Goal: Transaction & Acquisition: Subscribe to service/newsletter

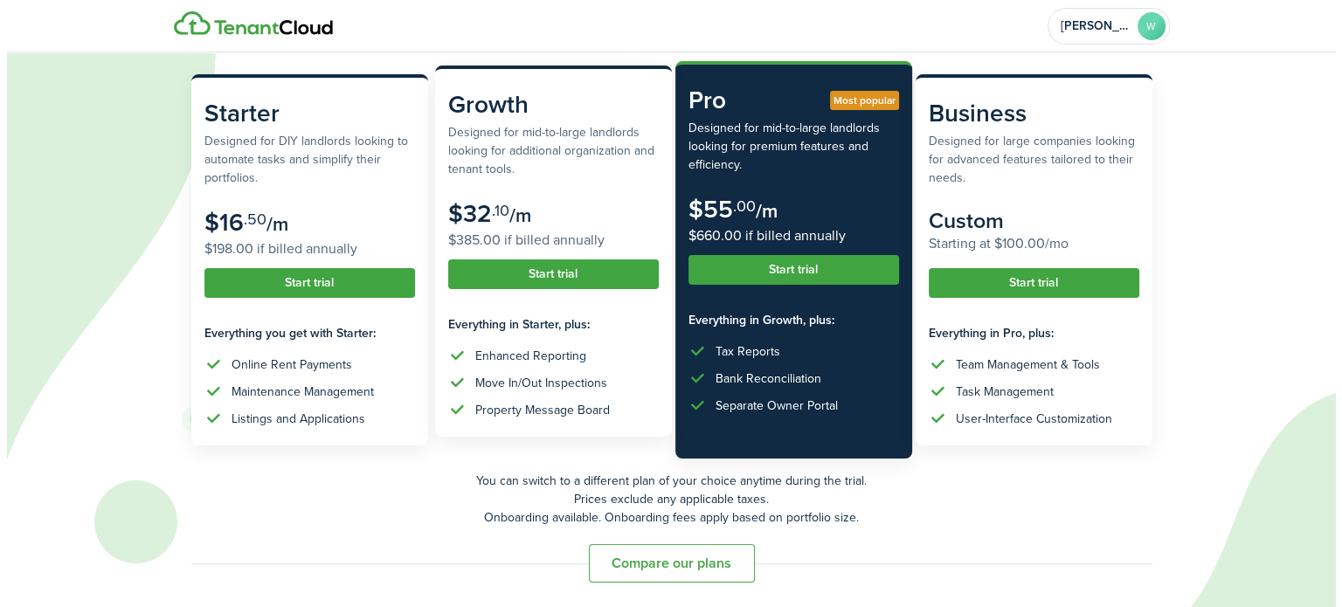
scroll to position [176, 0]
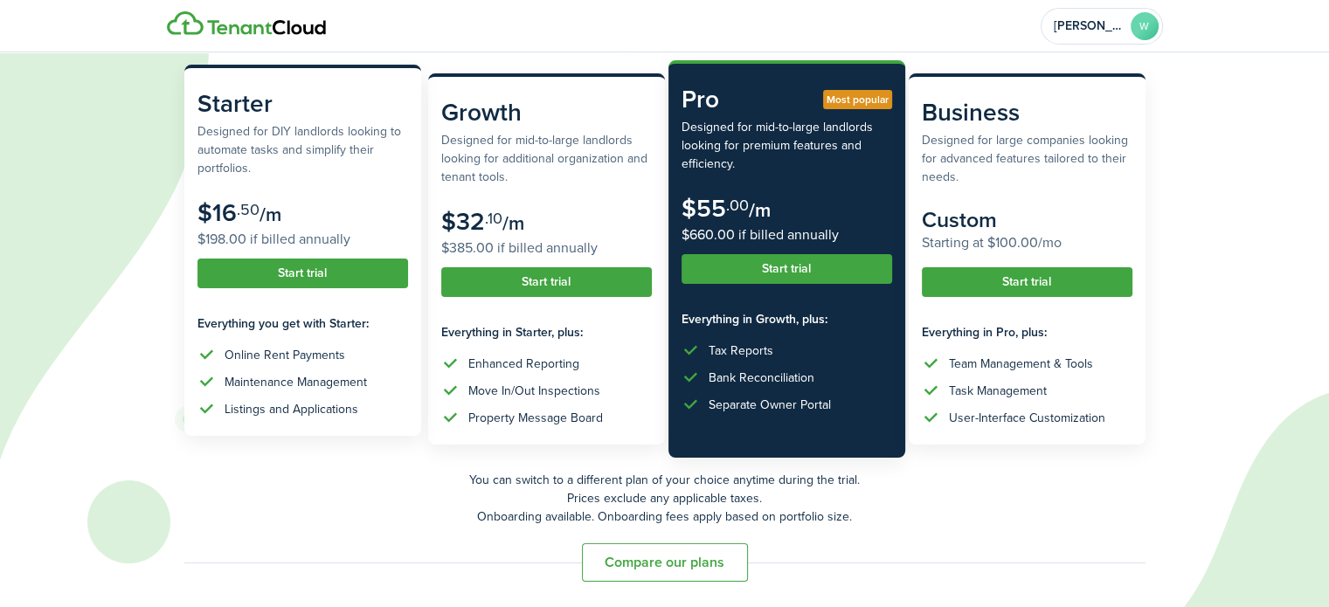
click at [305, 272] on button "Start trial" at bounding box center [302, 274] width 211 height 30
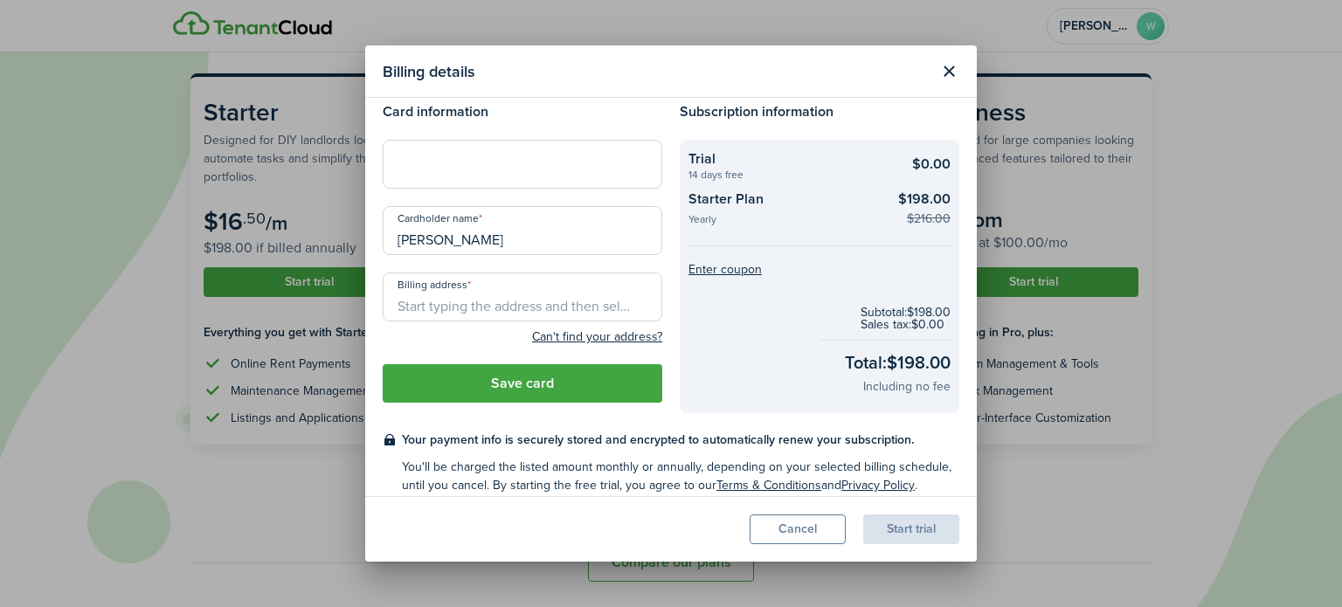
scroll to position [0, 0]
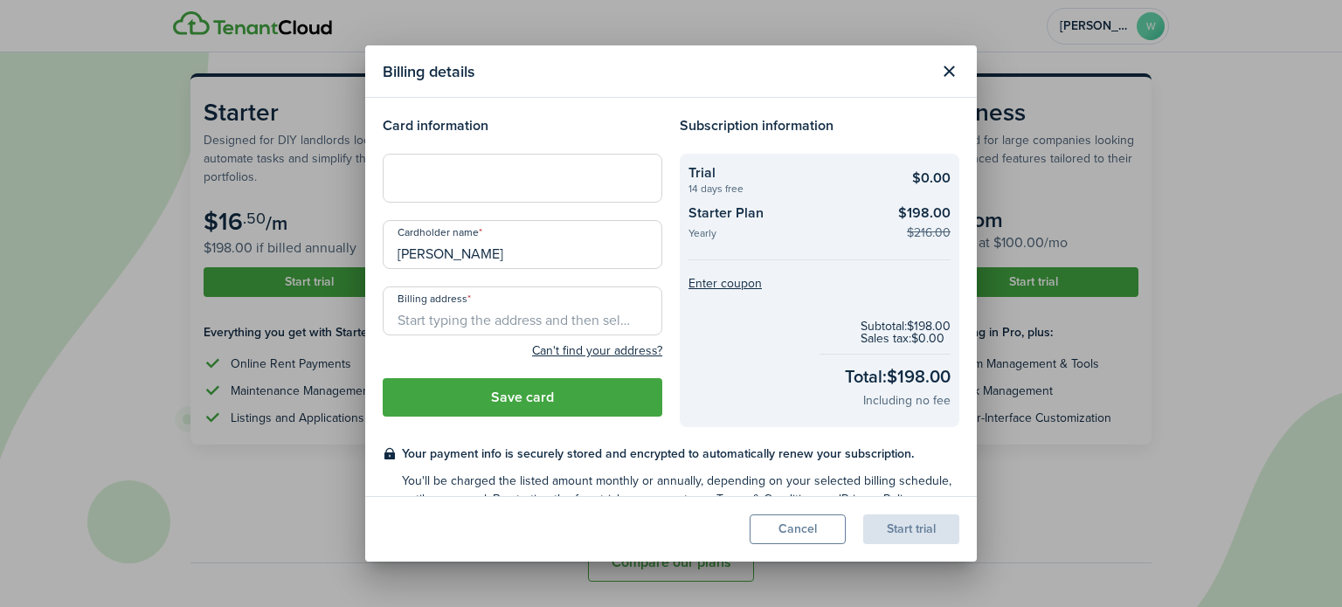
click at [780, 199] on subscription-checkout-summary "Trial 14 days free $0.00 Starter Plan Yearly $198.00 $216.00" at bounding box center [819, 201] width 262 height 79
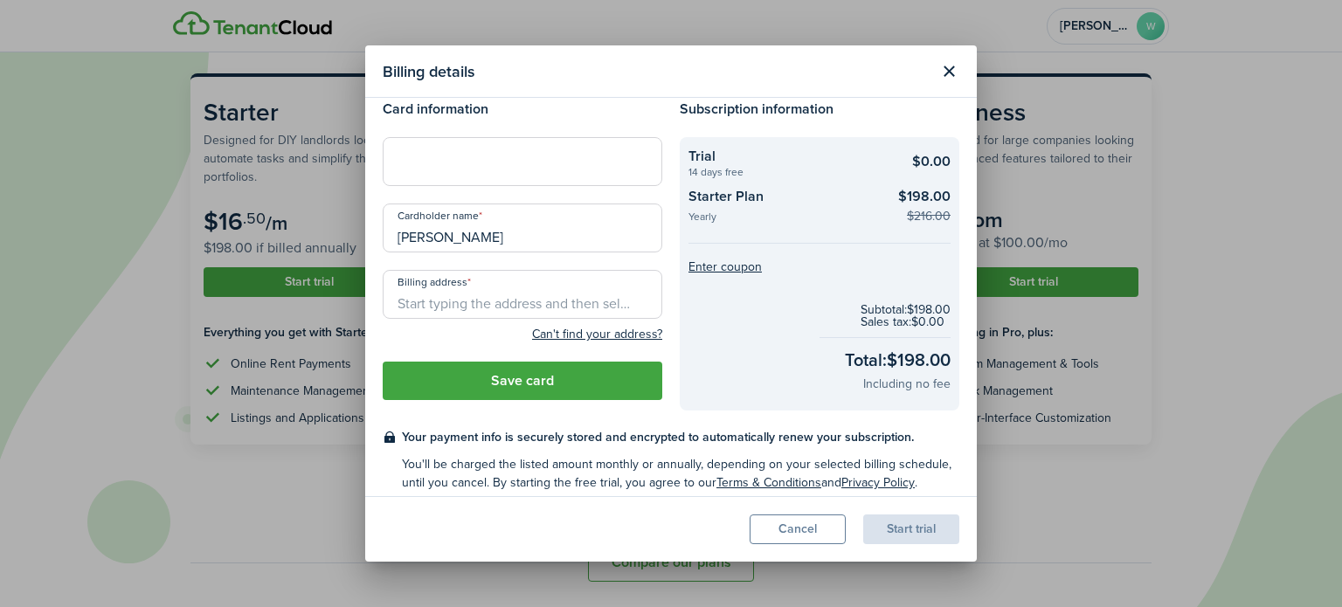
scroll to position [29, 0]
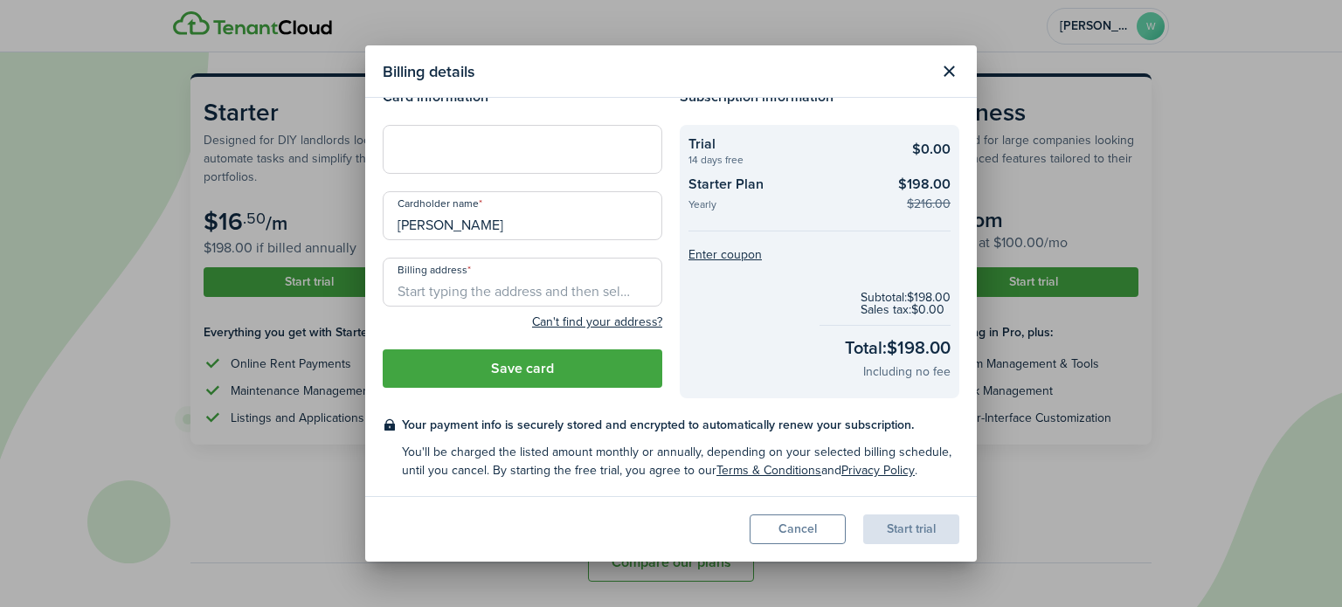
click at [696, 203] on checkout-summary-item-description "Yearly" at bounding box center [786, 206] width 197 height 15
click at [716, 176] on checkout-summary-item-title "Starter Plan" at bounding box center [786, 186] width 197 height 25
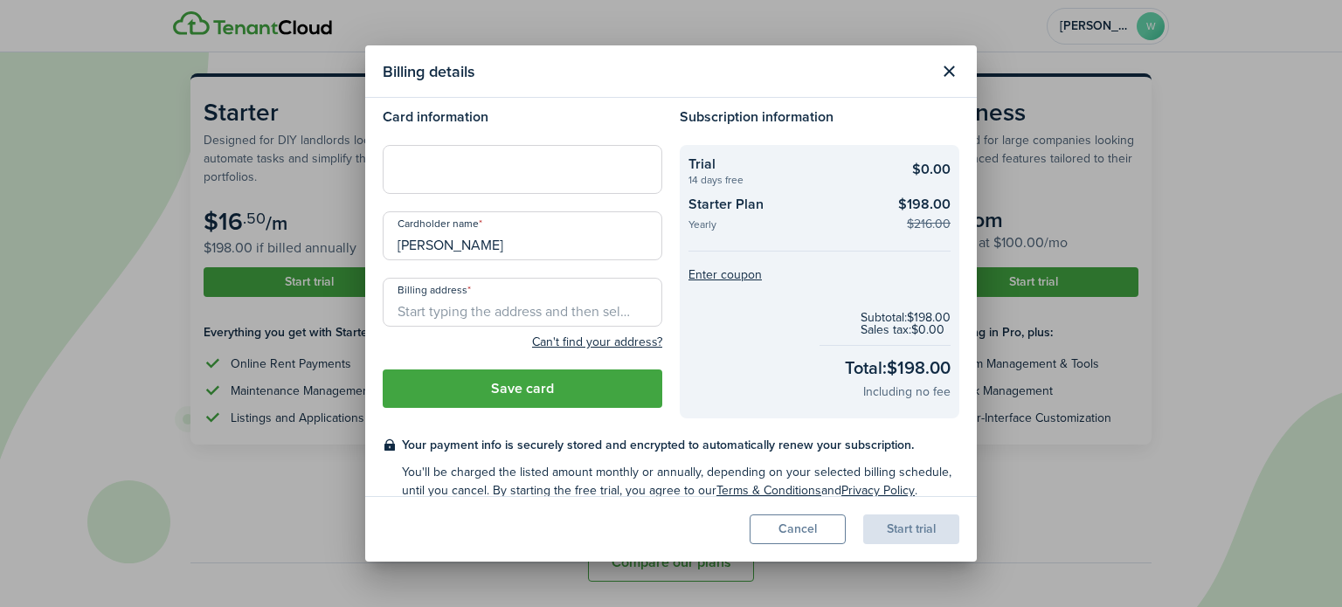
scroll to position [0, 0]
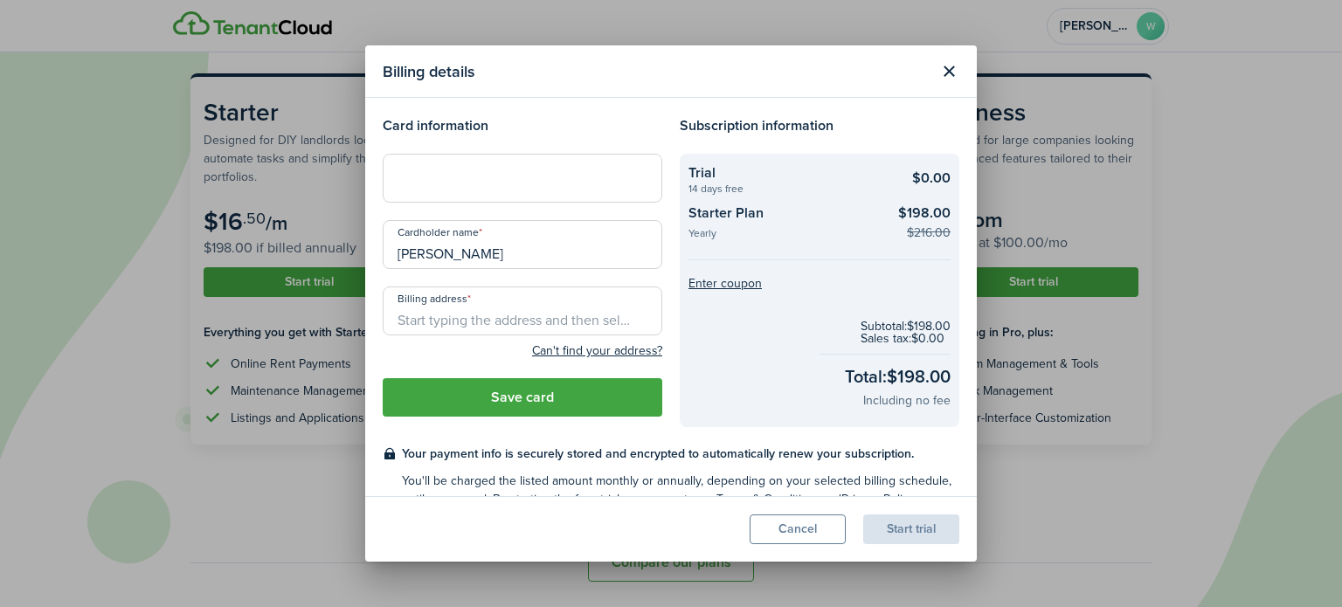
click at [478, 321] on input "Billing address" at bounding box center [523, 310] width 280 height 49
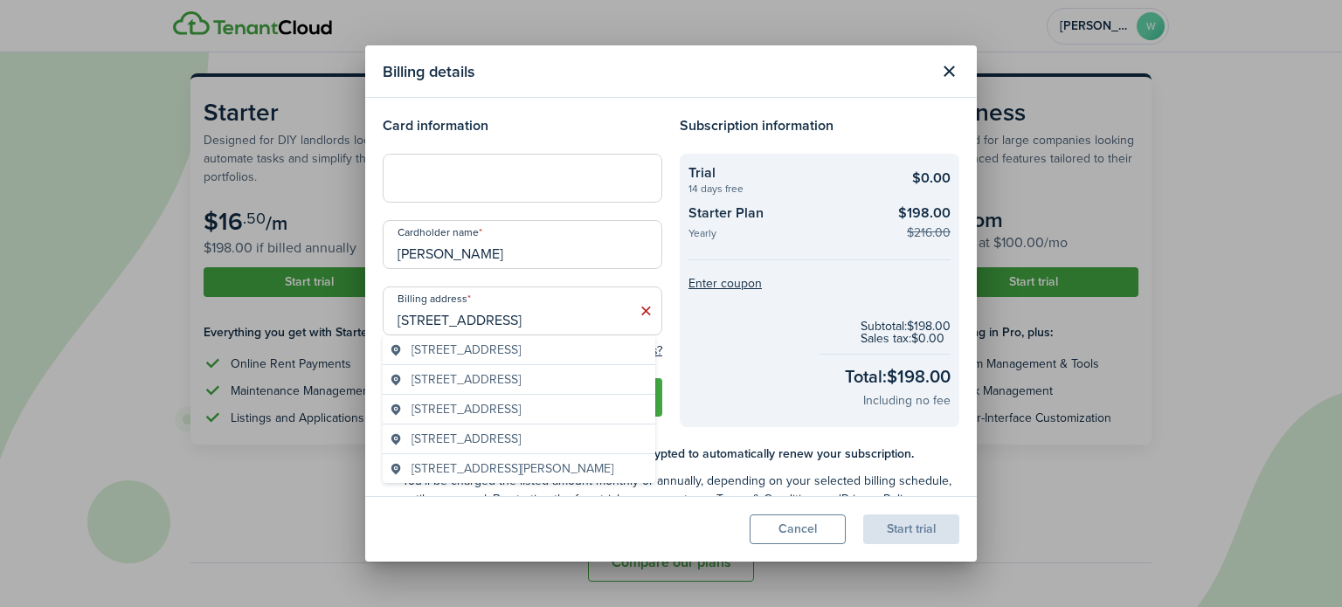
click at [501, 352] on span "[STREET_ADDRESS]" at bounding box center [465, 350] width 109 height 18
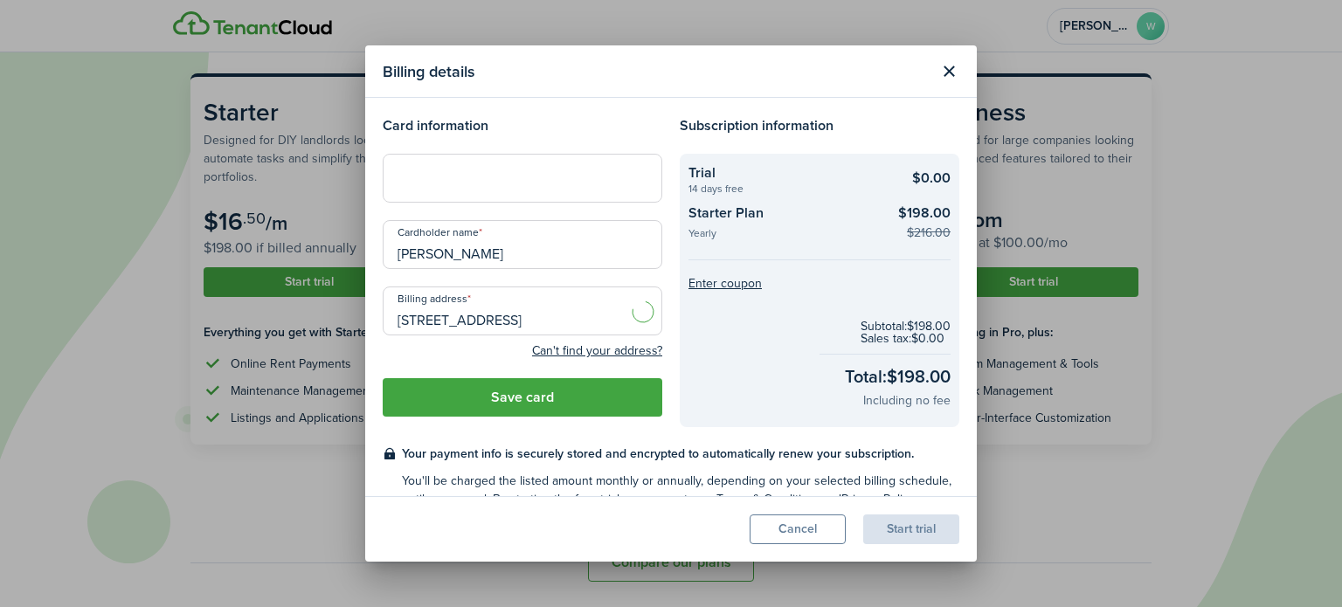
type input "[STREET_ADDRESS]"
click at [477, 186] on iframe at bounding box center [522, 178] width 257 height 17
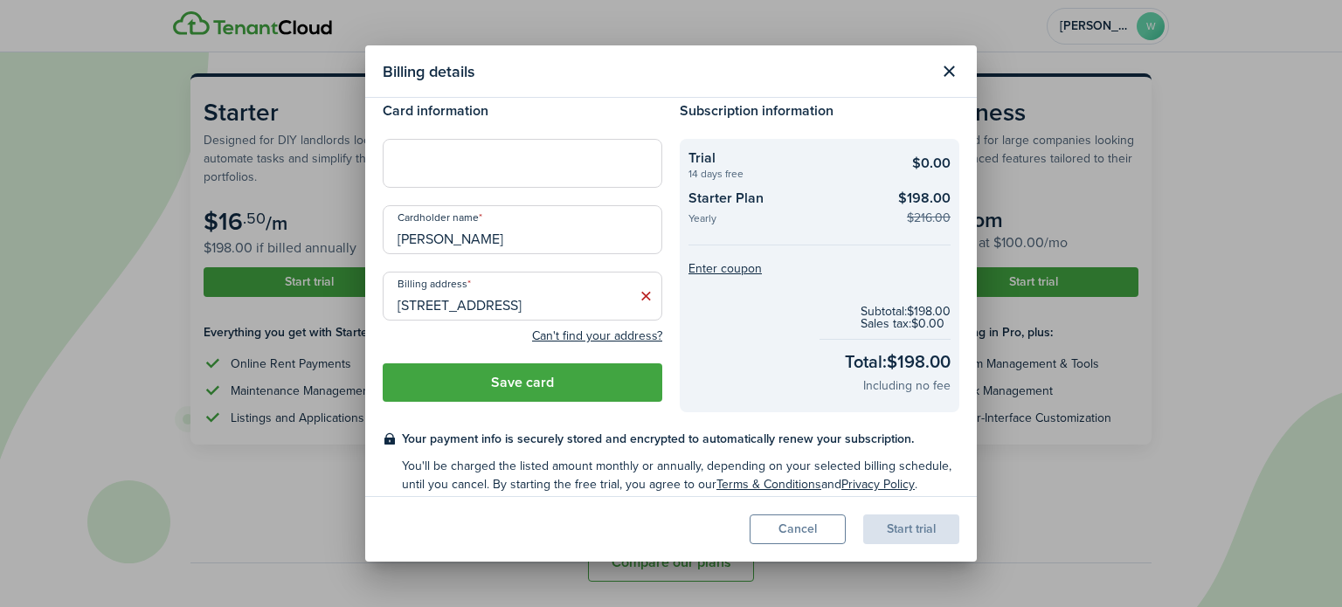
scroll to position [29, 0]
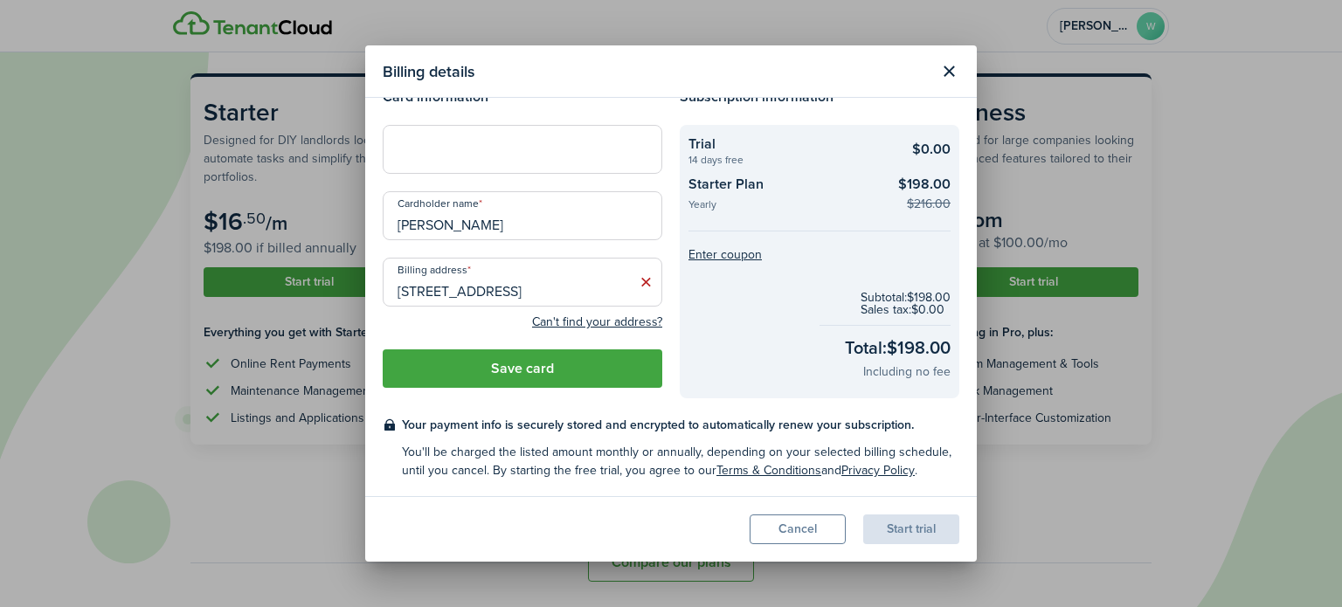
click at [441, 221] on input "[PERSON_NAME]" at bounding box center [523, 215] width 280 height 49
type input "[PERSON_NAME]"
click at [514, 364] on button "Save card" at bounding box center [523, 368] width 280 height 38
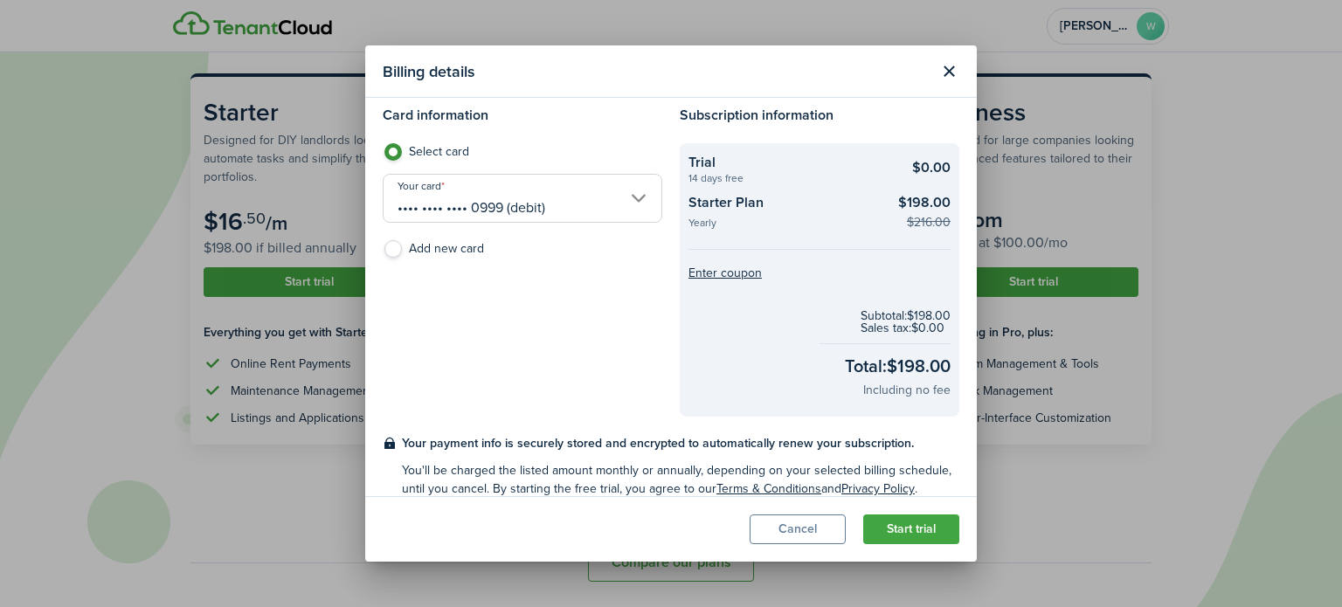
scroll to position [0, 0]
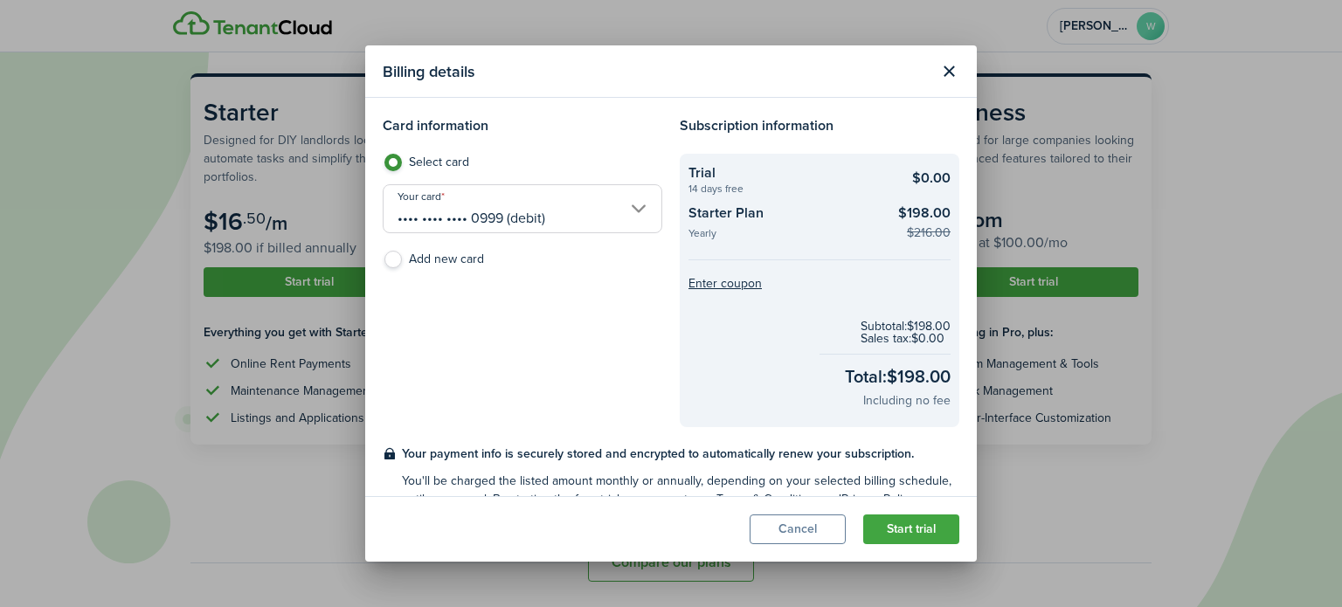
click at [716, 185] on checkout-summary-item-description "14 days free" at bounding box center [786, 188] width 197 height 10
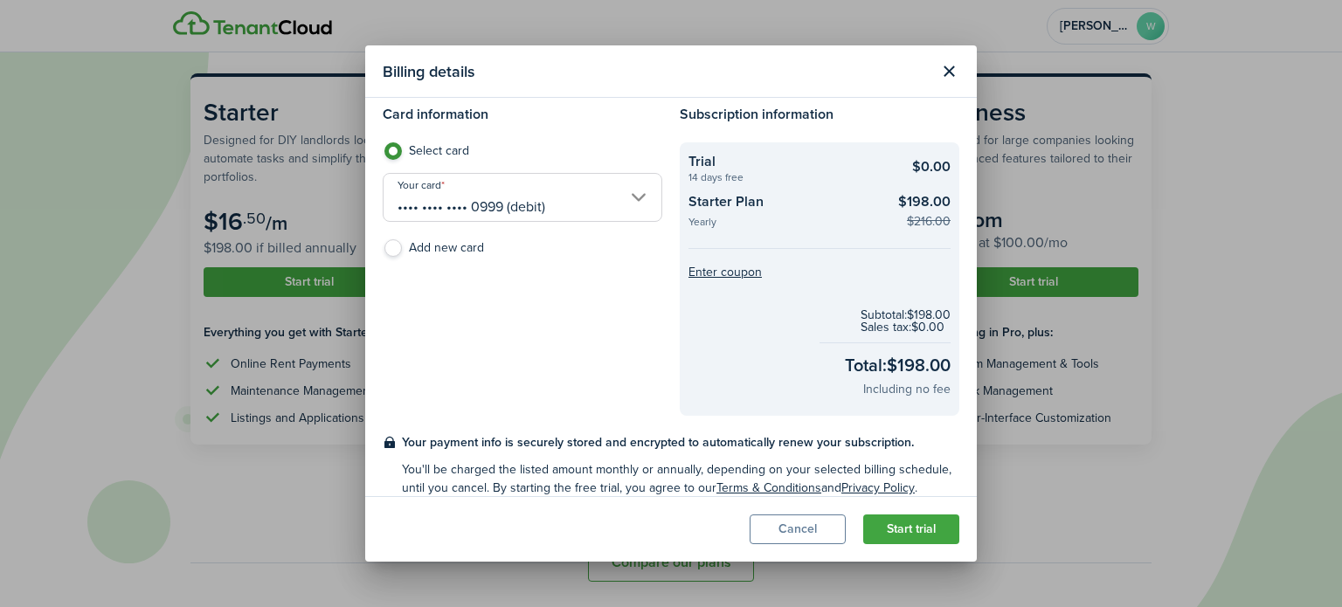
scroll to position [29, 0]
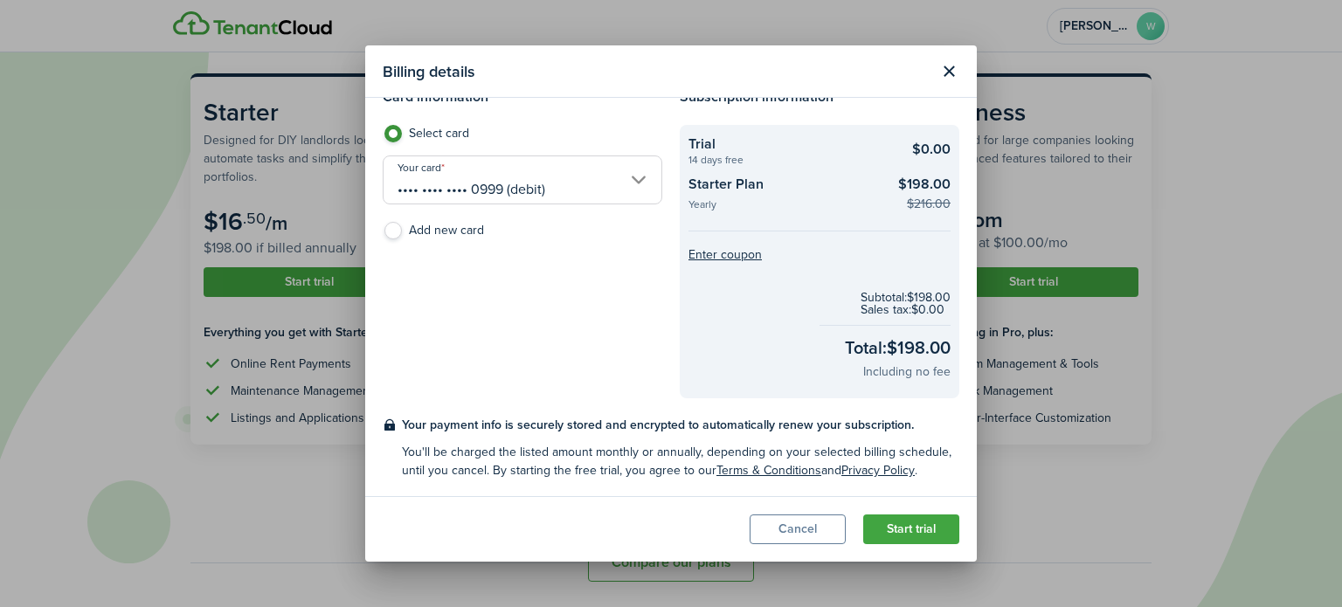
click at [915, 526] on button "Start trial" at bounding box center [911, 529] width 96 height 30
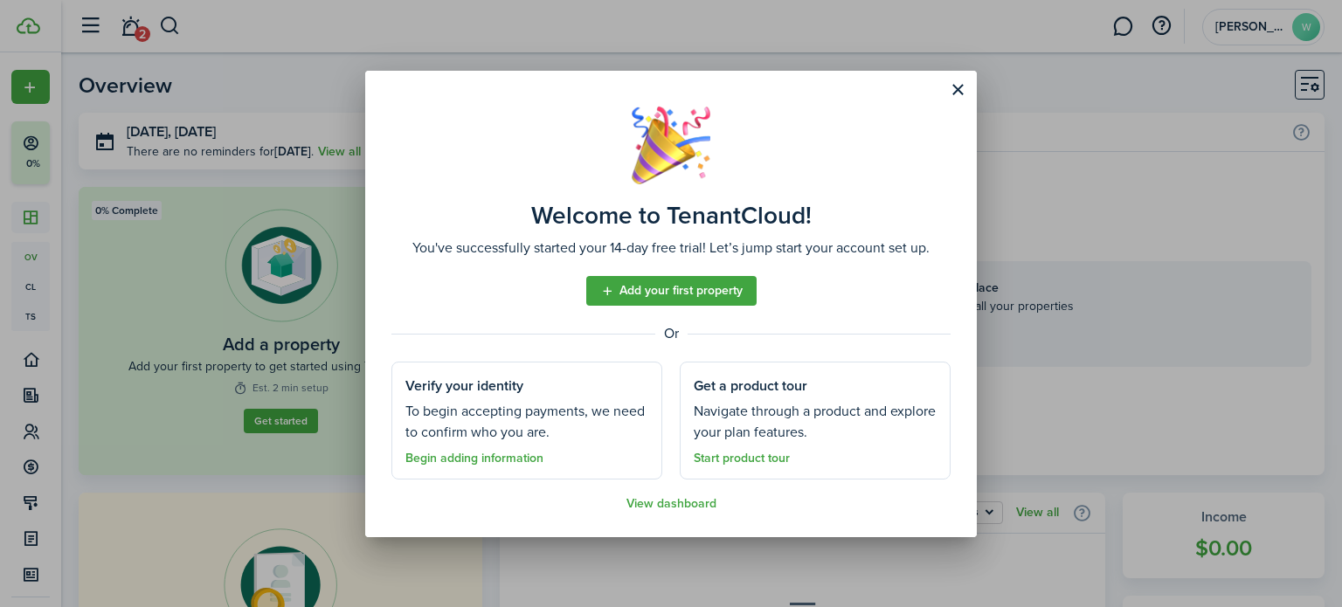
click at [521, 456] on link "Begin adding information" at bounding box center [474, 459] width 138 height 14
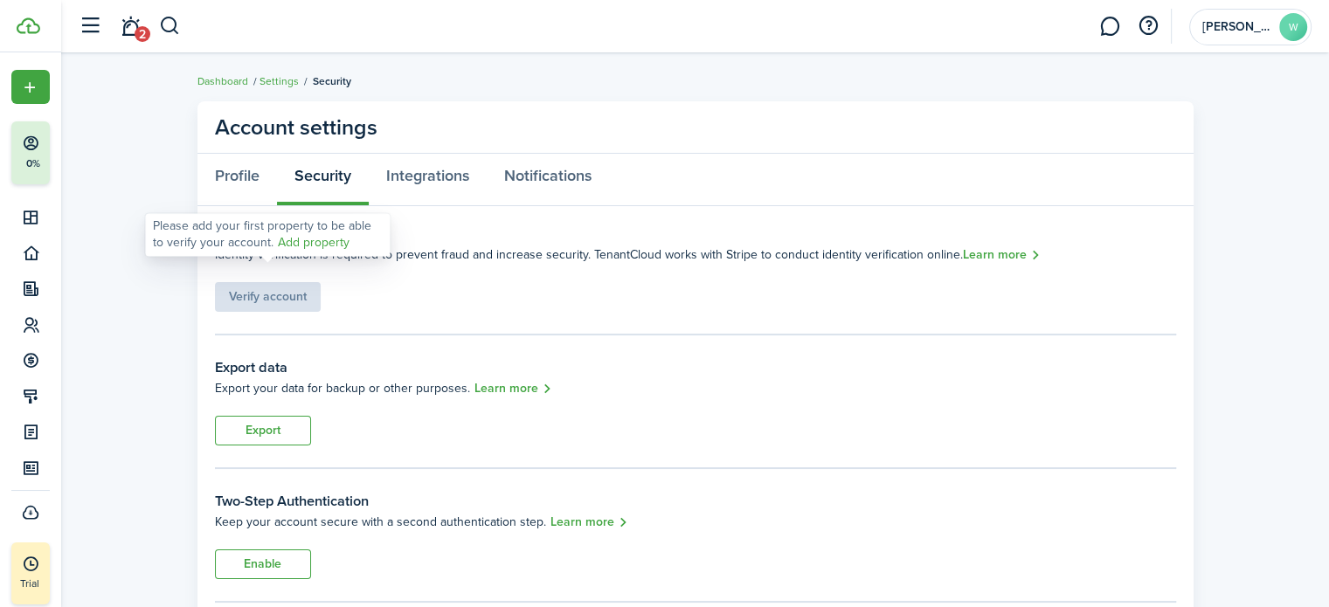
click at [290, 295] on div "Verify account" at bounding box center [268, 288] width 106 height 47
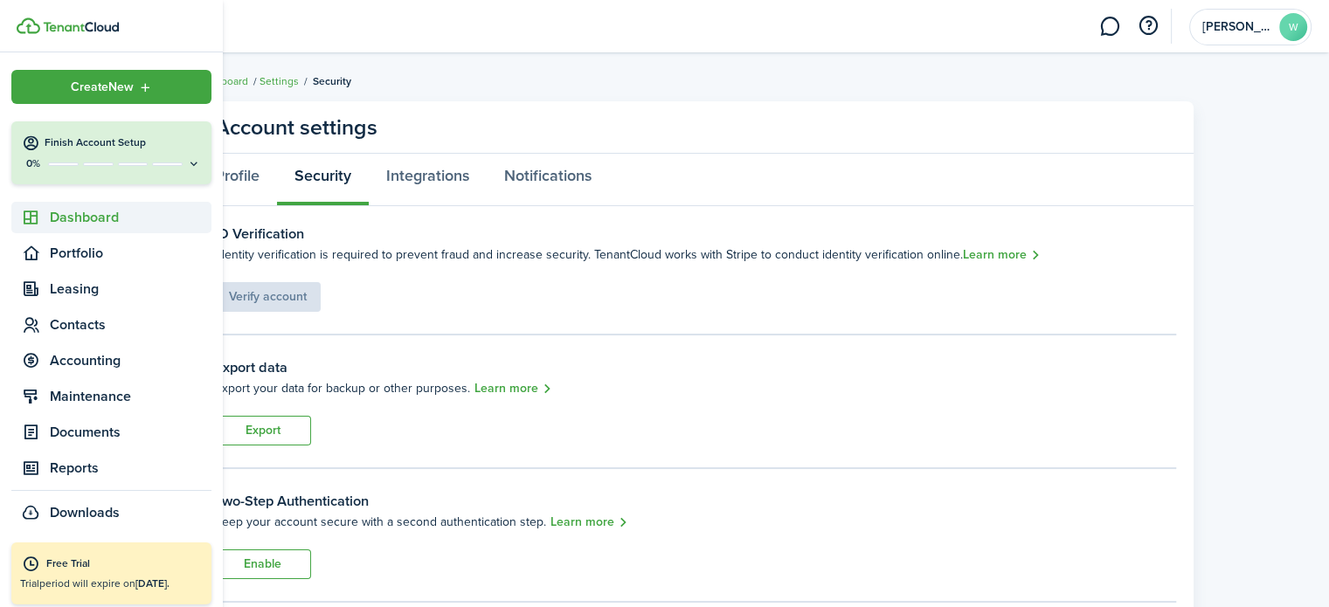
click at [100, 221] on span "Dashboard" at bounding box center [131, 217] width 162 height 21
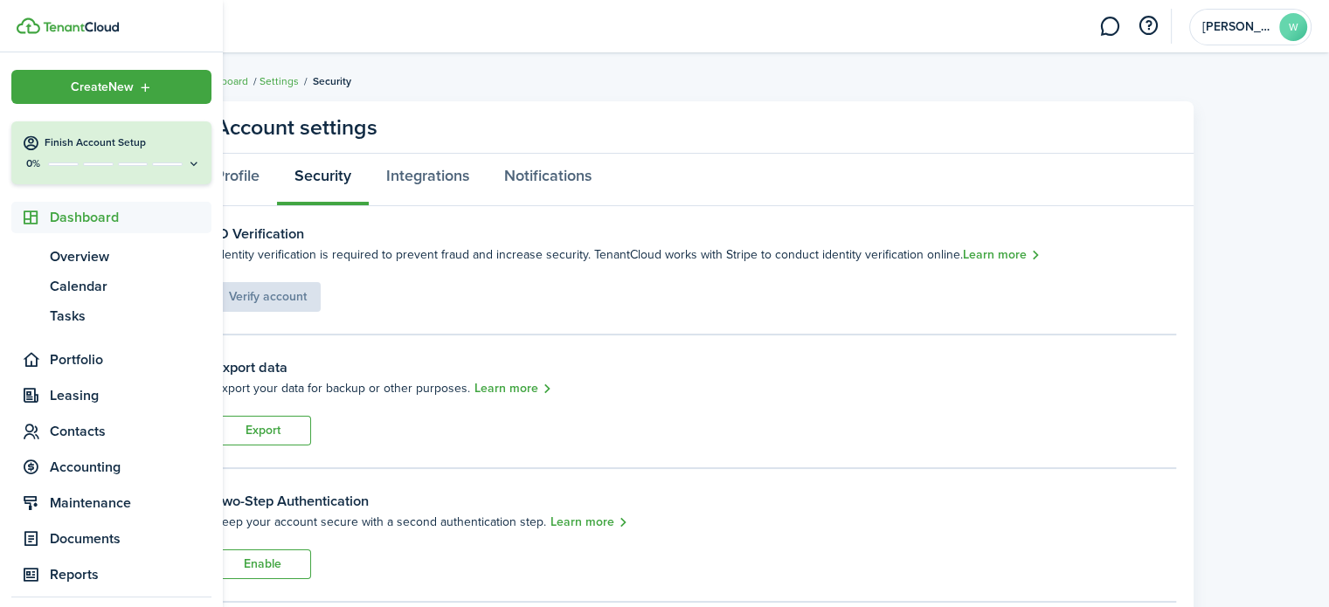
click at [122, 155] on button "Finish Account Setup 0%" at bounding box center [111, 152] width 200 height 63
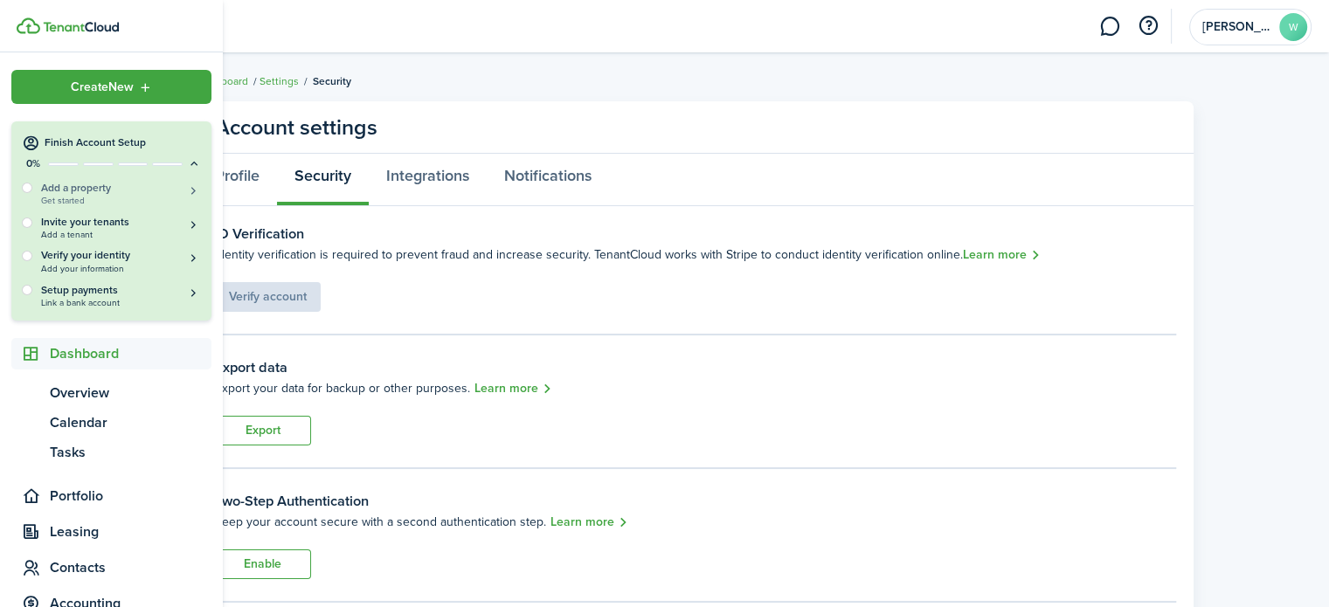
click at [109, 193] on h5 "Add a property" at bounding box center [121, 188] width 160 height 16
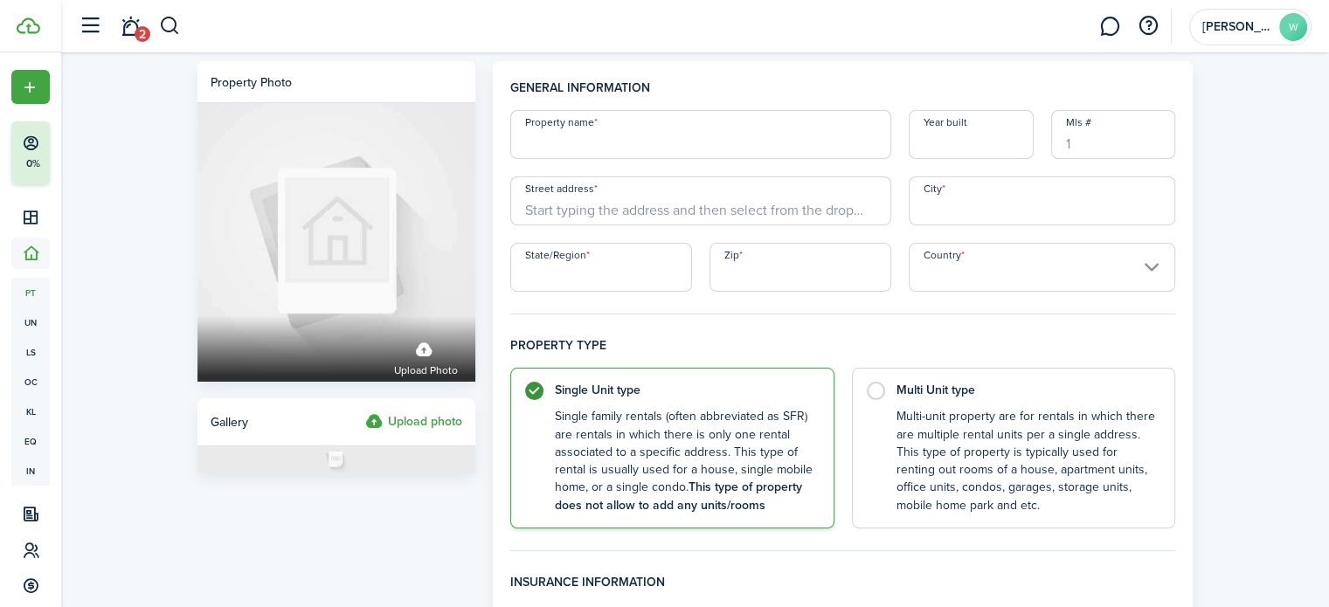
click at [597, 151] on input "Property name" at bounding box center [700, 134] width 381 height 49
click at [695, 151] on input "1625A" at bounding box center [700, 134] width 381 height 49
type input "[STREET_ADDRESS]"
drag, startPoint x: 565, startPoint y: 212, endPoint x: 570, endPoint y: 237, distance: 24.8
click at [564, 212] on input "Street address" at bounding box center [700, 200] width 381 height 49
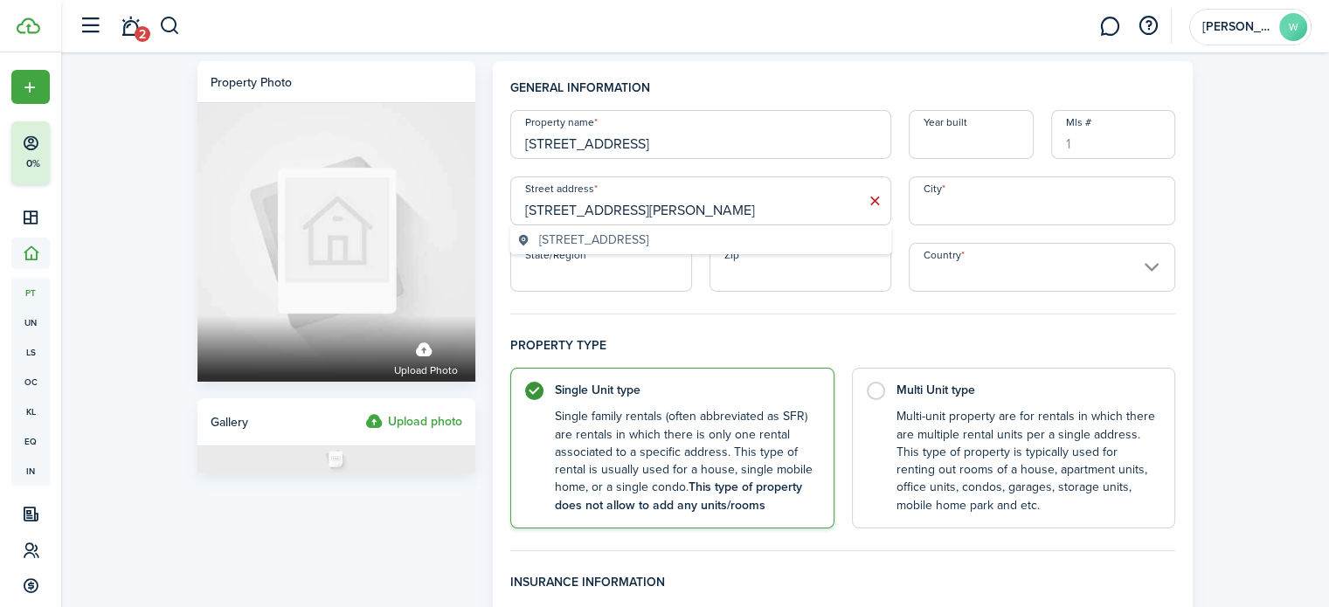
click at [594, 236] on span "[STREET_ADDRESS]" at bounding box center [593, 240] width 109 height 18
type input "[STREET_ADDRESS]"
type input "[PERSON_NAME] Point"
type input "WI"
type input "54481"
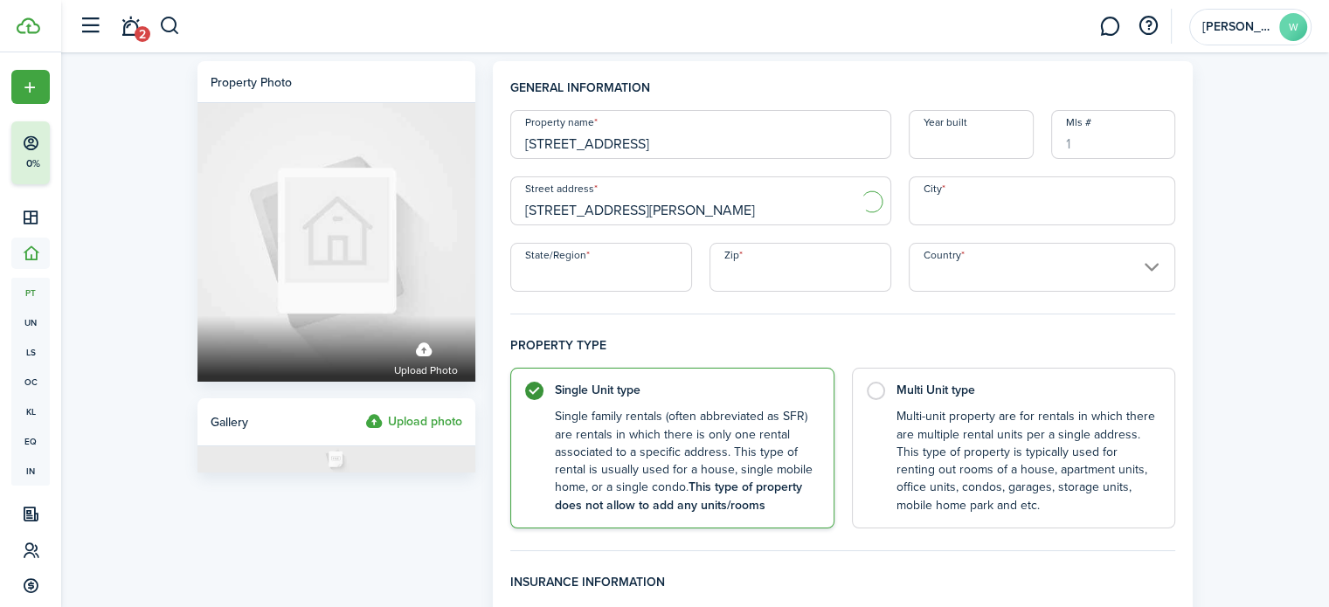
type input "[GEOGRAPHIC_DATA]"
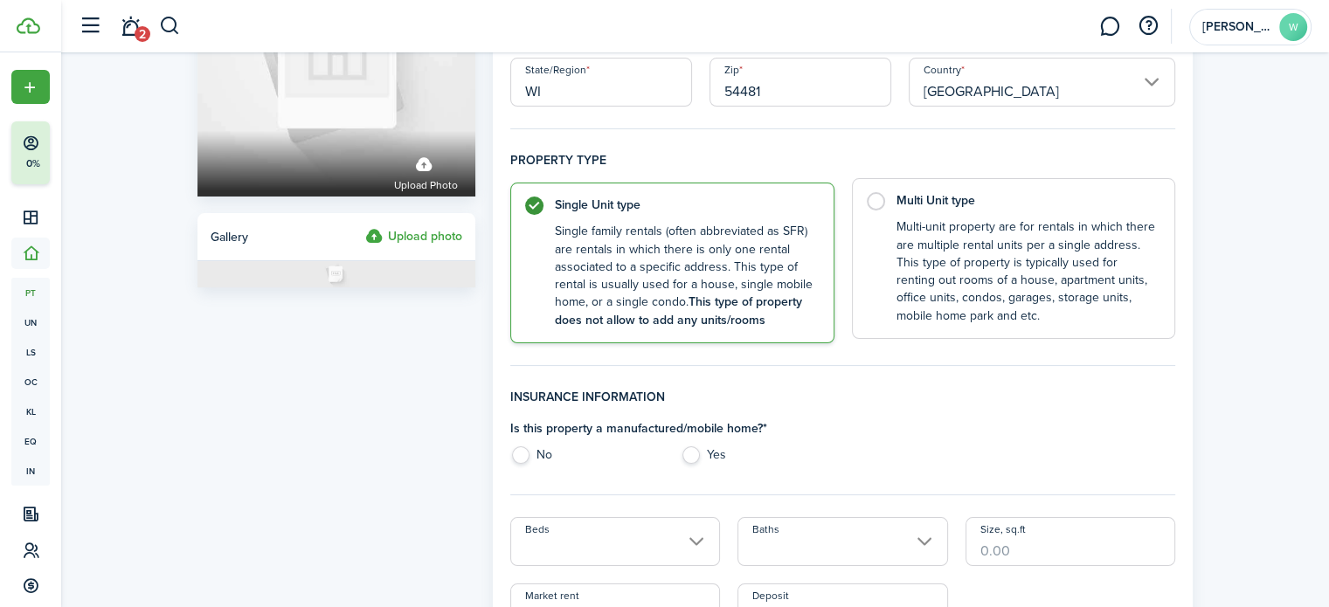
scroll to position [175, 0]
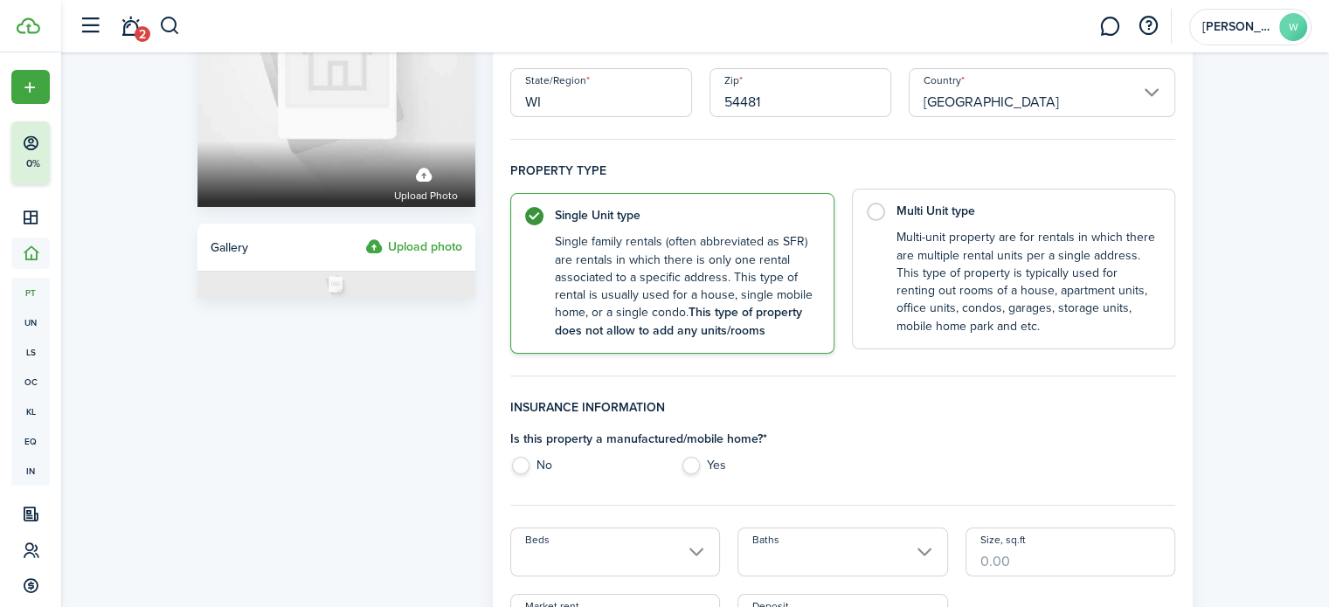
click at [880, 215] on label "Multi Unit type Multi-unit property are for rentals in which there are multiple…" at bounding box center [1014, 269] width 324 height 161
radio input "false"
radio input "true"
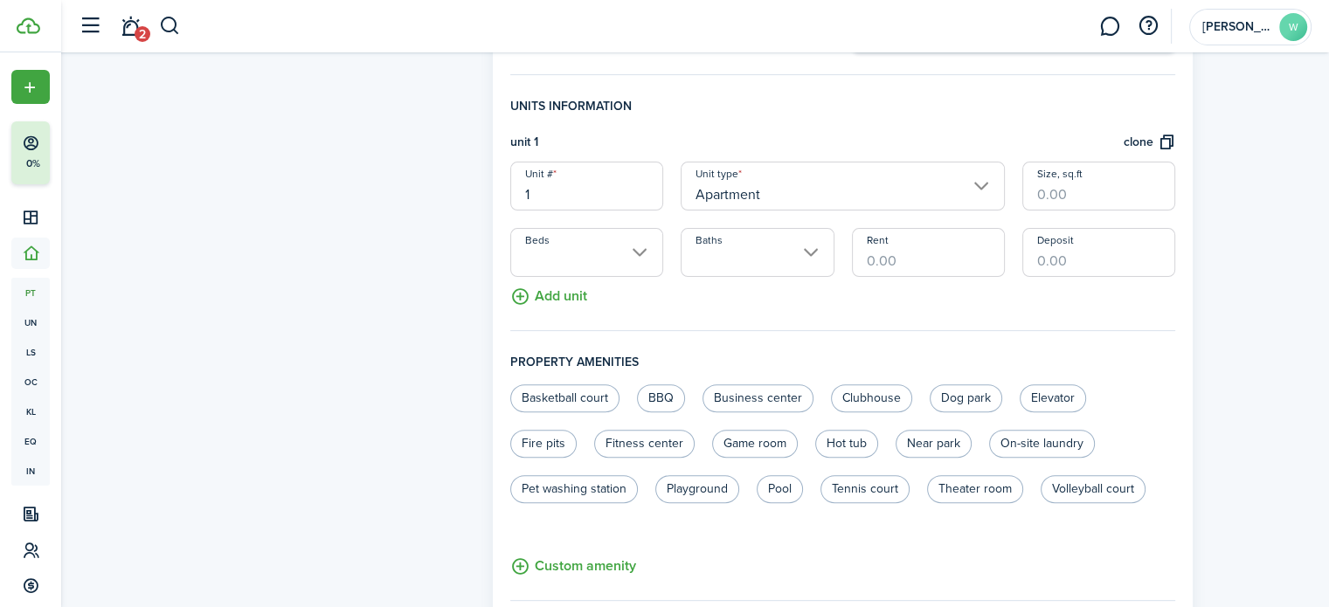
scroll to position [437, 0]
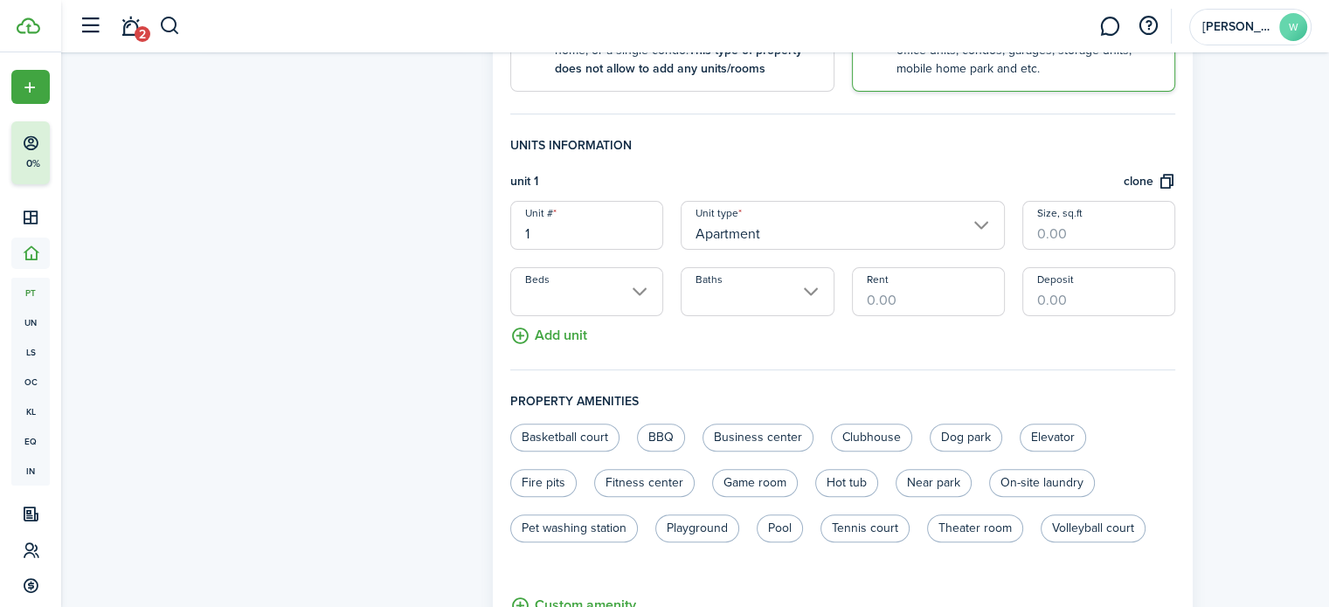
click at [563, 239] on input "1" at bounding box center [586, 225] width 153 height 49
type input "A"
click at [880, 300] on input "Rent" at bounding box center [928, 291] width 153 height 49
click at [790, 312] on div "Unit # A Unit type Apartment Size, sq.ft Beds Baths Rent $300 Deposit" at bounding box center [842, 258] width 683 height 115
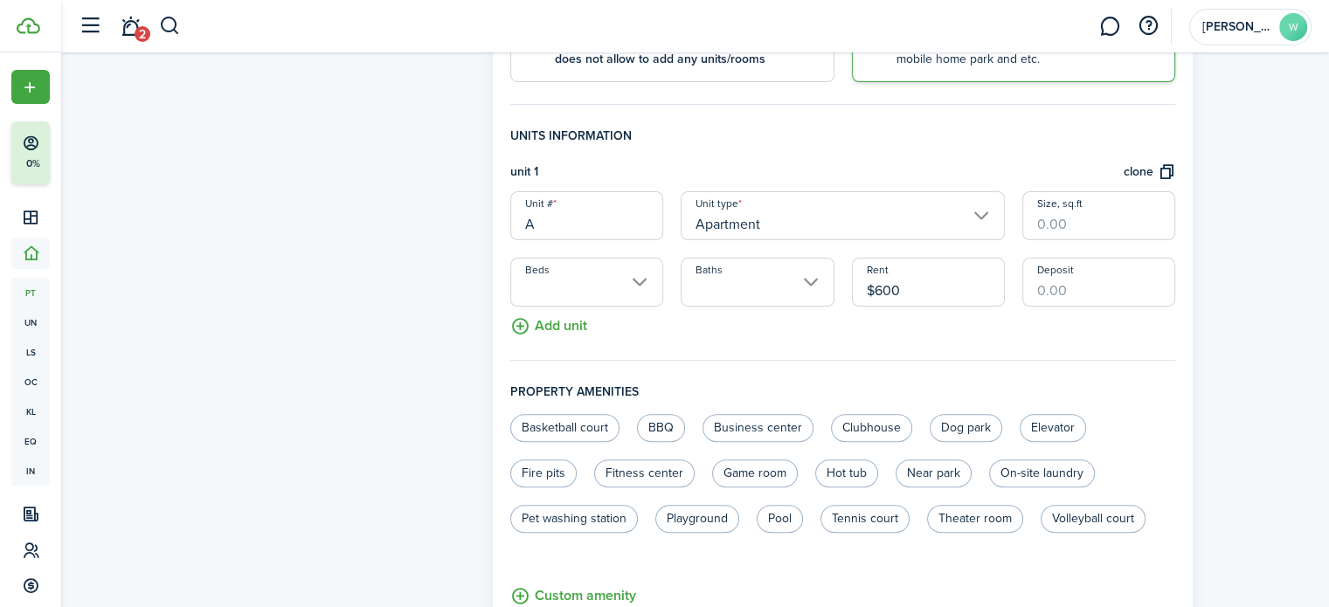
scroll to position [305, 0]
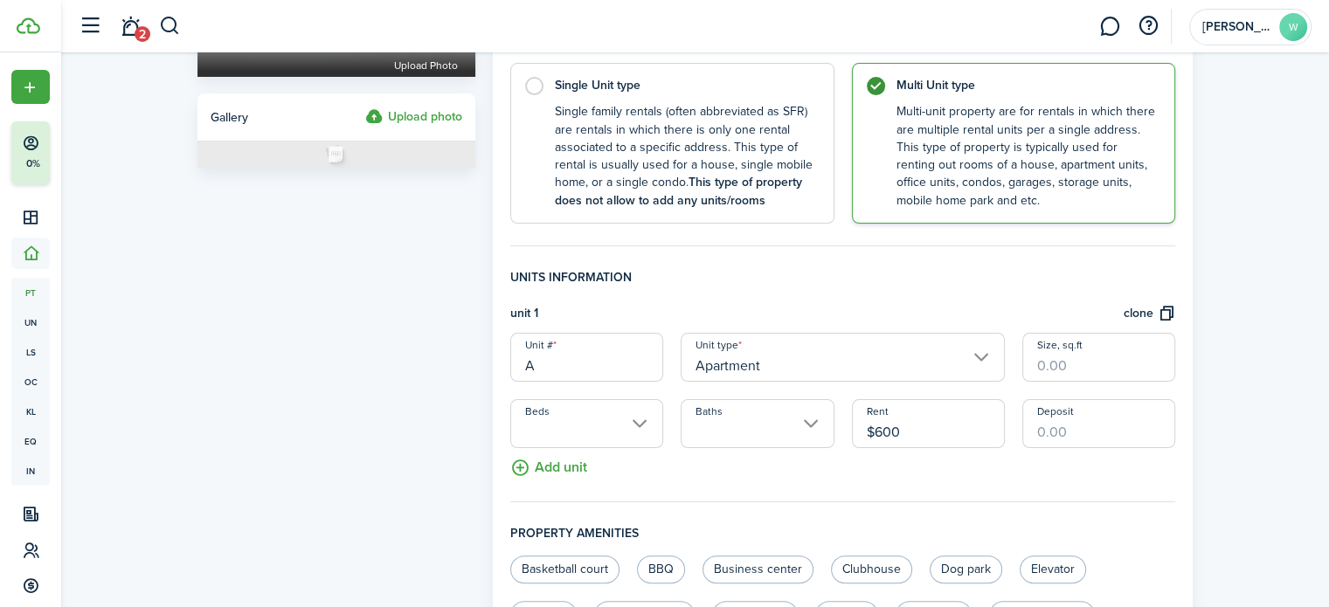
type input "$600.00"
drag, startPoint x: 567, startPoint y: 368, endPoint x: 383, endPoint y: 363, distance: 183.5
click at [383, 363] on form "Property photo Upload photo Gallery Upload photo General information Property n…" at bounding box center [695, 378] width 1013 height 1244
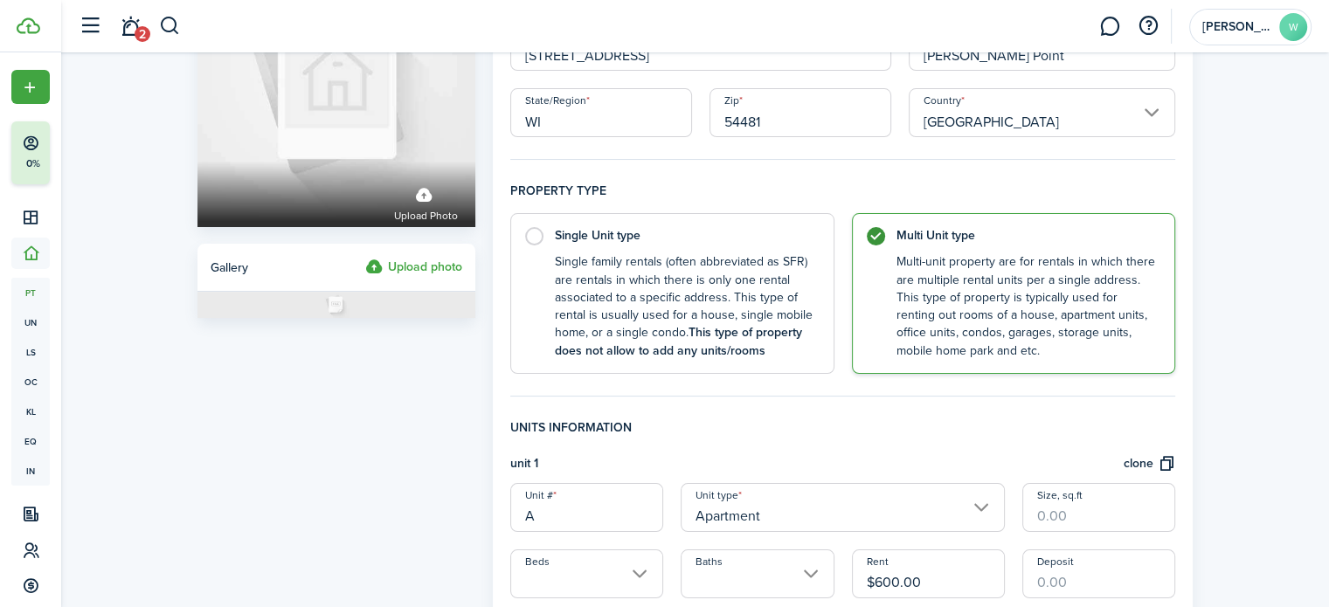
scroll to position [175, 0]
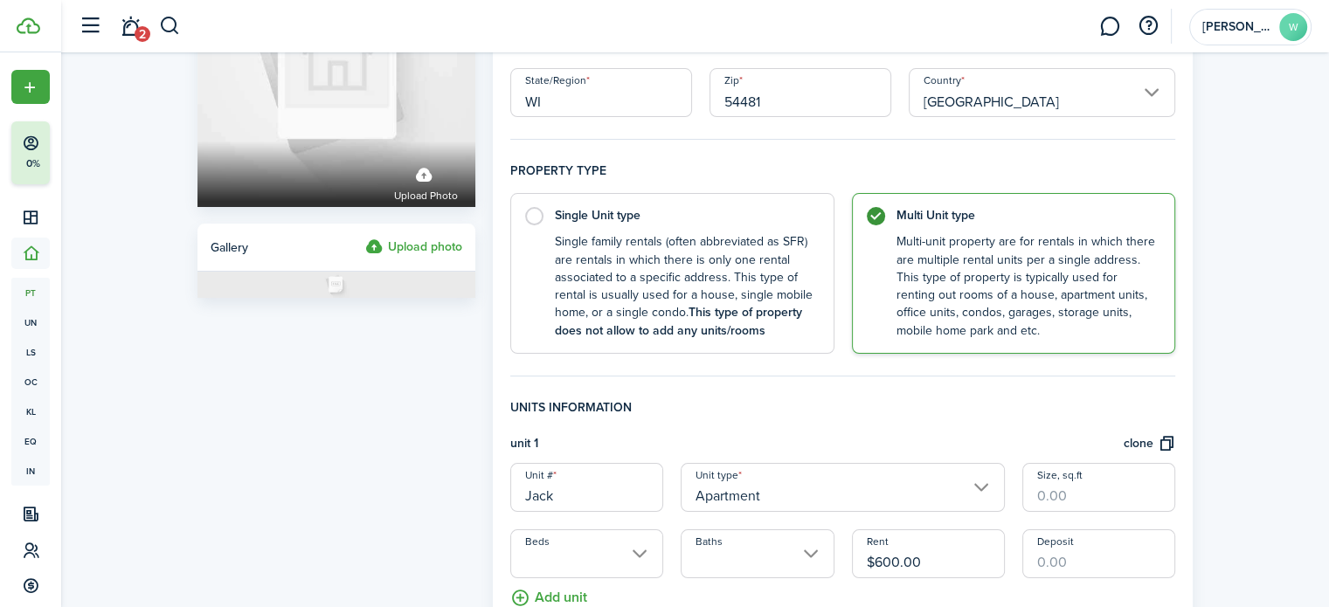
type input "Jack"
drag, startPoint x: 766, startPoint y: 563, endPoint x: 639, endPoint y: 564, distance: 126.7
click at [675, 564] on div "Unit # Jack Unit type Apartment Size, sq.ft Beds Baths Rent $600.00 Deposit" at bounding box center [842, 520] width 683 height 115
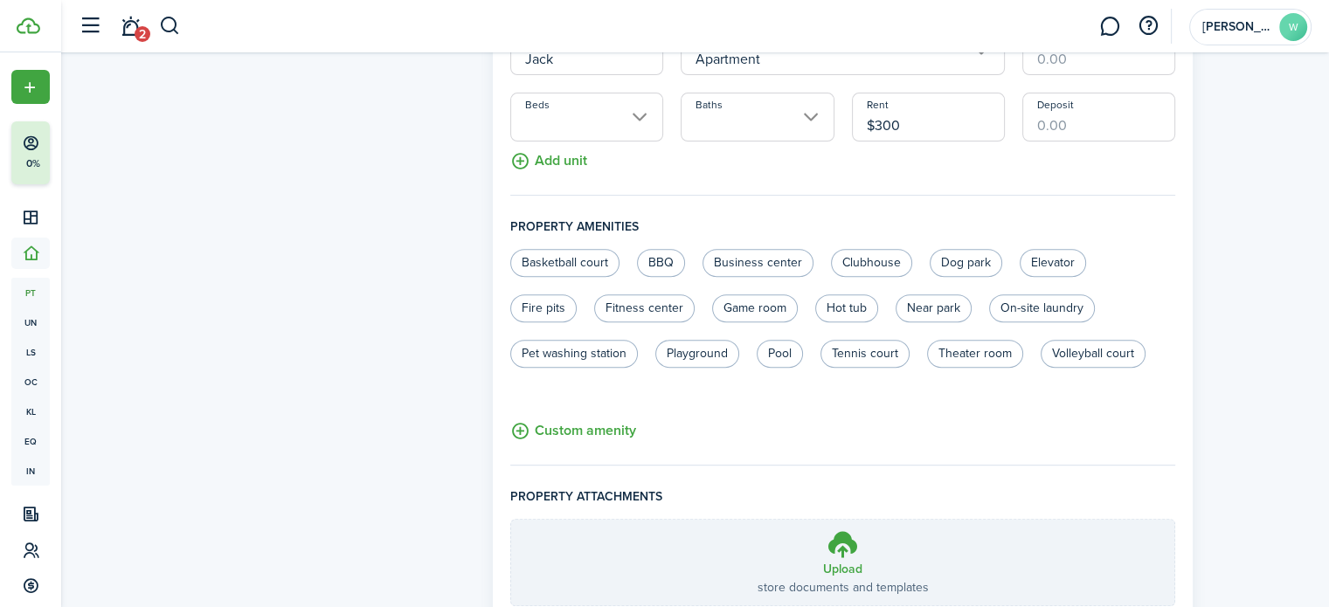
scroll to position [699, 0]
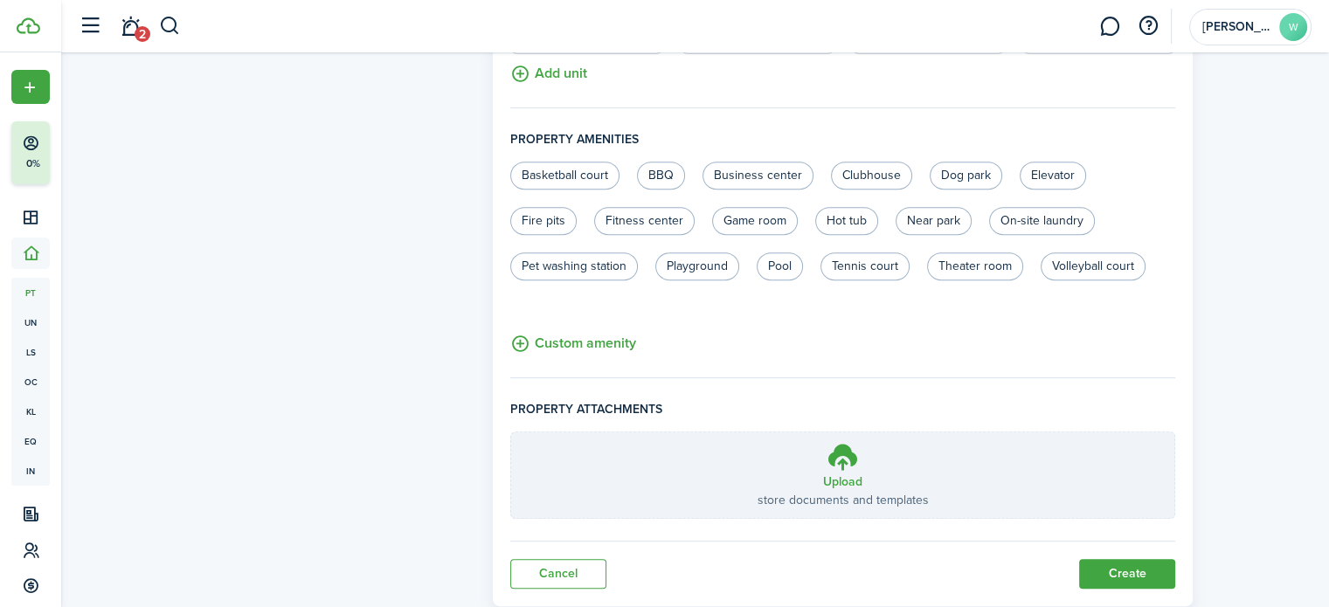
type input "$300.00"
click at [1139, 565] on button "Create" at bounding box center [1127, 574] width 96 height 30
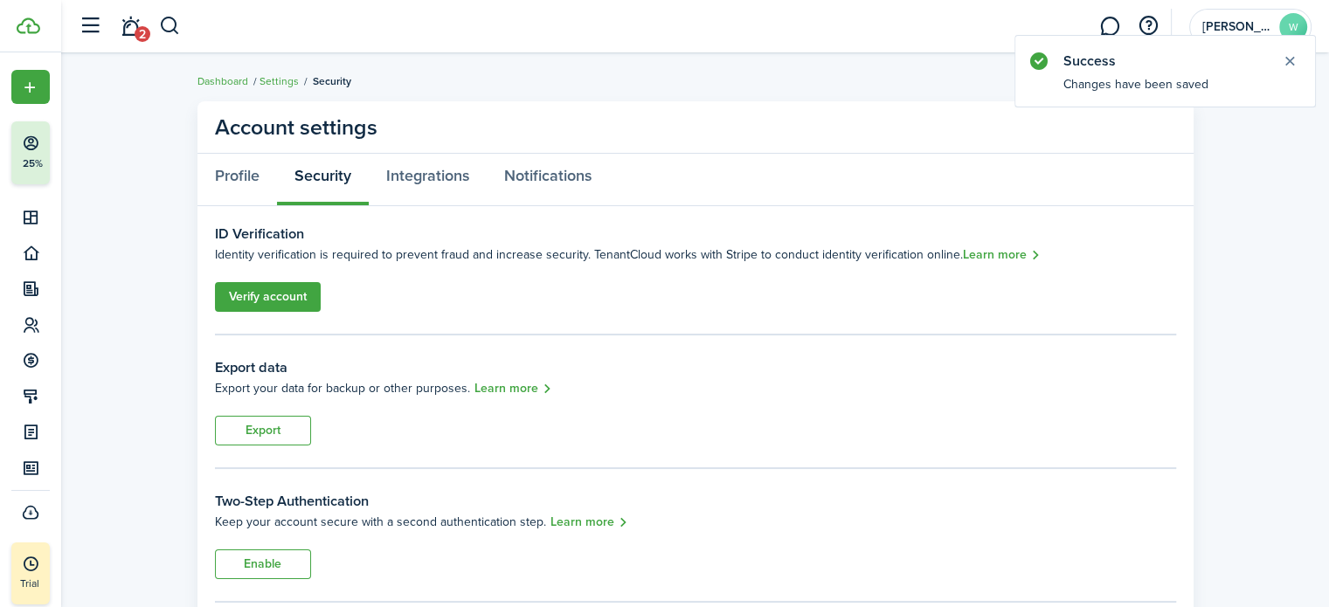
click at [293, 300] on link "Verify account" at bounding box center [268, 297] width 106 height 30
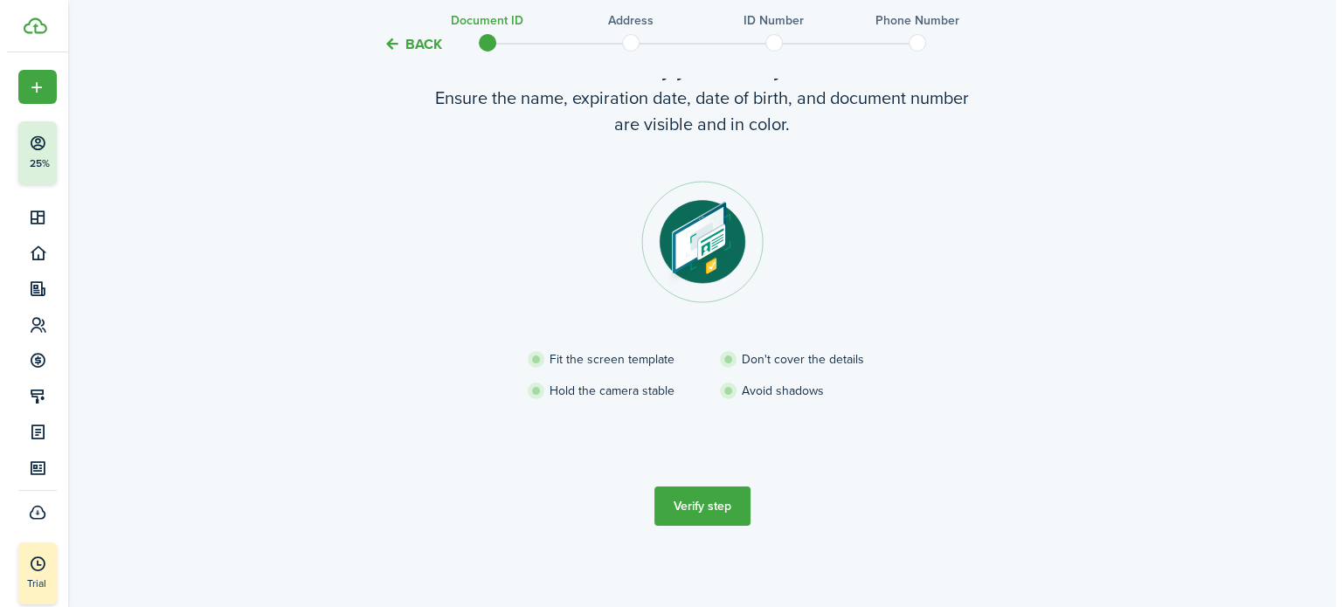
scroll to position [120, 0]
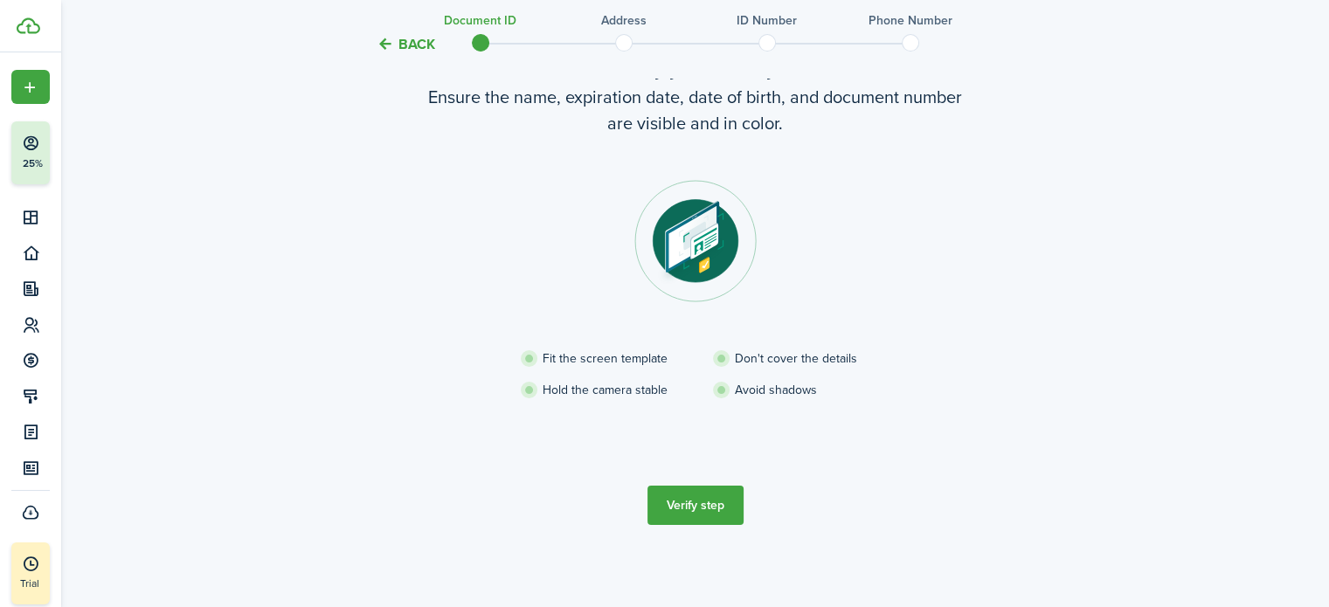
click at [713, 506] on button "Verify step" at bounding box center [695, 505] width 96 height 39
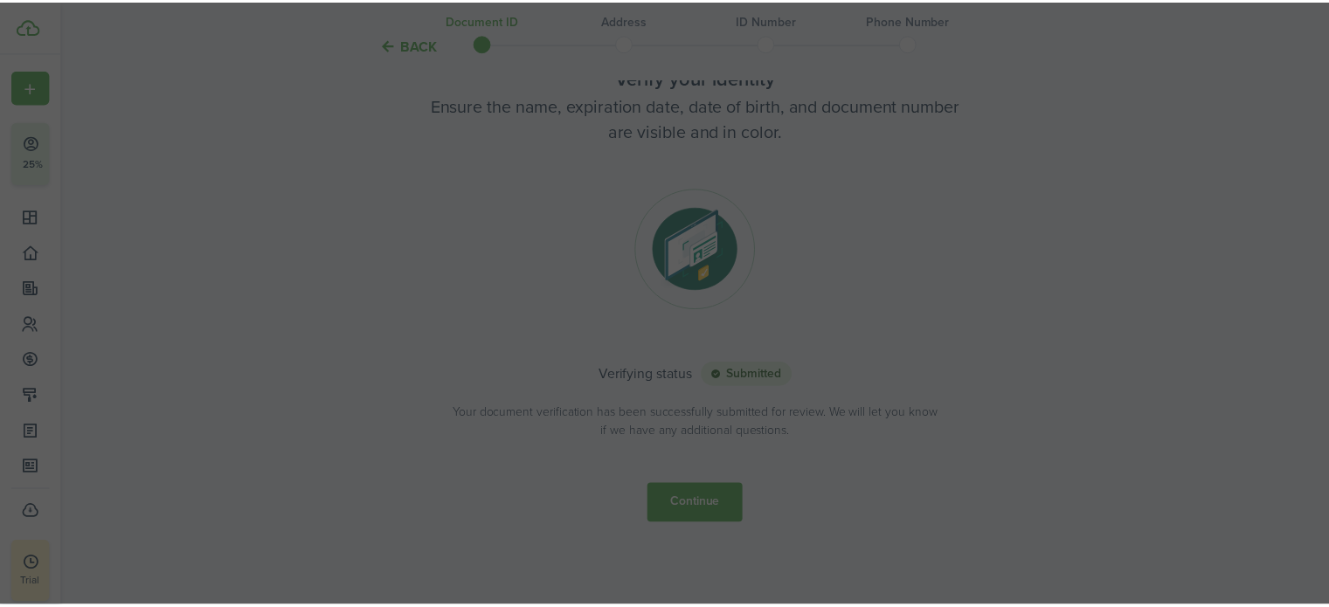
scroll to position [111, 0]
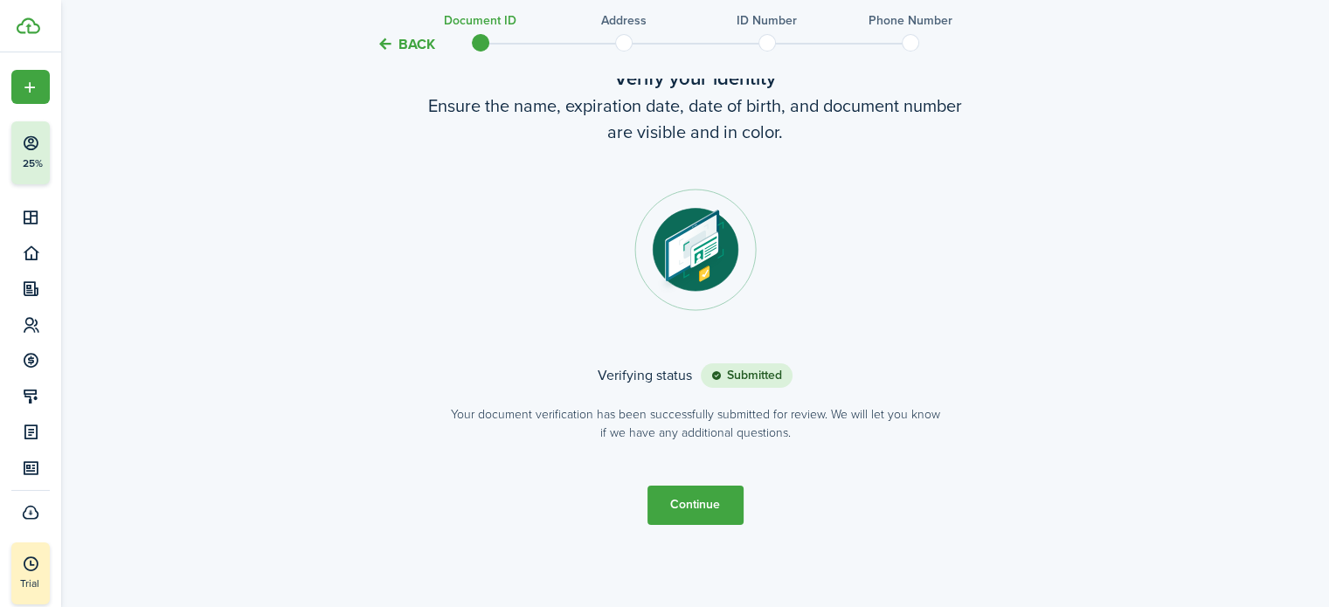
click at [688, 507] on button "Continue" at bounding box center [695, 505] width 96 height 39
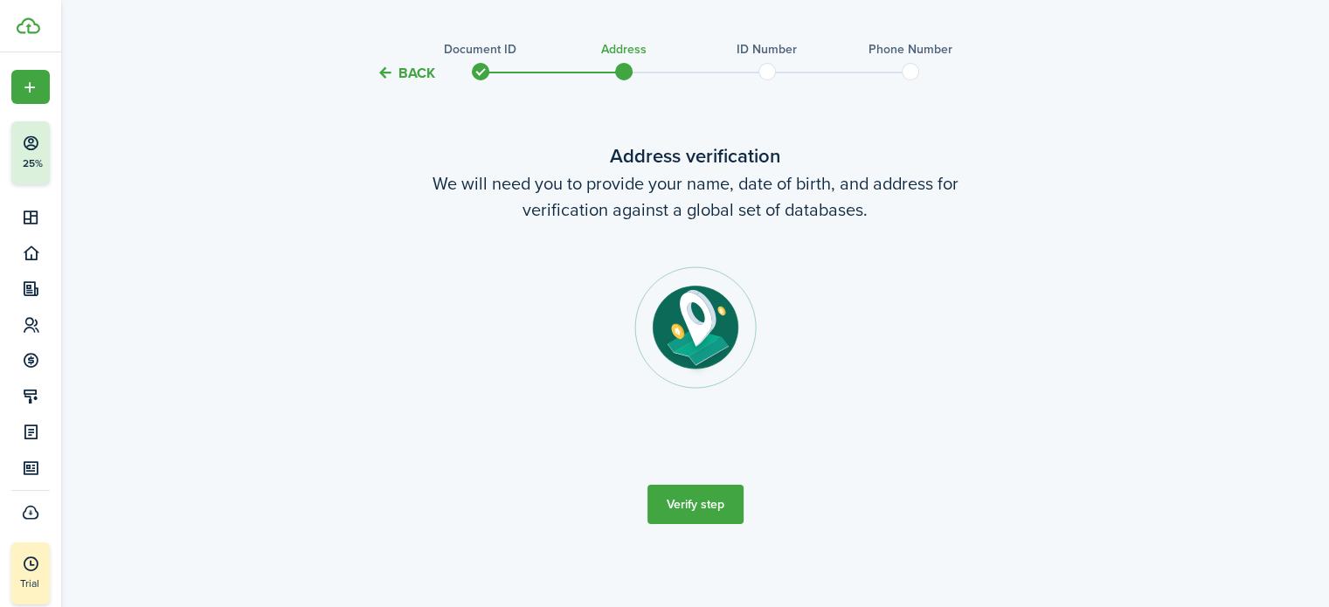
scroll to position [0, 0]
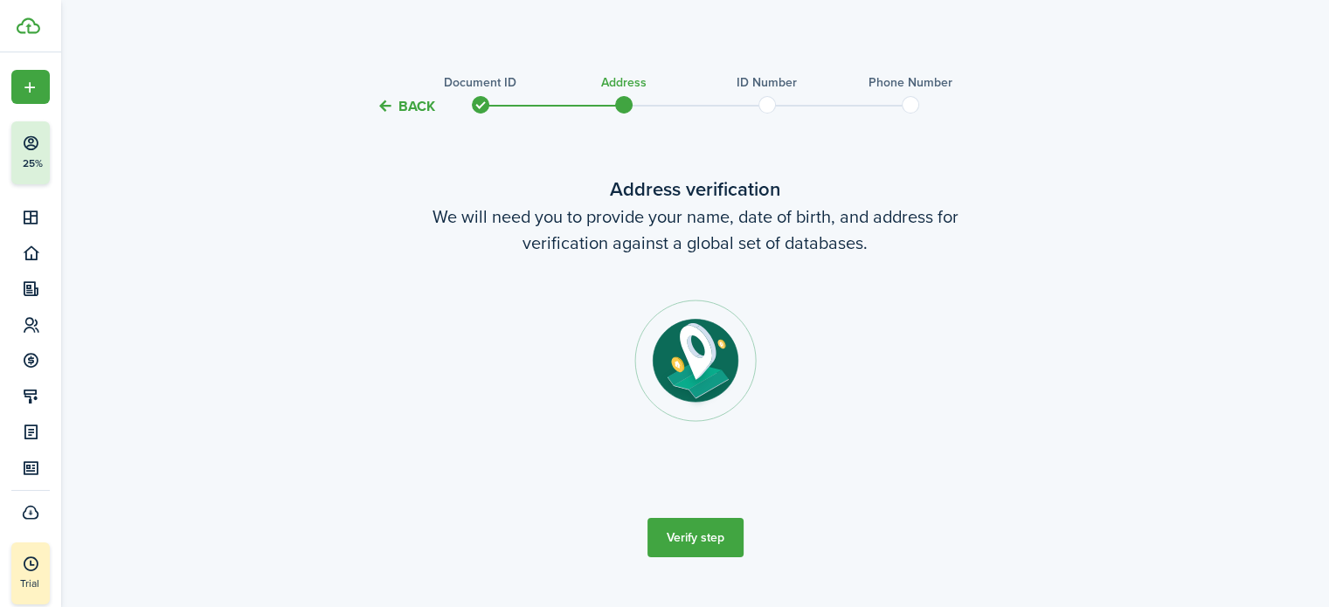
click at [707, 542] on button "Verify step" at bounding box center [695, 537] width 96 height 39
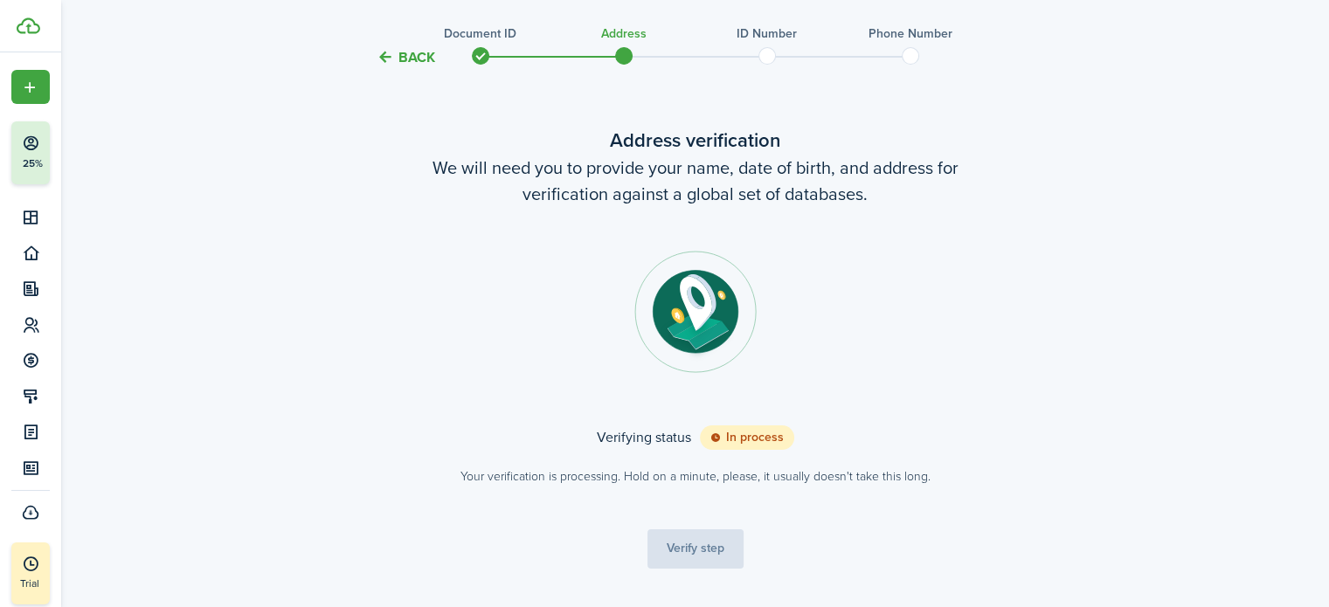
scroll to position [93, 0]
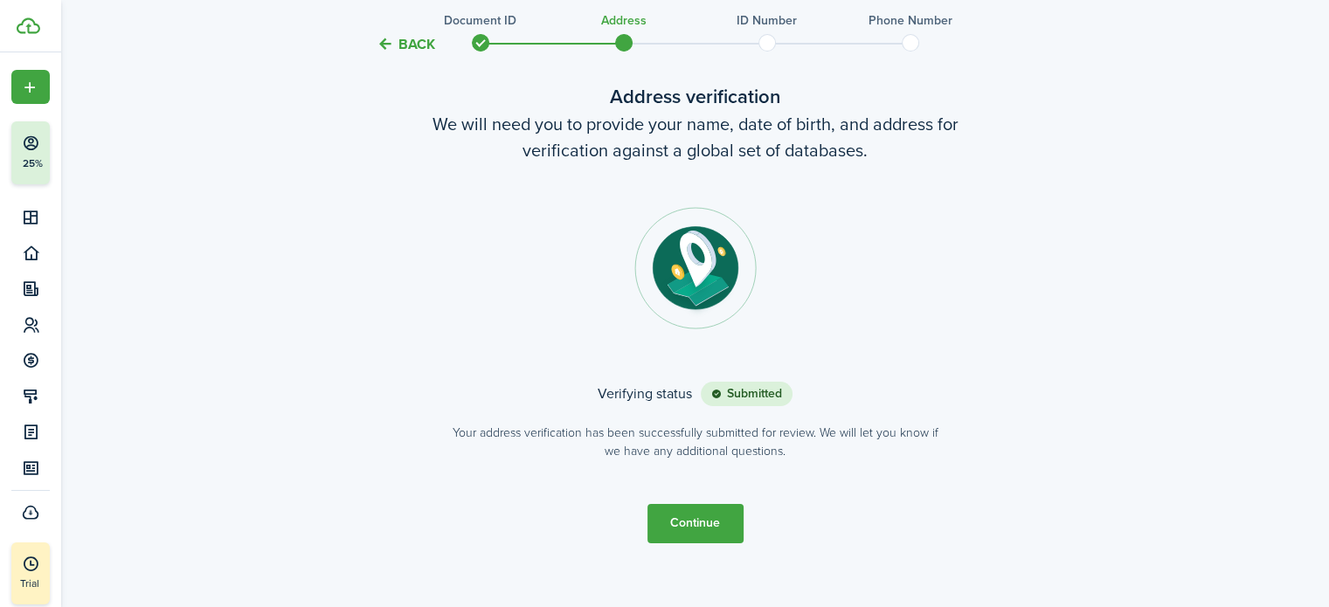
click at [708, 531] on button "Continue" at bounding box center [695, 523] width 96 height 39
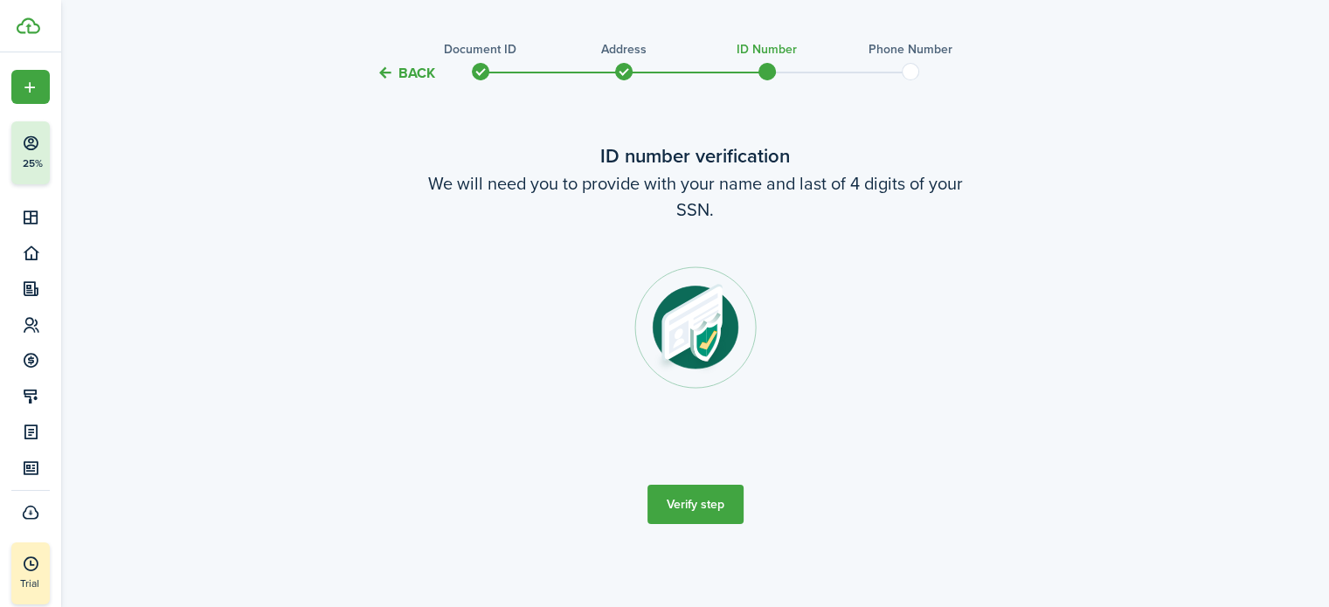
scroll to position [0, 0]
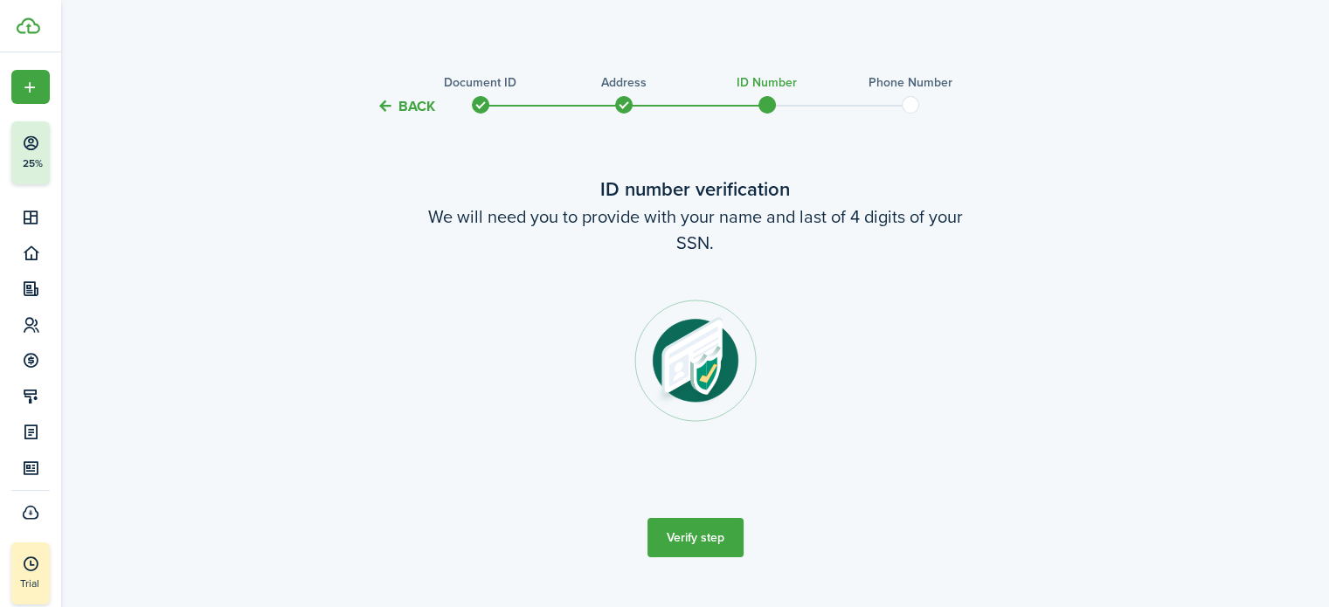
click at [686, 540] on button "Verify step" at bounding box center [695, 537] width 96 height 39
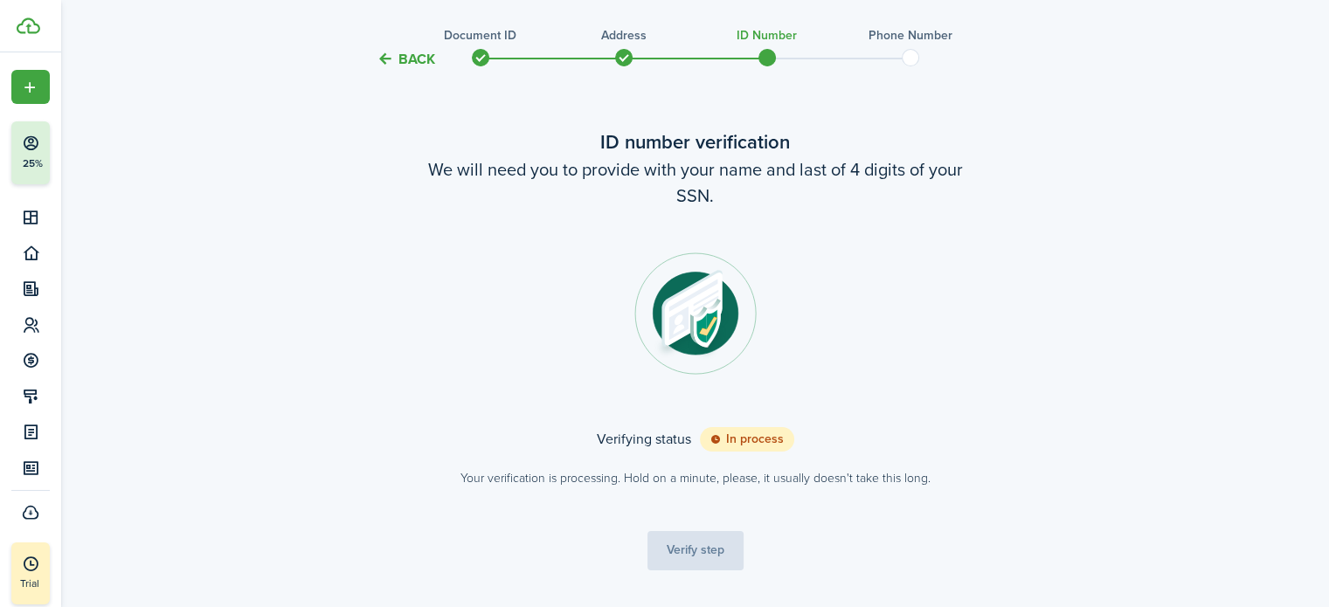
scroll to position [93, 0]
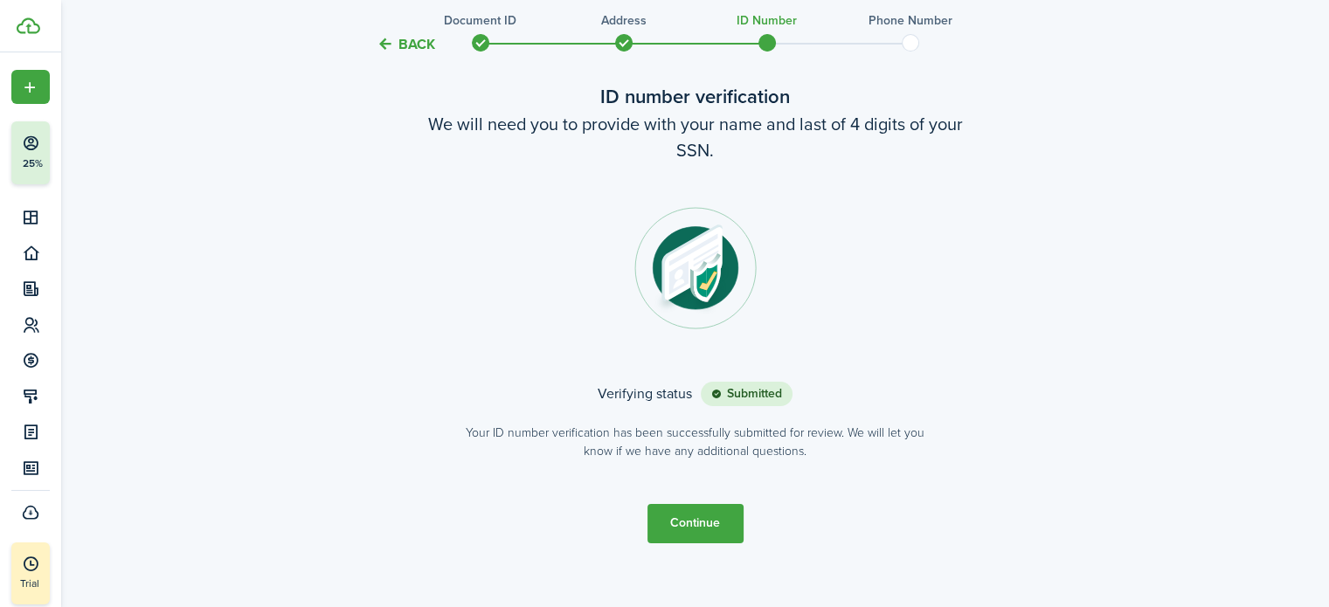
click at [733, 527] on button "Continue" at bounding box center [695, 523] width 96 height 39
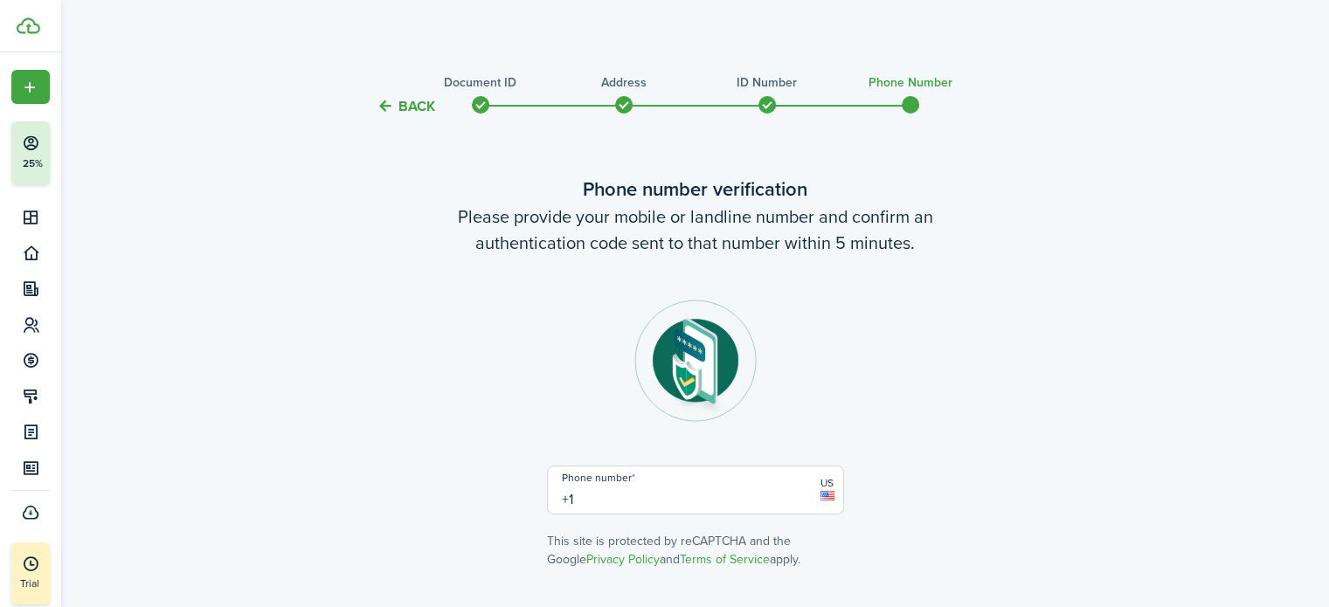
click at [717, 501] on input "+1" at bounding box center [695, 490] width 297 height 49
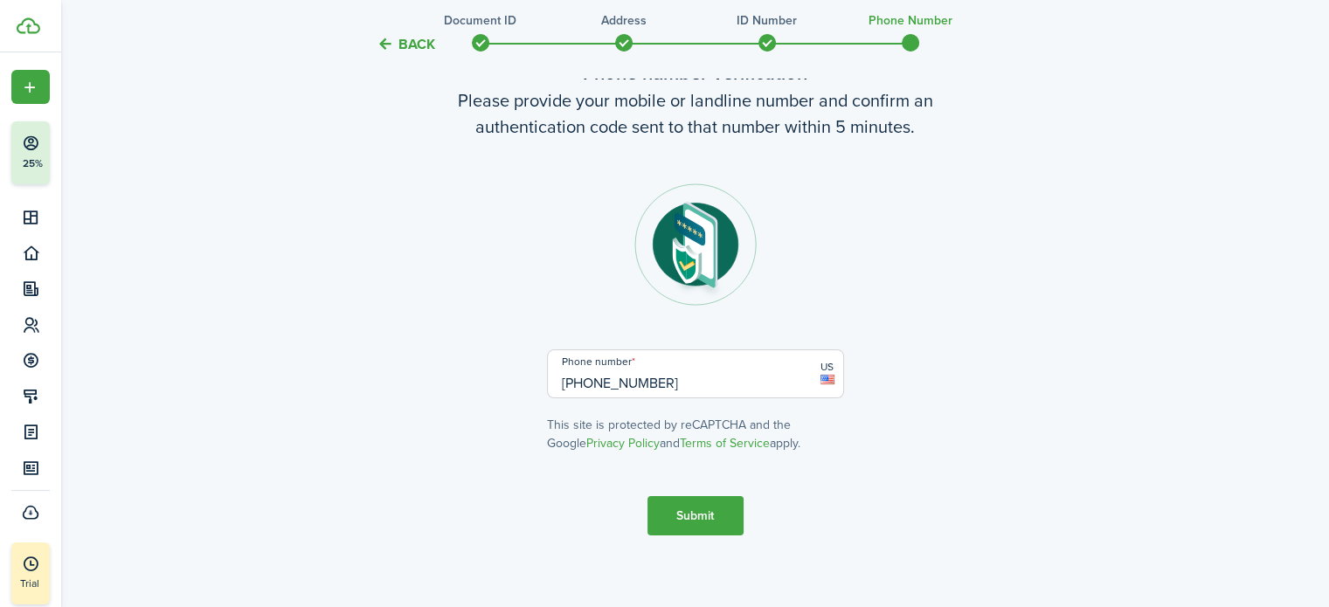
scroll to position [127, 0]
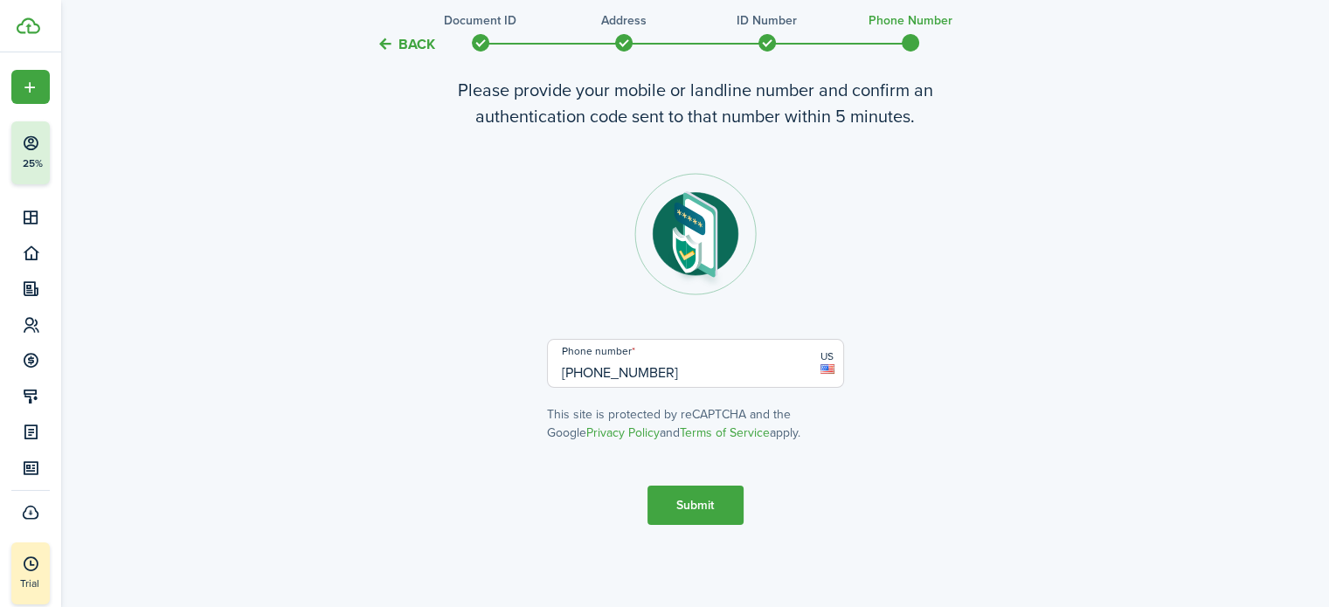
type input "[PHONE_NUMBER]"
click at [690, 499] on button "Submit" at bounding box center [695, 505] width 96 height 39
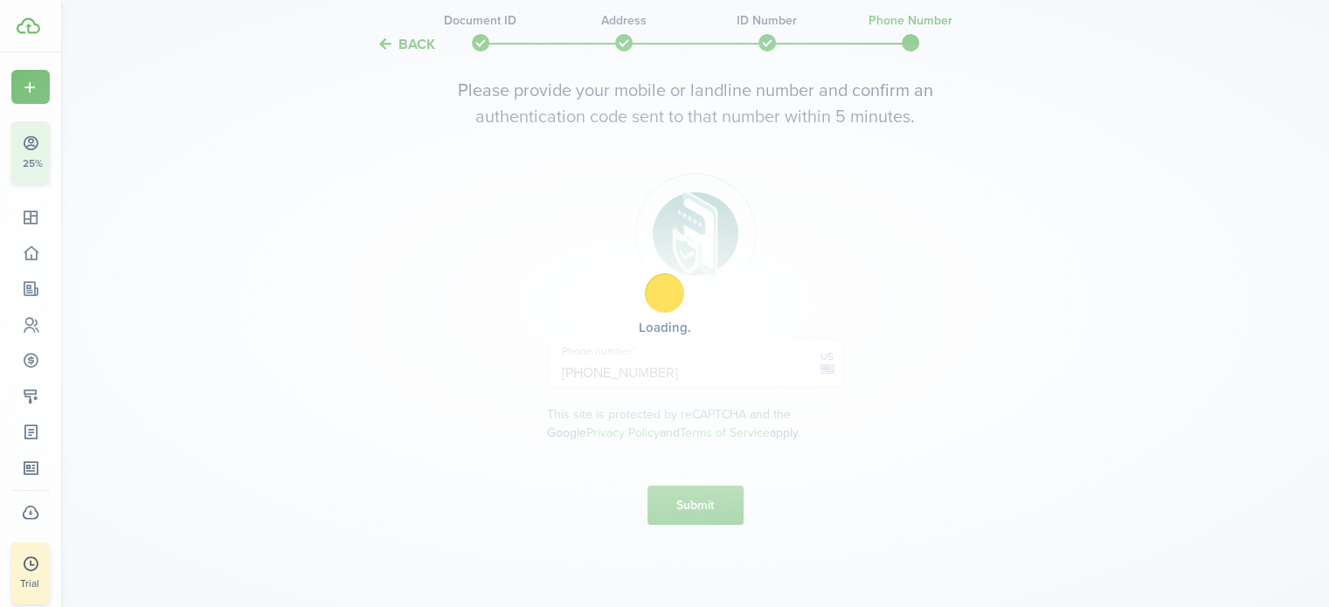
scroll to position [273, 0]
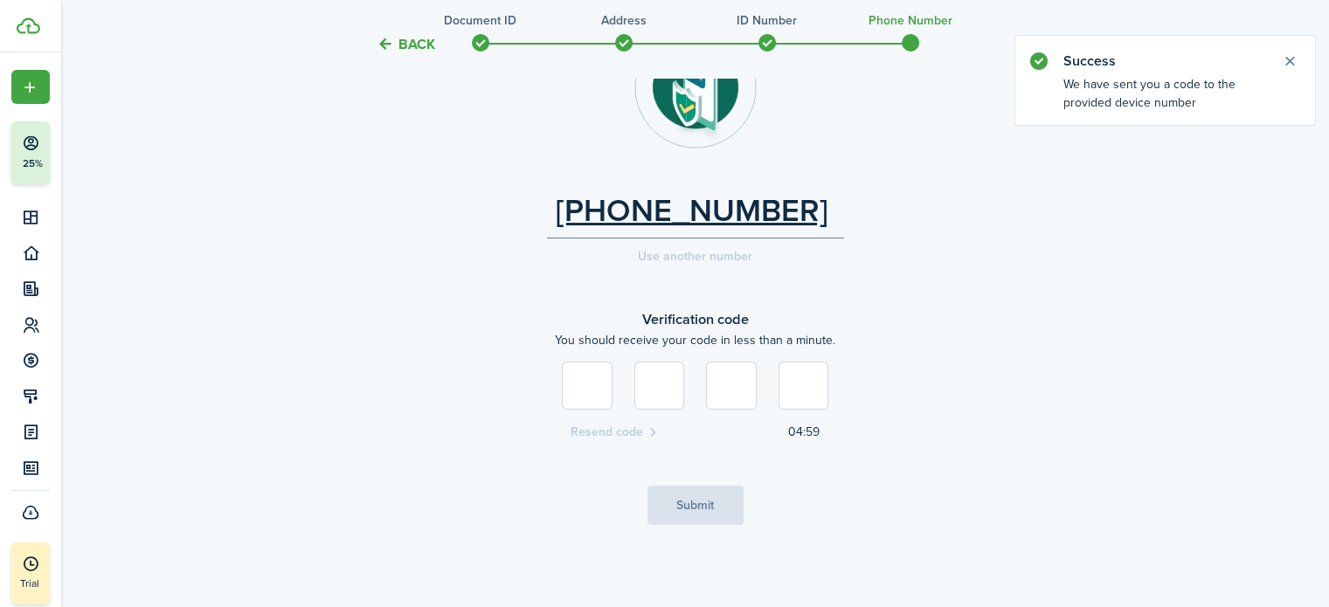
click at [585, 378] on input at bounding box center [587, 386] width 51 height 48
type input "4"
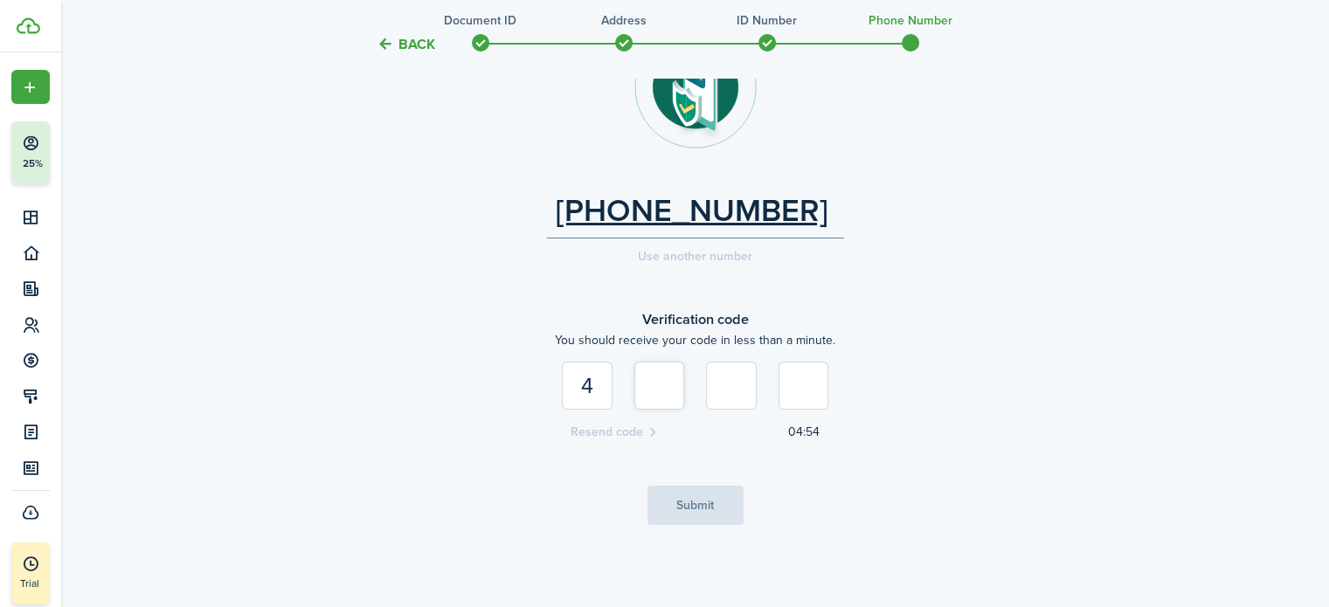
type input "1"
type input "8"
click at [679, 515] on button "Submit" at bounding box center [695, 505] width 96 height 39
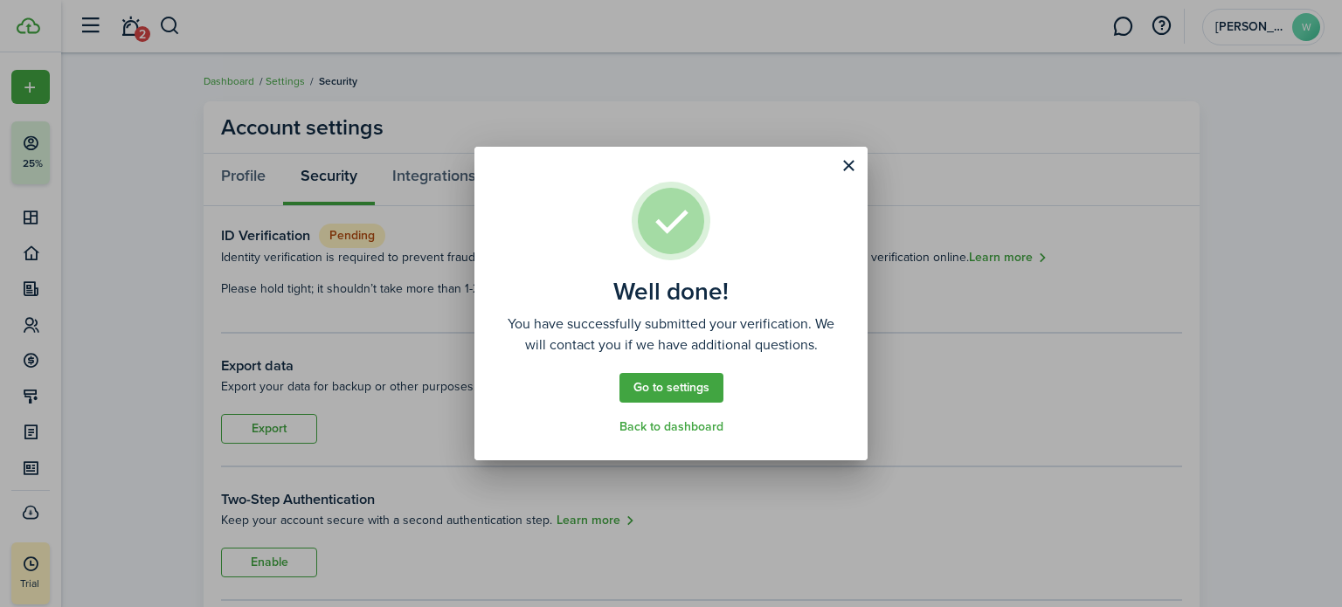
click at [679, 425] on link "Back to dashboard" at bounding box center [671, 427] width 104 height 14
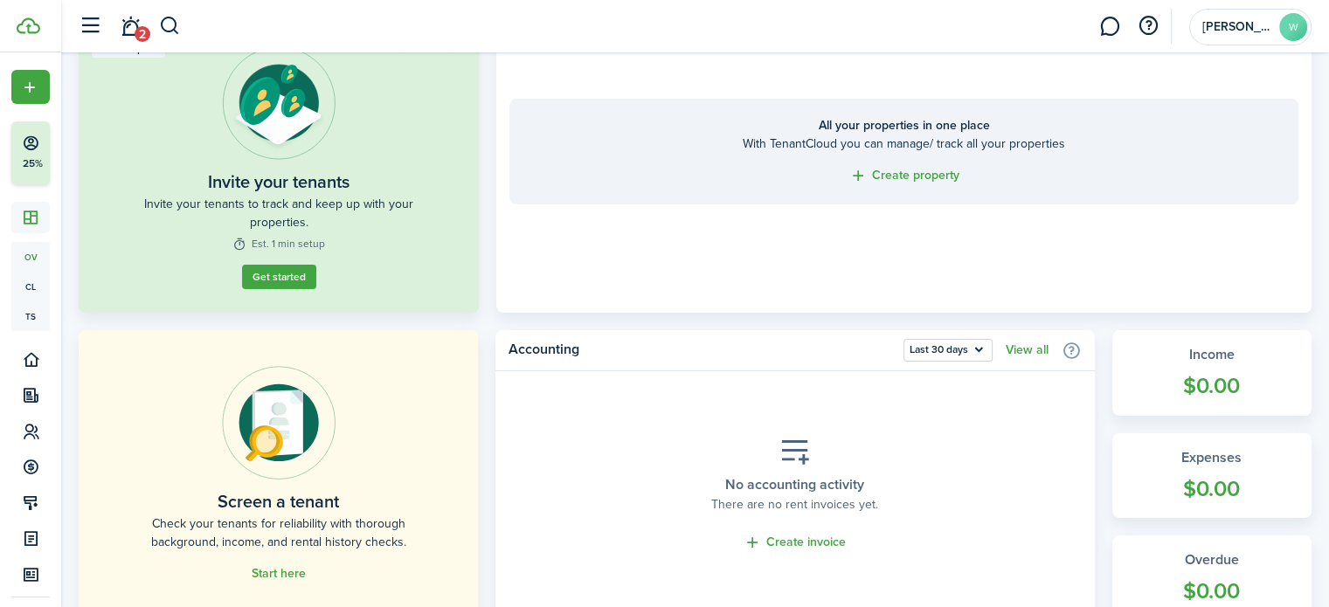
scroll to position [87, 0]
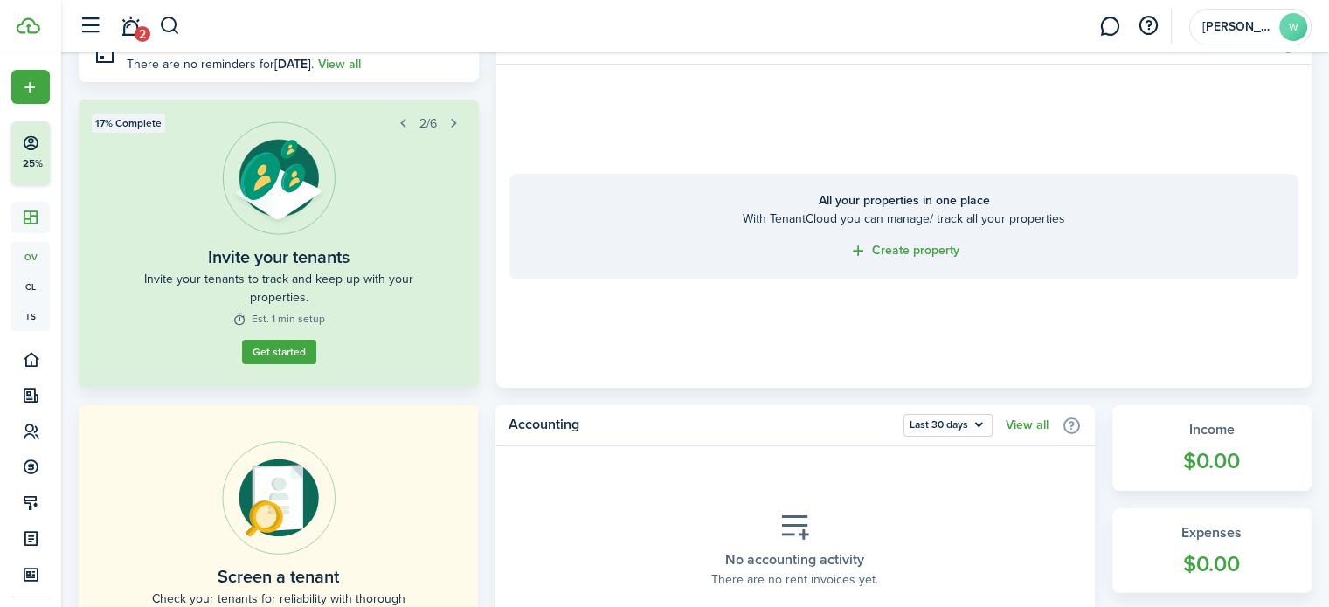
click at [290, 358] on button "Get started" at bounding box center [279, 352] width 74 height 24
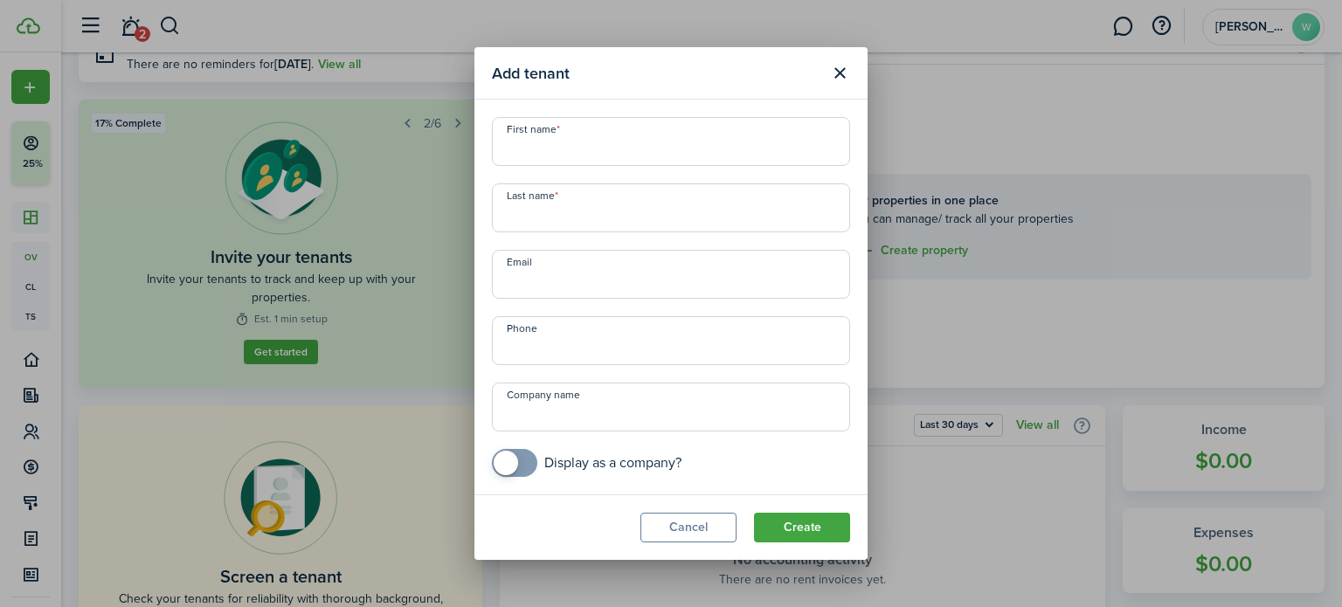
click at [629, 156] on input "First name" at bounding box center [671, 141] width 358 height 49
type input "Jack"
type input "[PERSON_NAME]"
type input "[EMAIL_ADDRESS][DOMAIN_NAME]"
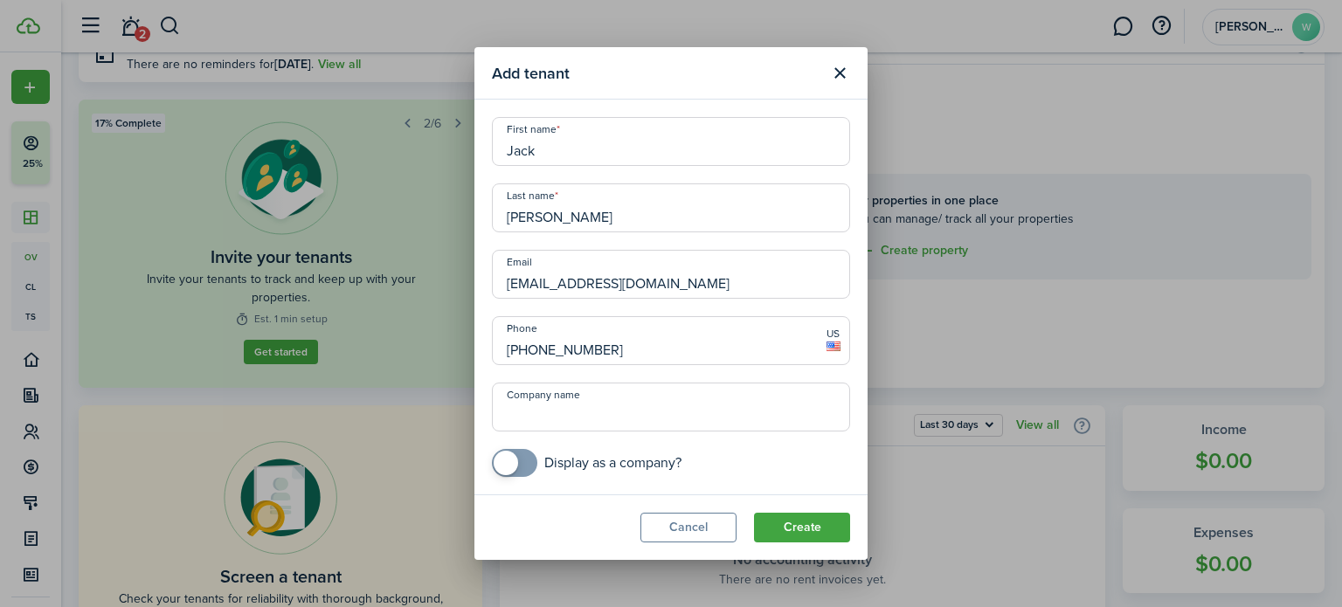
type input "[PHONE_NUMBER]"
click at [802, 526] on button "Create" at bounding box center [802, 528] width 96 height 30
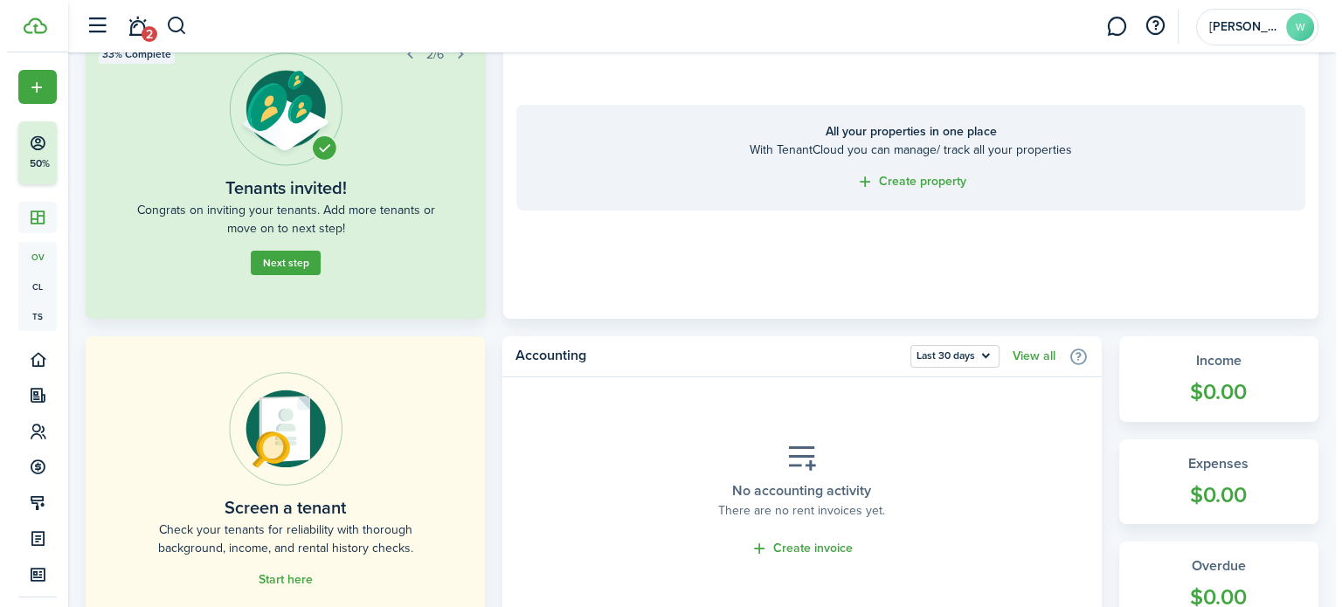
scroll to position [0, 0]
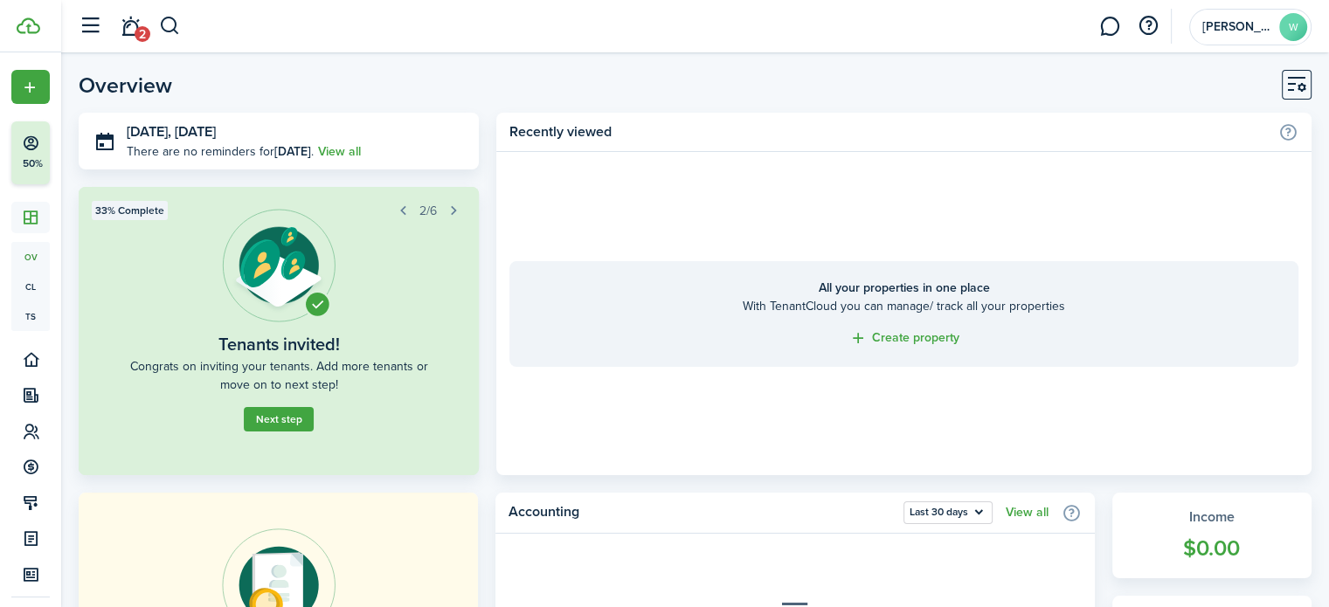
click at [296, 418] on button "Next step" at bounding box center [279, 419] width 70 height 24
click at [296, 418] on link "Get started" at bounding box center [279, 421] width 74 height 24
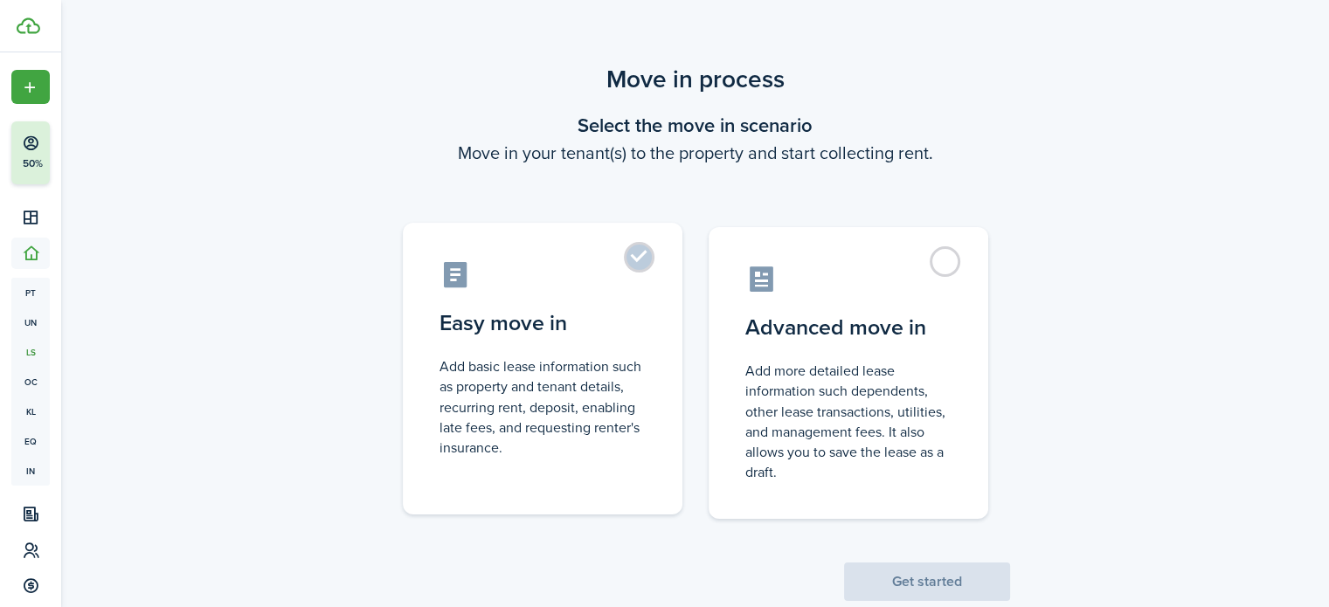
click at [605, 284] on control-radio-card-icon at bounding box center [542, 274] width 206 height 31
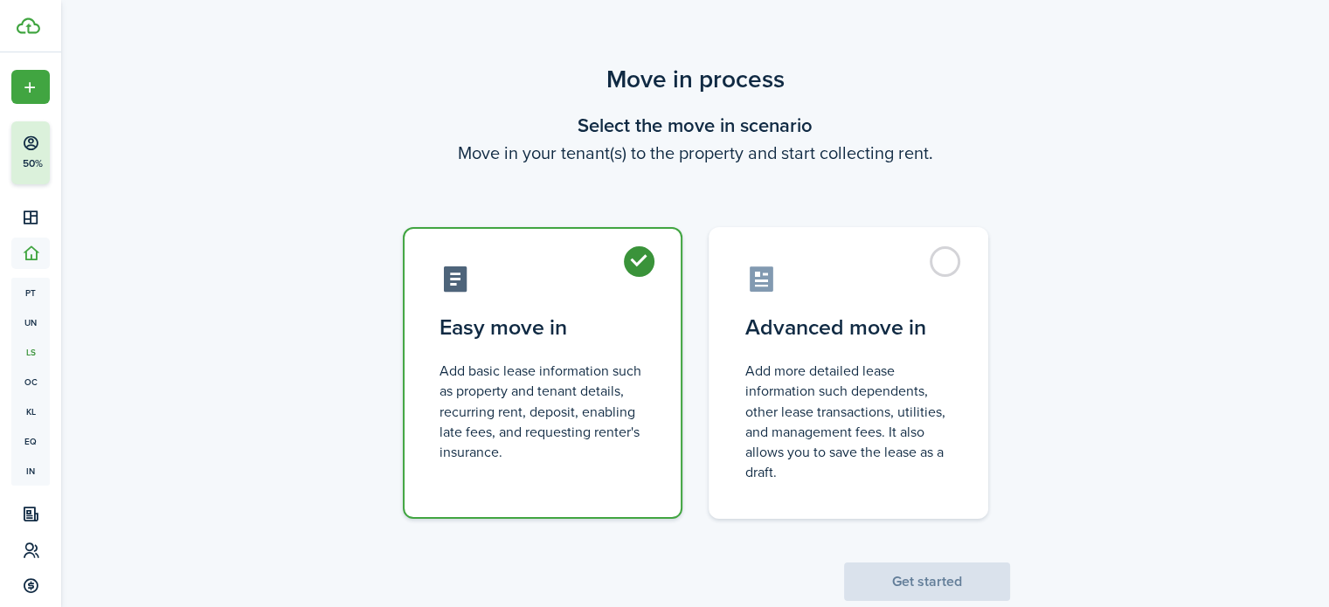
radio input "true"
click at [898, 583] on button "Get started" at bounding box center [927, 582] width 166 height 38
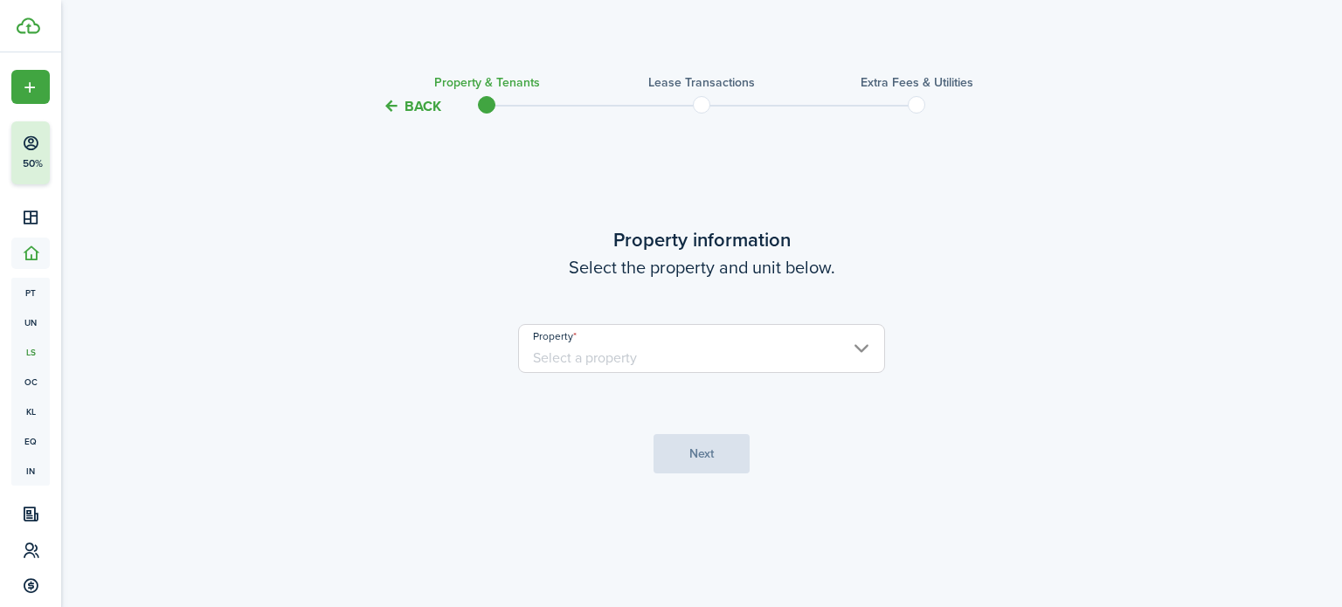
click at [650, 352] on input "Property" at bounding box center [701, 348] width 367 height 49
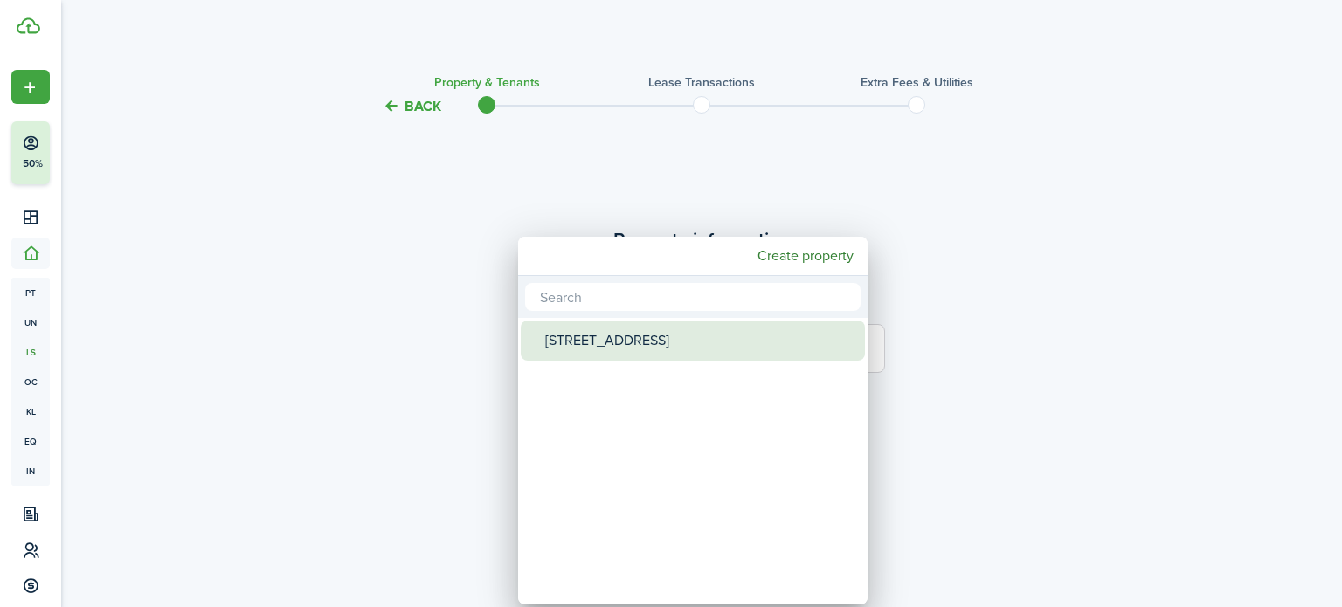
click at [641, 349] on div "[STREET_ADDRESS]" at bounding box center [699, 341] width 309 height 40
type input "[STREET_ADDRESS]"
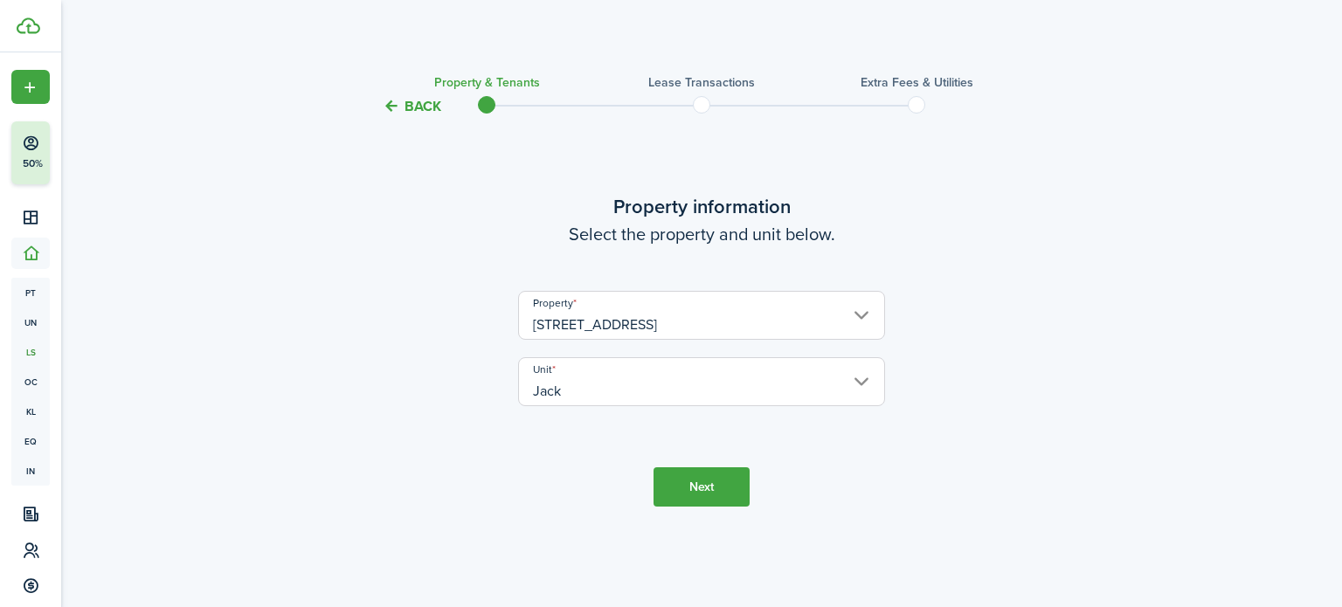
click at [723, 485] on button "Next" at bounding box center [701, 486] width 96 height 39
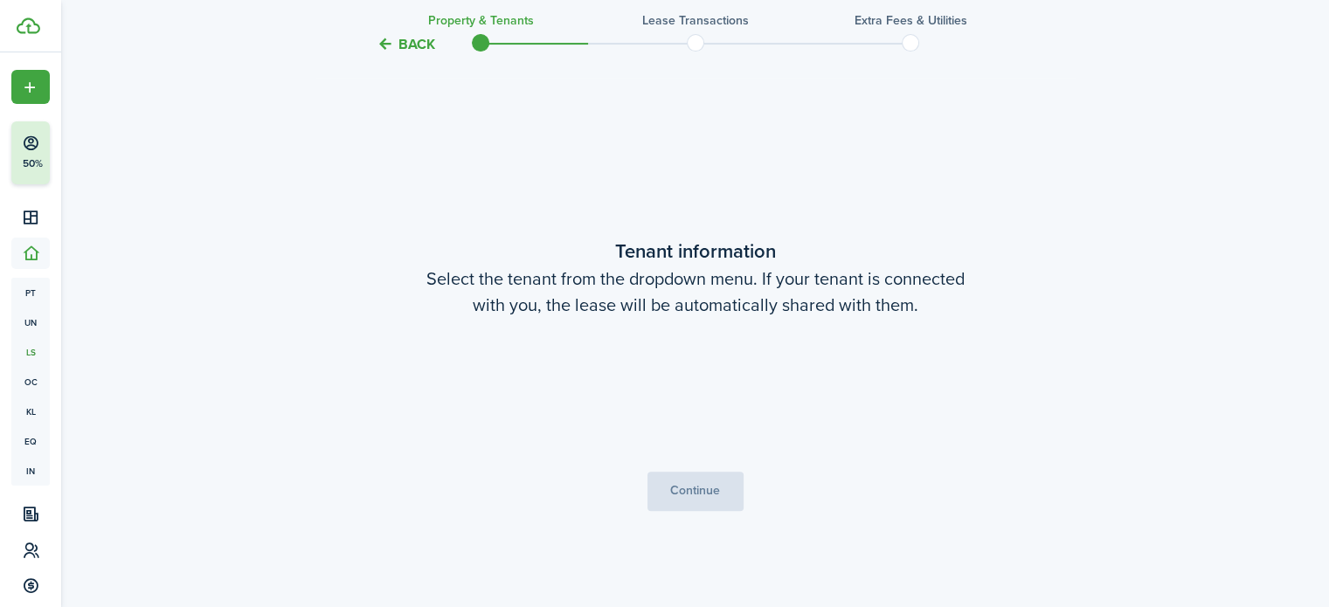
scroll to position [490, 0]
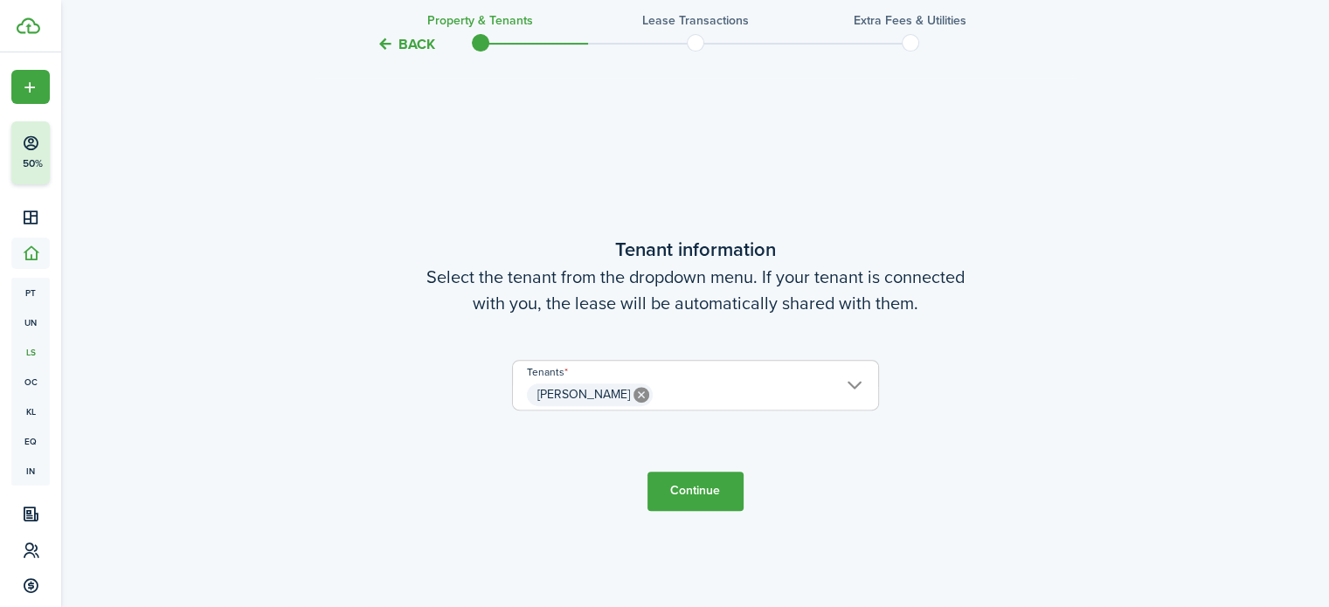
click at [705, 488] on button "Continue" at bounding box center [695, 491] width 96 height 39
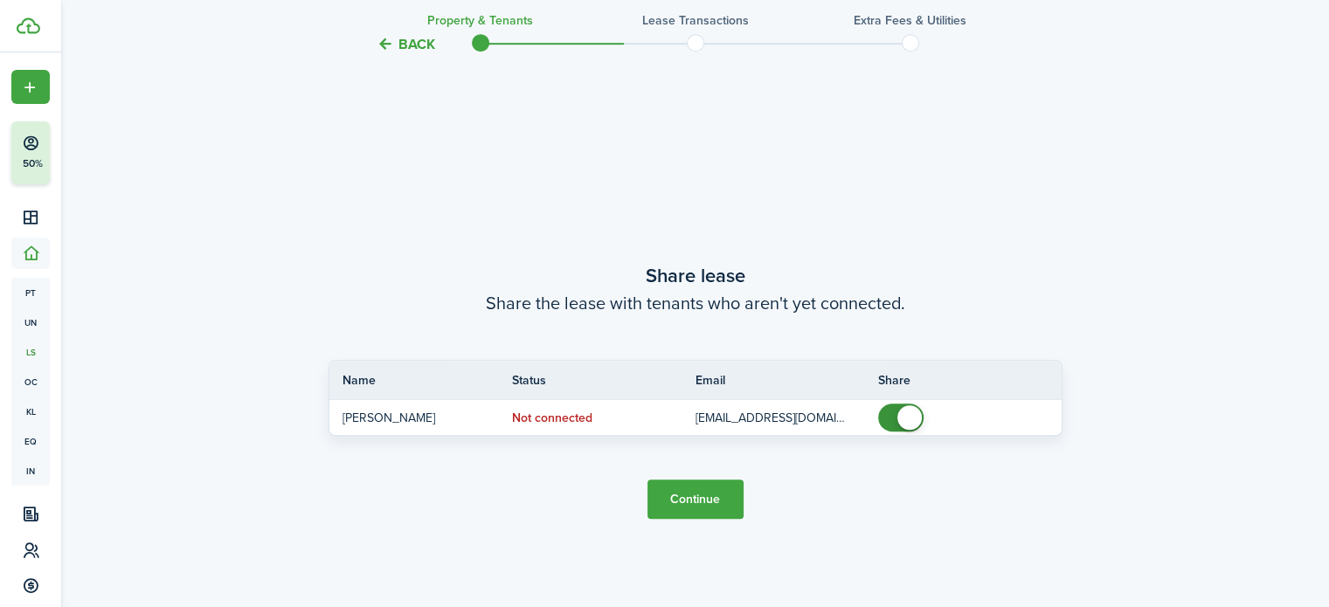
scroll to position [1097, 0]
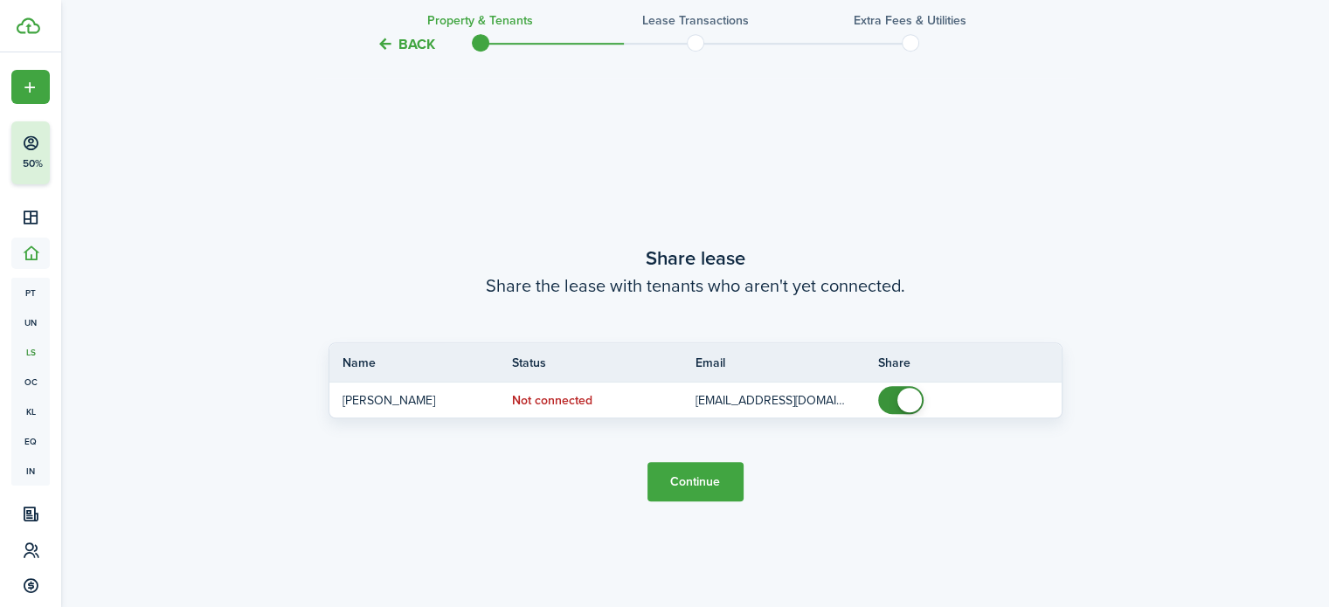
click at [691, 481] on button "Continue" at bounding box center [695, 481] width 96 height 39
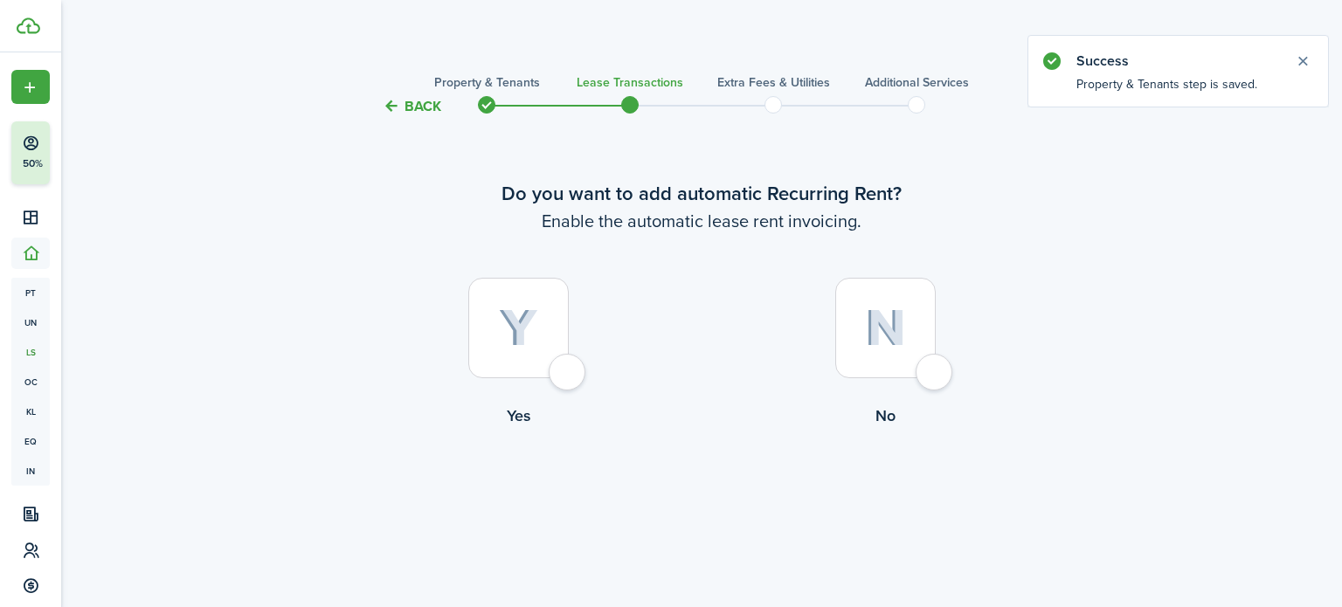
click at [537, 314] on img at bounding box center [518, 328] width 39 height 38
radio input "true"
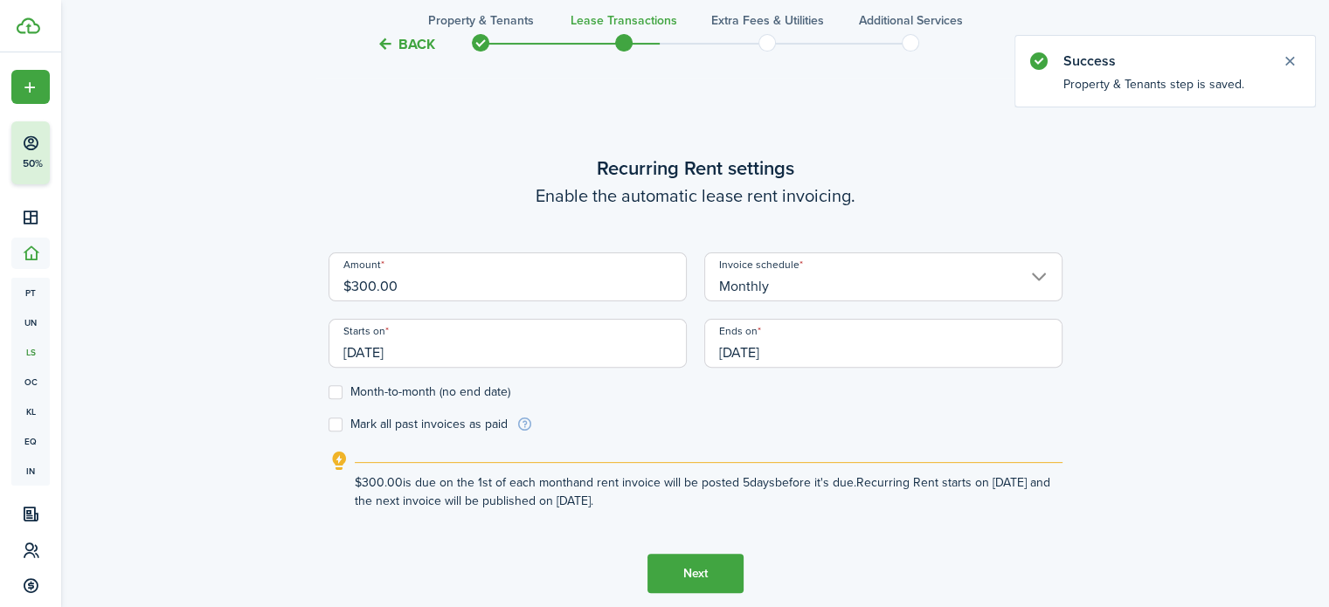
scroll to position [490, 0]
click at [824, 353] on input "[DATE]" at bounding box center [883, 342] width 358 height 49
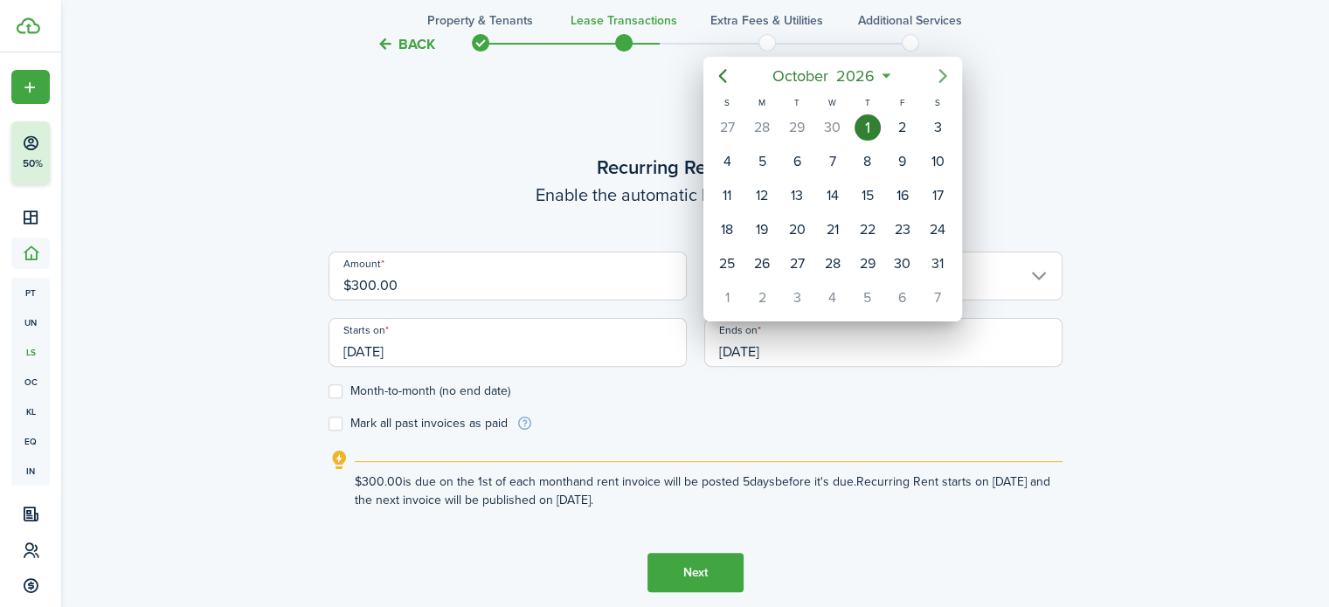
click at [938, 81] on icon "Next page" at bounding box center [942, 76] width 21 height 21
click at [937, 81] on icon "Next page" at bounding box center [942, 76] width 21 height 21
click at [936, 81] on icon "Next page" at bounding box center [942, 76] width 21 height 21
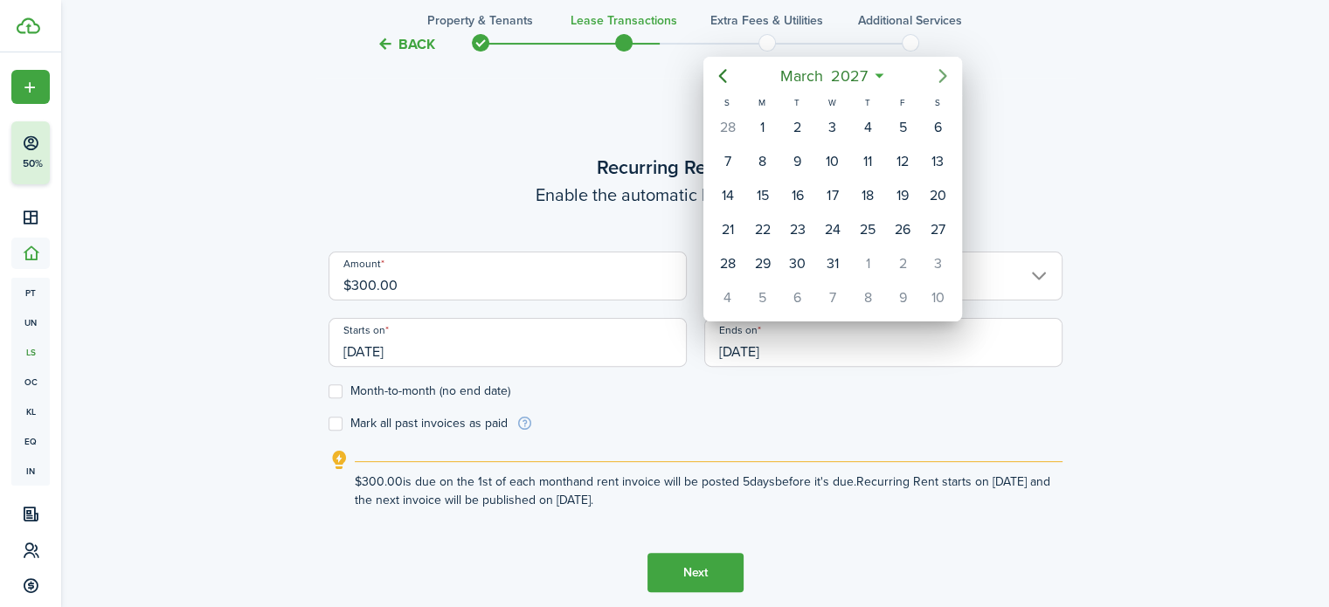
click at [936, 81] on icon "Next page" at bounding box center [942, 76] width 21 height 21
click at [874, 127] on div "1" at bounding box center [867, 127] width 26 height 26
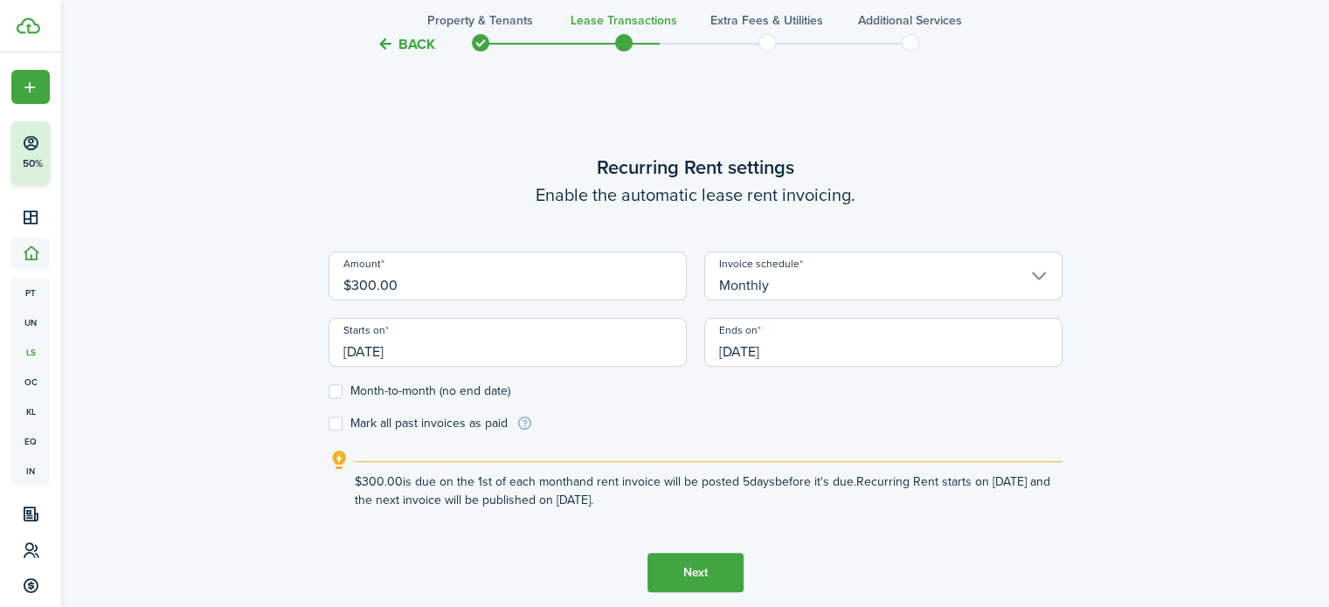
click at [774, 335] on input "[DATE]" at bounding box center [883, 342] width 358 height 49
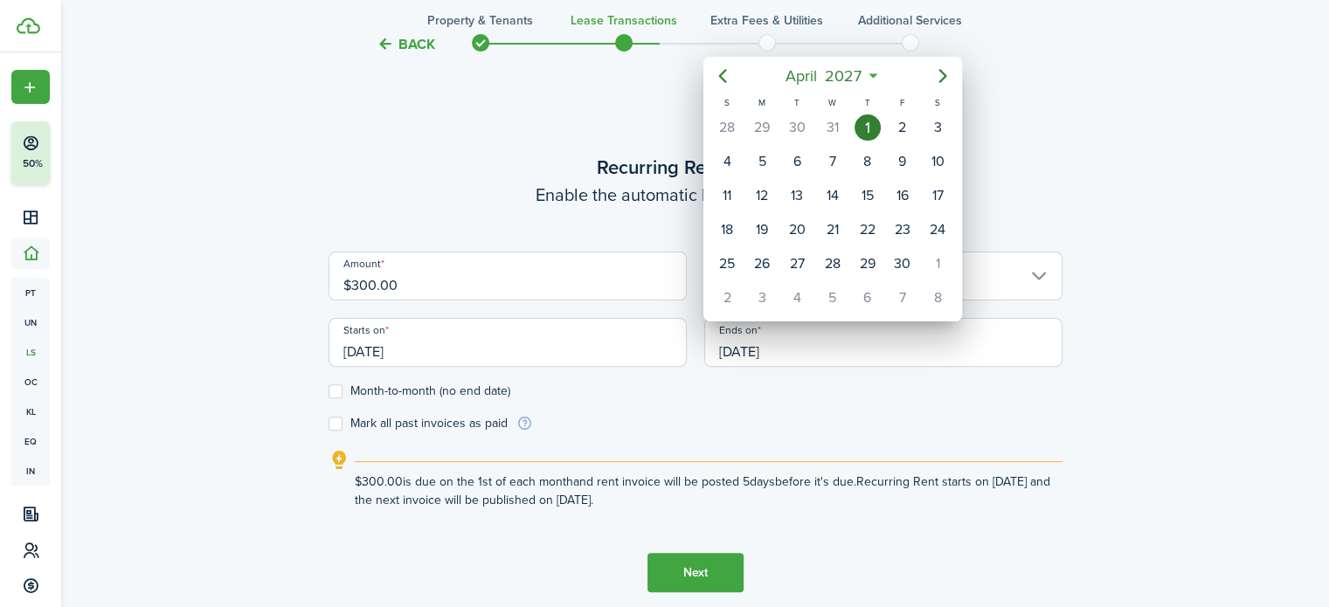
click at [814, 348] on div at bounding box center [664, 303] width 1608 height 887
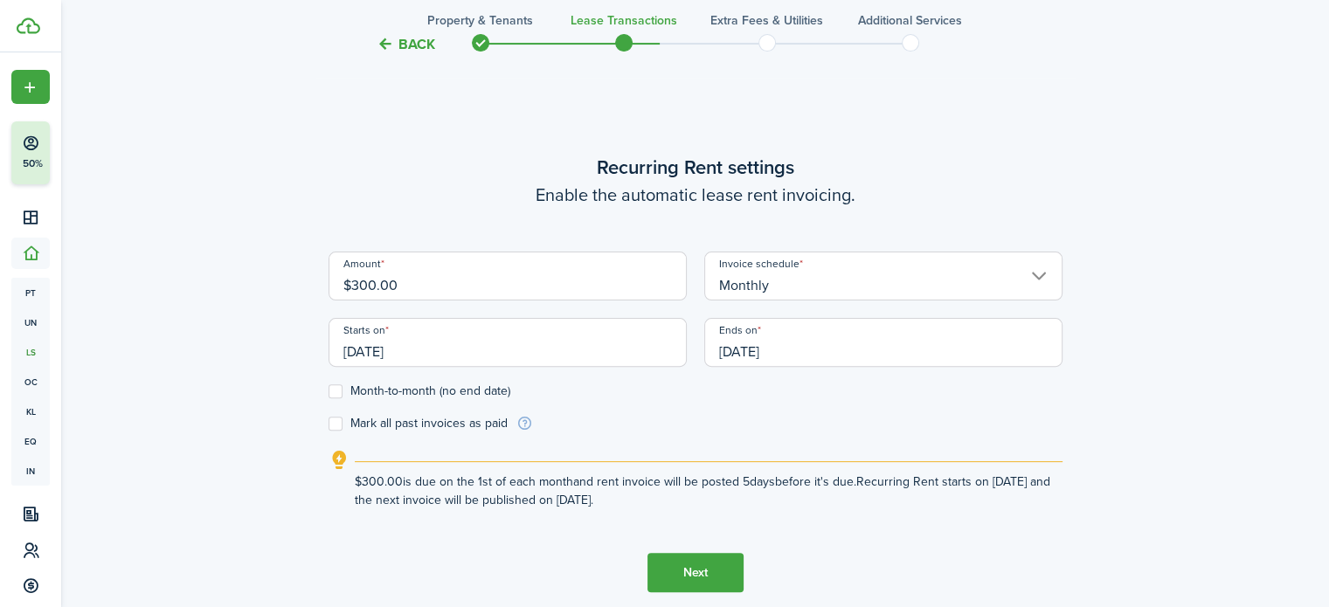
click at [808, 349] on input "[DATE]" at bounding box center [883, 342] width 358 height 49
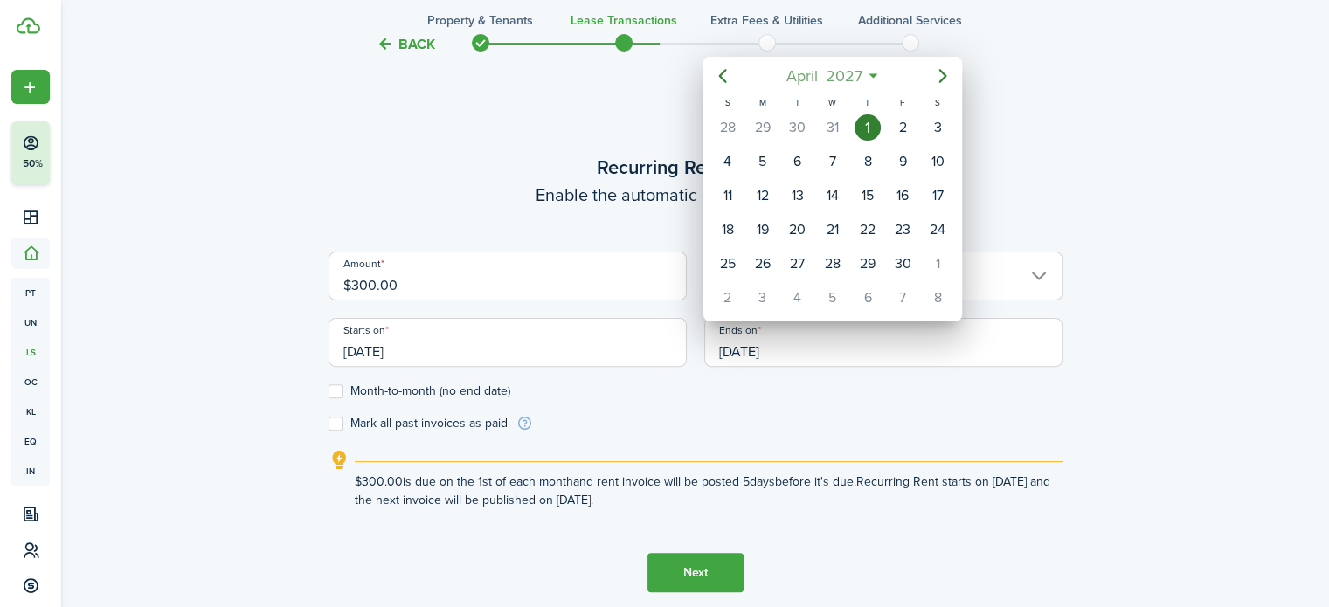
click at [872, 79] on mbsc-button "[DATE]" at bounding box center [824, 75] width 98 height 31
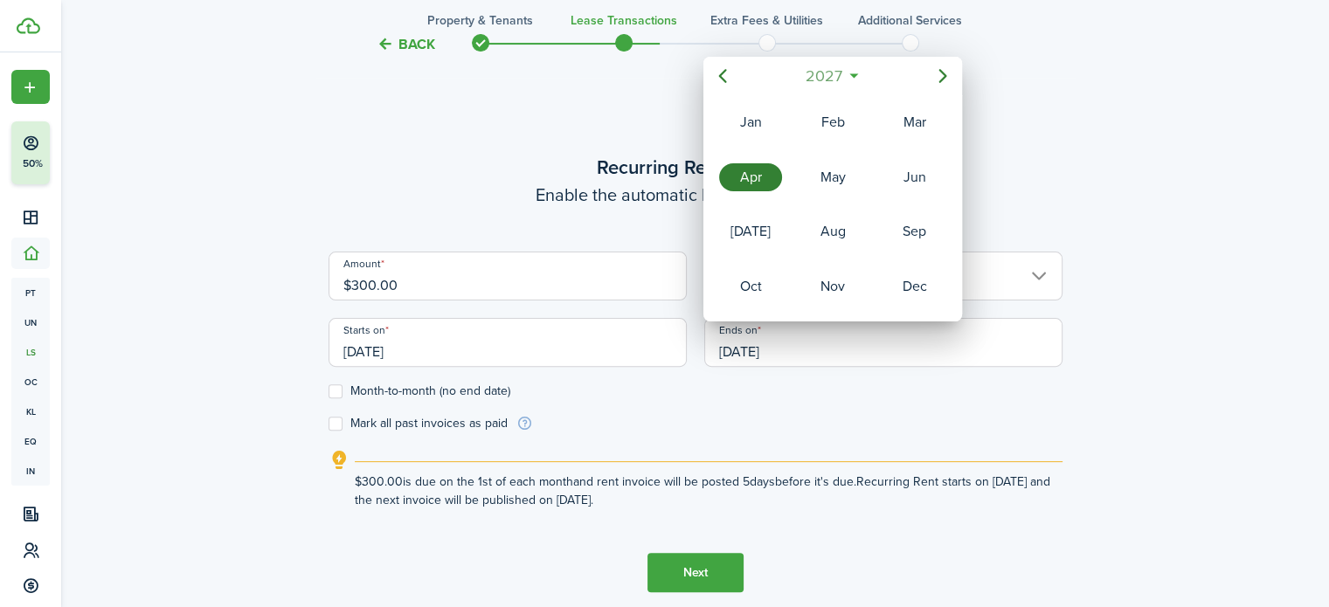
click at [850, 74] on mbsc-button "2027" at bounding box center [823, 75] width 59 height 31
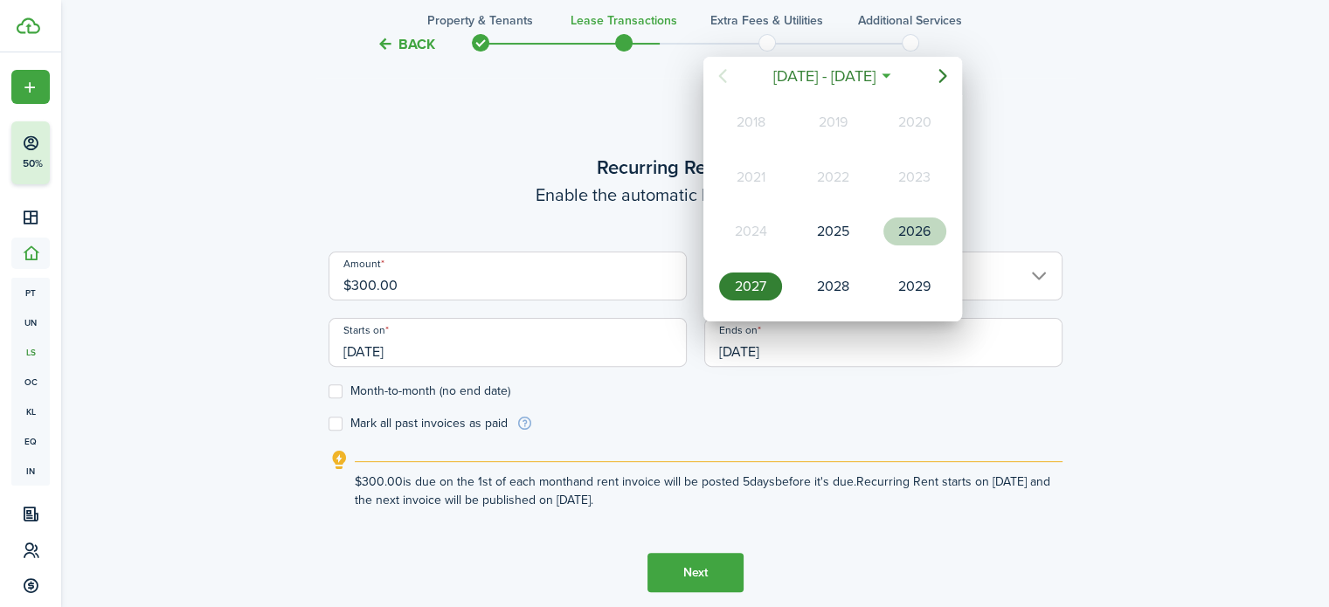
click at [929, 240] on div "2026" at bounding box center [914, 231] width 63 height 28
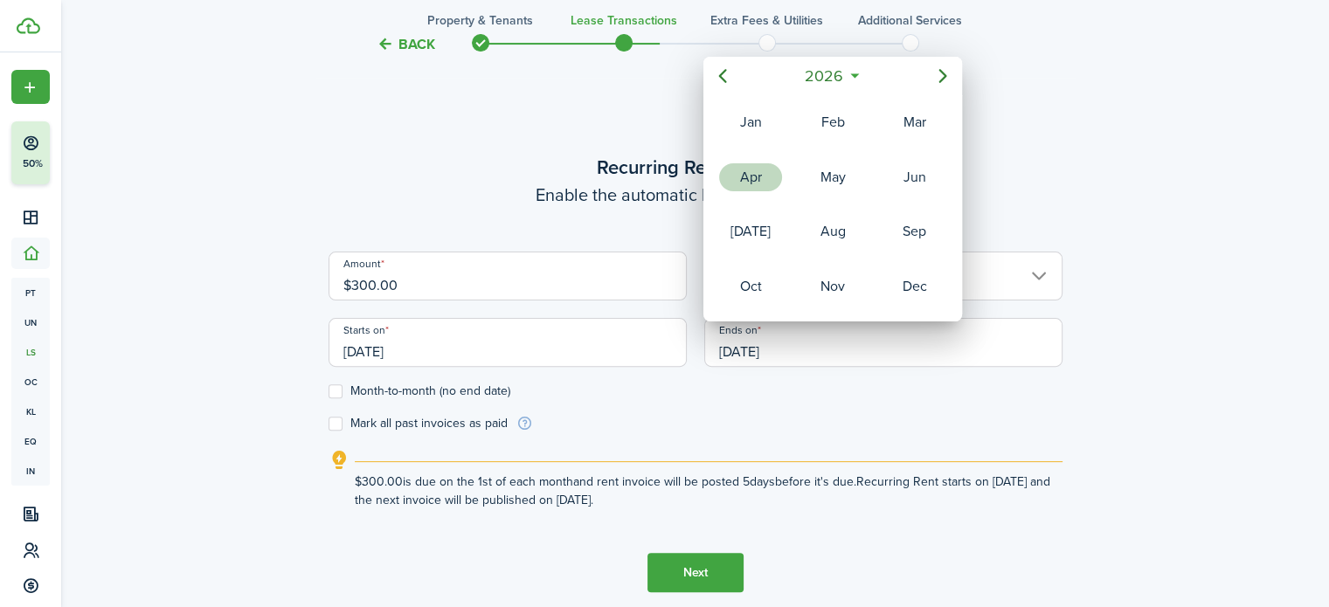
click at [770, 172] on div "Apr" at bounding box center [750, 177] width 63 height 28
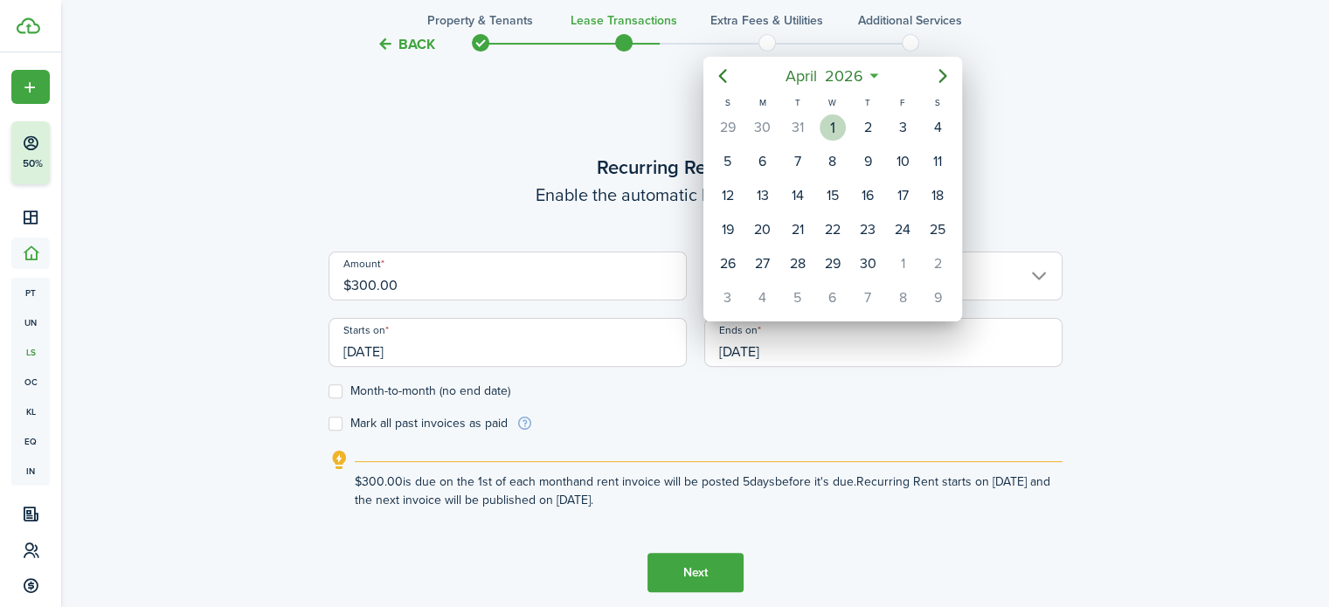
click at [826, 125] on div "1" at bounding box center [832, 127] width 26 height 26
type input "[DATE]"
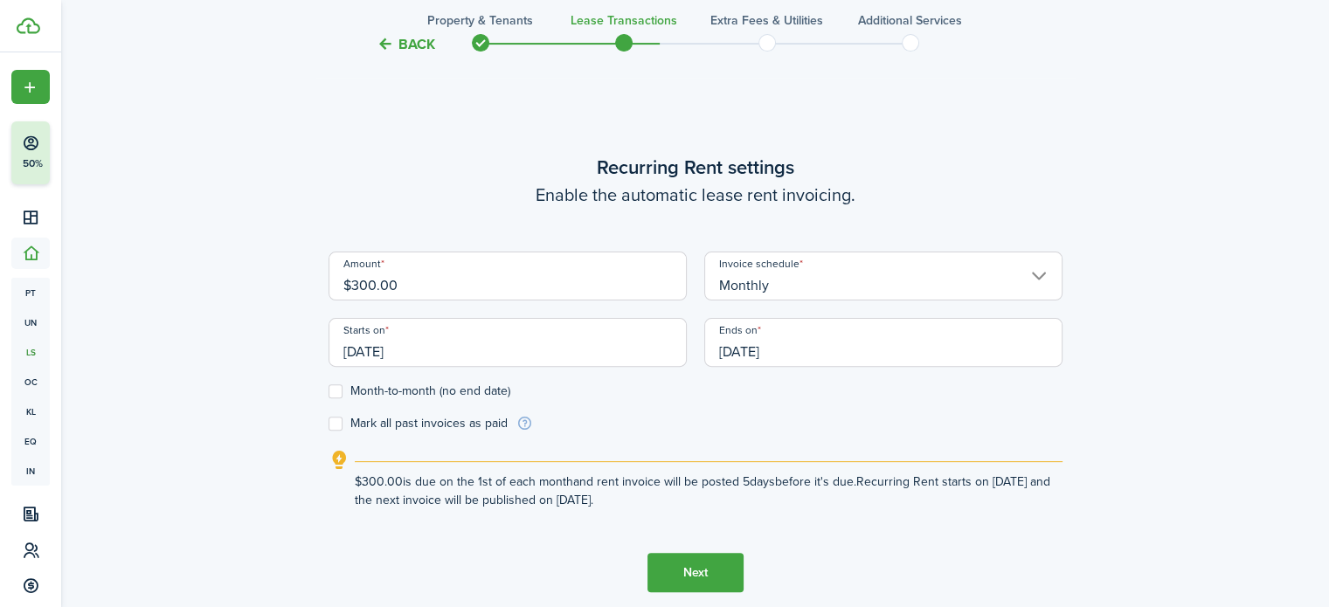
click at [812, 436] on lease-wizard-rent-recurring "Recurring Rent settings Enable the automatic lease rent invoicing. Amount $300.…" at bounding box center [695, 331] width 734 height 356
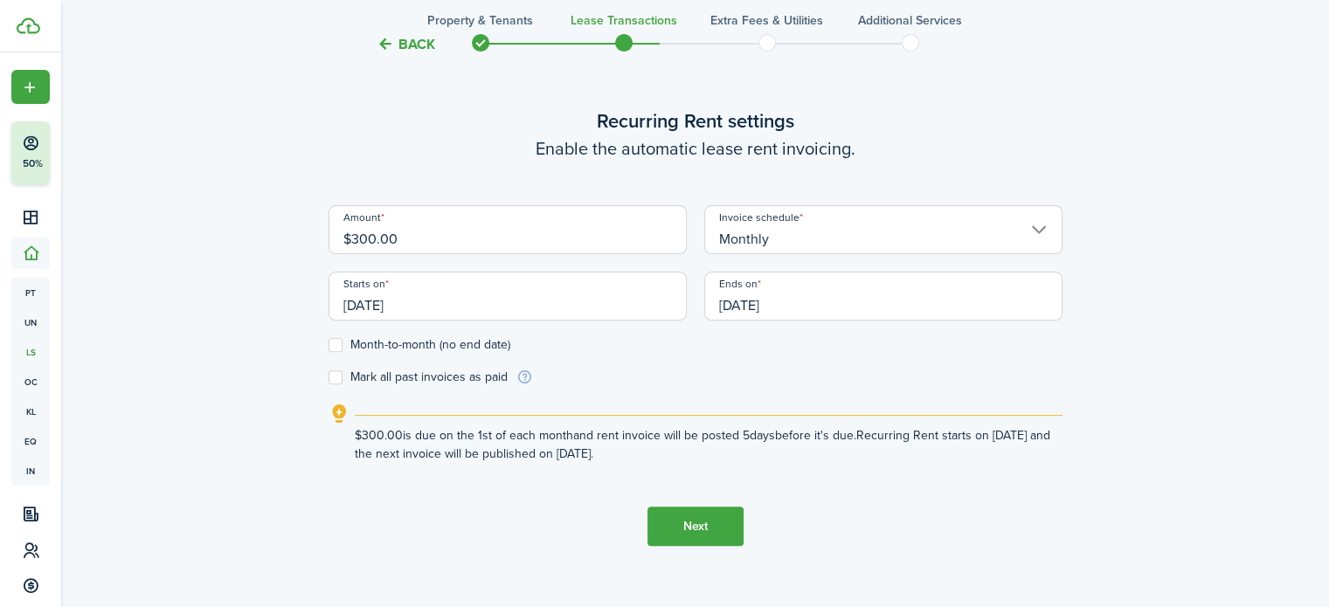
scroll to position [577, 0]
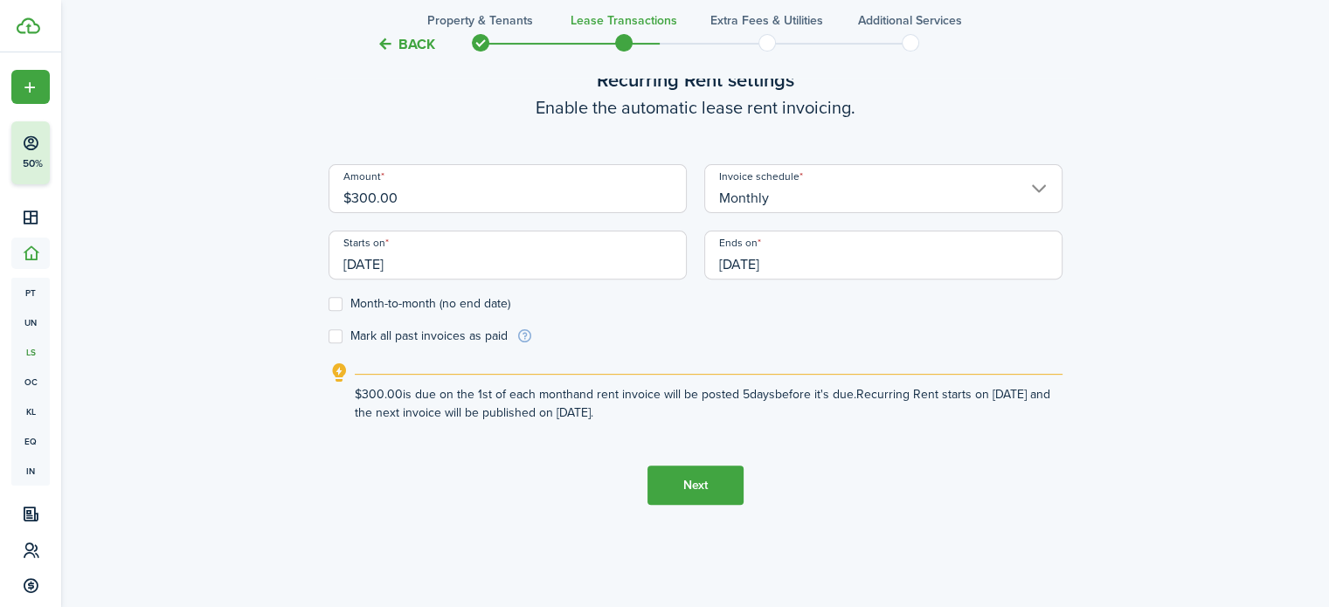
click at [679, 481] on button "Next" at bounding box center [695, 485] width 96 height 39
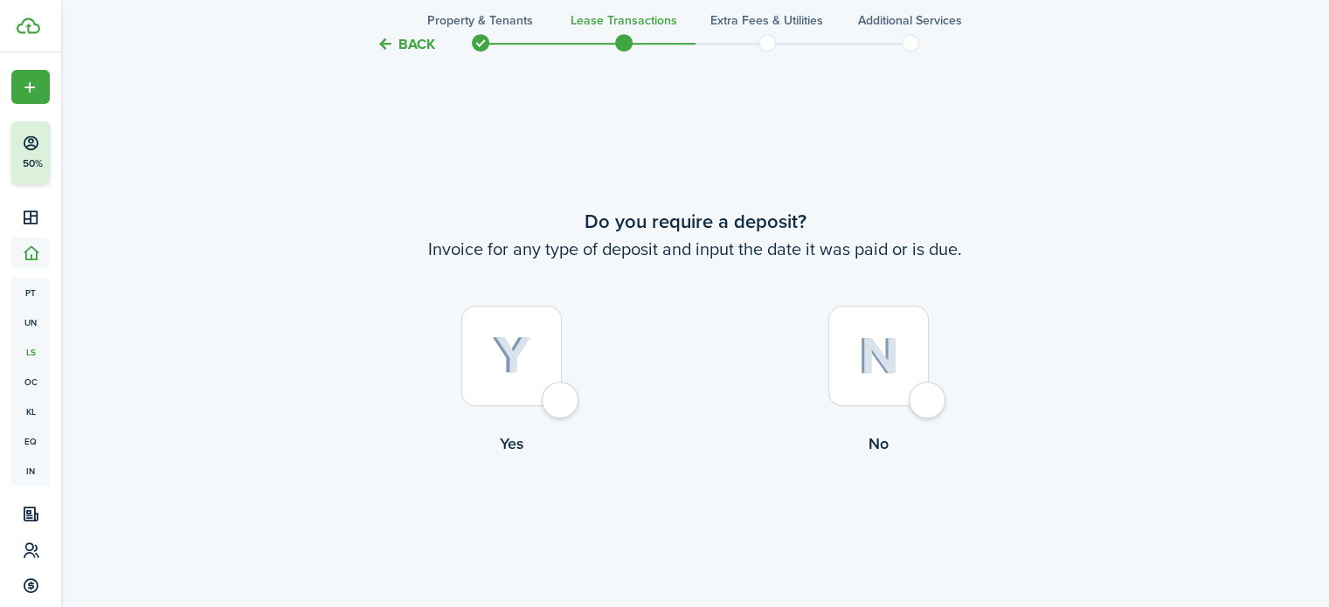
scroll to position [1097, 0]
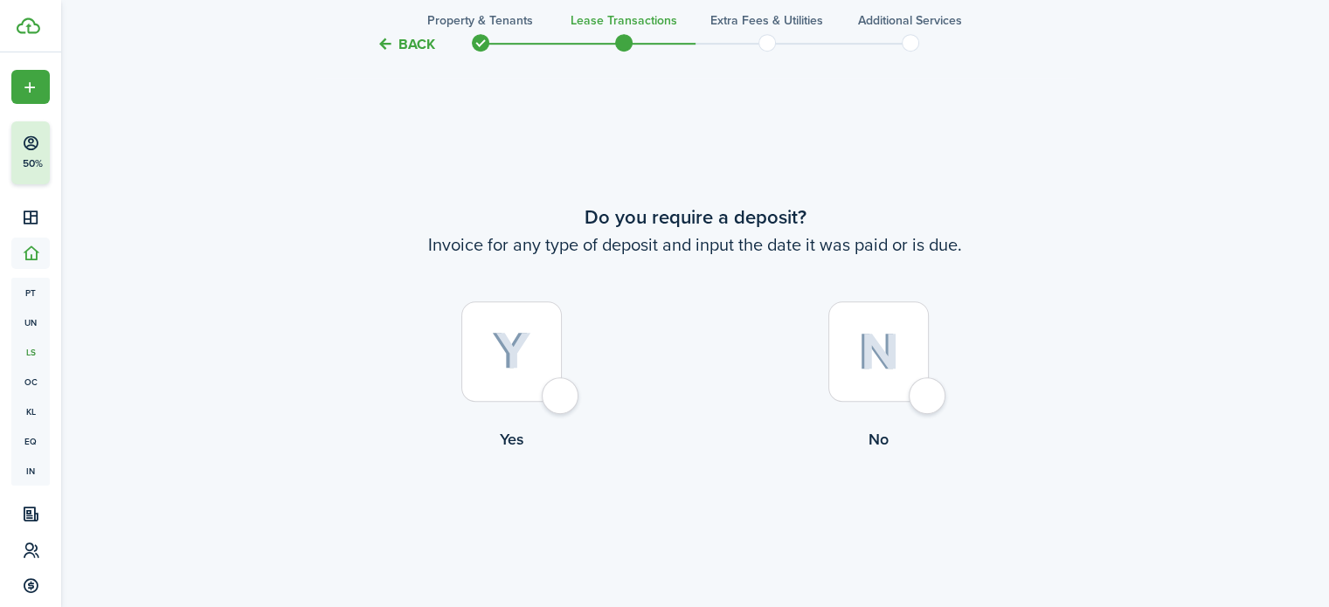
click at [875, 362] on img at bounding box center [878, 352] width 41 height 38
radio input "true"
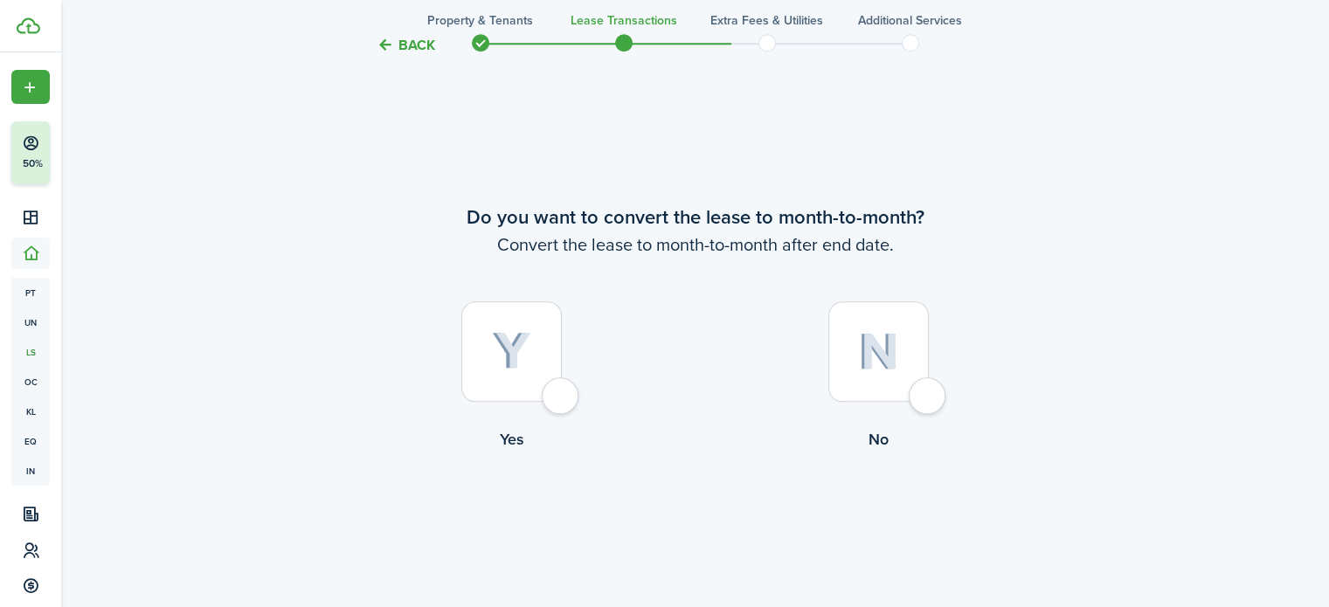
scroll to position [1705, 0]
click at [878, 366] on img at bounding box center [878, 351] width 41 height 38
radio input "true"
click at [712, 523] on button "Continue" at bounding box center [695, 521] width 96 height 39
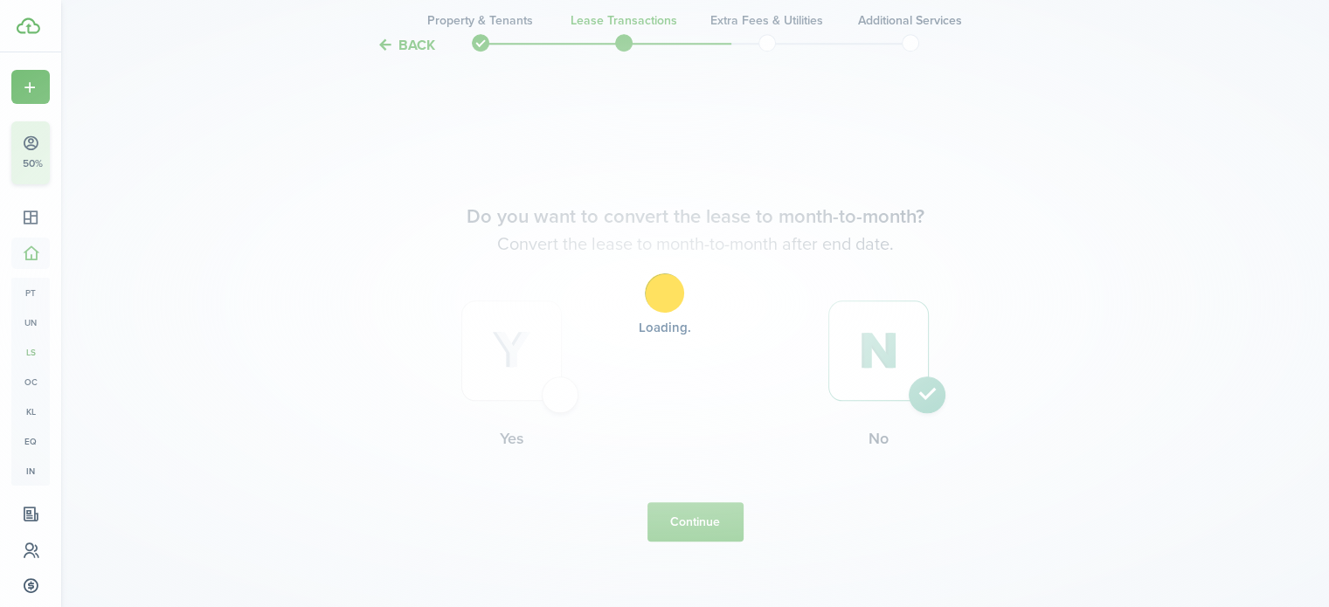
scroll to position [0, 0]
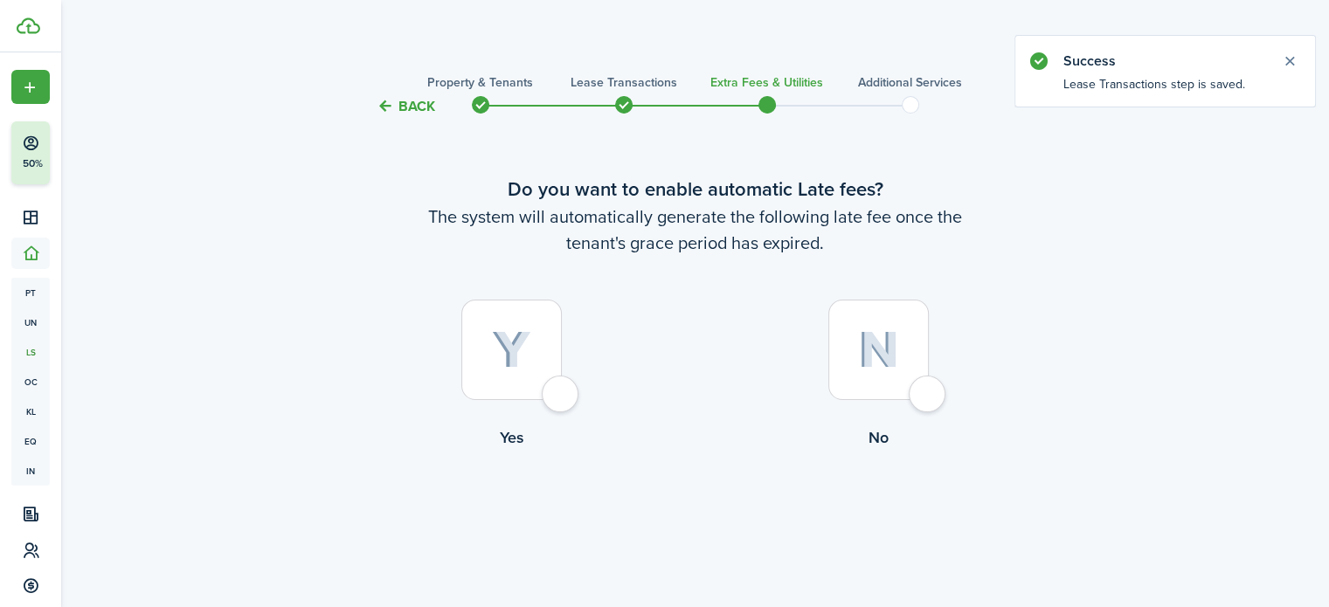
click at [889, 365] on img at bounding box center [878, 350] width 41 height 38
radio input "true"
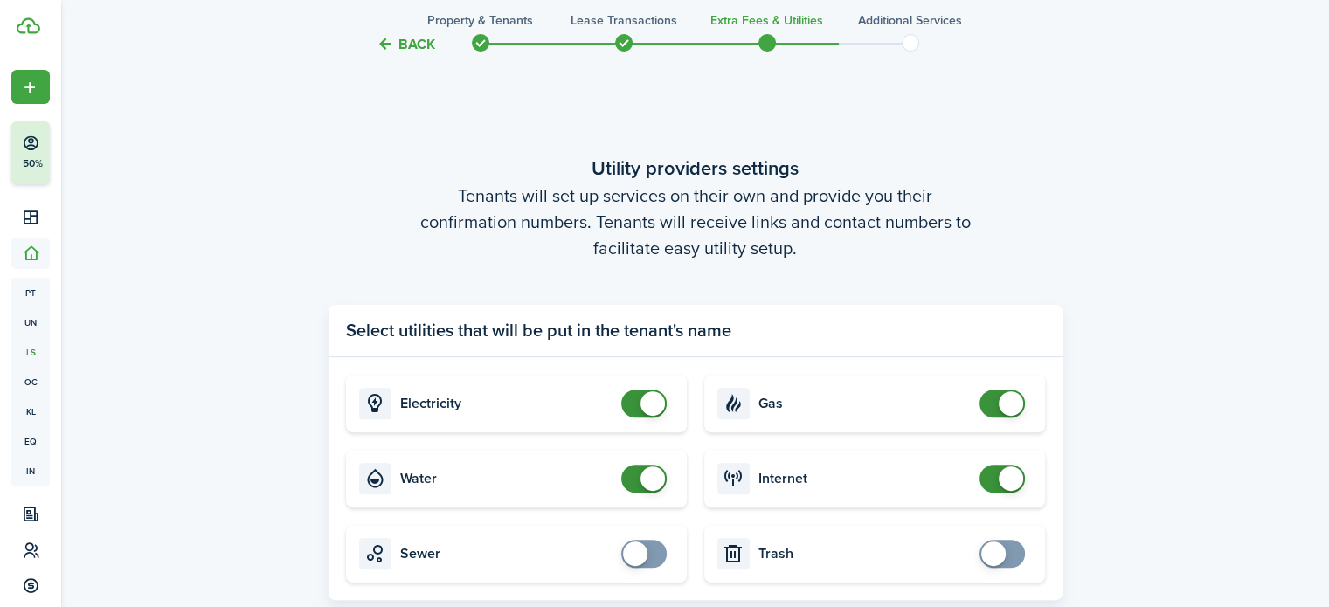
scroll to position [449, 0]
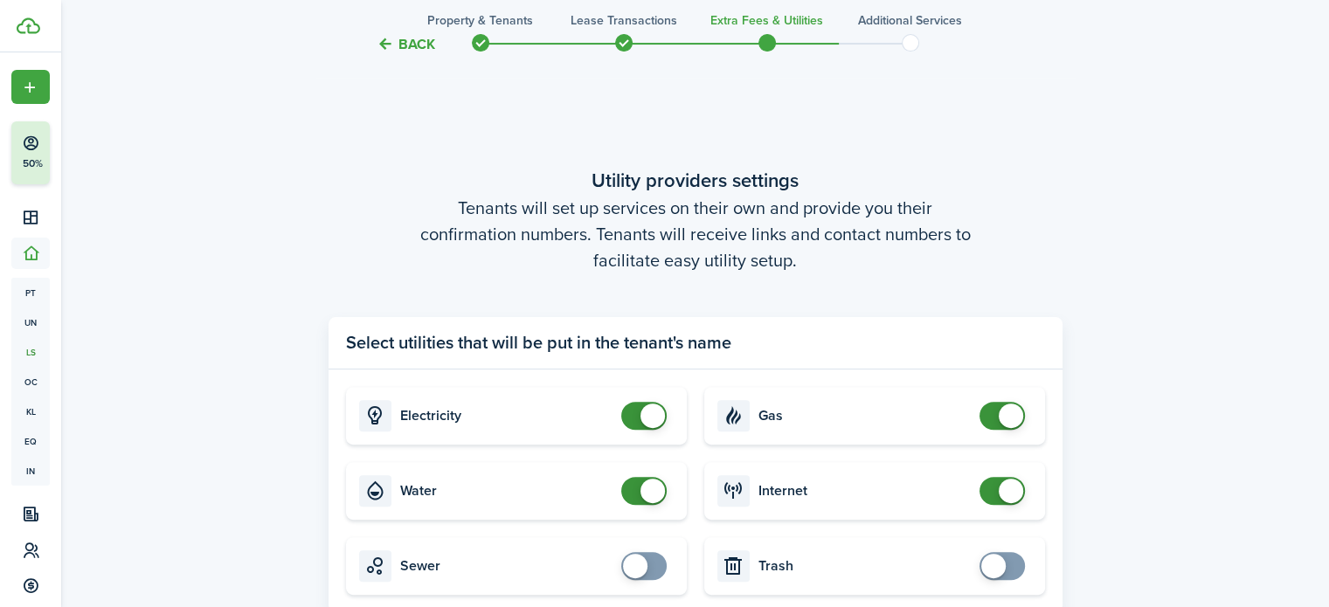
checkbox input "false"
click at [650, 491] on span at bounding box center [652, 491] width 24 height 24
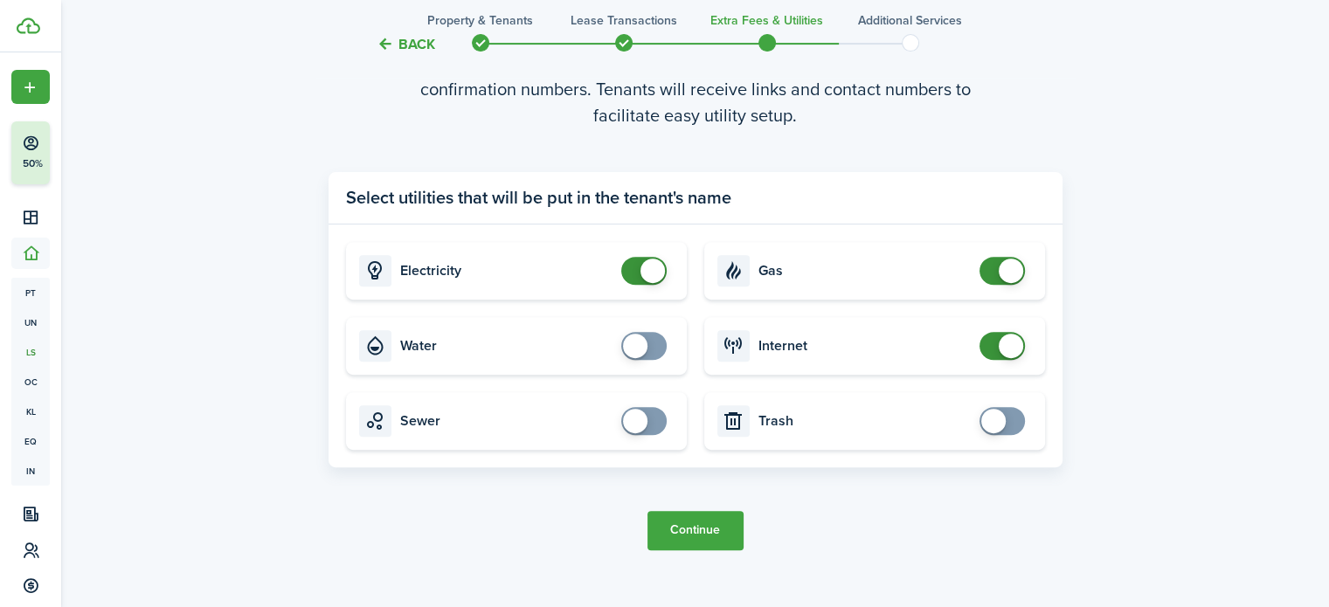
scroll to position [624, 0]
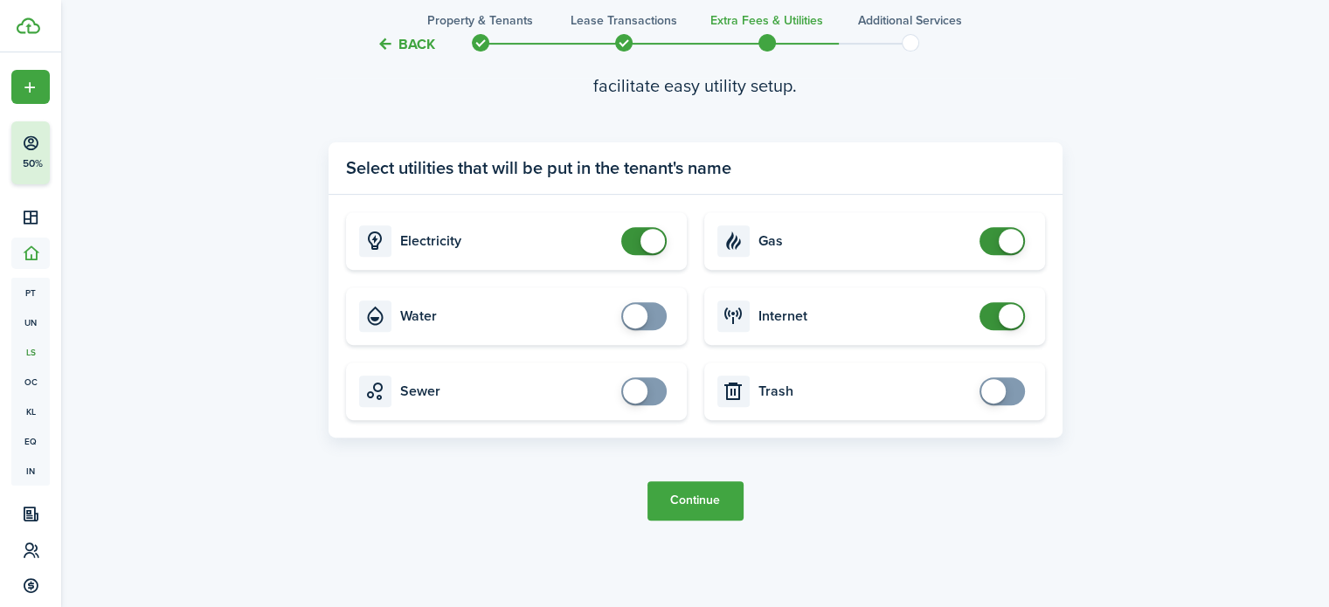
click at [726, 500] on button "Continue" at bounding box center [695, 500] width 96 height 39
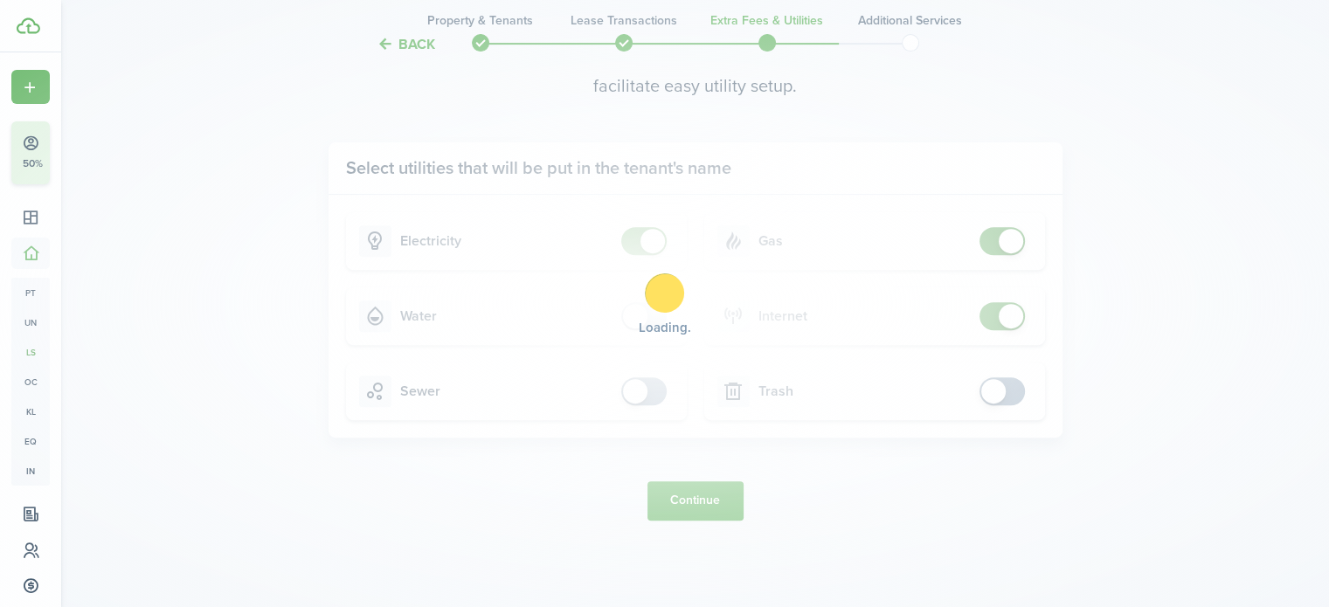
scroll to position [0, 0]
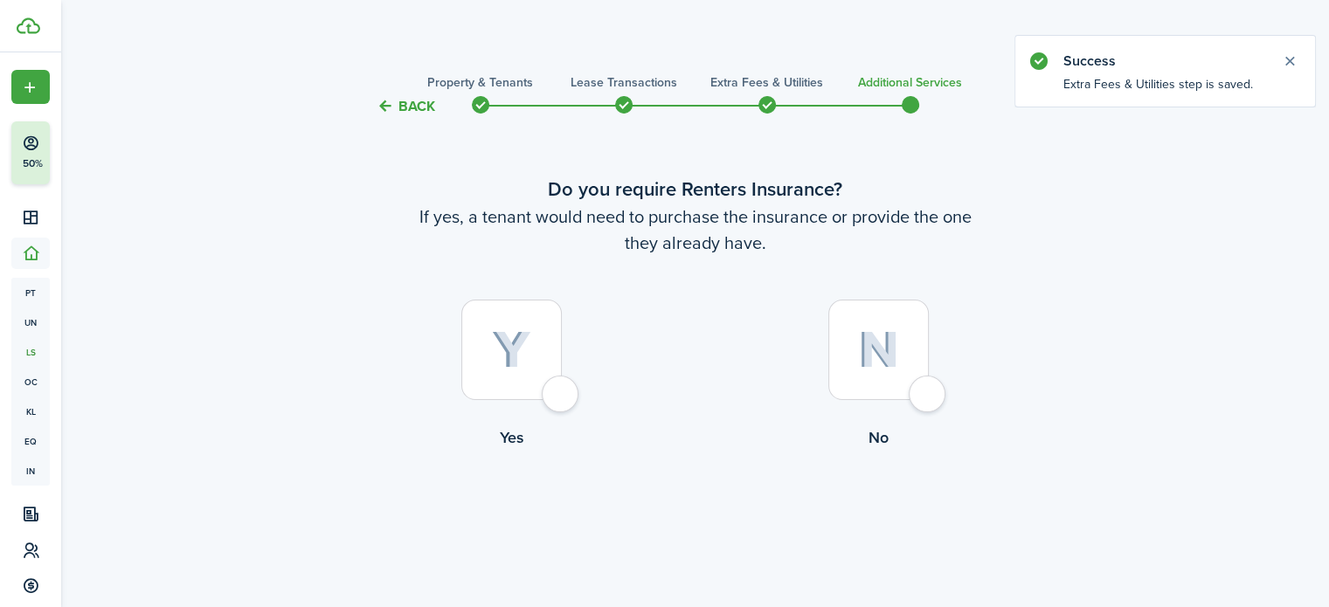
click at [866, 370] on div at bounding box center [878, 350] width 100 height 100
radio input "true"
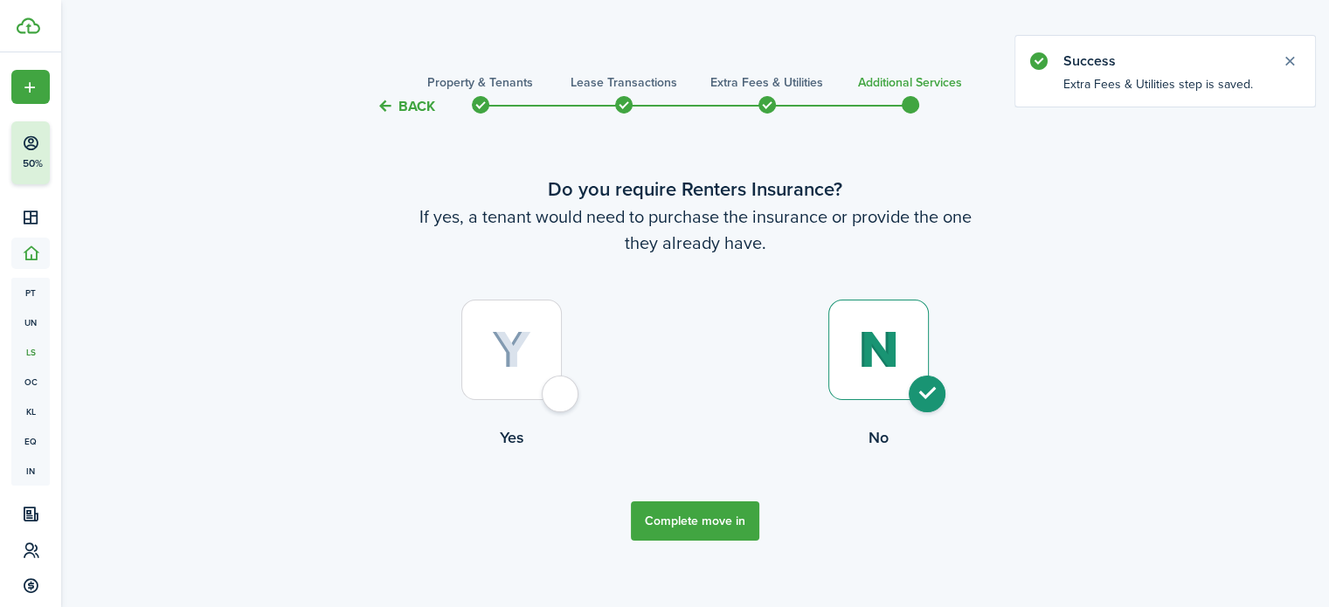
click at [684, 517] on button "Complete move in" at bounding box center [695, 520] width 128 height 39
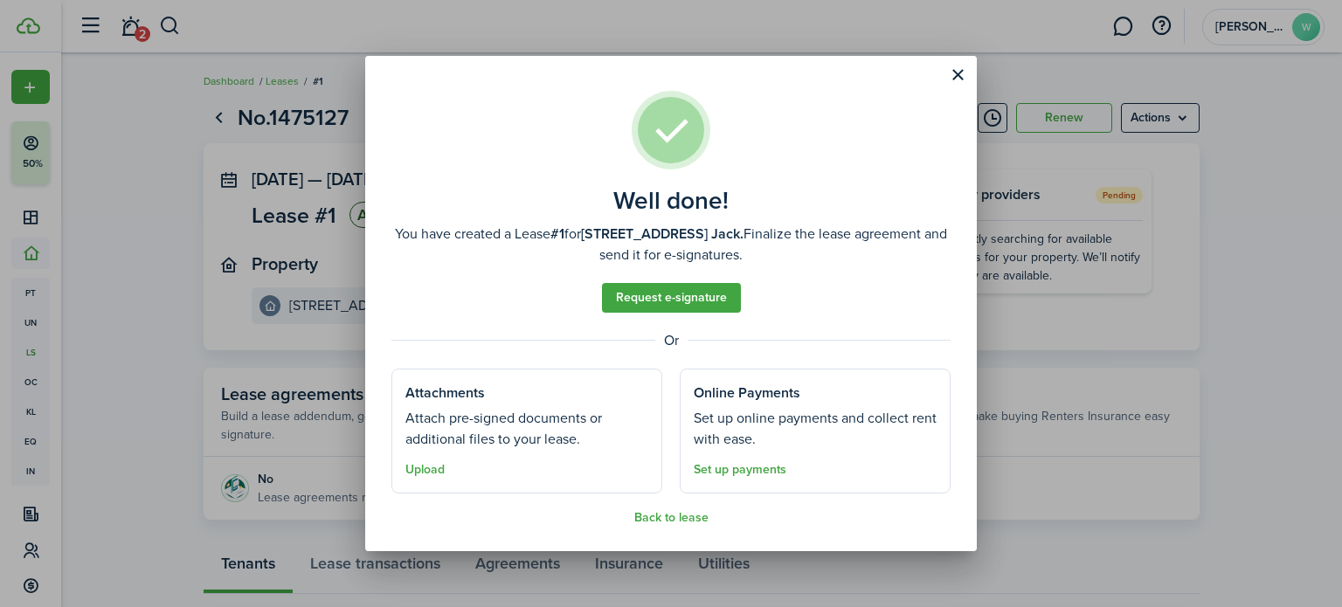
click at [740, 468] on link "Set up payments" at bounding box center [740, 470] width 93 height 14
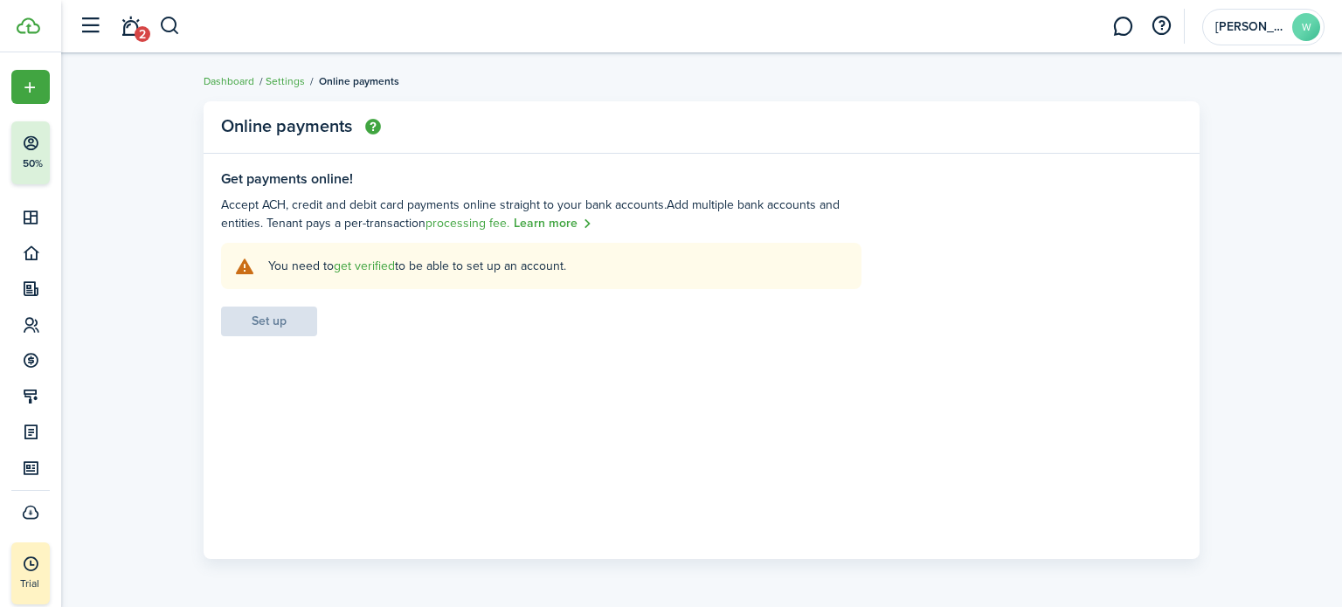
click at [365, 265] on link "get verified" at bounding box center [364, 266] width 61 height 18
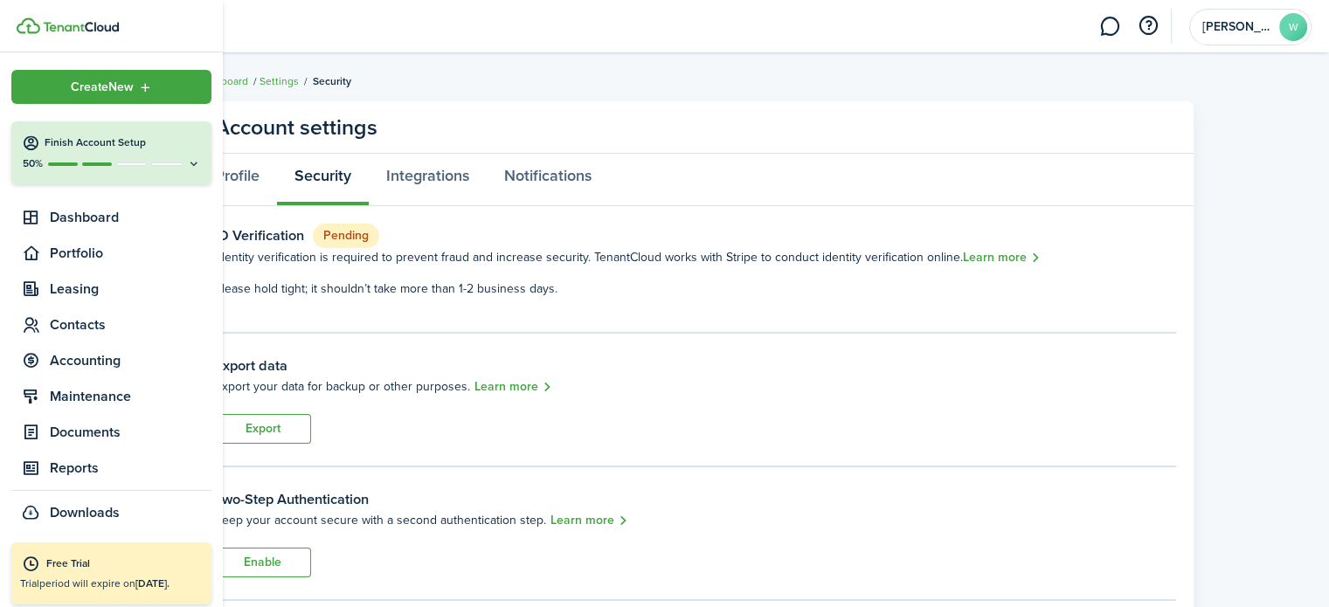
click at [130, 166] on div "50%" at bounding box center [111, 163] width 179 height 15
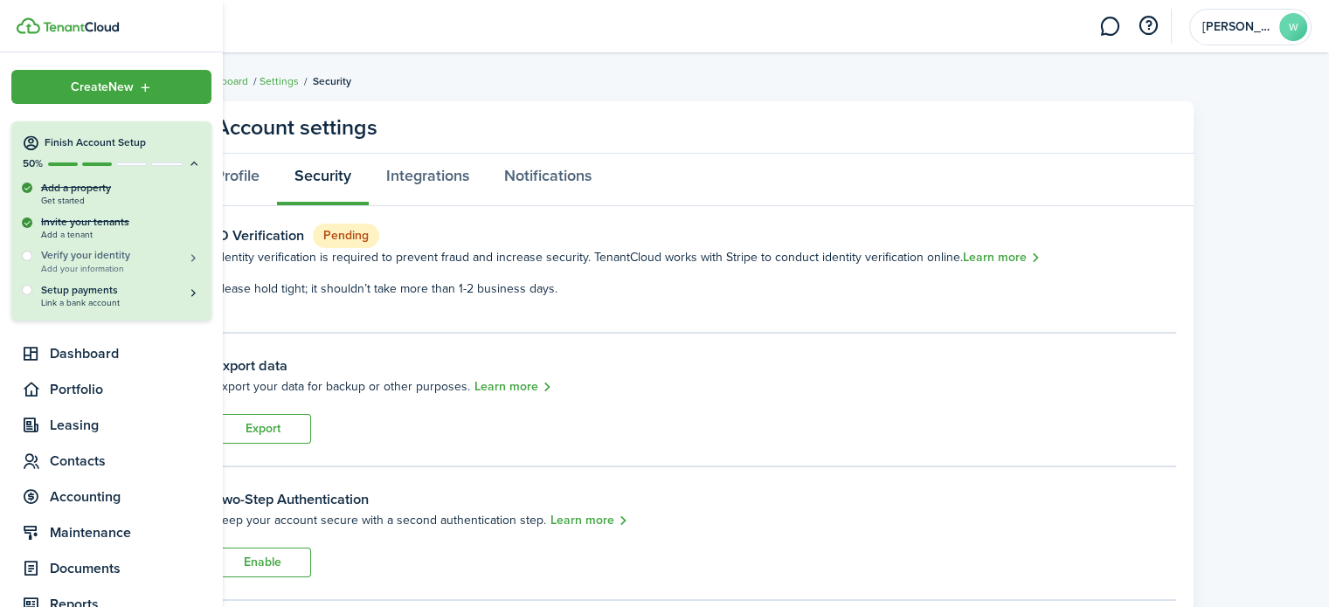
click at [113, 264] on span "Add your information" at bounding box center [121, 269] width 160 height 10
click at [95, 298] on span "Link a bank account" at bounding box center [121, 303] width 160 height 10
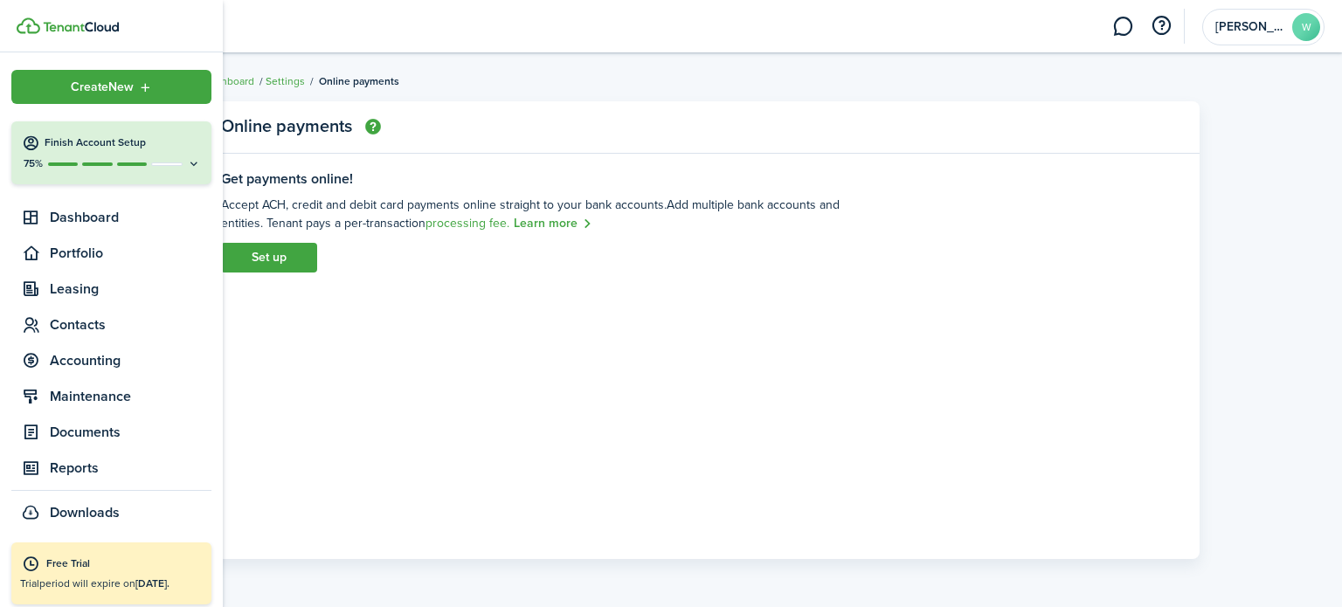
click at [35, 161] on p "75%" at bounding box center [33, 163] width 22 height 15
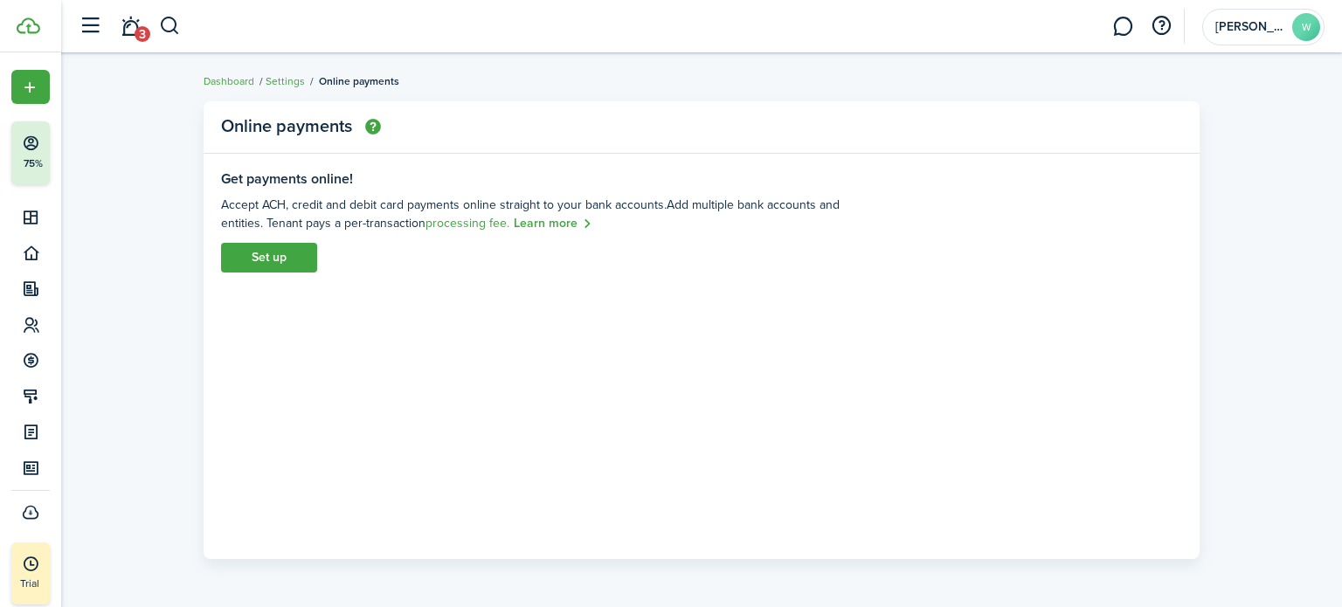
click at [319, 315] on panel-main-body "Get payments online! Accept ACH, credit and debit card payments online straight…" at bounding box center [702, 365] width 996 height 388
click at [307, 262] on link "Set up" at bounding box center [269, 258] width 96 height 30
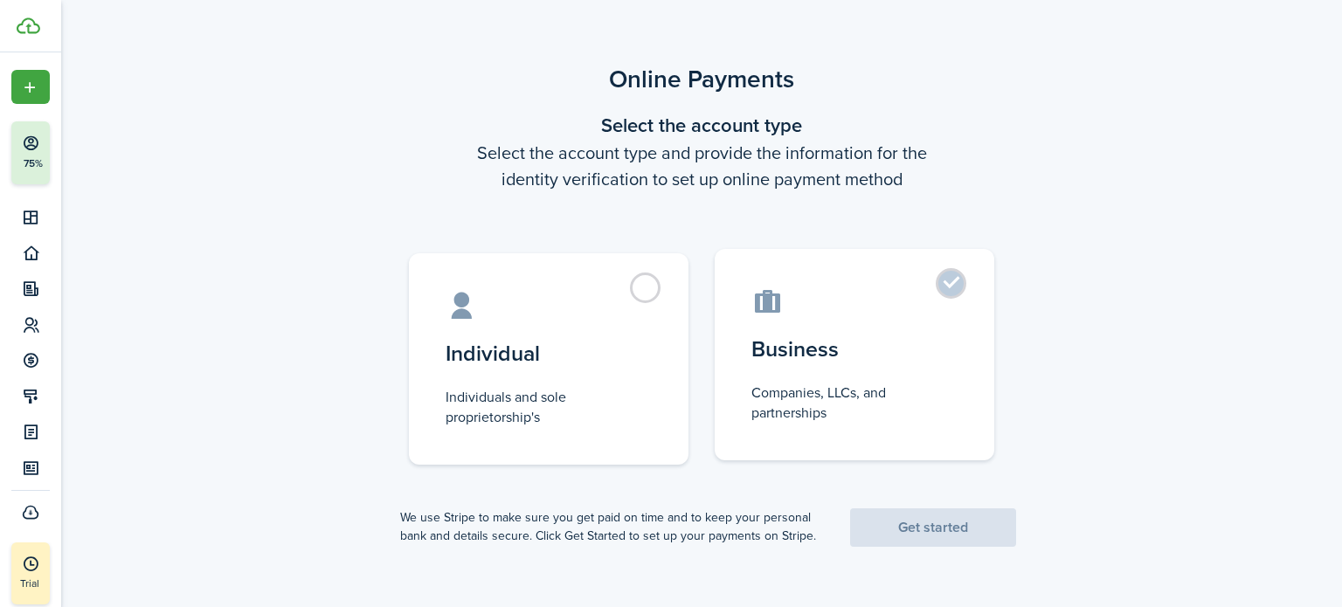
click at [833, 383] on control-radio-card-description "Companies, LLCs, and partnerships" at bounding box center [854, 403] width 206 height 40
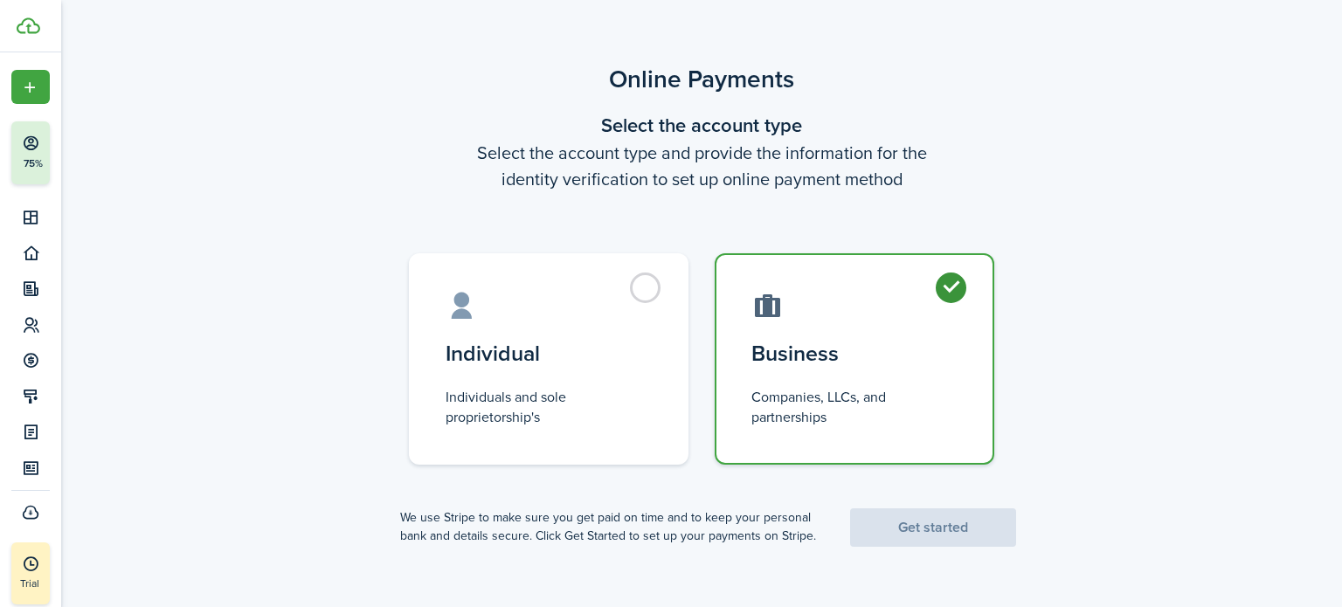
radio input "true"
click at [964, 538] on link "Get started" at bounding box center [933, 527] width 166 height 38
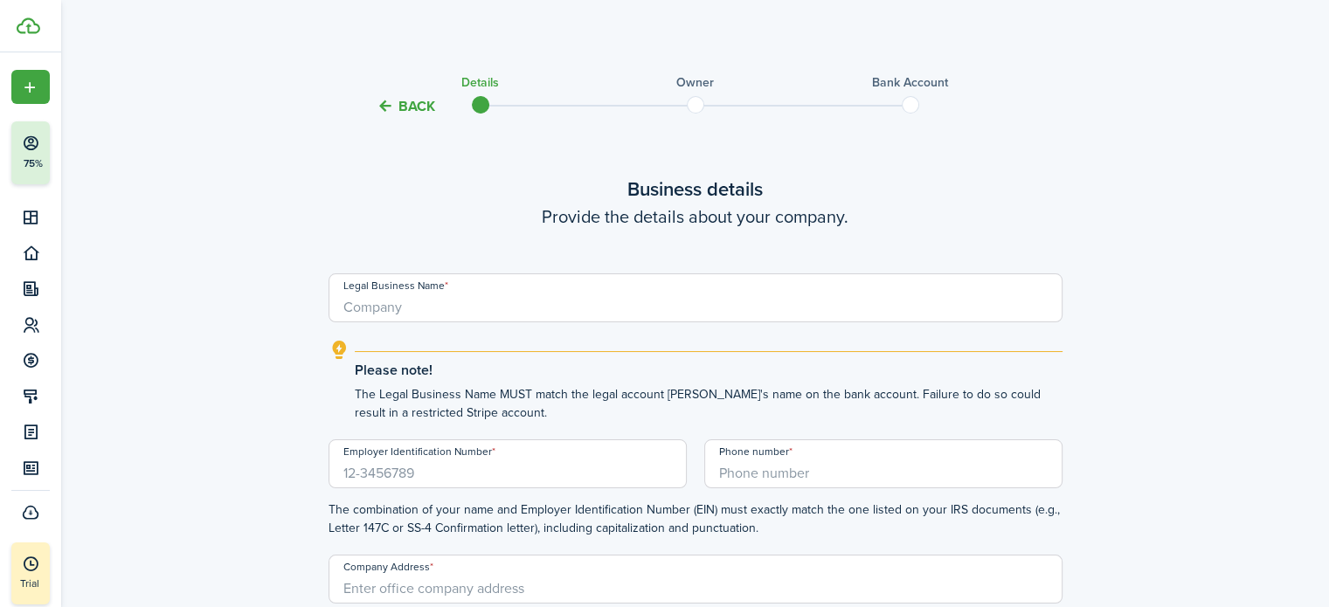
click at [489, 309] on input "Legal Business Name" at bounding box center [695, 297] width 734 height 49
type input "RS Legacy Investments, LLC"
click at [455, 464] on input "Employer Identification Number" at bounding box center [507, 463] width 358 height 49
type input "[US_EMPLOYER_IDENTIFICATION_NUMBER]"
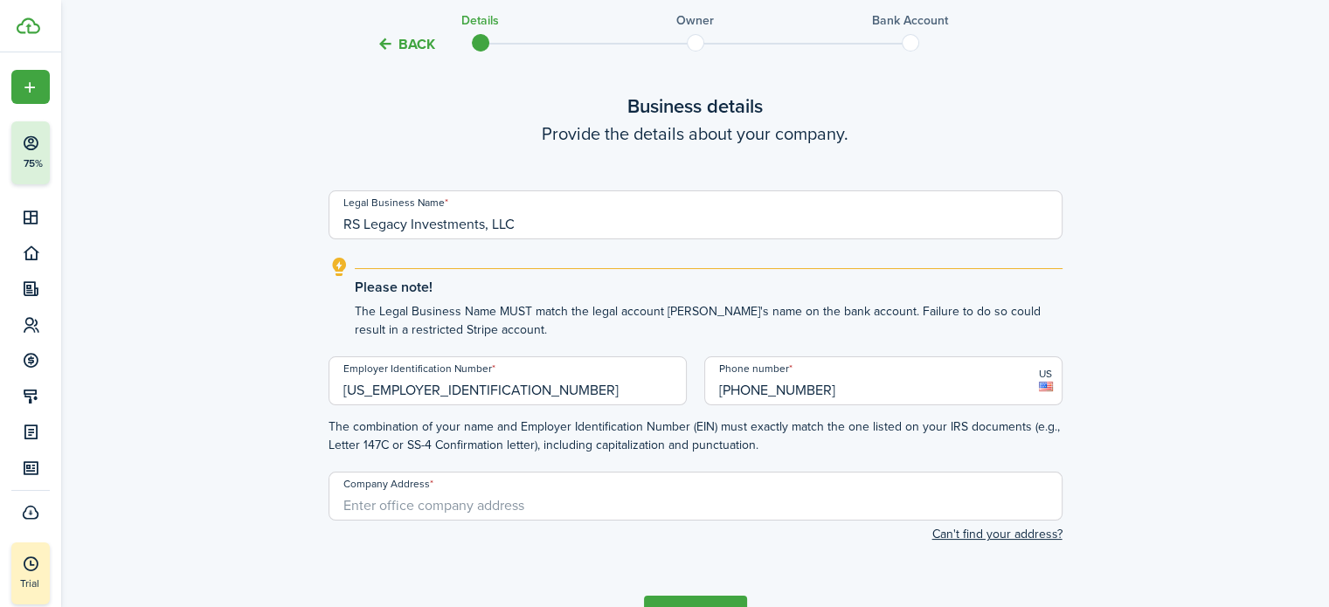
scroll to position [87, 0]
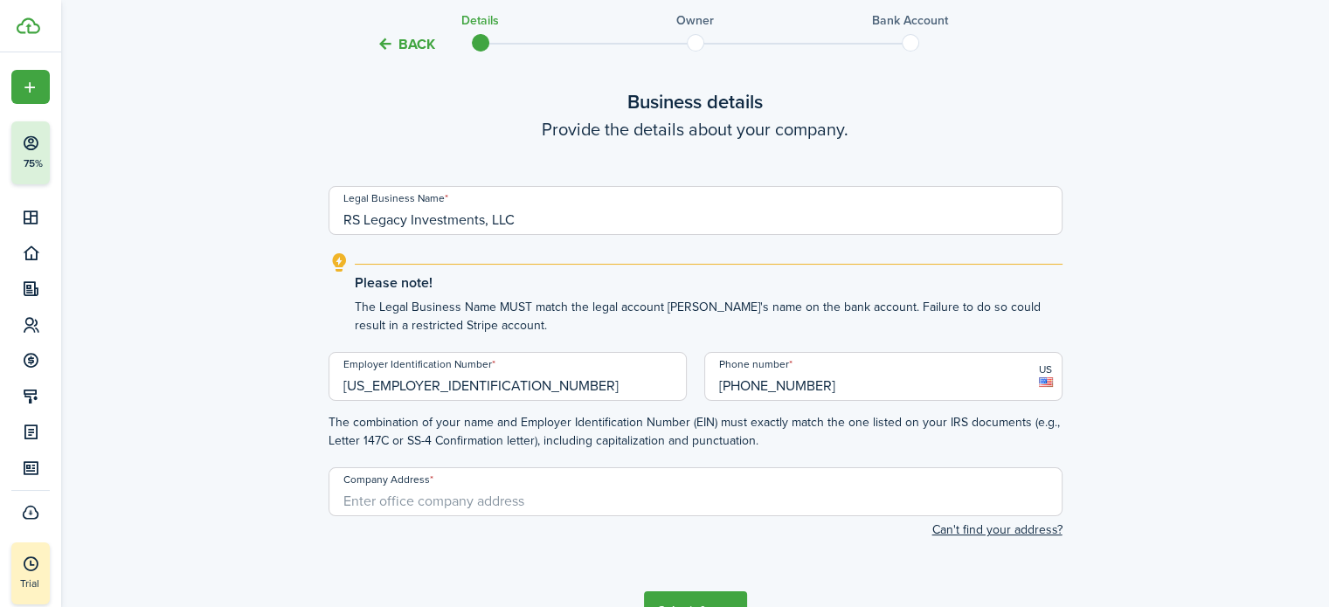
type input "[PHONE_NUMBER]"
click at [440, 508] on input "Company Address" at bounding box center [695, 491] width 734 height 49
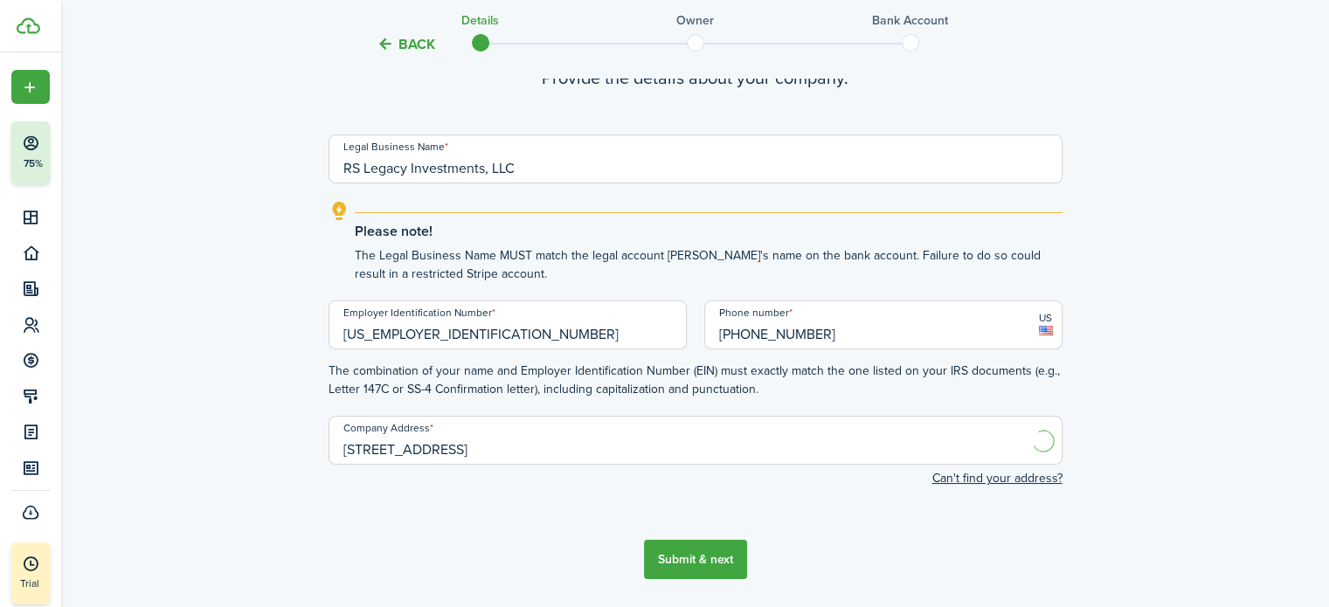
scroll to position [193, 0]
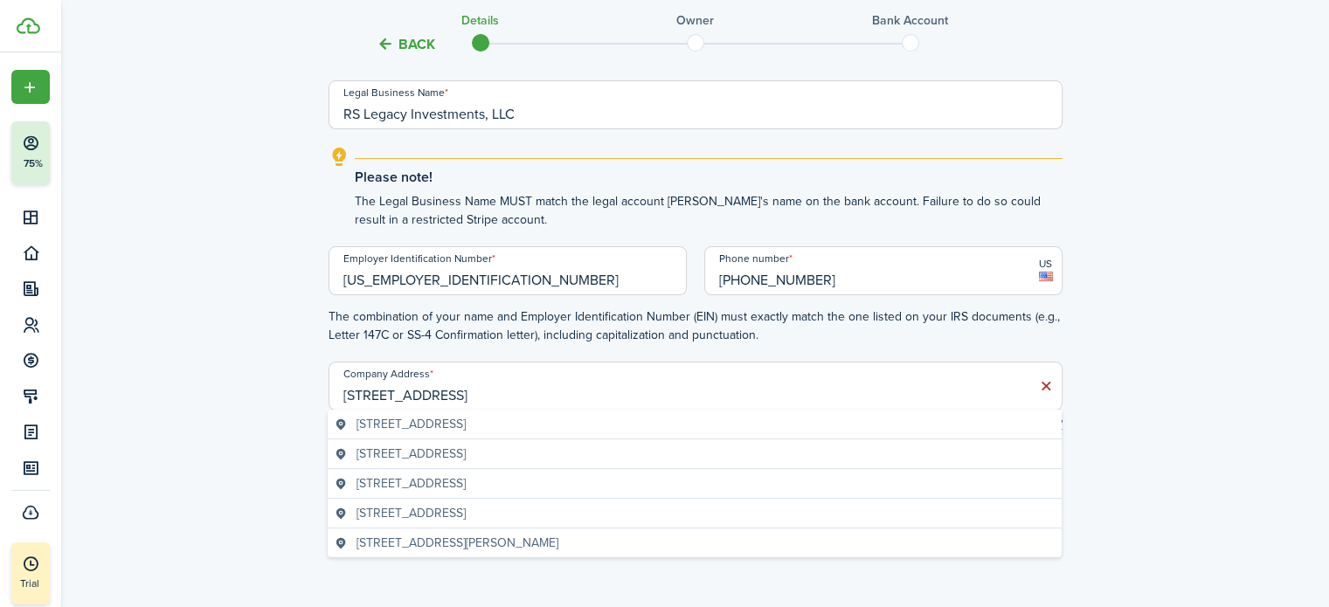
click at [580, 425] on geo-item "[STREET_ADDRESS]" at bounding box center [695, 424] width 720 height 18
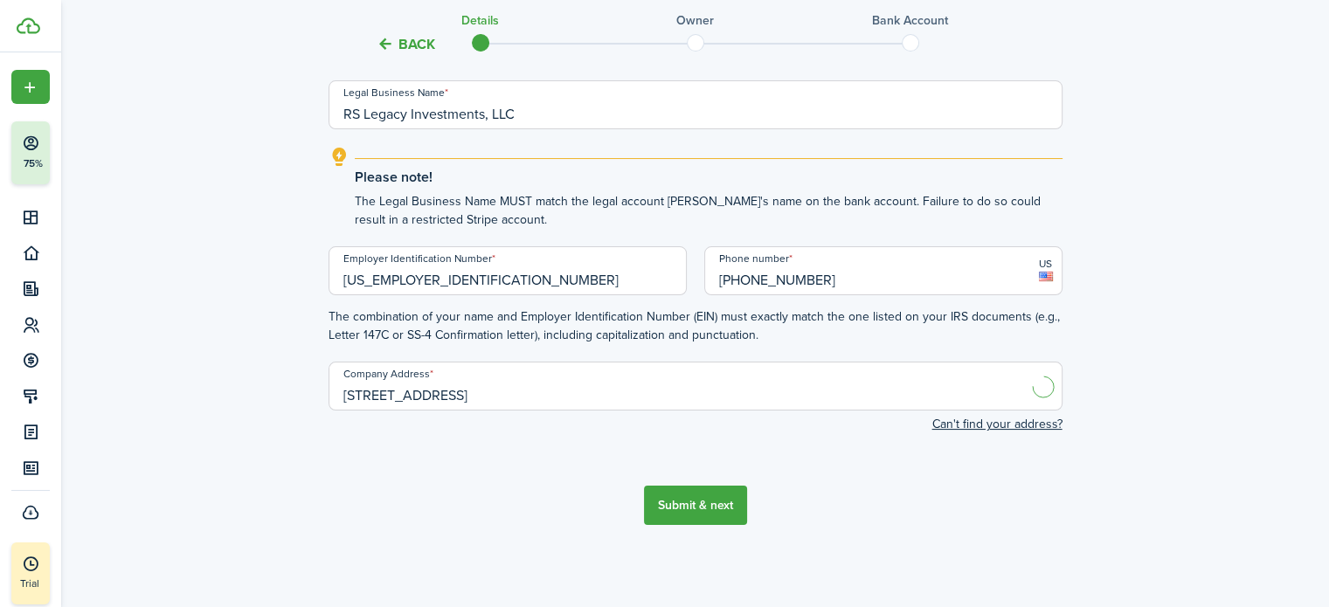
type input "[STREET_ADDRESS]"
click at [716, 506] on button "Submit & next" at bounding box center [695, 505] width 103 height 39
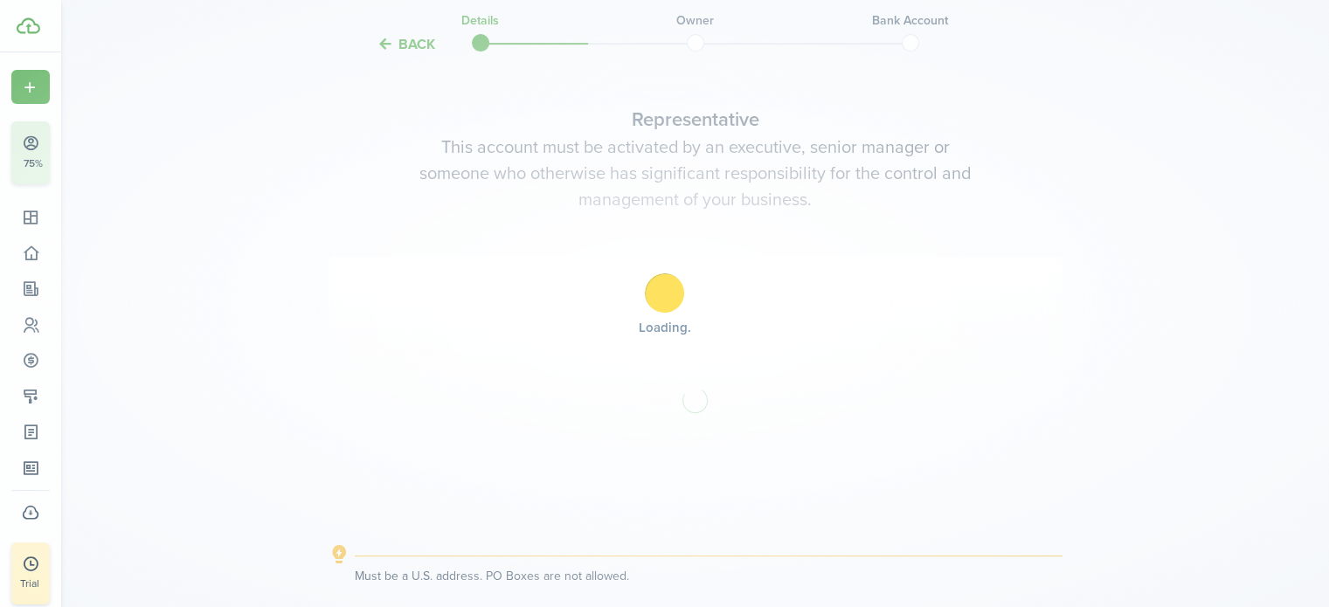
scroll to position [684, 0]
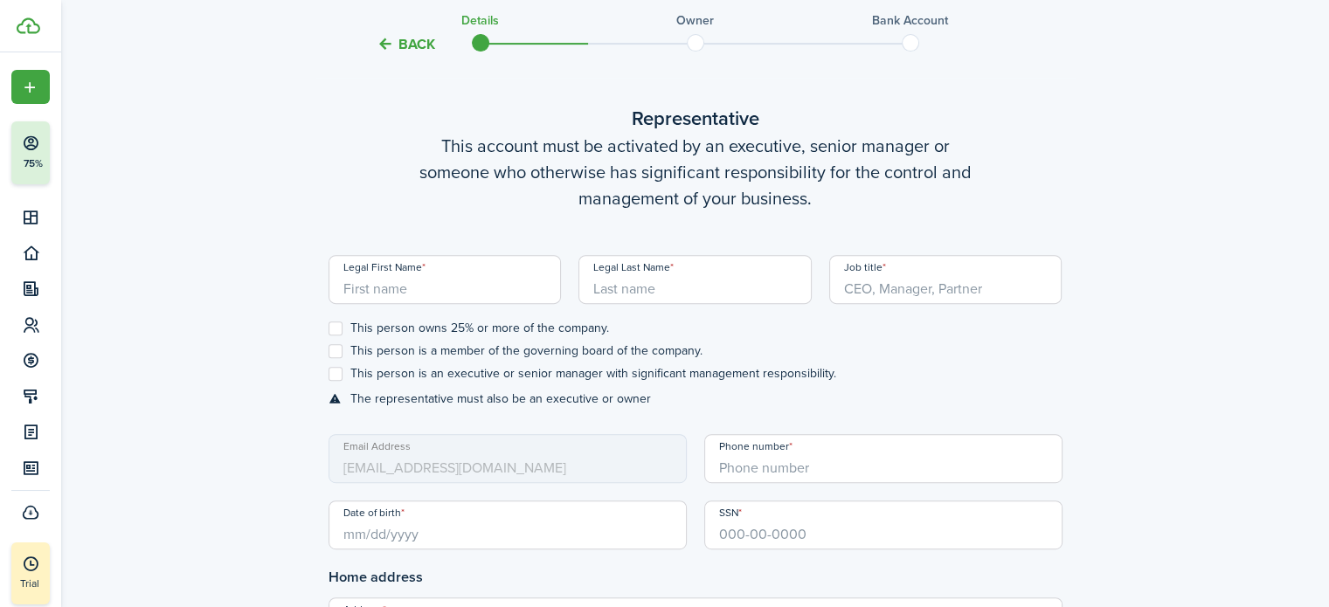
click at [493, 284] on input "Legal First Name" at bounding box center [444, 279] width 233 height 49
type input "[PERSON_NAME]"
type input "[STREET_ADDRESS]"
type input "[PERSON_NAME]"
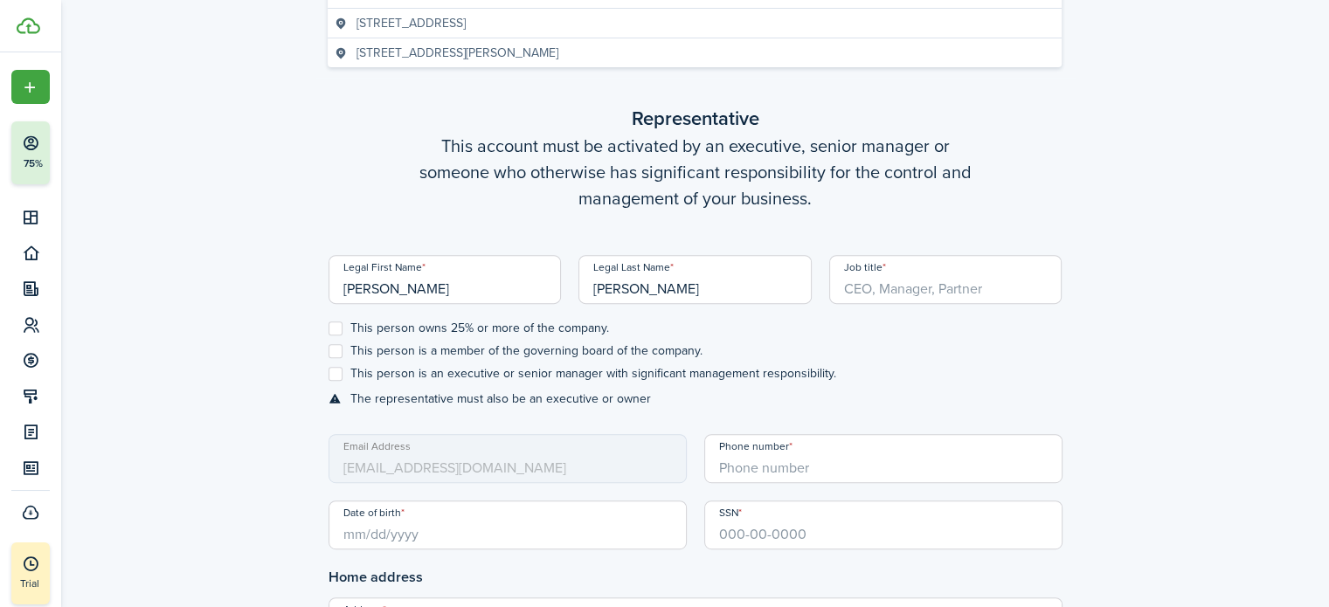
click at [940, 290] on input "Job title" at bounding box center [945, 279] width 233 height 49
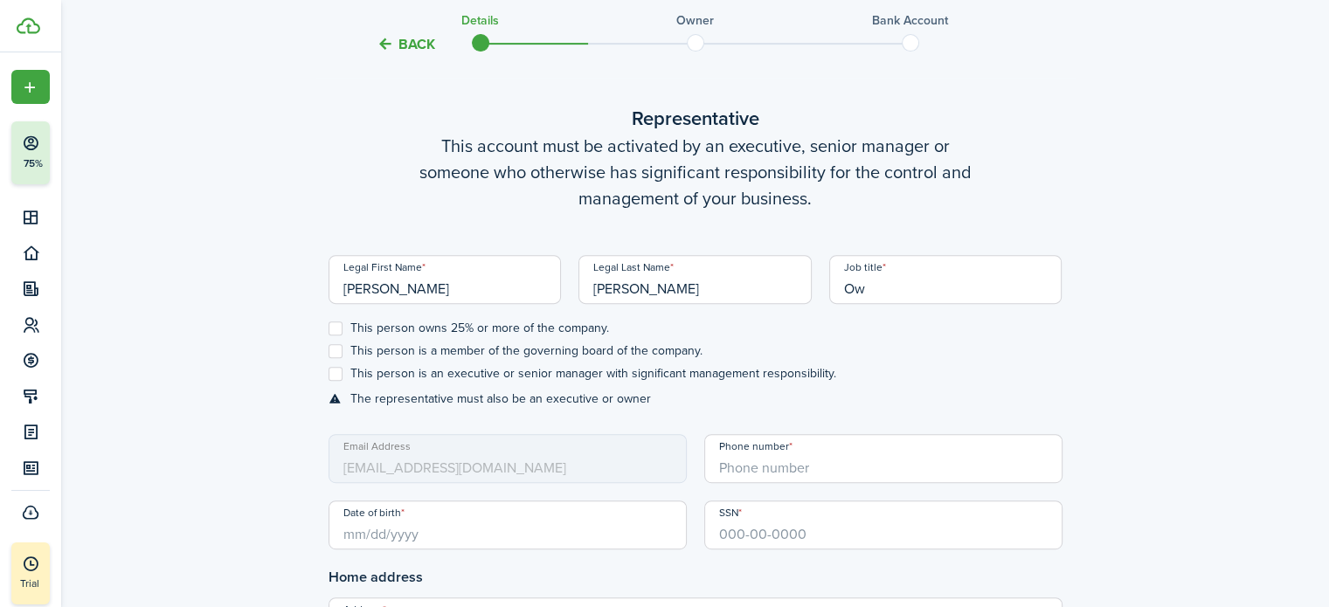
type input "O"
type input "Manager"
click at [339, 325] on label "This person owns 25% or more of the company." at bounding box center [468, 328] width 280 height 14
click at [328, 328] on input "This person owns 25% or more of the company." at bounding box center [328, 328] width 1 height 1
checkbox input "true"
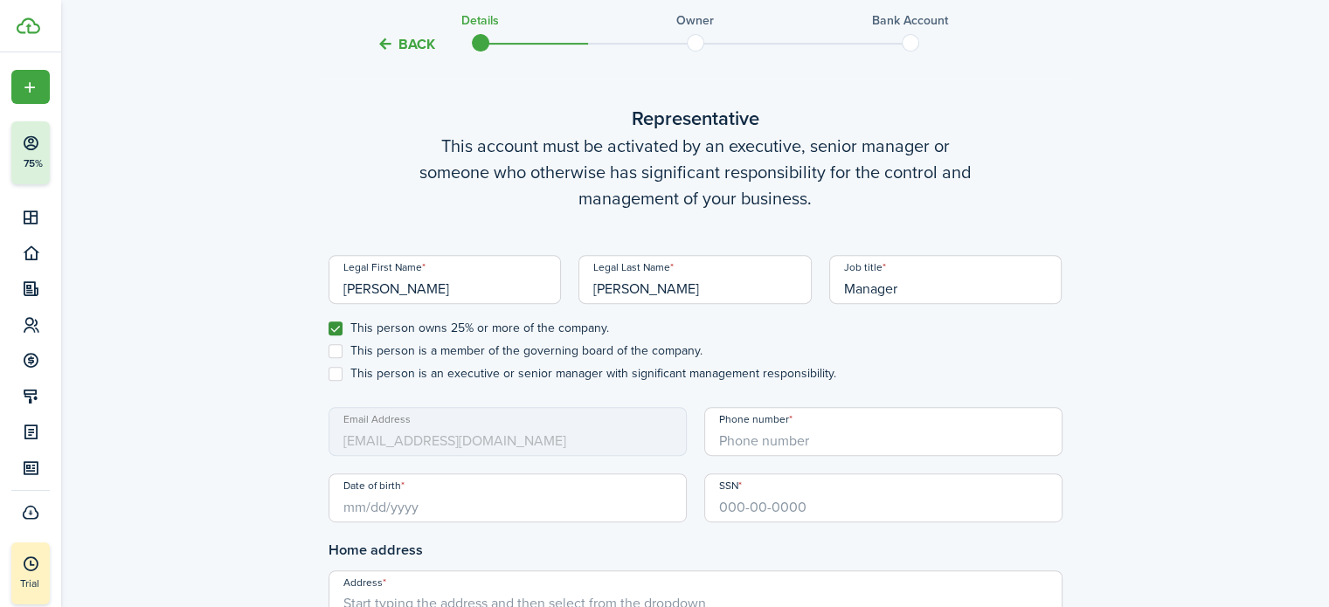
click at [336, 349] on label "This person is a member of the governing board of the company." at bounding box center [515, 351] width 374 height 14
click at [328, 351] on input "This person is a member of the governing board of the company." at bounding box center [328, 351] width 1 height 1
checkbox input "true"
click at [335, 375] on label "This person is an executive or senior manager with significant management respo…" at bounding box center [581, 374] width 507 height 14
click at [328, 375] on input "This person is an executive or senior manager with significant management respo…" at bounding box center [328, 374] width 1 height 1
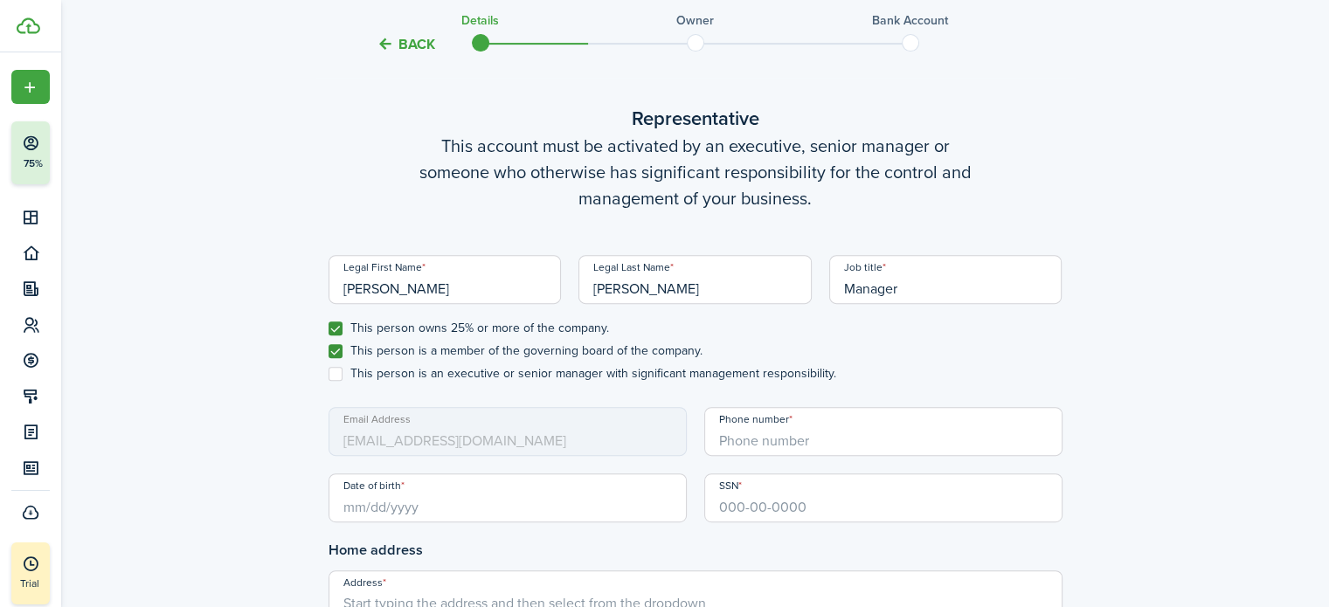
checkbox input "true"
click at [812, 445] on input "+1" at bounding box center [883, 431] width 358 height 49
click at [444, 505] on input "Date of birth" at bounding box center [507, 497] width 358 height 49
type input "[PHONE_NUMBER]"
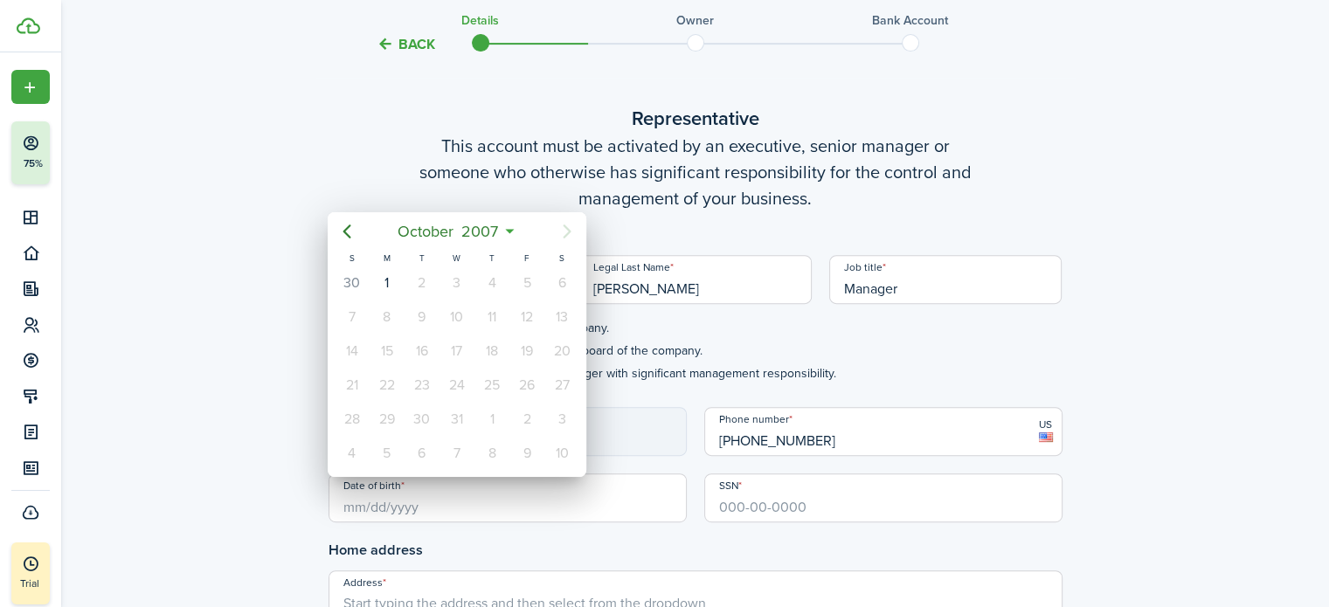
click at [481, 509] on div at bounding box center [664, 303] width 1608 height 887
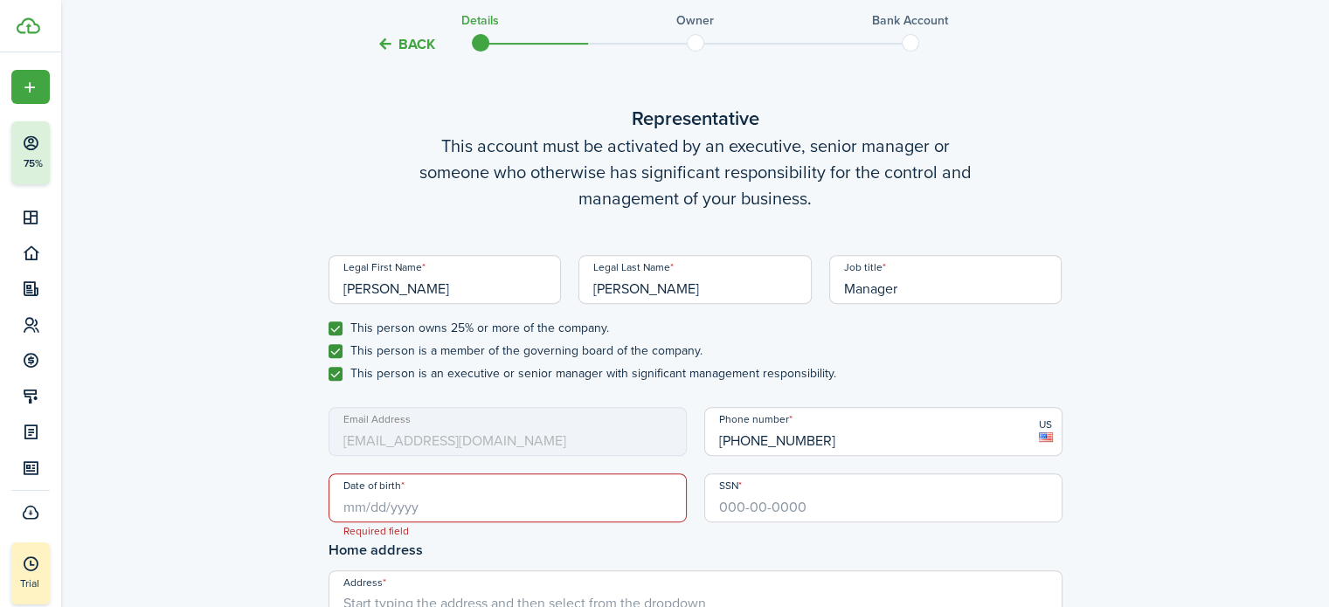
click at [395, 507] on input "Date of birth" at bounding box center [507, 497] width 358 height 49
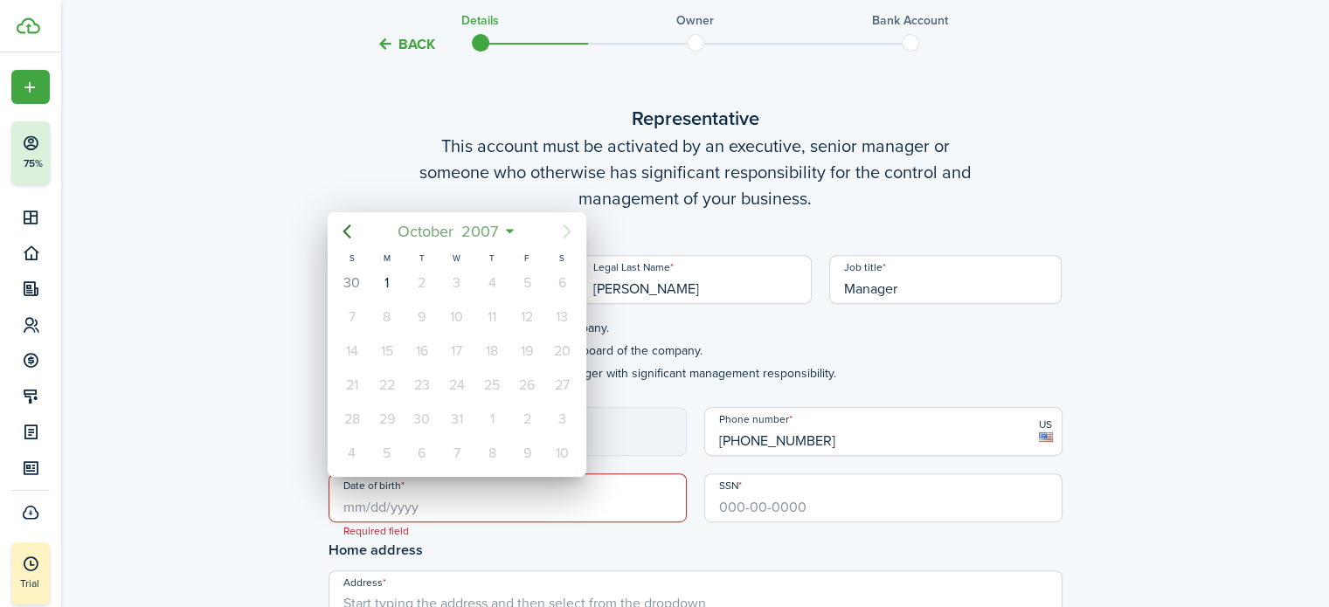
click at [506, 231] on mbsc-button "[DATE]" at bounding box center [448, 231] width 122 height 31
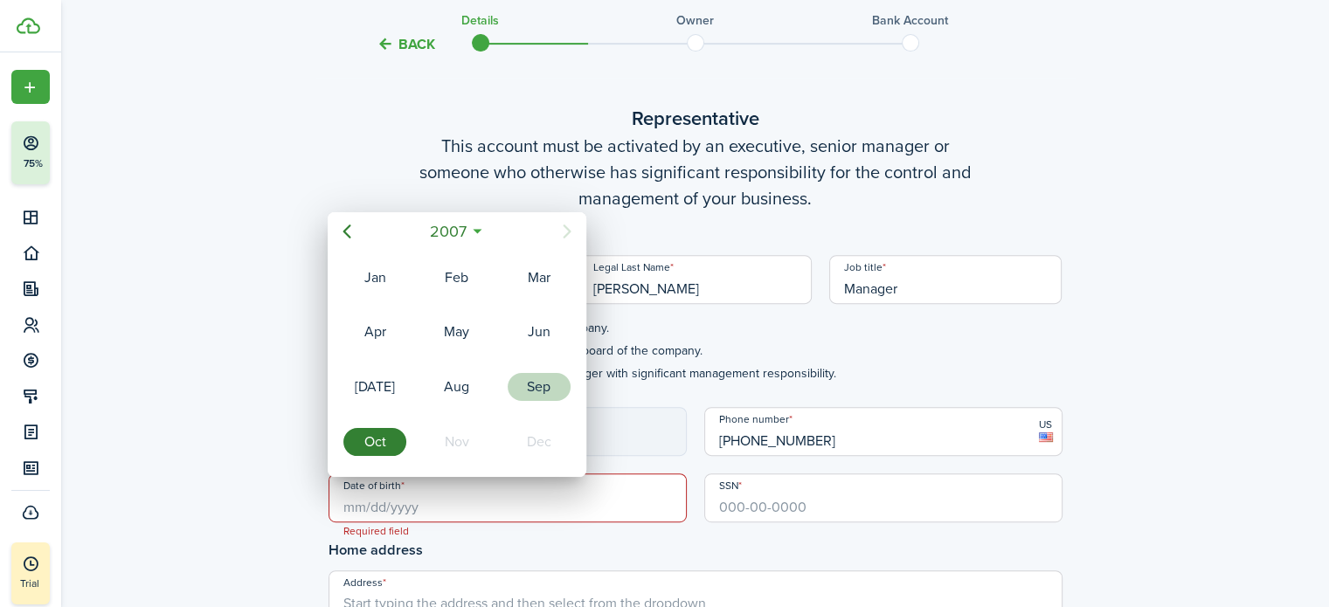
click at [556, 387] on div "Sep" at bounding box center [538, 387] width 63 height 28
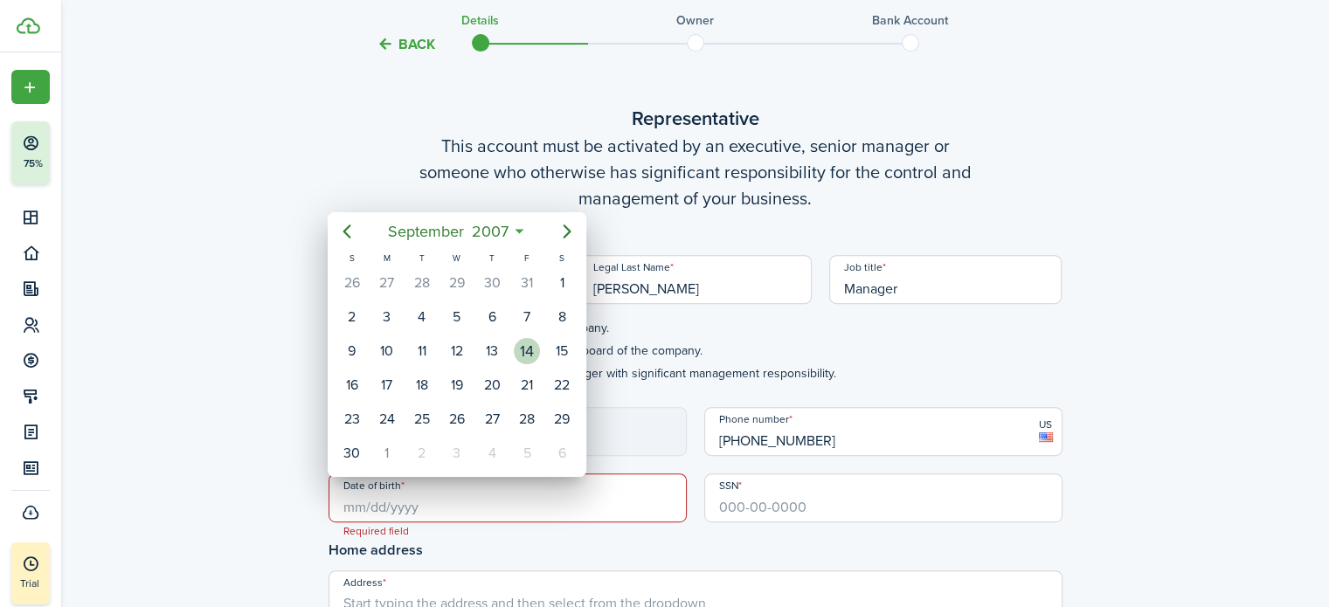
click at [528, 349] on div "14" at bounding box center [527, 351] width 26 height 26
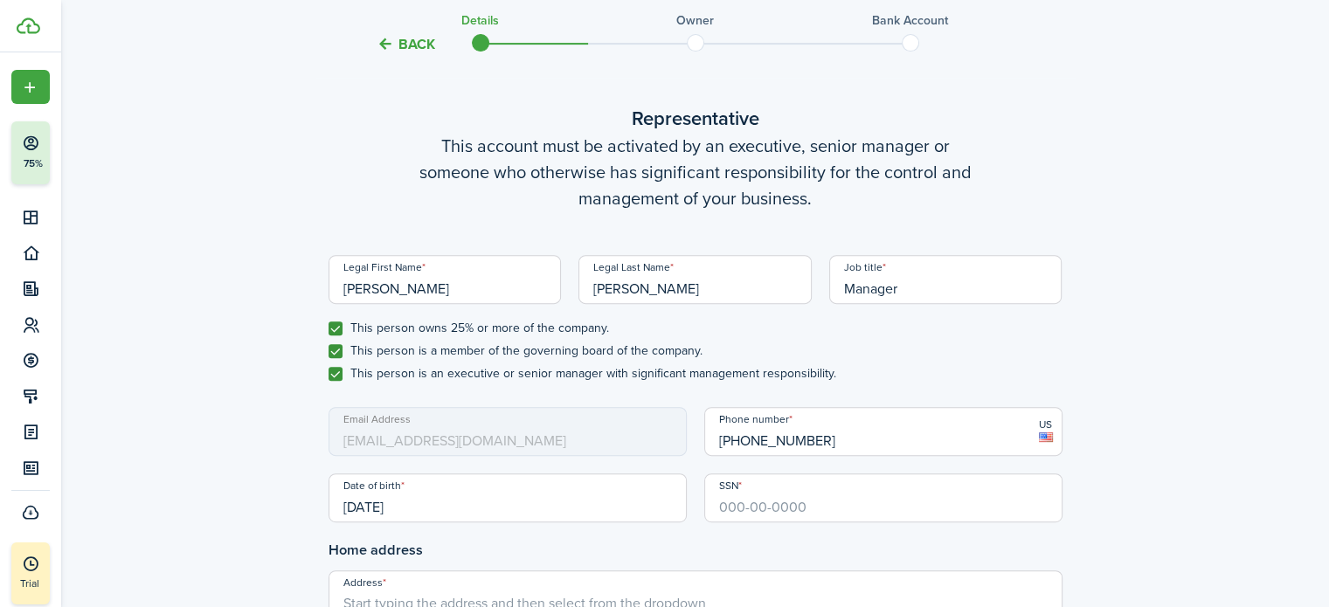
click at [451, 502] on input "[DATE]" at bounding box center [507, 497] width 358 height 49
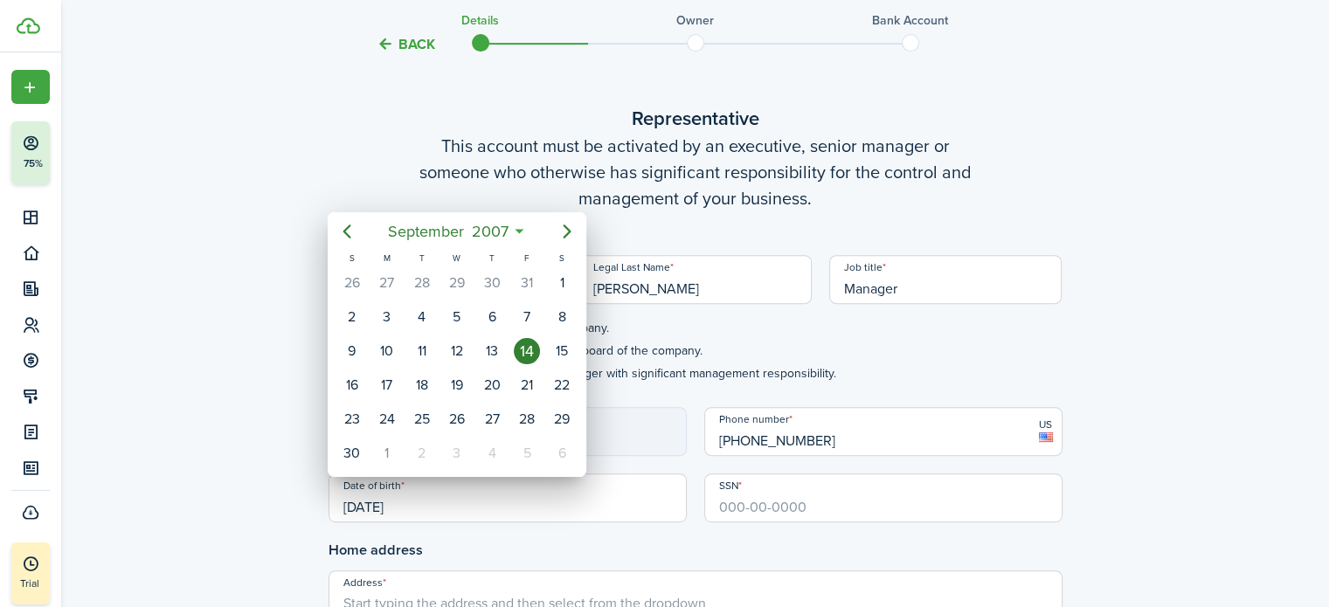
click at [520, 231] on icon at bounding box center [519, 231] width 18 height 17
click at [518, 232] on mbsc-button "[DATE]" at bounding box center [447, 231] width 142 height 31
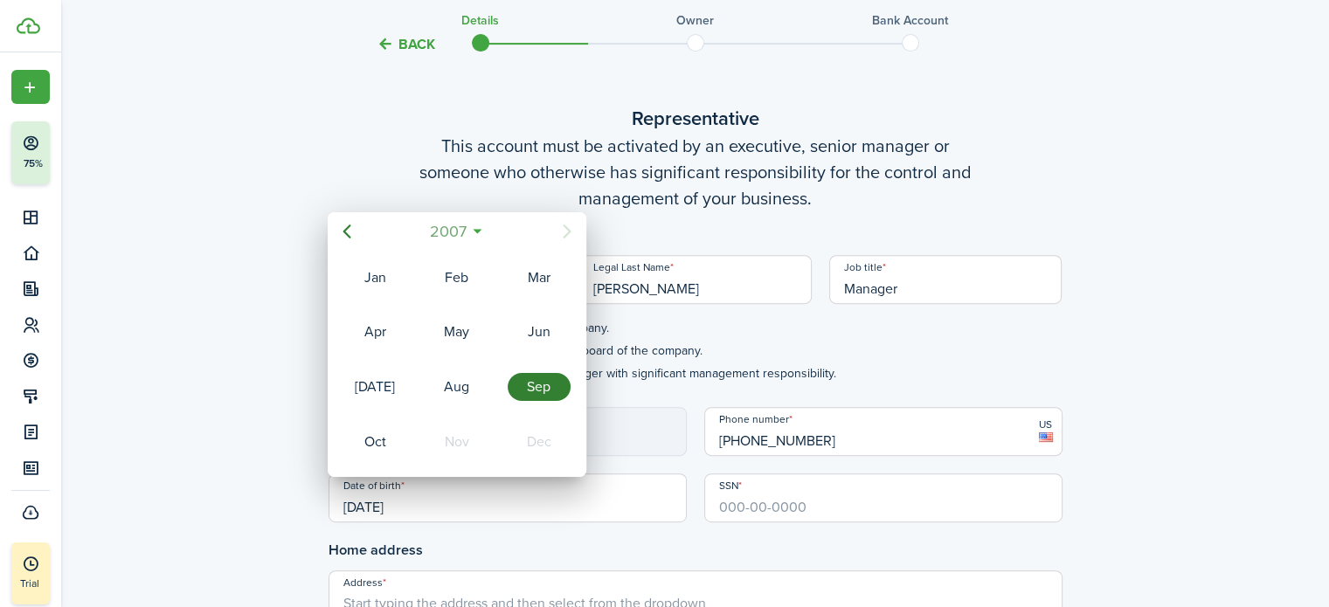
click at [470, 227] on span "2007" at bounding box center [447, 231] width 45 height 31
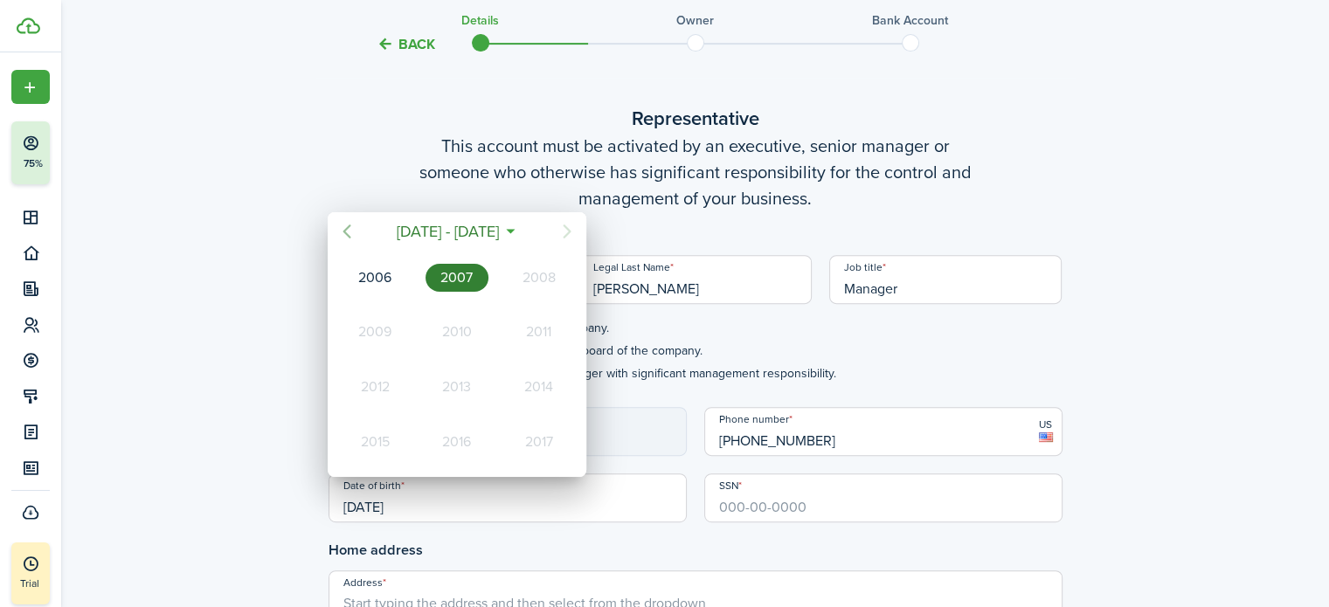
click at [347, 238] on icon "Previous page" at bounding box center [346, 231] width 21 height 21
click at [346, 238] on icon "Previous page" at bounding box center [346, 231] width 21 height 21
click at [562, 233] on icon "Next page" at bounding box center [566, 231] width 21 height 21
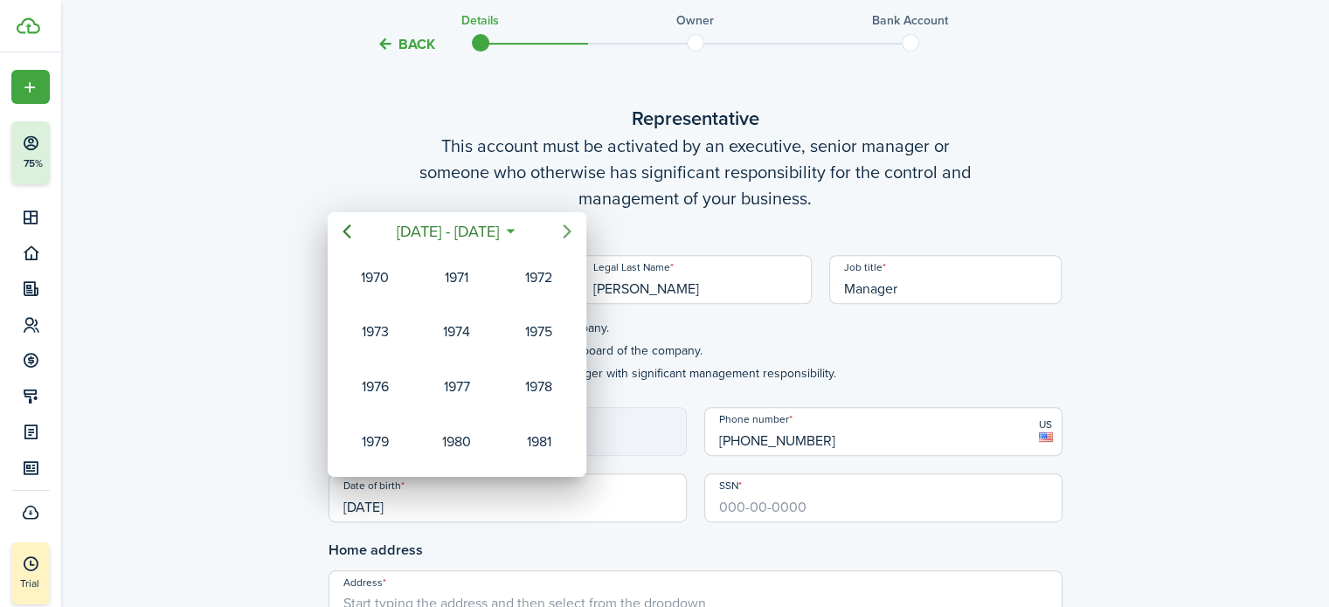
click at [561, 233] on icon "Next page" at bounding box center [566, 231] width 21 height 21
click at [549, 272] on div "1984" at bounding box center [538, 278] width 63 height 28
click at [538, 390] on div "Sep" at bounding box center [538, 387] width 63 height 28
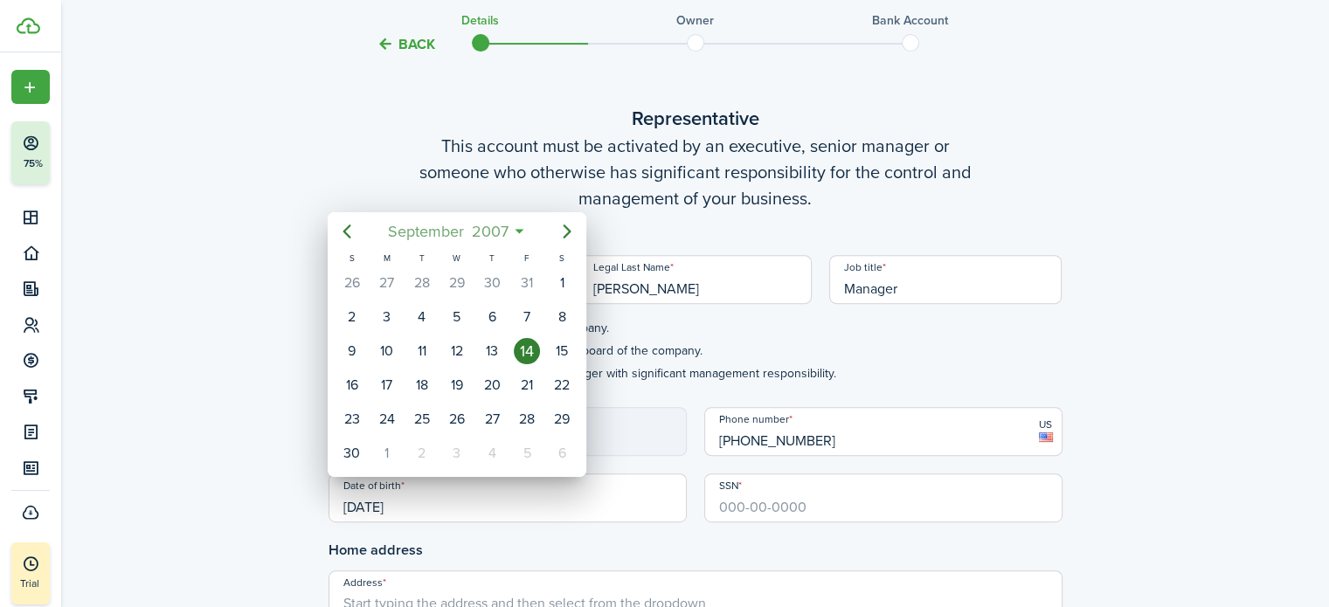
click at [514, 231] on mbsc-button "[DATE]" at bounding box center [447, 231] width 142 height 31
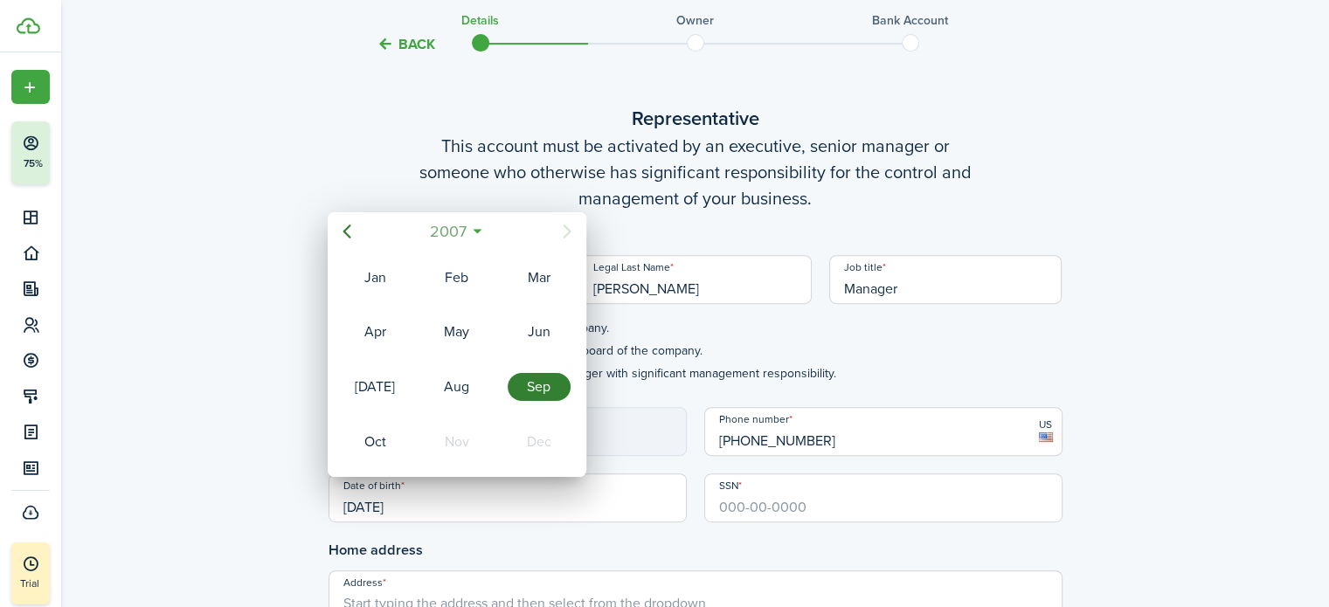
click at [475, 228] on mbsc-button "2007" at bounding box center [447, 231] width 59 height 31
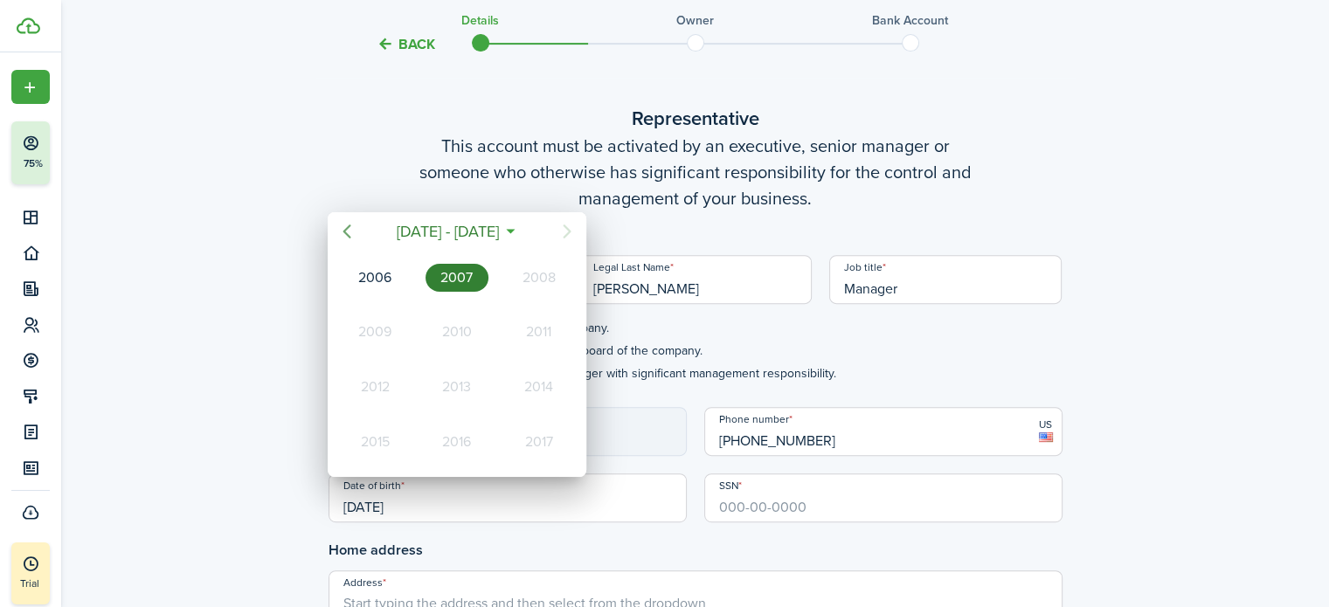
click at [347, 229] on icon "Previous page" at bounding box center [347, 231] width 8 height 14
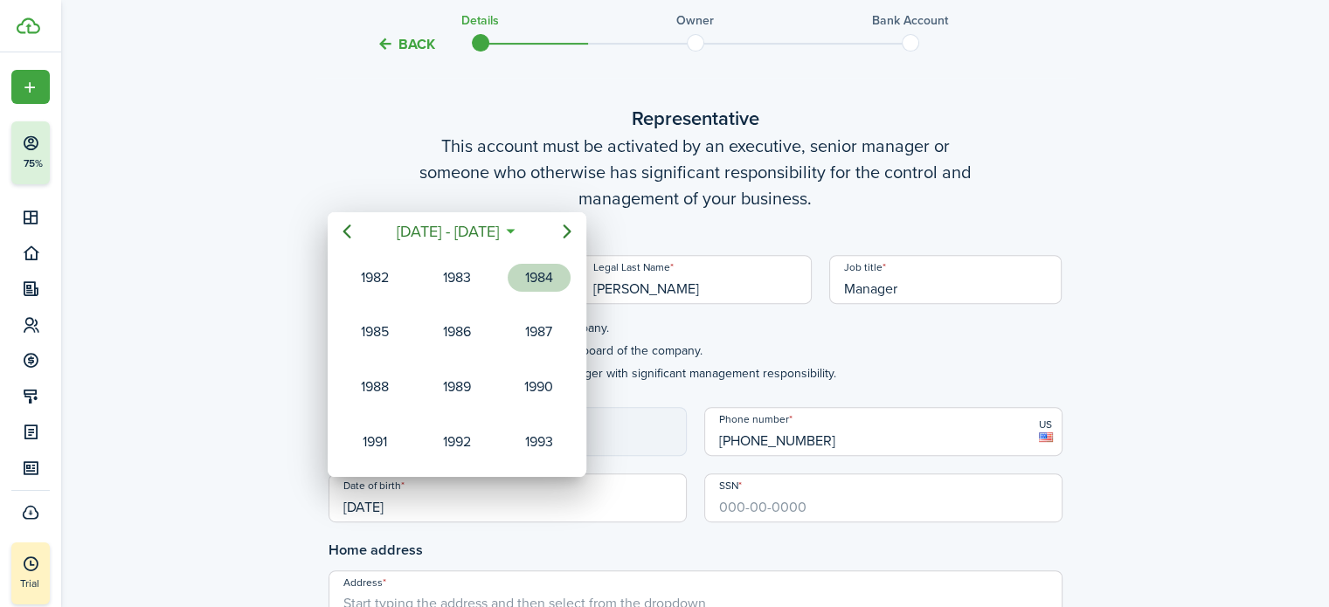
click at [528, 280] on div "1984" at bounding box center [538, 278] width 63 height 28
click at [533, 385] on div "Sep" at bounding box center [538, 387] width 63 height 28
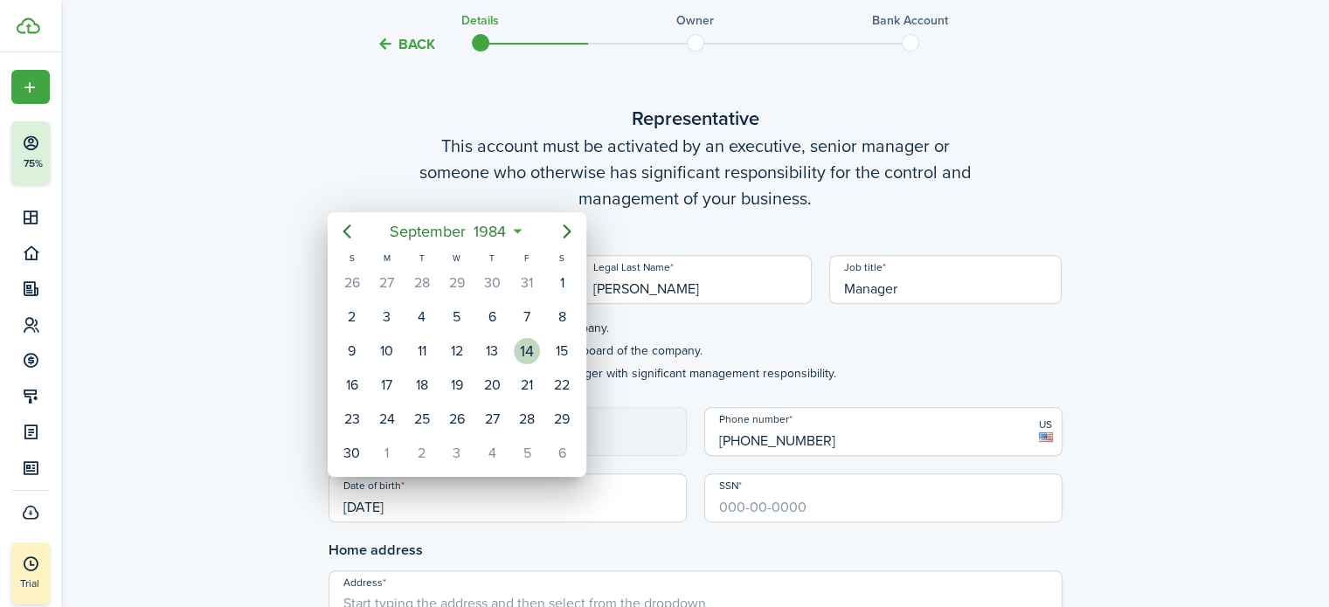
click at [527, 343] on div "14" at bounding box center [527, 351] width 26 height 26
type input "[DATE]"
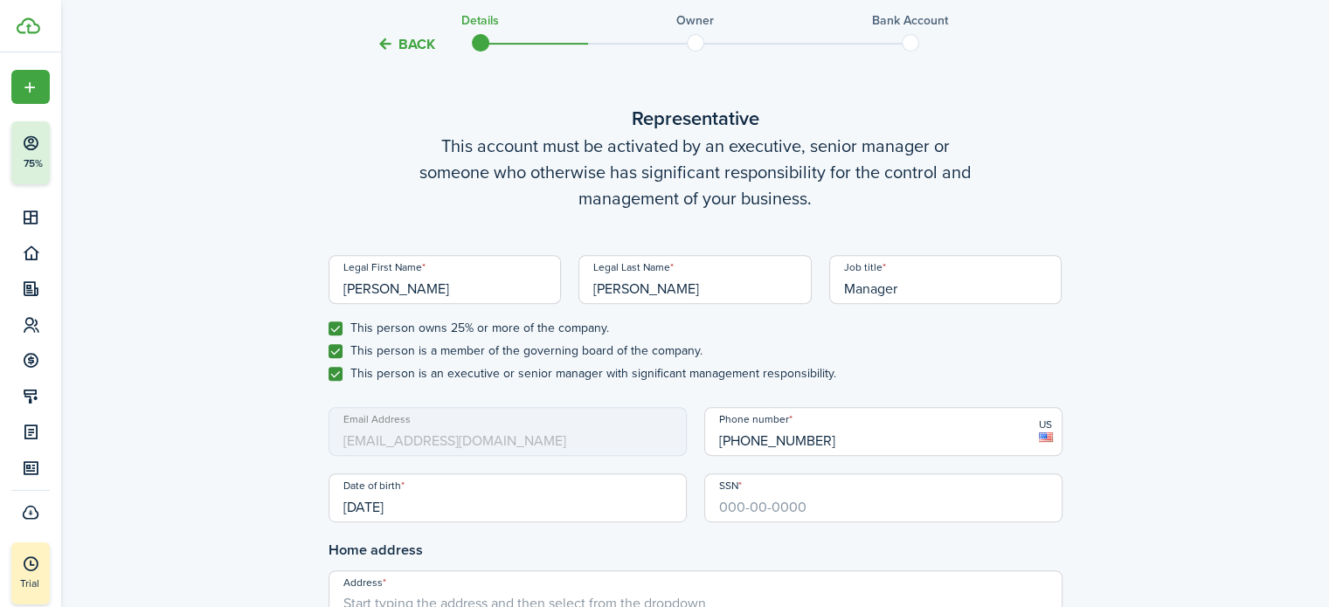
click at [805, 502] on input "SSN" at bounding box center [883, 497] width 358 height 49
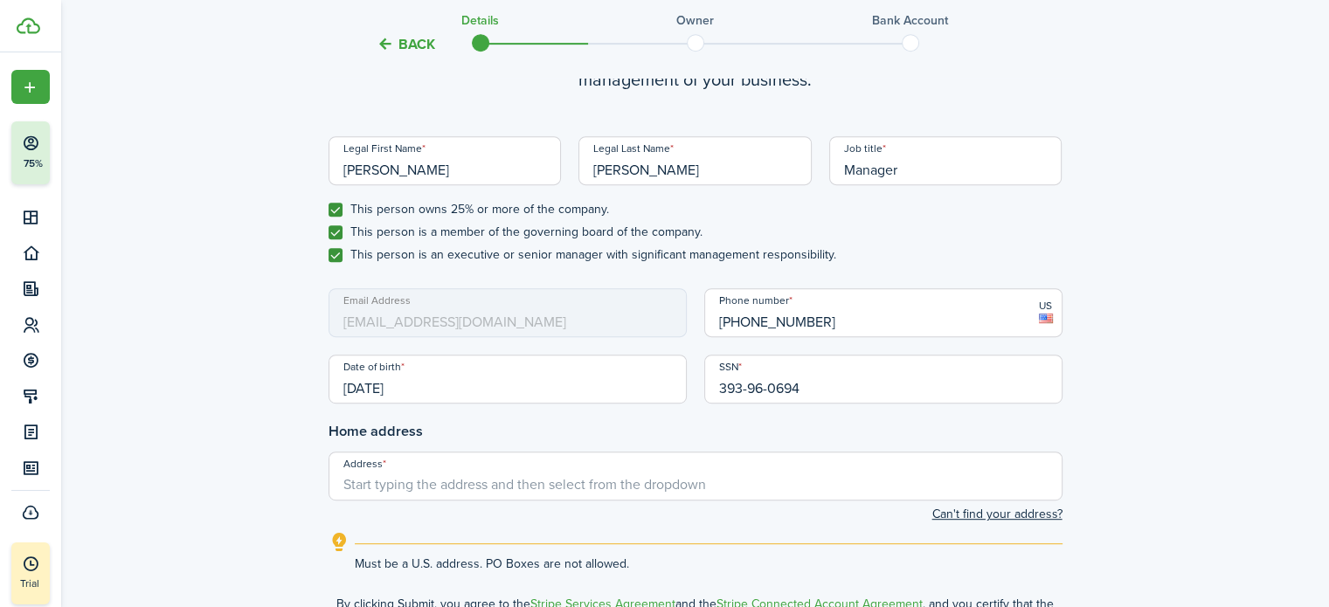
scroll to position [946, 0]
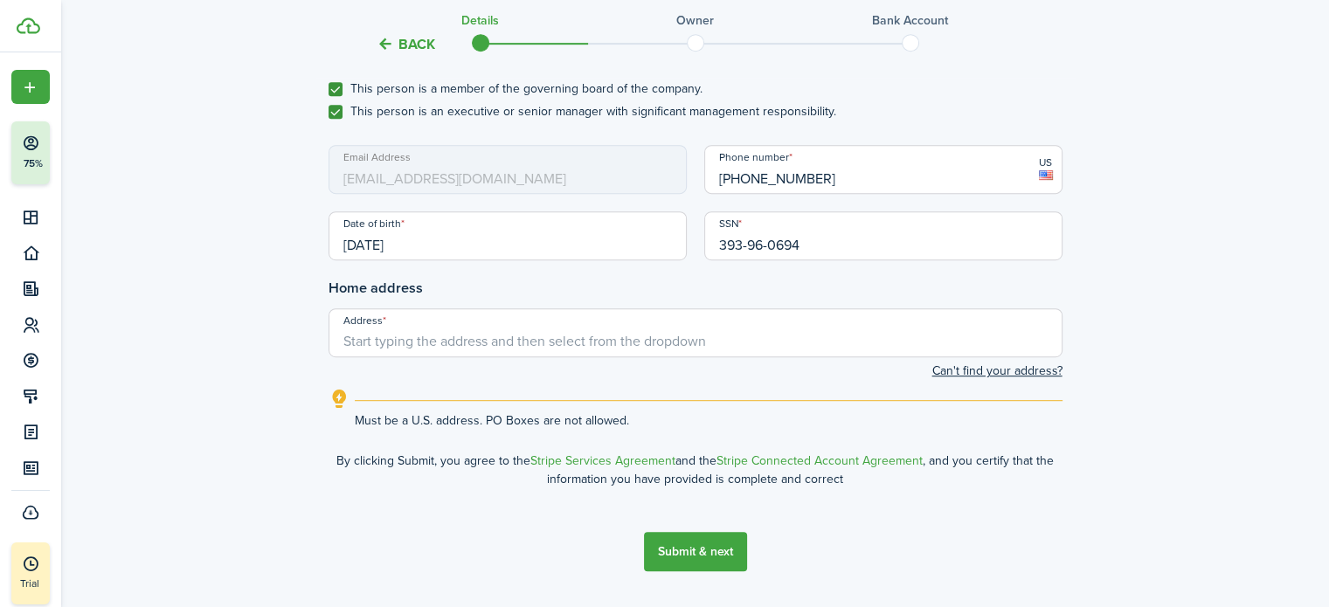
type input "393-96-0694"
click at [478, 339] on input "Address" at bounding box center [695, 332] width 734 height 49
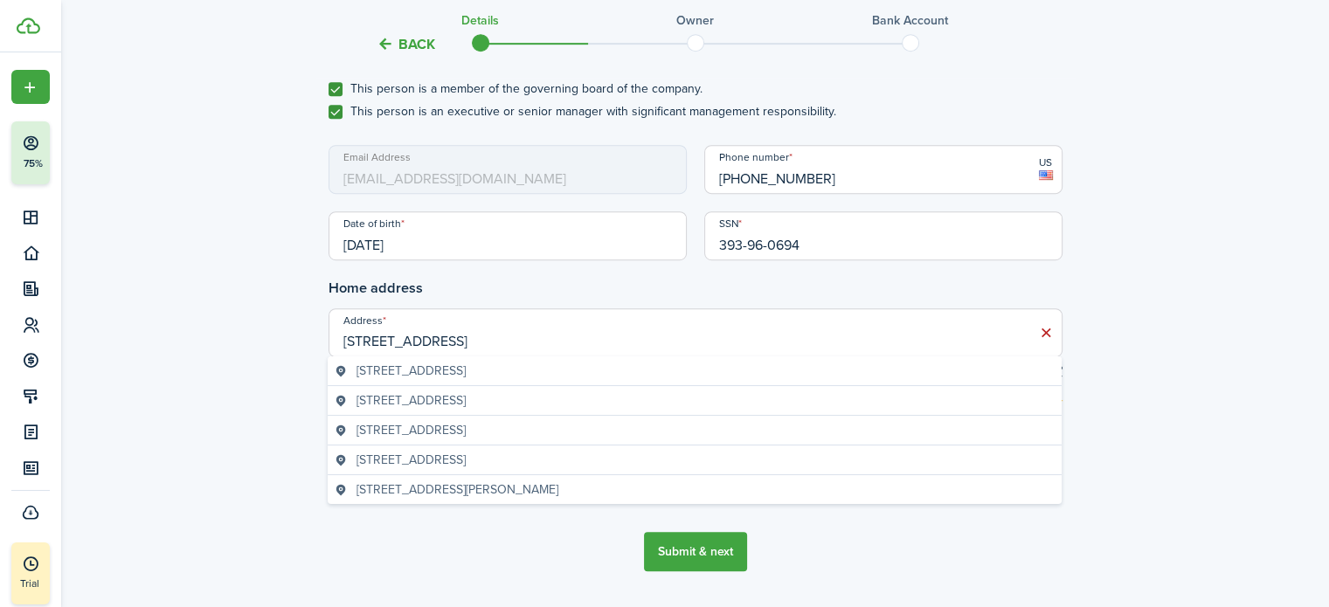
click at [425, 371] on span "[STREET_ADDRESS]" at bounding box center [410, 371] width 109 height 18
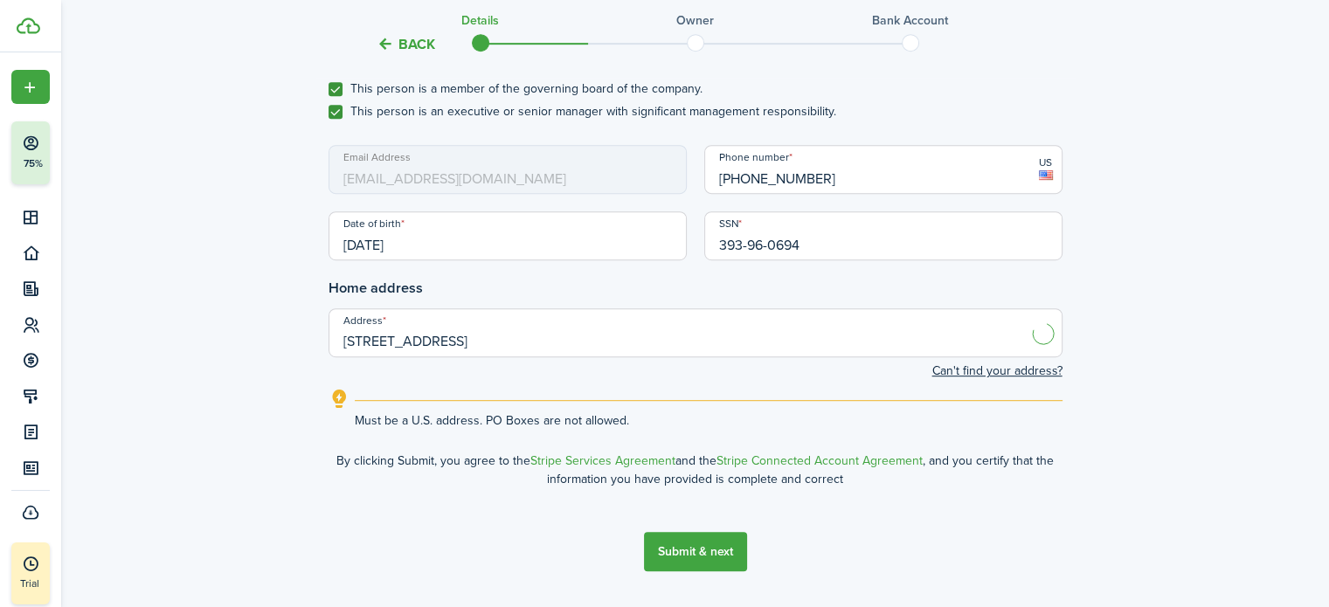
type input "[STREET_ADDRESS]"
click at [689, 556] on button "Submit & next" at bounding box center [695, 551] width 103 height 39
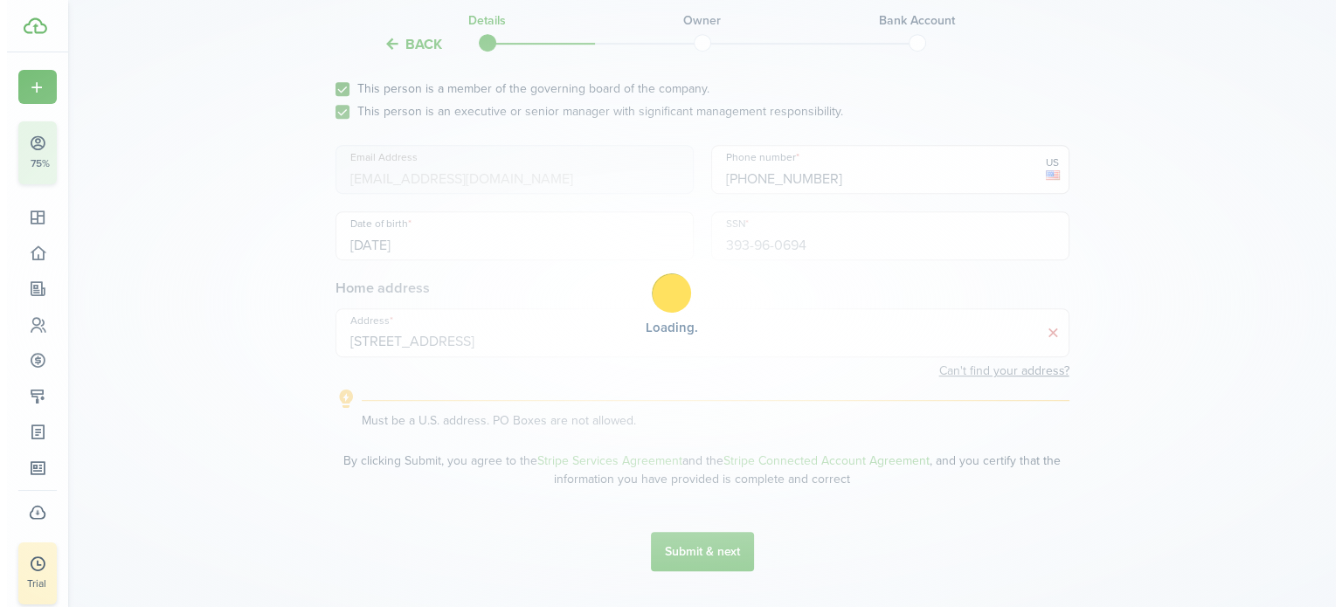
scroll to position [0, 0]
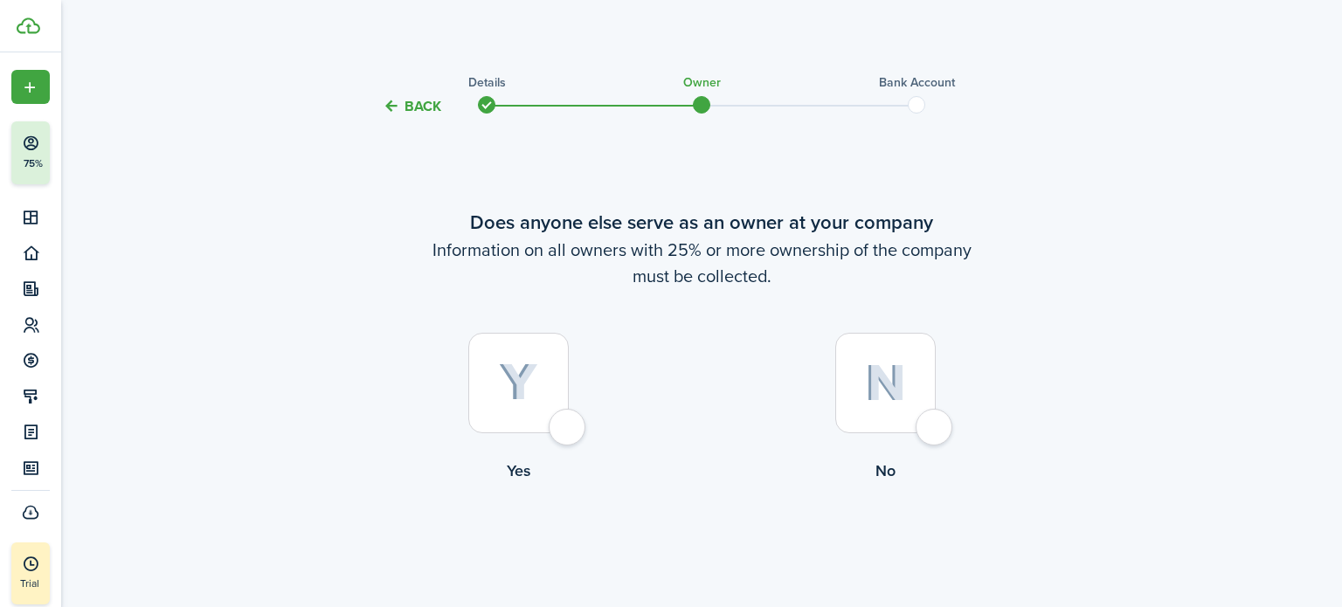
click at [538, 377] on div at bounding box center [518, 383] width 100 height 100
radio input "true"
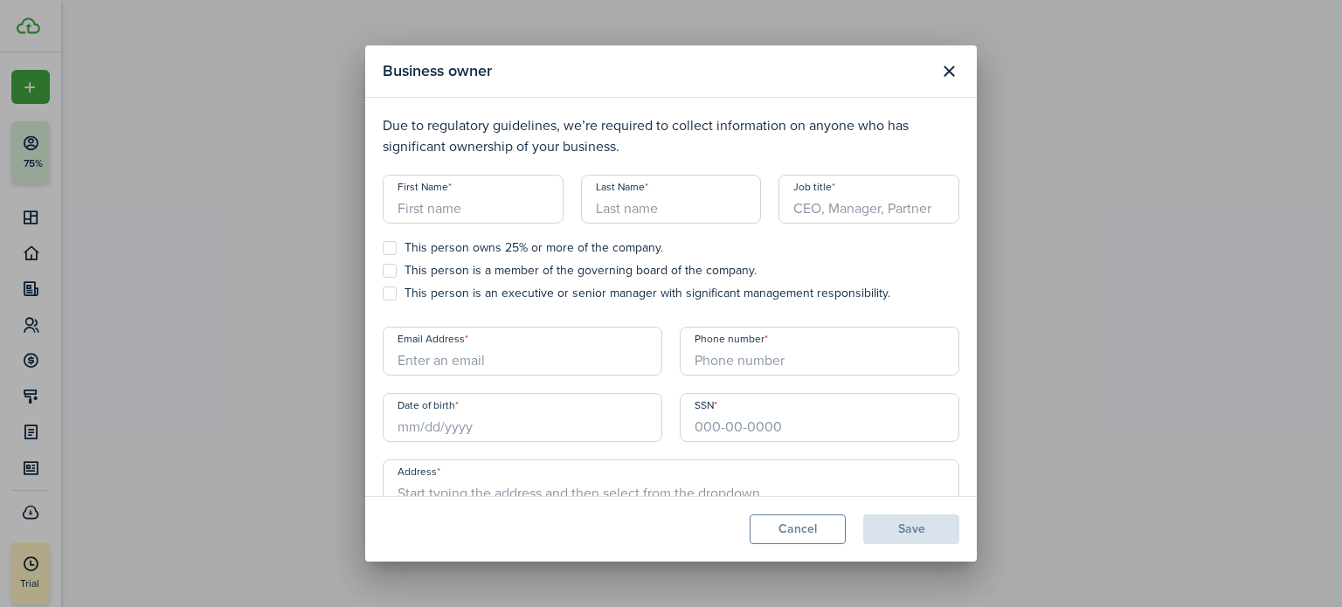
click at [501, 205] on input "First Name" at bounding box center [473, 199] width 181 height 49
type input "[PERSON_NAME]"
type input "Manager"
click at [387, 254] on label "This person owns 25% or more of the company." at bounding box center [523, 248] width 280 height 14
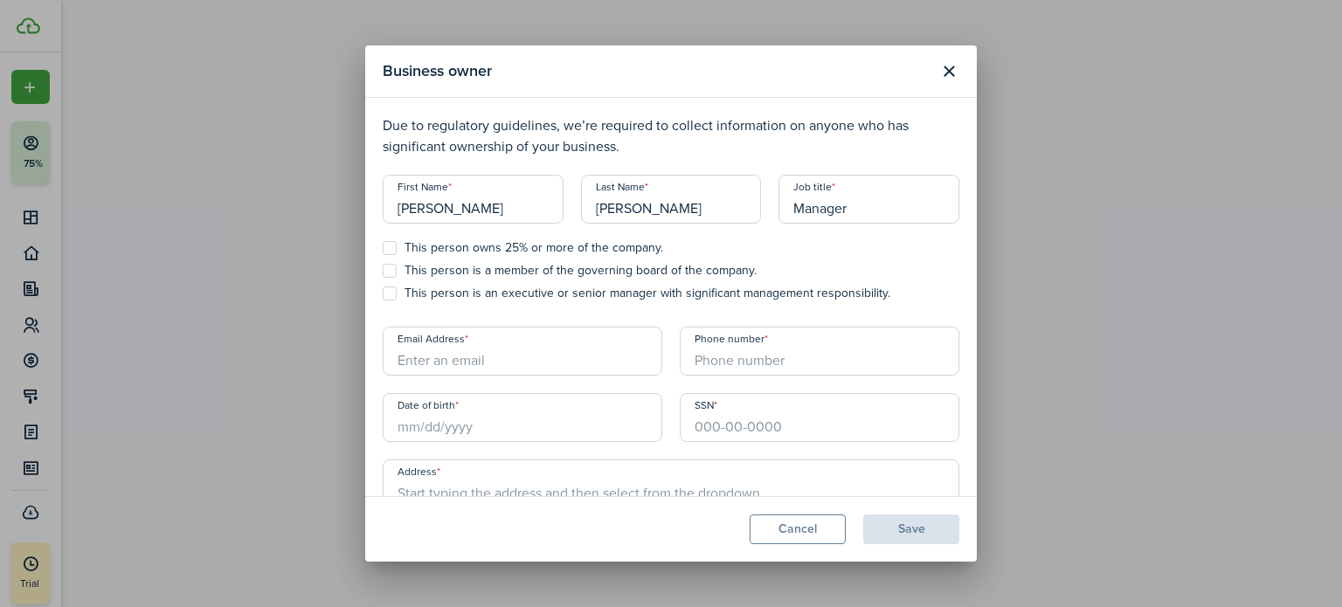
click at [383, 249] on input "This person owns 25% or more of the company." at bounding box center [382, 248] width 1 height 1
checkbox input "true"
click at [389, 273] on label "This person is a member of the governing board of the company." at bounding box center [570, 271] width 374 height 14
click at [383, 272] on input "This person is a member of the governing board of the company." at bounding box center [382, 271] width 1 height 1
checkbox input "true"
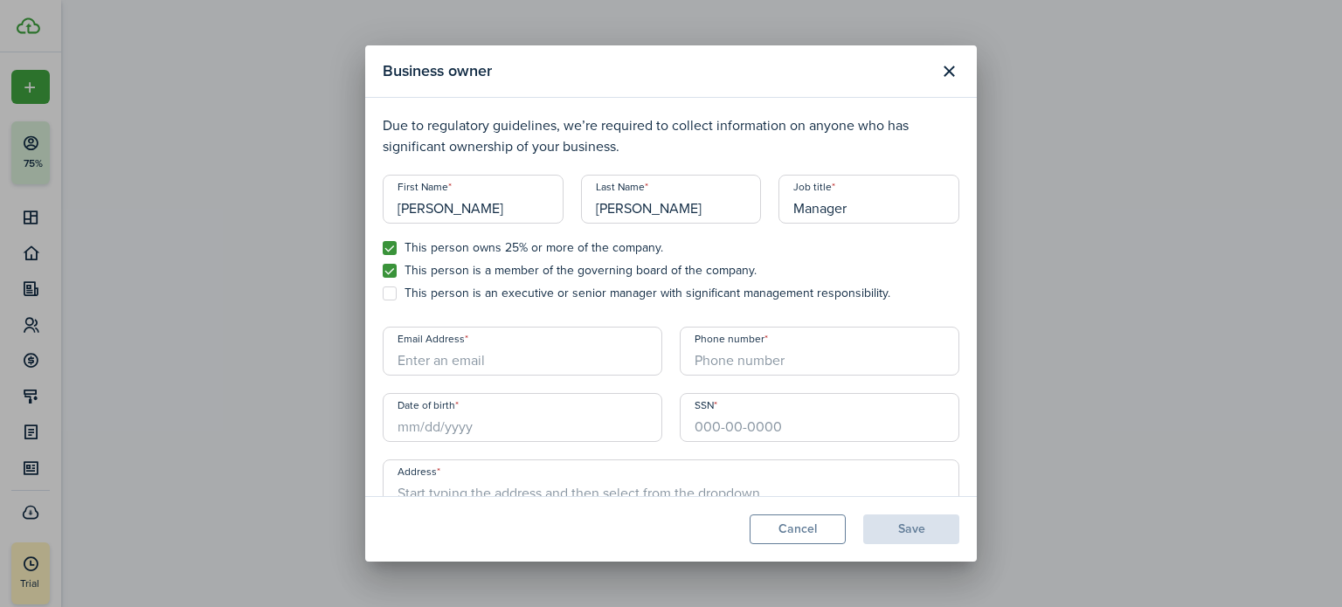
click at [389, 293] on label "This person is an executive or senior manager with significant management respo…" at bounding box center [636, 293] width 507 height 14
click at [383, 293] on input "This person is an executive or senior manager with significant management respo…" at bounding box center [382, 293] width 1 height 1
checkbox input "true"
click at [536, 379] on div "Email Address Phone number Date of birth SSN" at bounding box center [671, 384] width 594 height 115
click at [532, 368] on input "Email Address" at bounding box center [523, 351] width 280 height 49
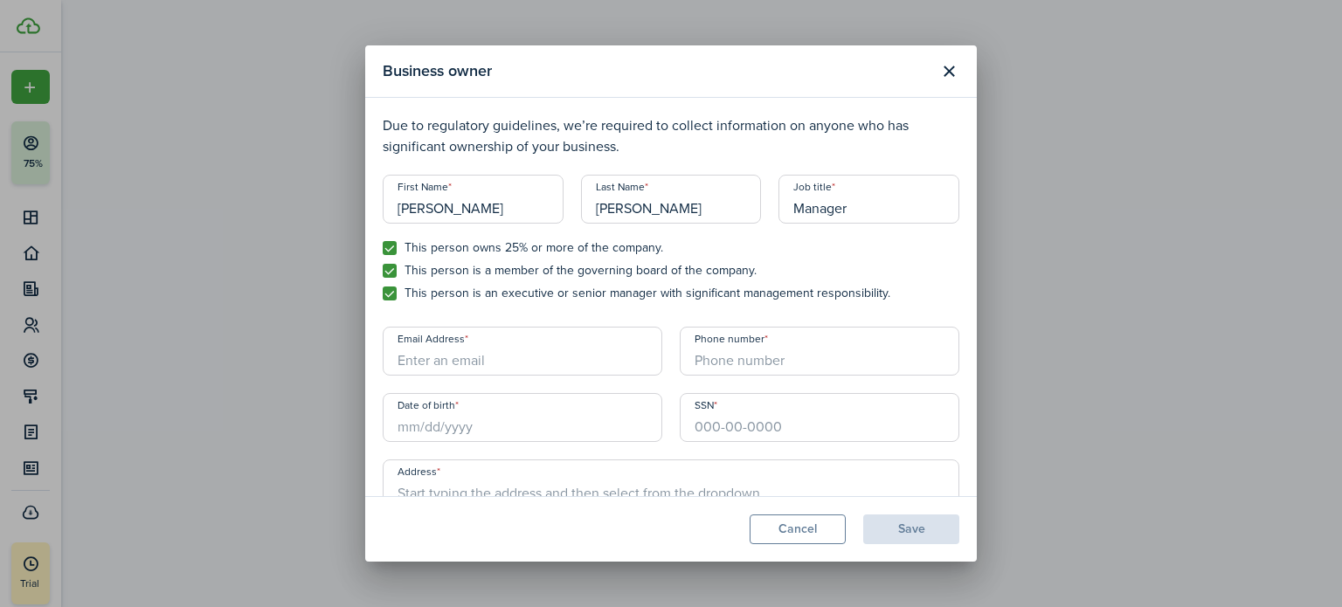
paste input "[PERSON_NAME][EMAIL_ADDRESS][DOMAIN_NAME]"
type input "[PERSON_NAME][EMAIL_ADDRESS][DOMAIN_NAME]"
click at [736, 363] on input "+1" at bounding box center [820, 351] width 280 height 49
click at [472, 430] on input "Date of birth" at bounding box center [523, 417] width 280 height 49
type input "[PHONE_NUMBER]"
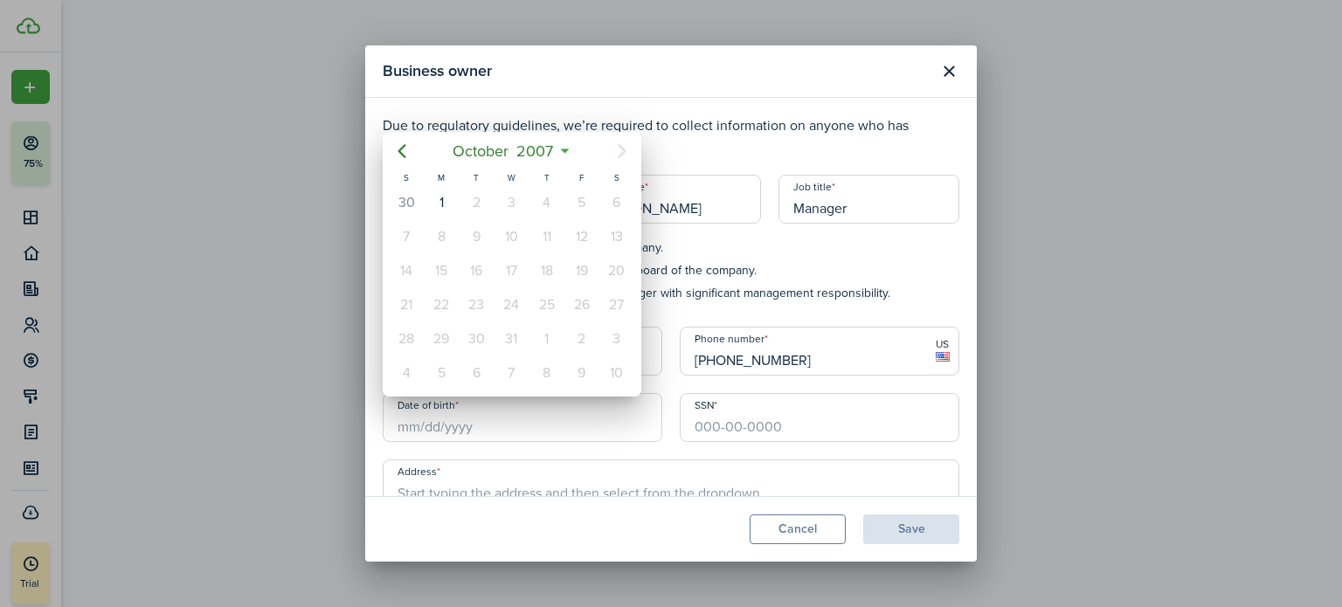
click at [771, 425] on div at bounding box center [670, 303] width 1621 height 887
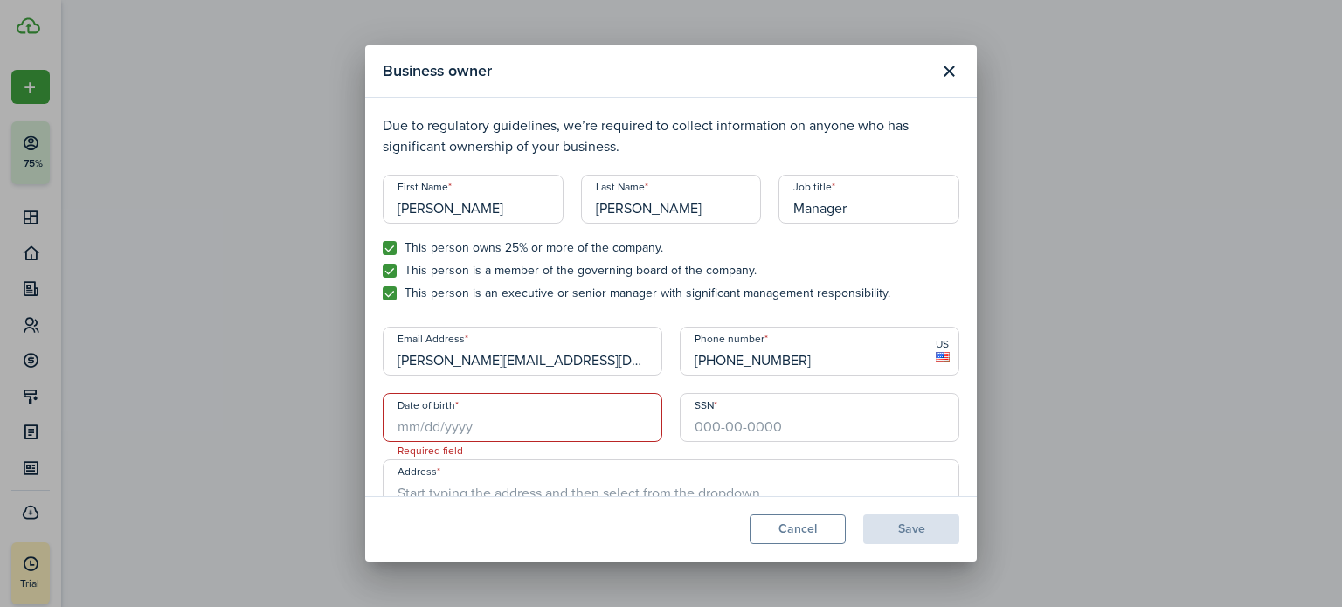
click at [484, 427] on input "Date of birth" at bounding box center [523, 417] width 280 height 49
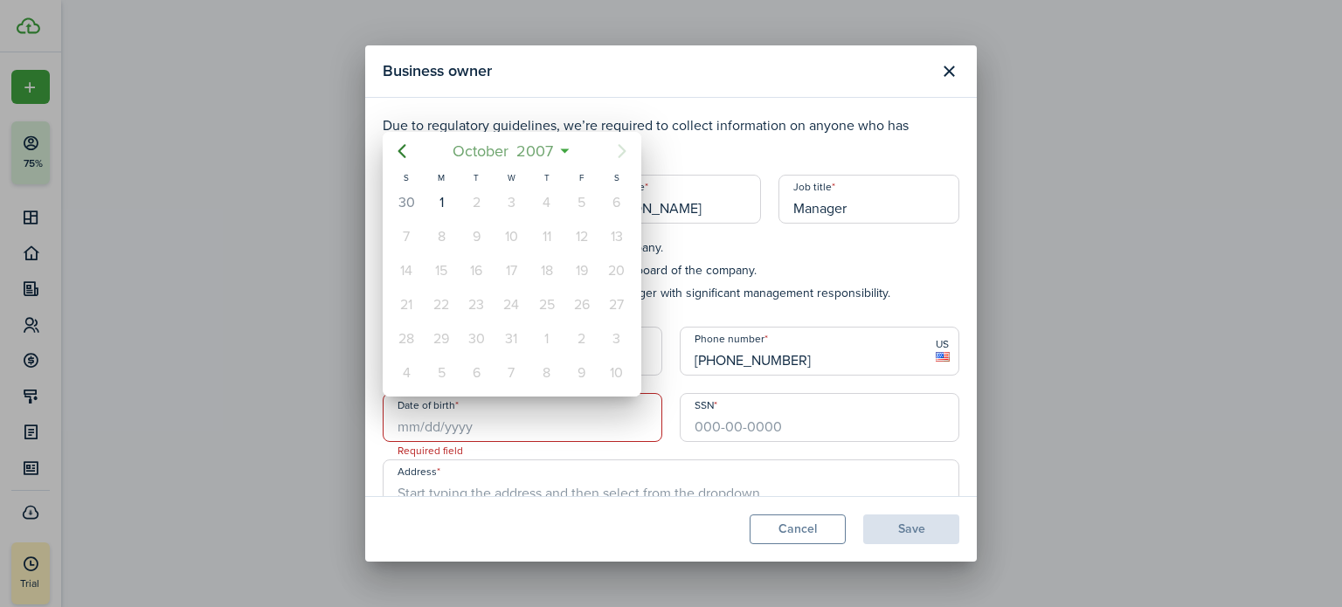
click at [542, 154] on span "2007" at bounding box center [535, 150] width 45 height 31
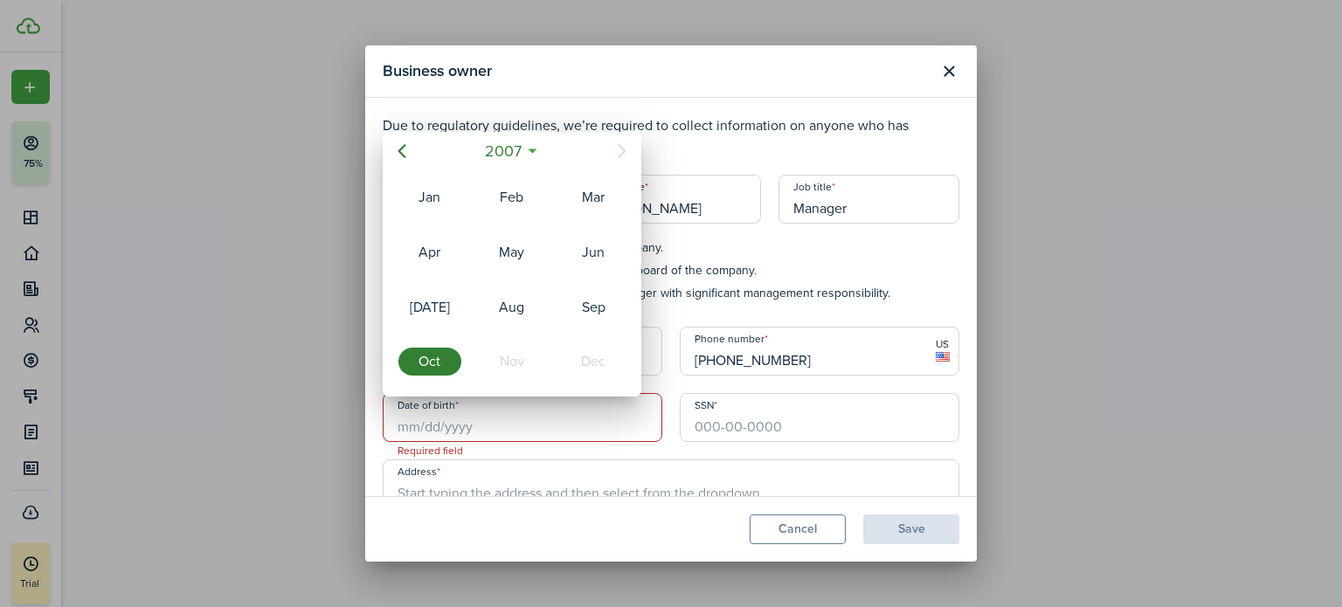
click at [533, 142] on div "2007" at bounding box center [511, 150] width 185 height 31
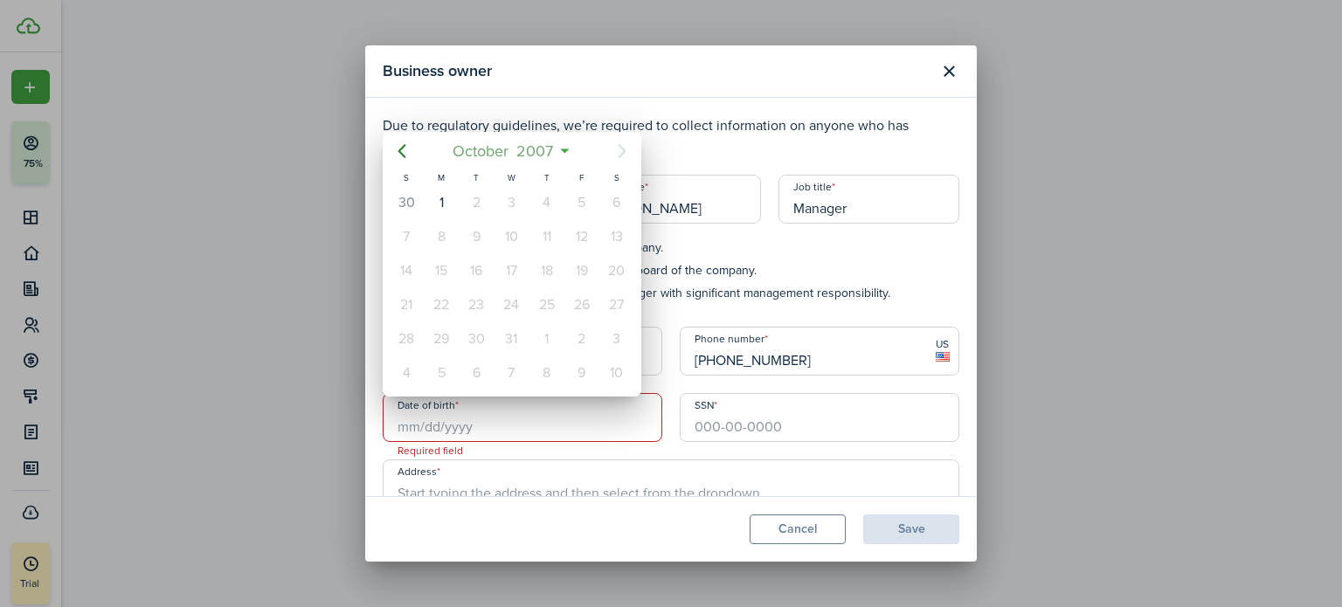
click at [563, 148] on mbsc-button "[DATE]" at bounding box center [503, 150] width 122 height 31
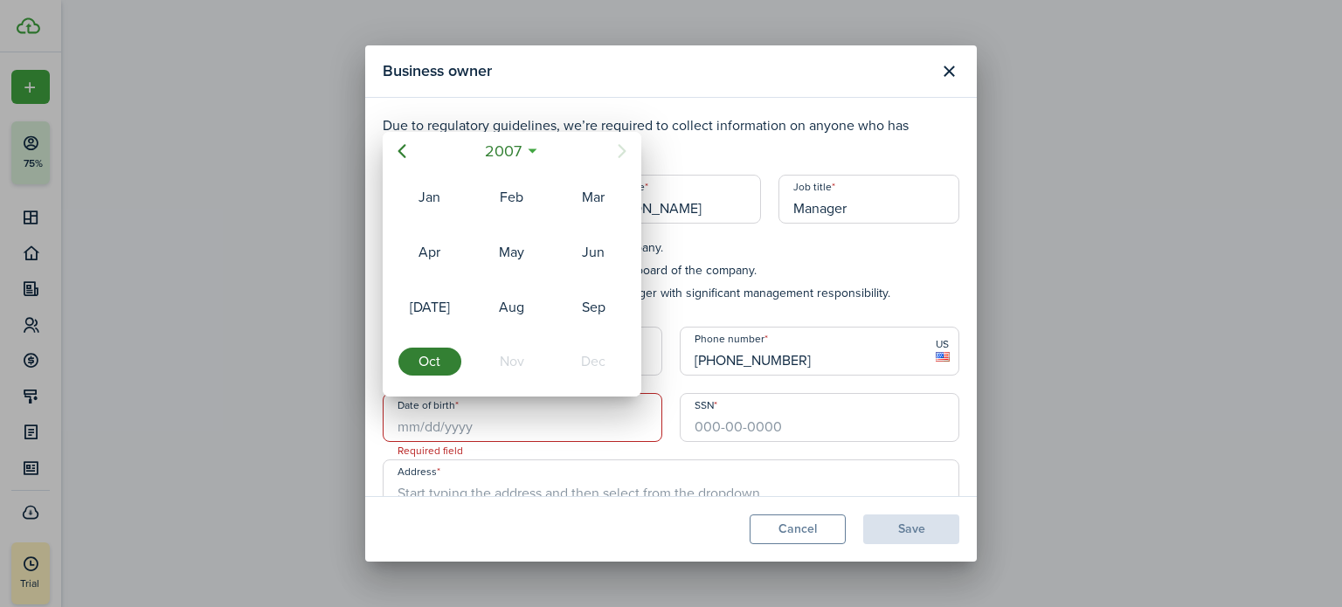
click at [536, 148] on icon at bounding box center [532, 150] width 18 height 17
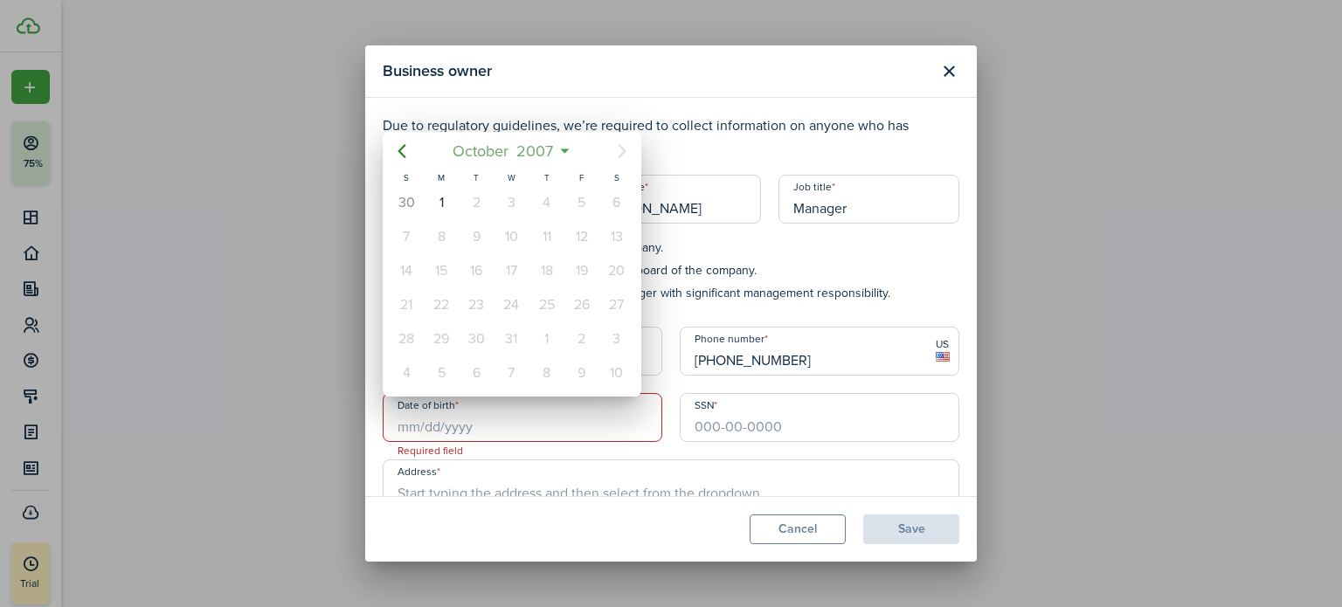
click at [543, 150] on span "2007" at bounding box center [535, 150] width 45 height 31
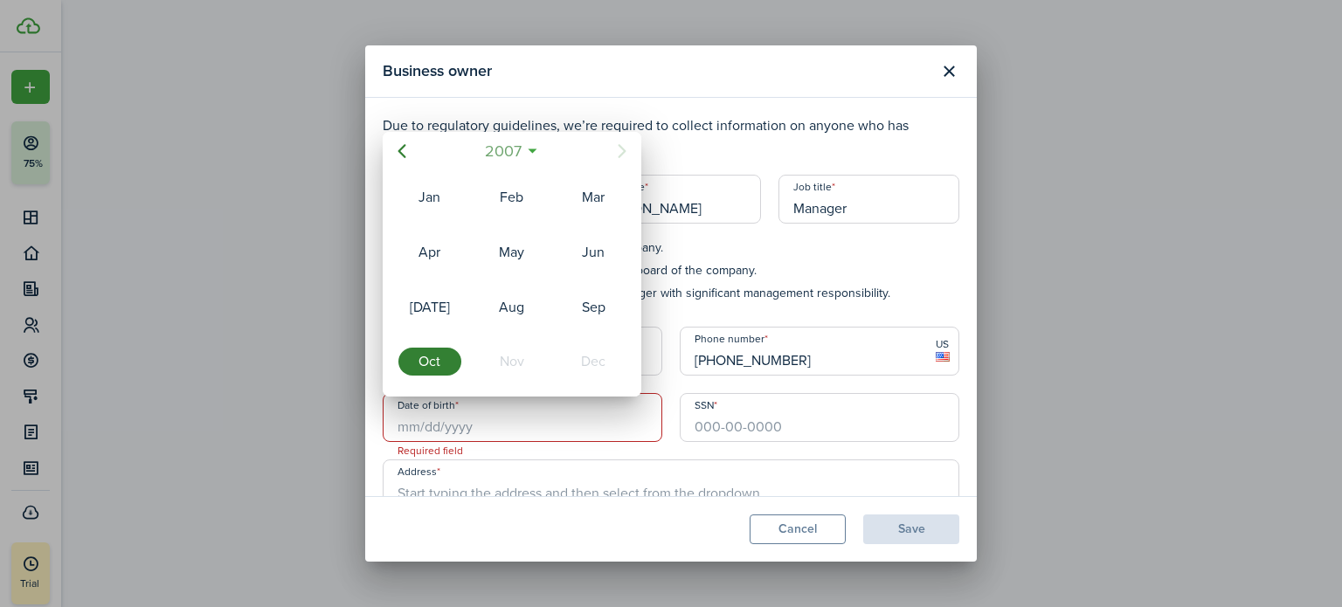
click at [514, 149] on span "2007" at bounding box center [502, 150] width 45 height 31
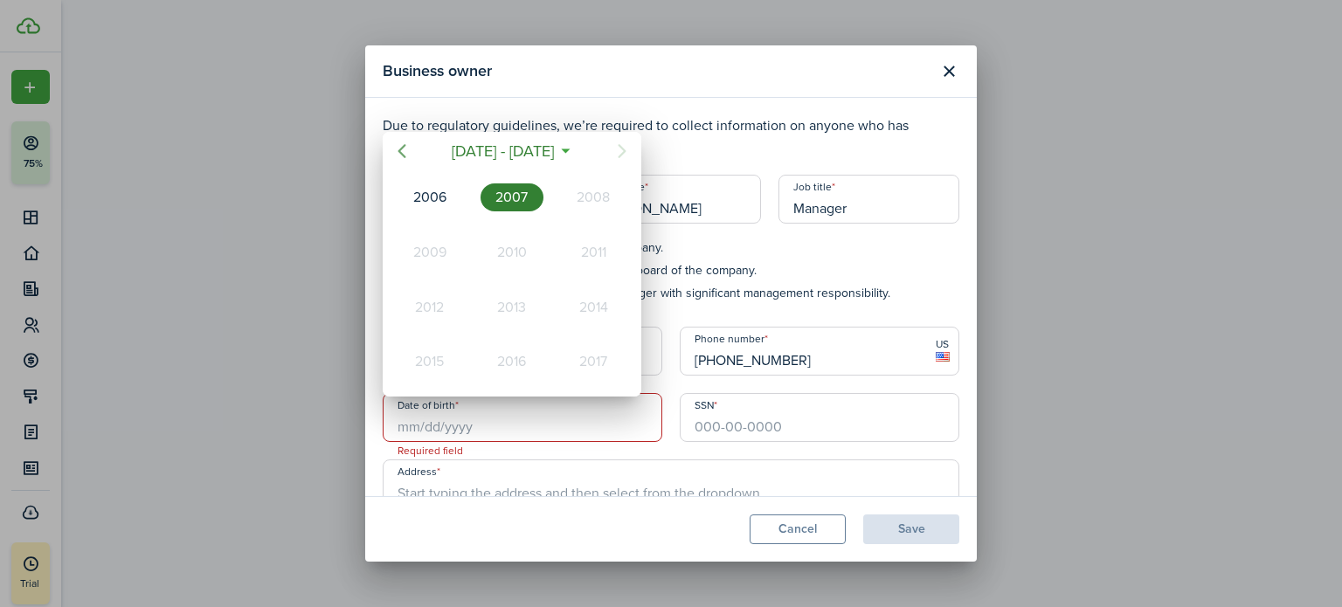
click at [406, 148] on icon "Previous page" at bounding box center [401, 151] width 21 height 21
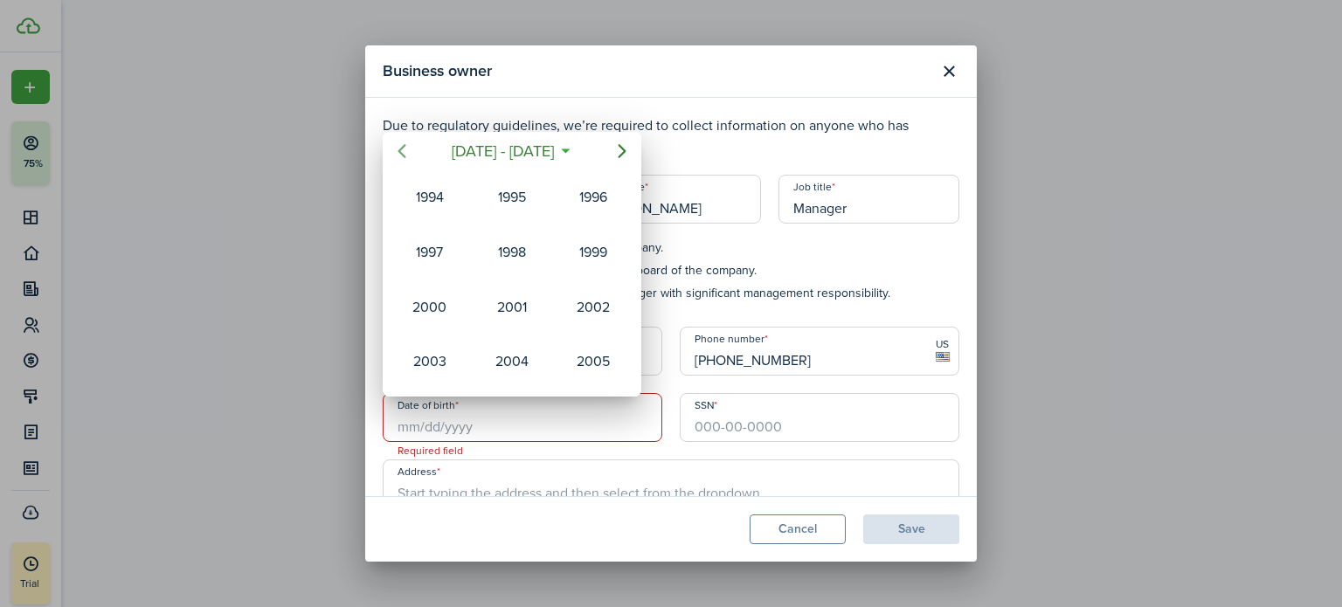
click at [409, 148] on icon "Previous page" at bounding box center [401, 151] width 21 height 21
click at [423, 191] on div "1982" at bounding box center [429, 197] width 63 height 28
click at [434, 250] on div "Apr" at bounding box center [429, 252] width 63 height 28
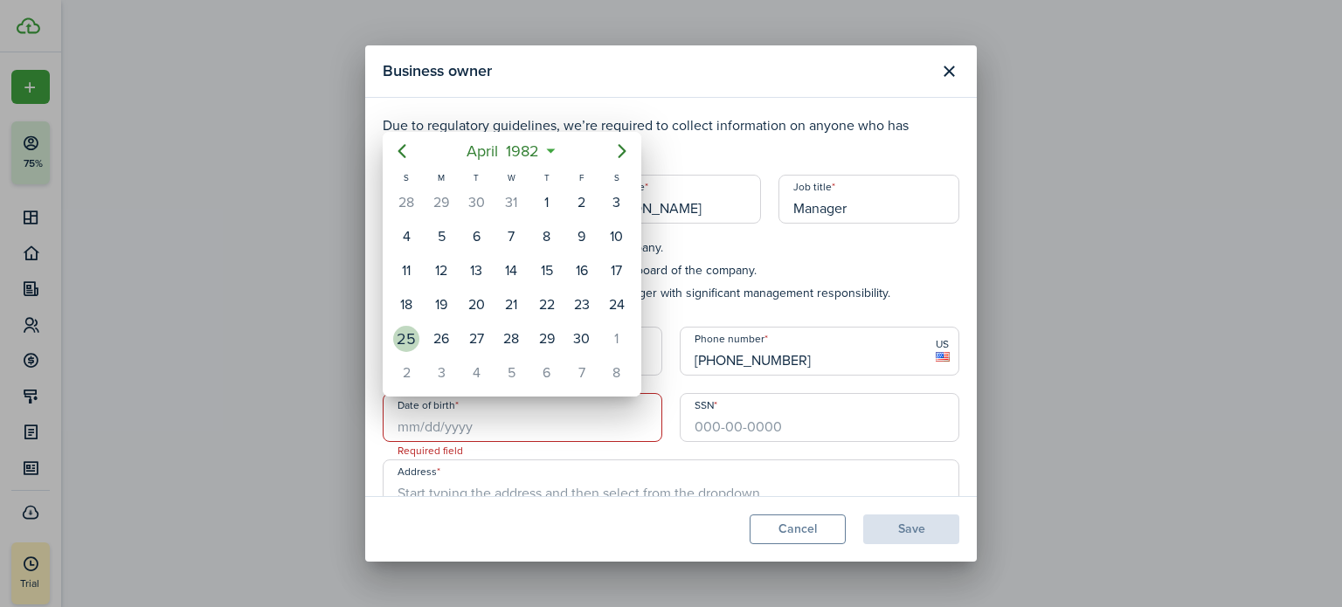
click at [405, 330] on div "25" at bounding box center [406, 339] width 26 height 26
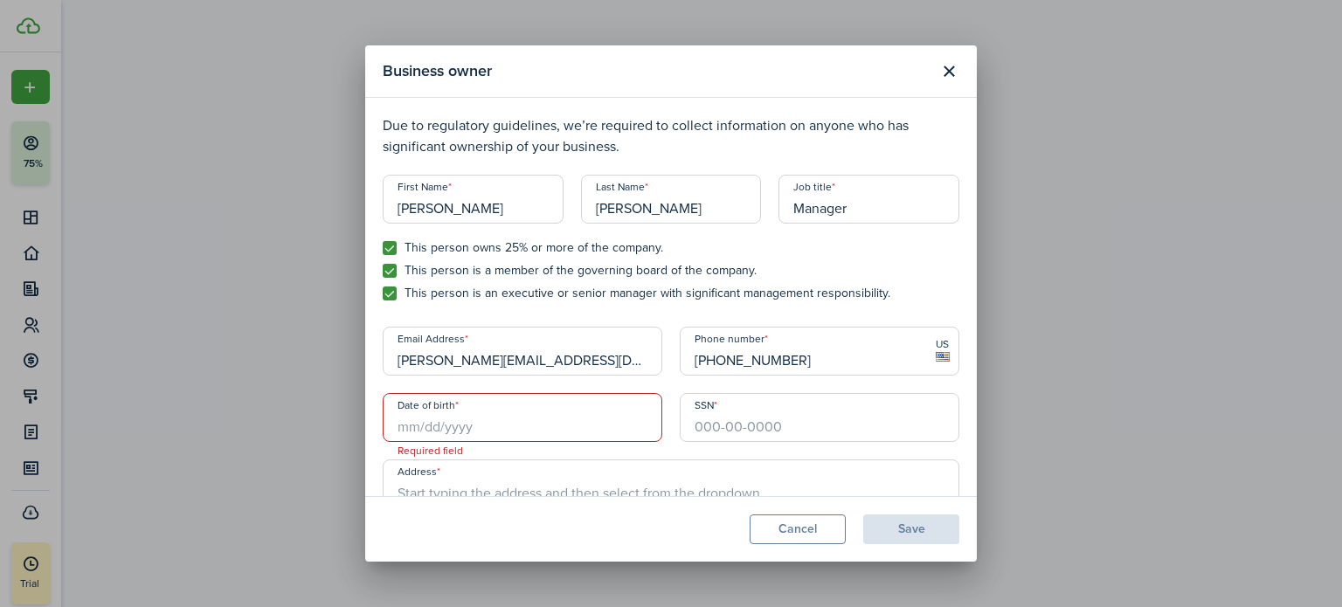
type input "[DATE]"
click at [711, 425] on input "SSN" at bounding box center [820, 417] width 280 height 49
click at [750, 431] on input "SSN" at bounding box center [820, 417] width 280 height 49
paste input "389-96-1364"
type input "389-96-1364"
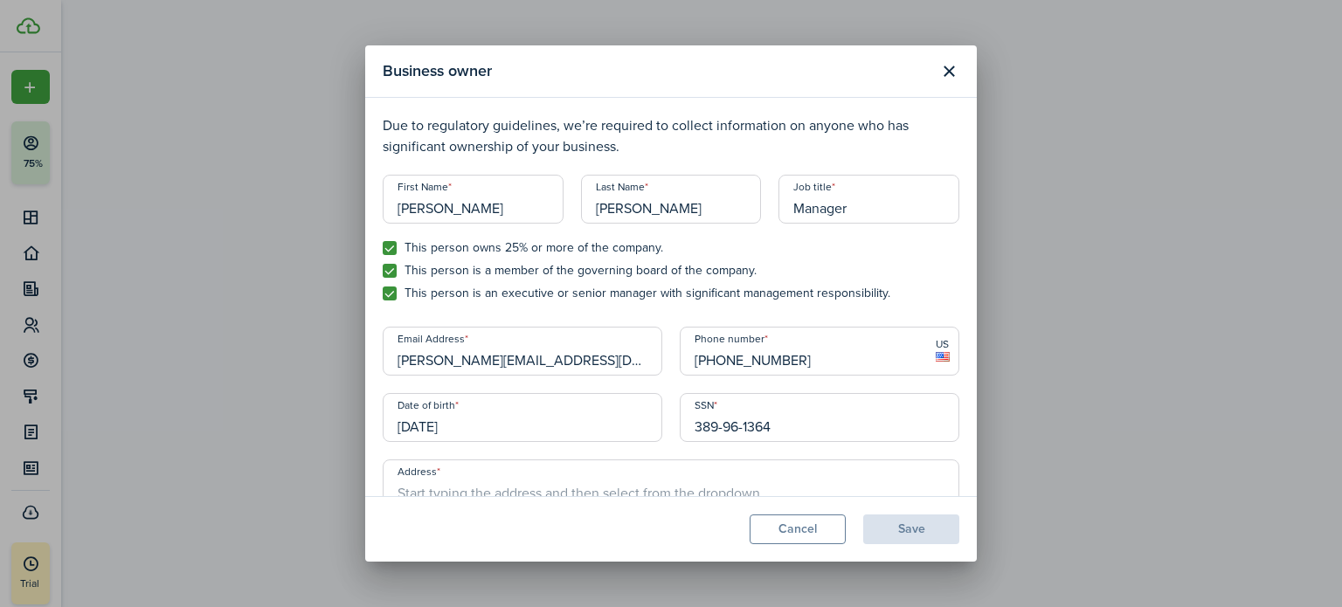
click at [615, 521] on modal-footer "Cancel Save" at bounding box center [670, 529] width 611 height 66
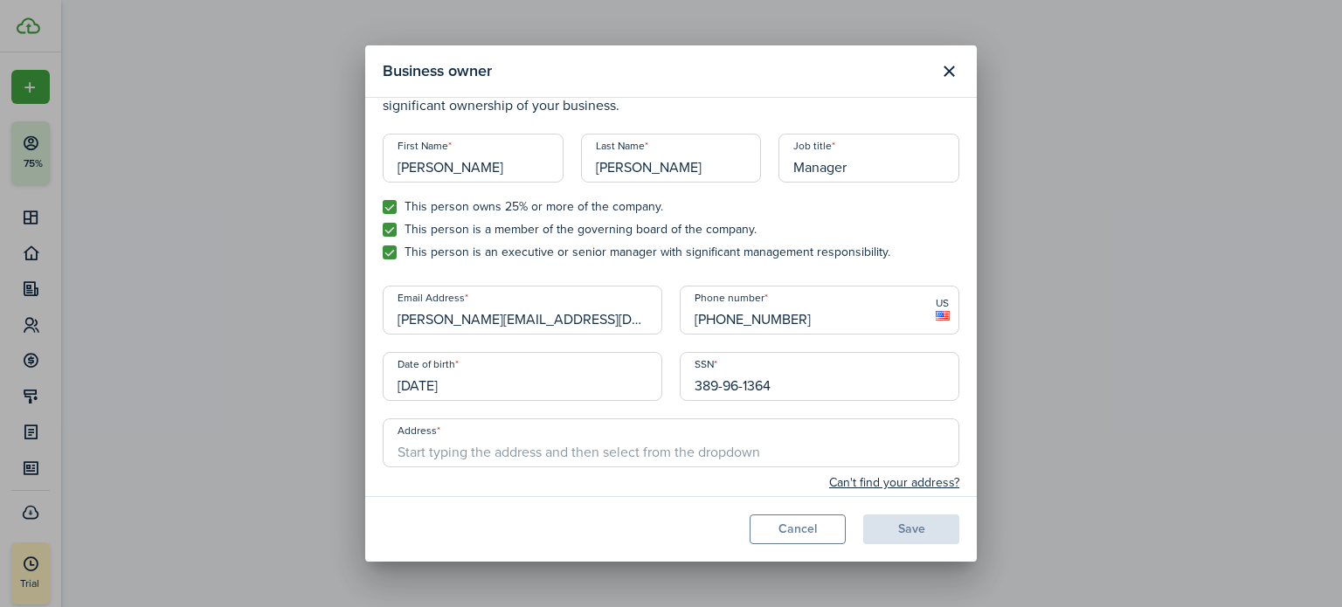
scroll to position [63, 0]
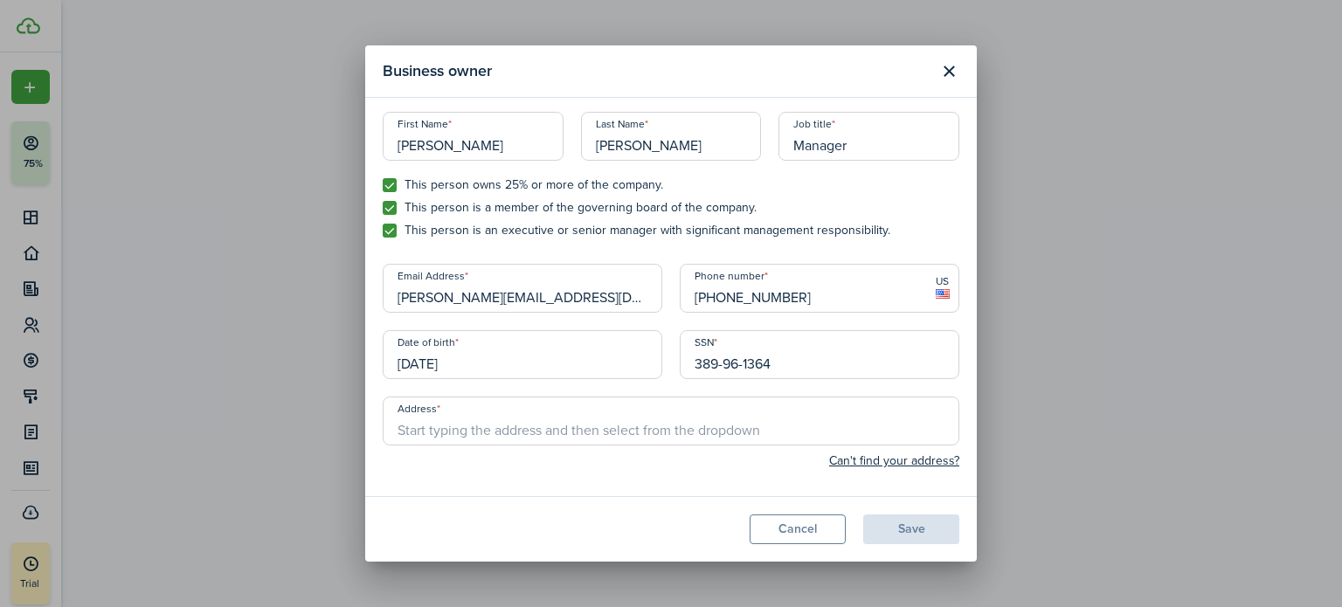
click at [580, 431] on input "Address" at bounding box center [671, 421] width 576 height 49
click at [517, 419] on input "Address" at bounding box center [671, 421] width 576 height 49
paste input "[STREET_ADDRESS]"
click at [707, 478] on div "Address [STREET_ADDRESS] Can't find your address? City State Zip Country" at bounding box center [671, 438] width 576 height 83
click at [698, 494] on modal-body "Due to regulatory guidelines, we’re required to collect information on anyone w…" at bounding box center [670, 297] width 611 height 398
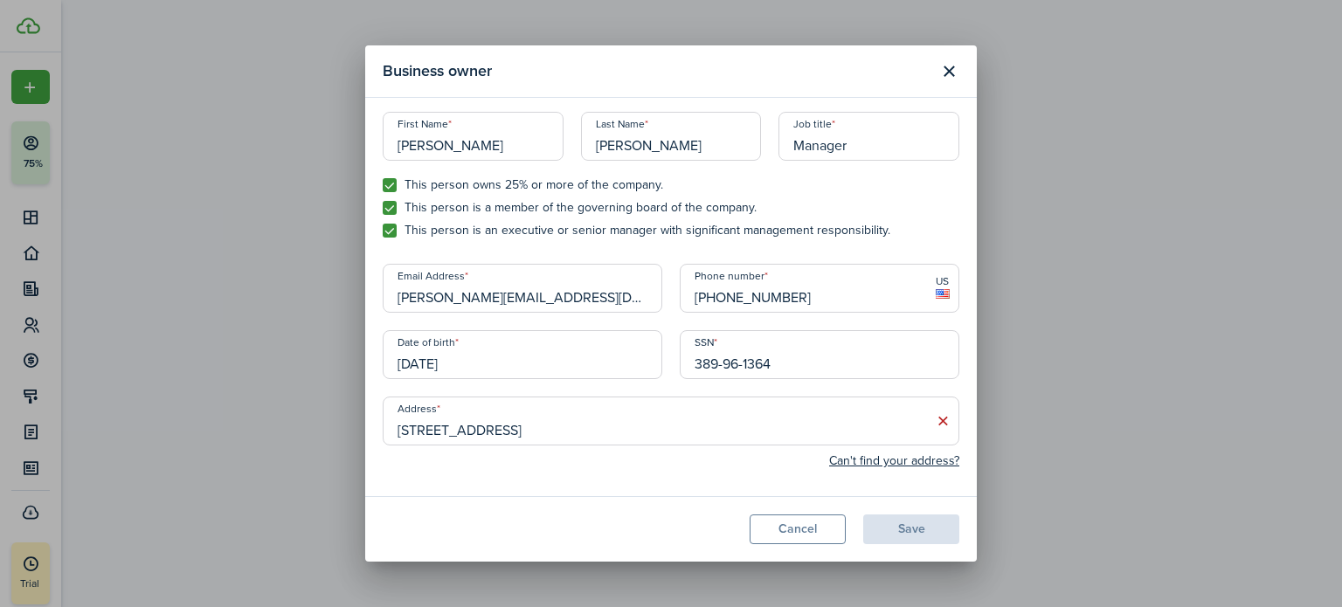
click at [679, 433] on input "[STREET_ADDRESS]" at bounding box center [671, 421] width 576 height 49
click at [521, 457] on span "[STREET_ADDRESS]" at bounding box center [465, 459] width 109 height 18
type input "[STREET_ADDRESS]"
click at [926, 534] on button "Save" at bounding box center [911, 529] width 96 height 30
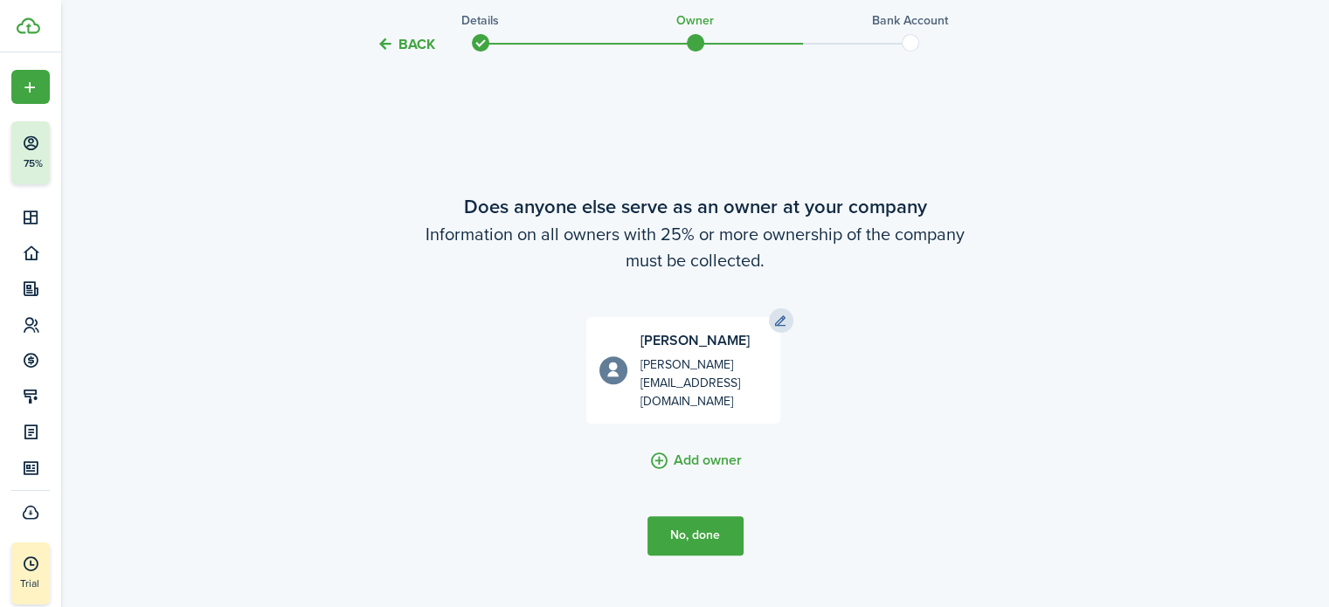
scroll to position [490, 0]
click at [688, 526] on button "No, done" at bounding box center [695, 534] width 96 height 39
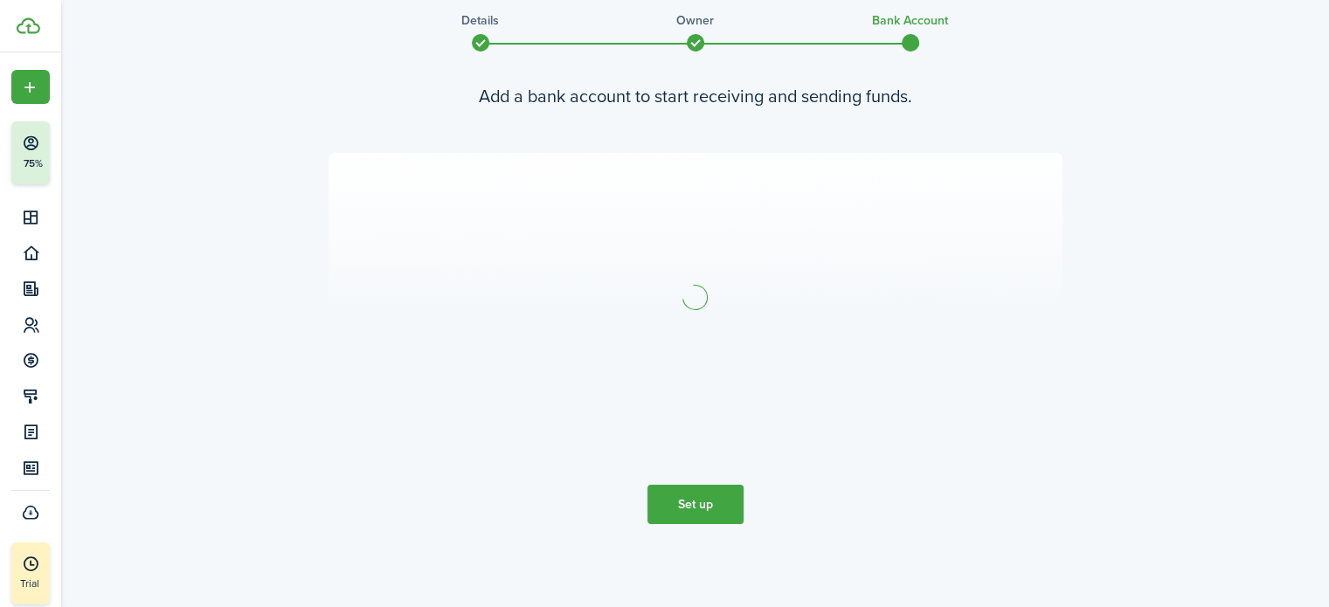
scroll to position [0, 0]
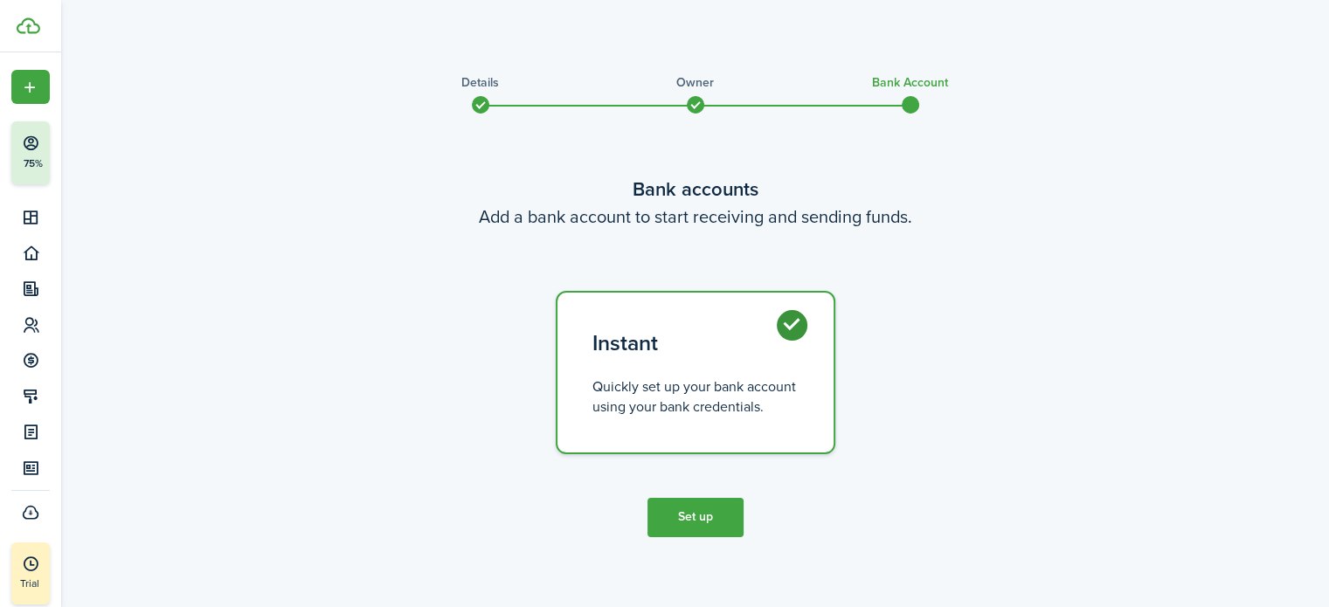
click at [703, 527] on button "Set up" at bounding box center [695, 517] width 96 height 39
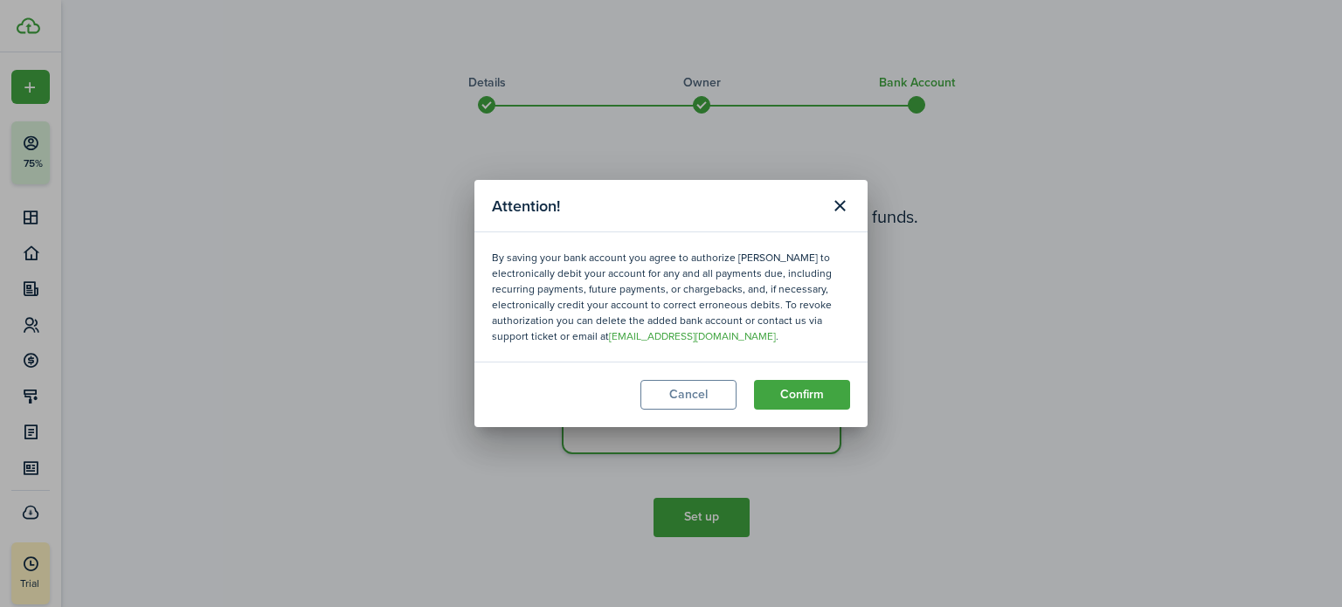
click at [801, 393] on button "Confirm" at bounding box center [802, 395] width 96 height 30
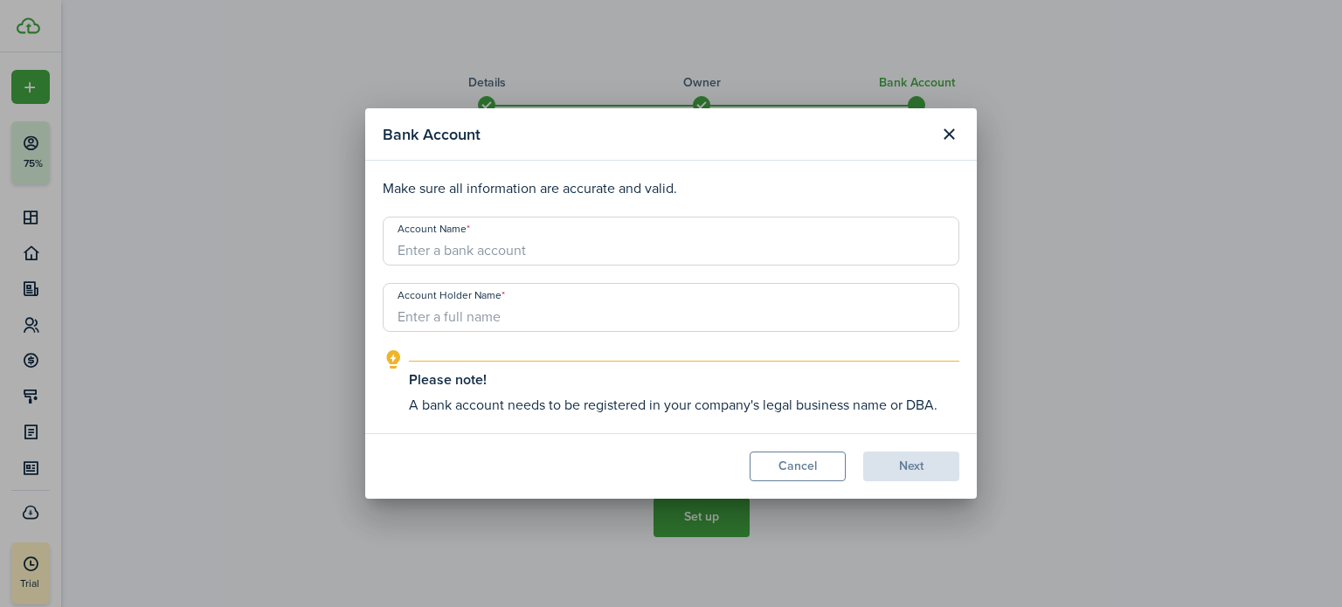
click at [440, 252] on input "Account Name" at bounding box center [671, 241] width 576 height 49
type input "Wood Trust"
type input "RS Legacy Investments, LLC"
click at [898, 466] on button "Next" at bounding box center [911, 467] width 96 height 30
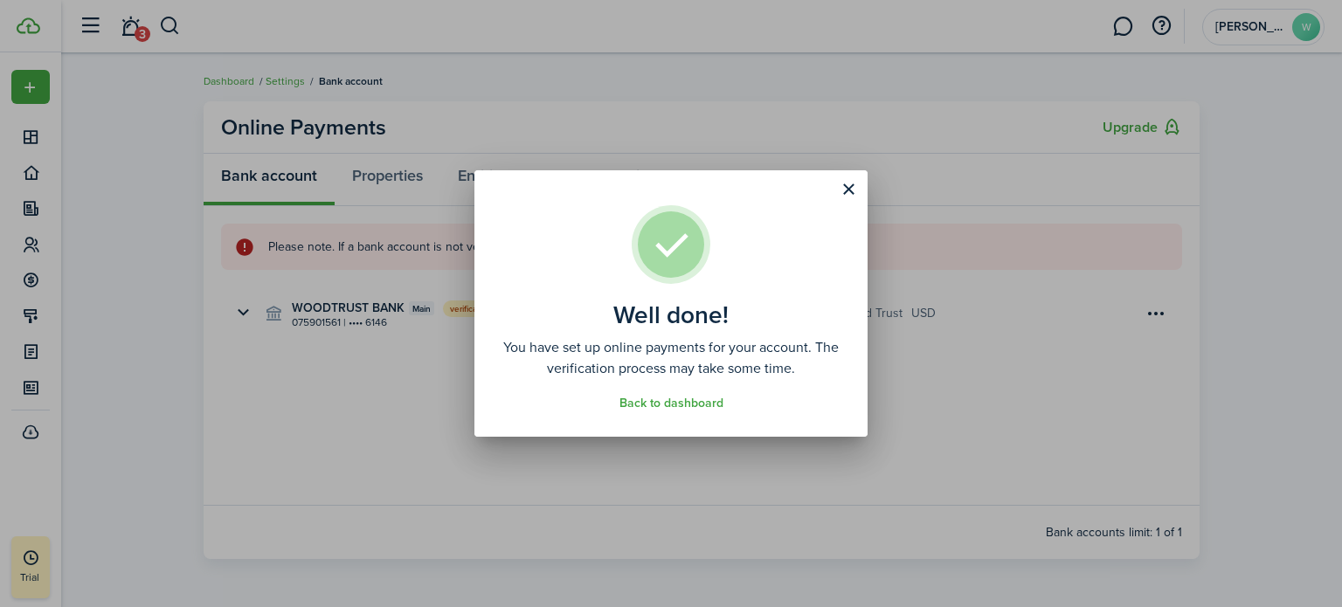
click at [656, 401] on link "Back to dashboard" at bounding box center [671, 404] width 104 height 14
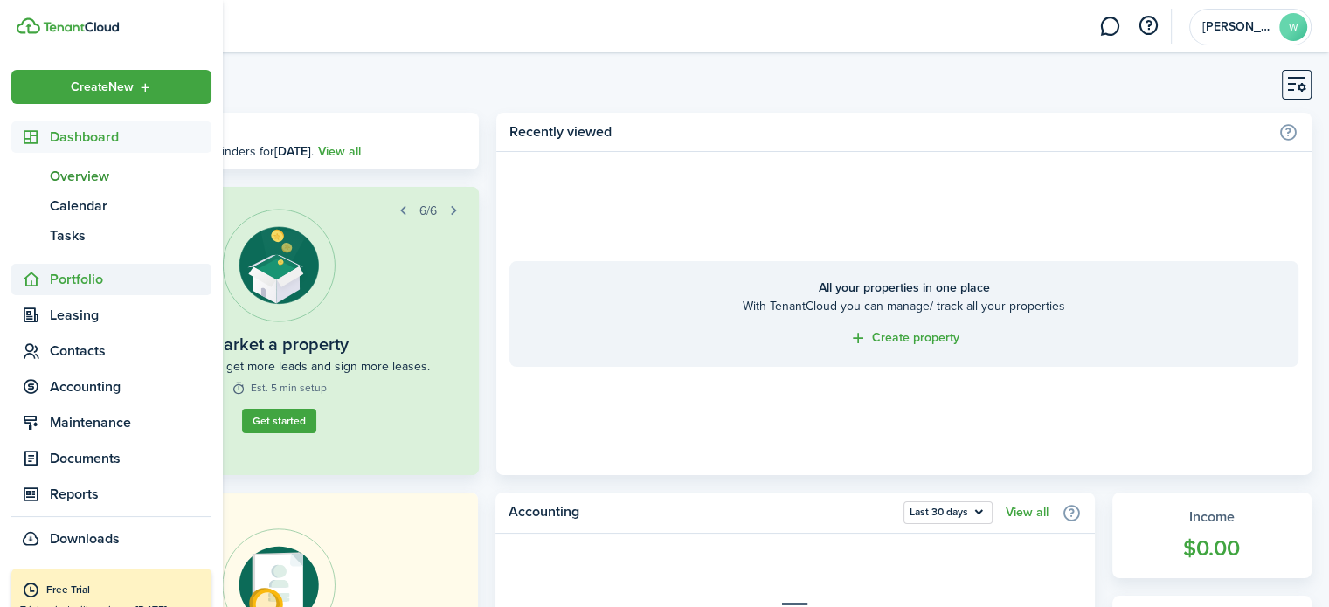
click at [91, 285] on span "Portfolio" at bounding box center [131, 279] width 162 height 21
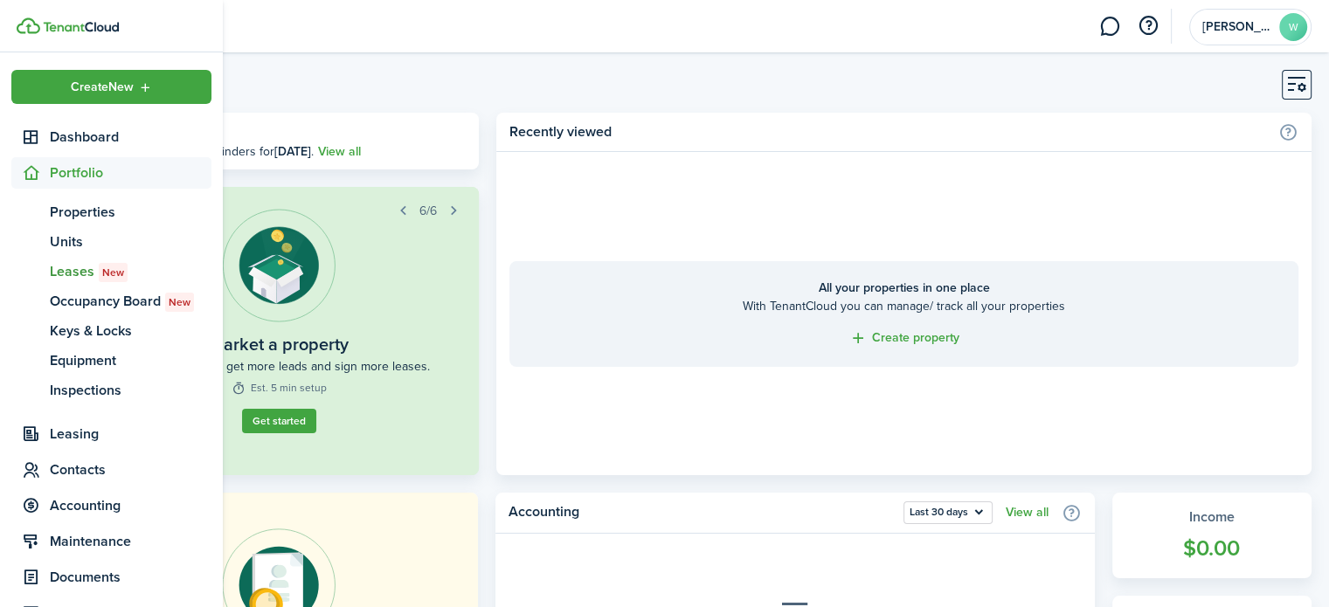
click at [71, 270] on span "Leases New" at bounding box center [131, 271] width 162 height 21
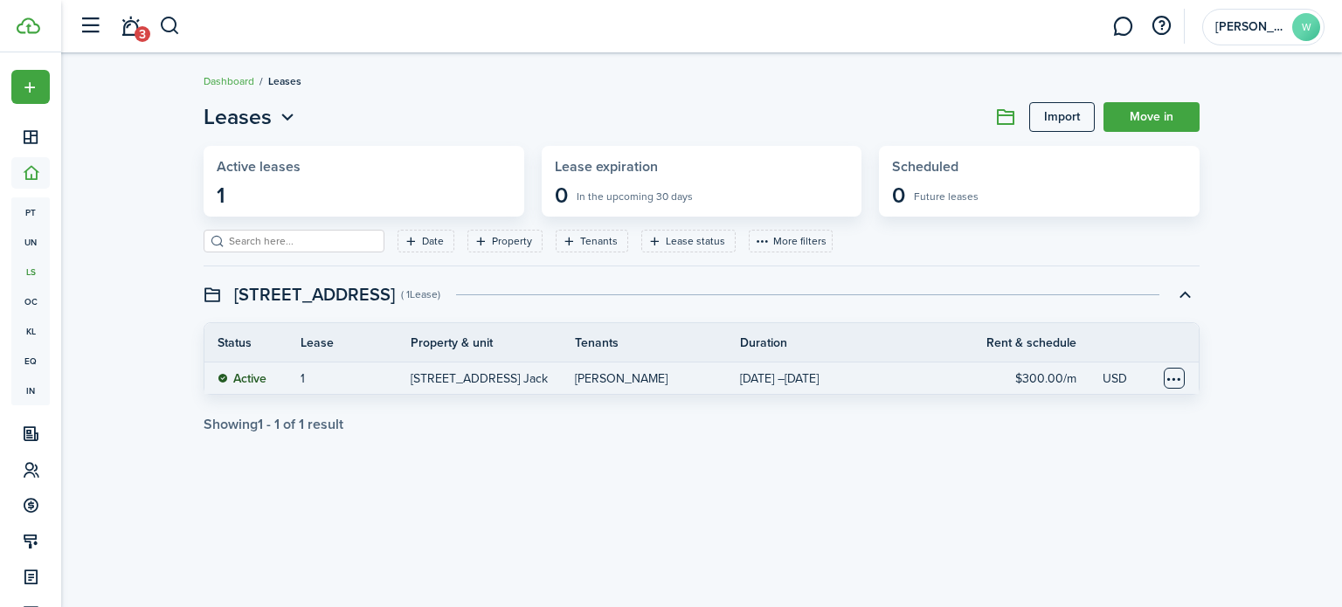
click at [1163, 374] on table-menu-btn-icon at bounding box center [1173, 378] width 21 height 21
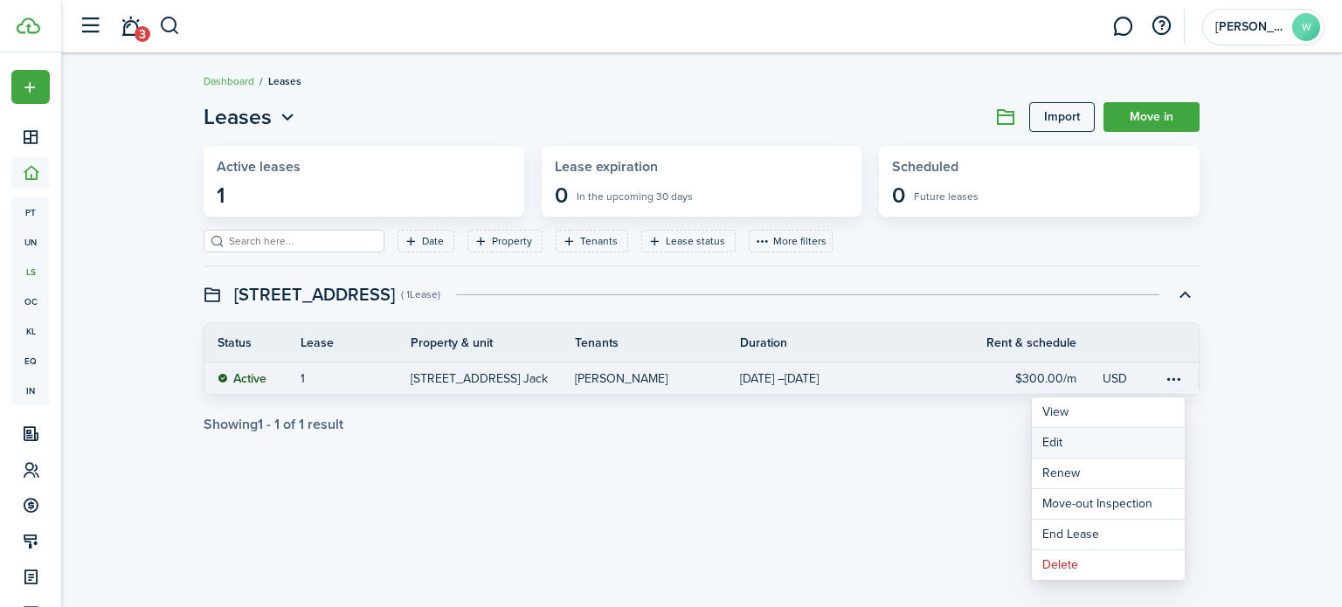
click at [1065, 438] on button "Edit" at bounding box center [1108, 443] width 153 height 30
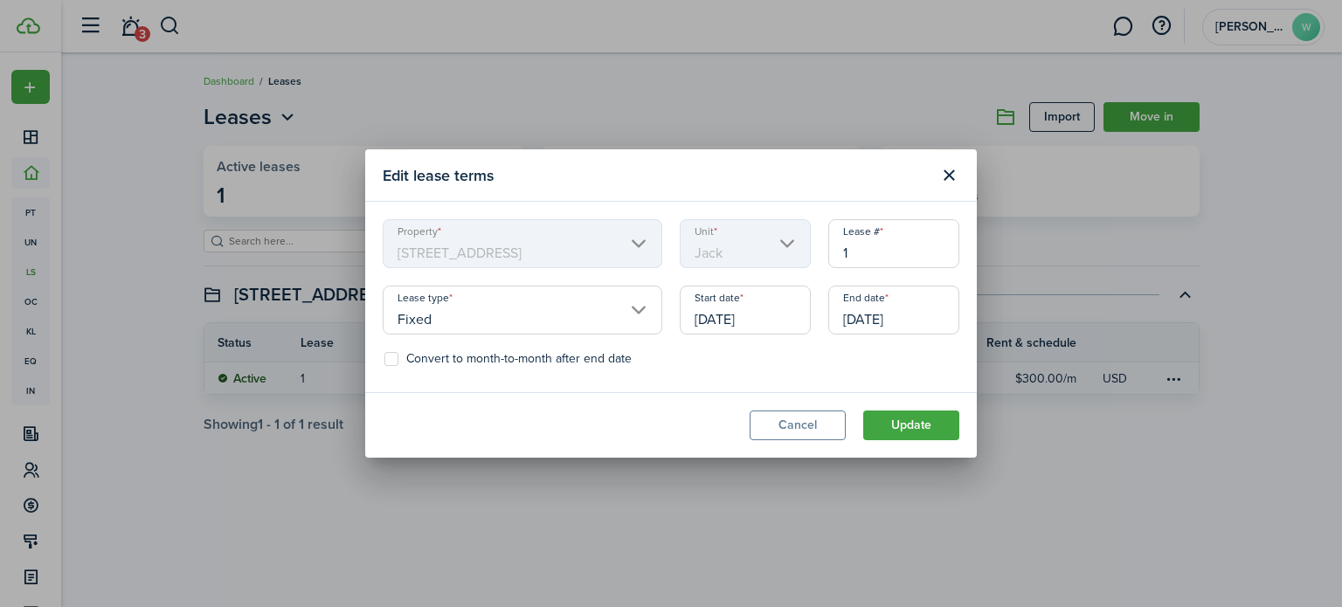
click at [590, 316] on input "Fixed" at bounding box center [523, 310] width 280 height 49
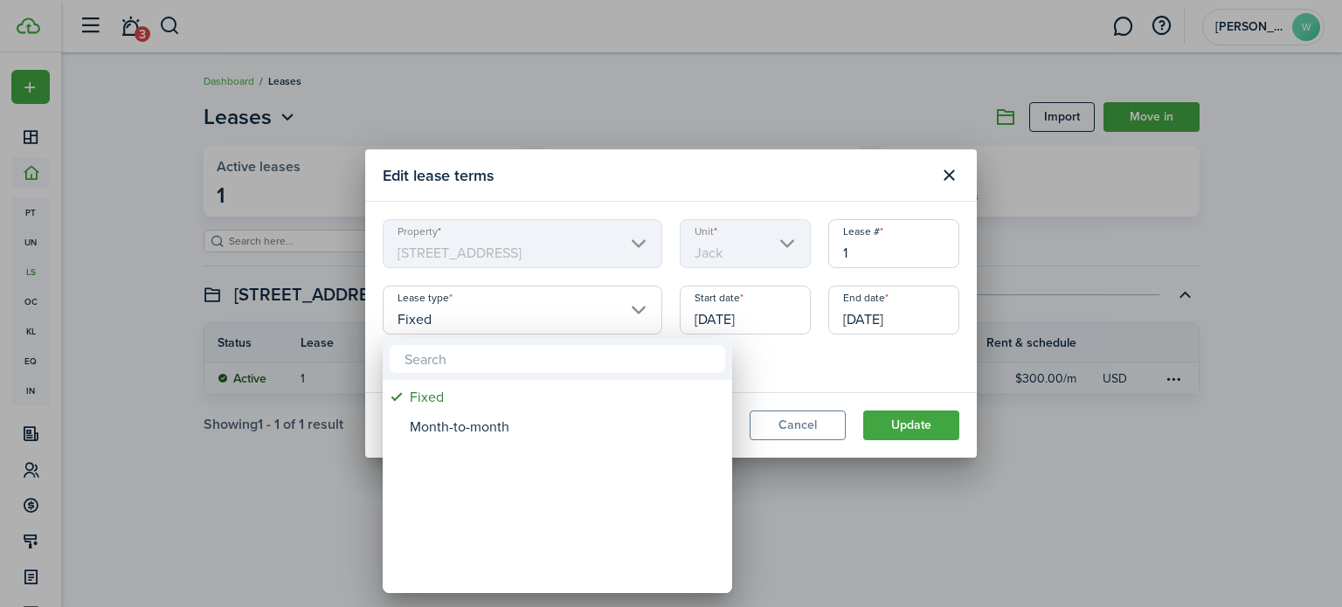
click at [980, 530] on div at bounding box center [670, 303] width 1621 height 887
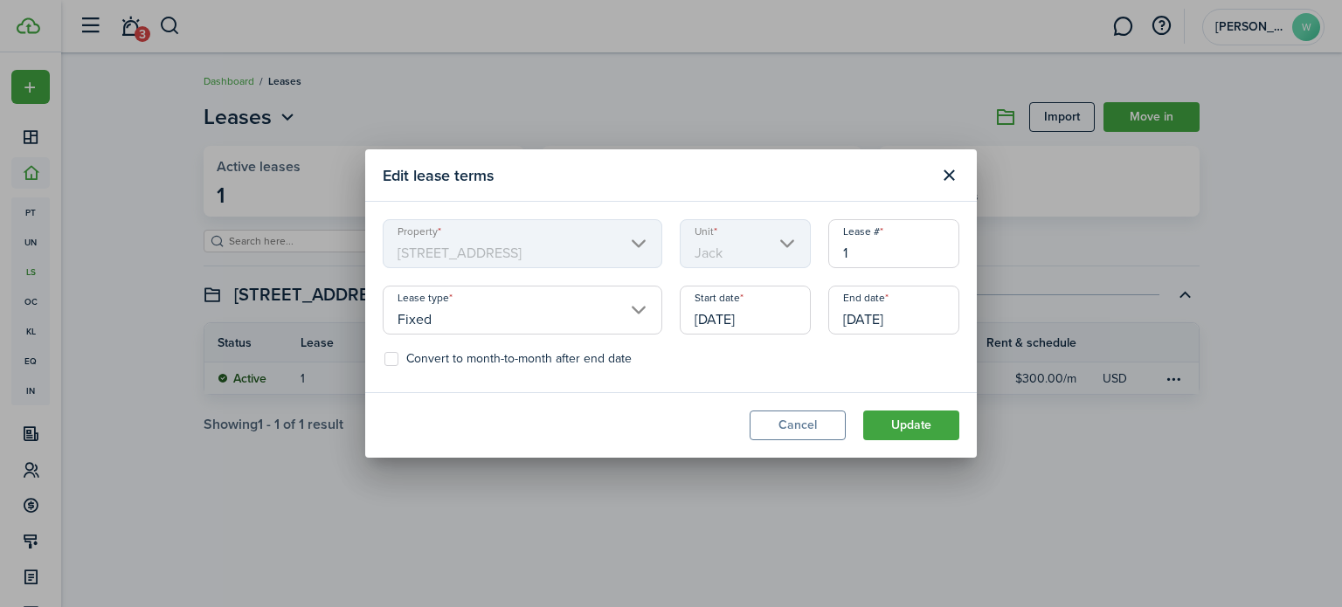
click at [821, 425] on button "Cancel" at bounding box center [797, 426] width 96 height 30
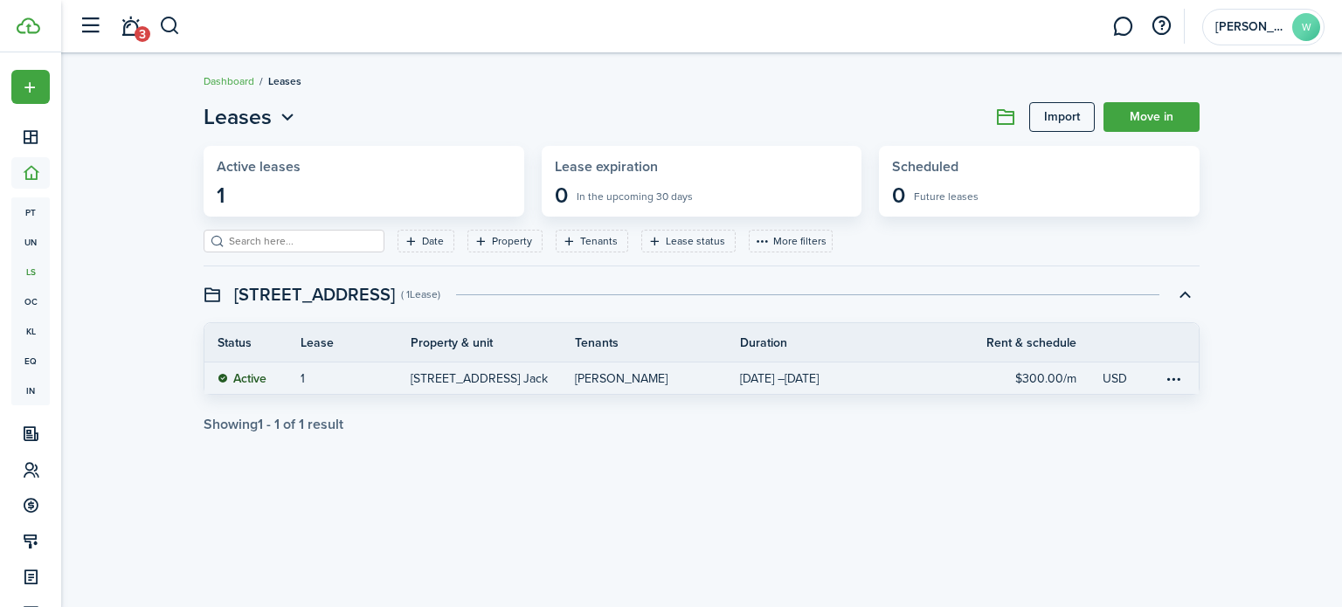
click at [279, 381] on link "Active" at bounding box center [252, 377] width 96 height 31
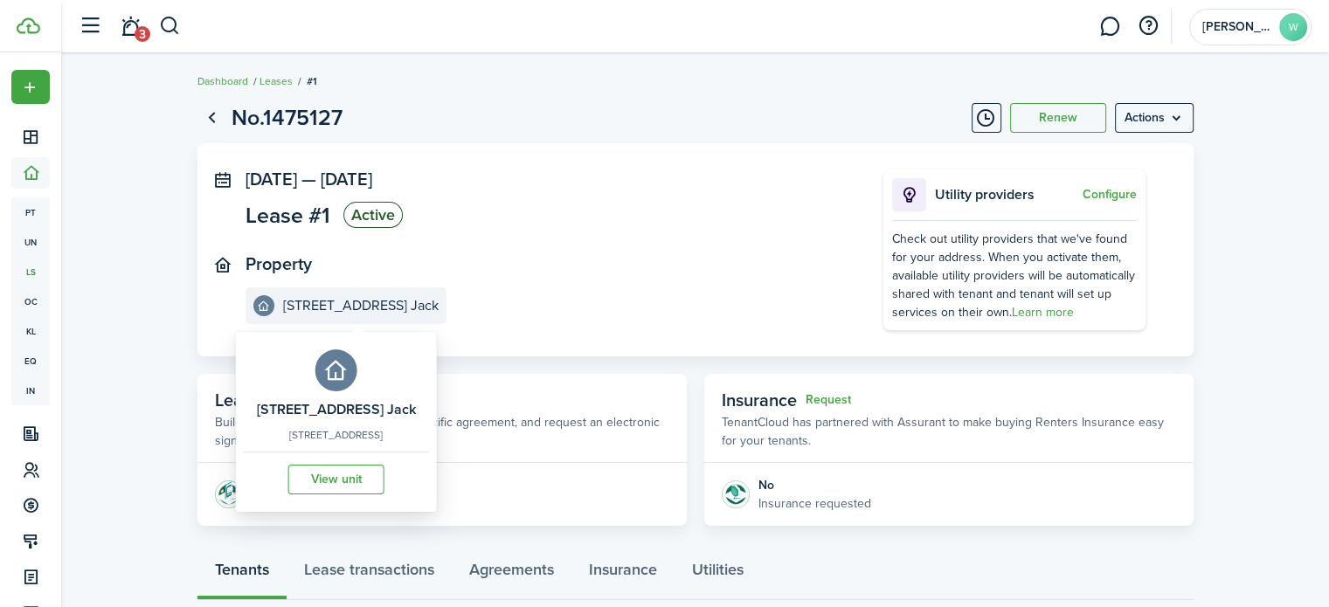
click at [362, 487] on link "View unit" at bounding box center [336, 480] width 96 height 30
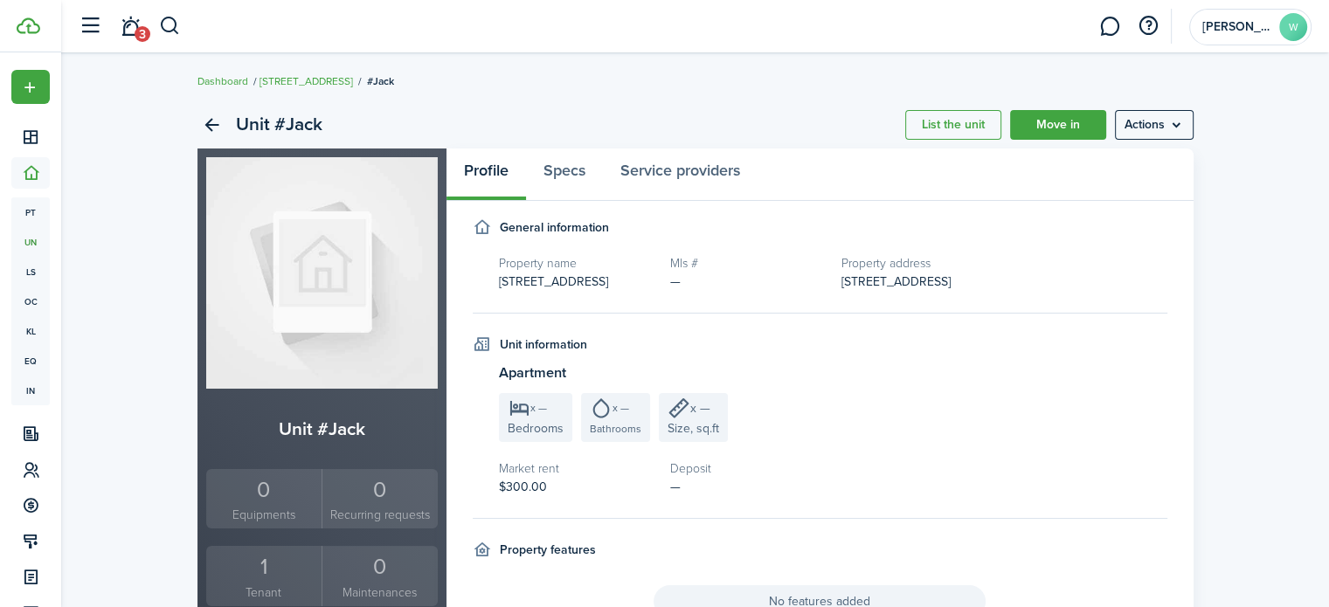
click at [1155, 130] on menu-btn "Actions" at bounding box center [1154, 125] width 79 height 30
click at [1094, 166] on link "Edit unit" at bounding box center [1115, 163] width 153 height 30
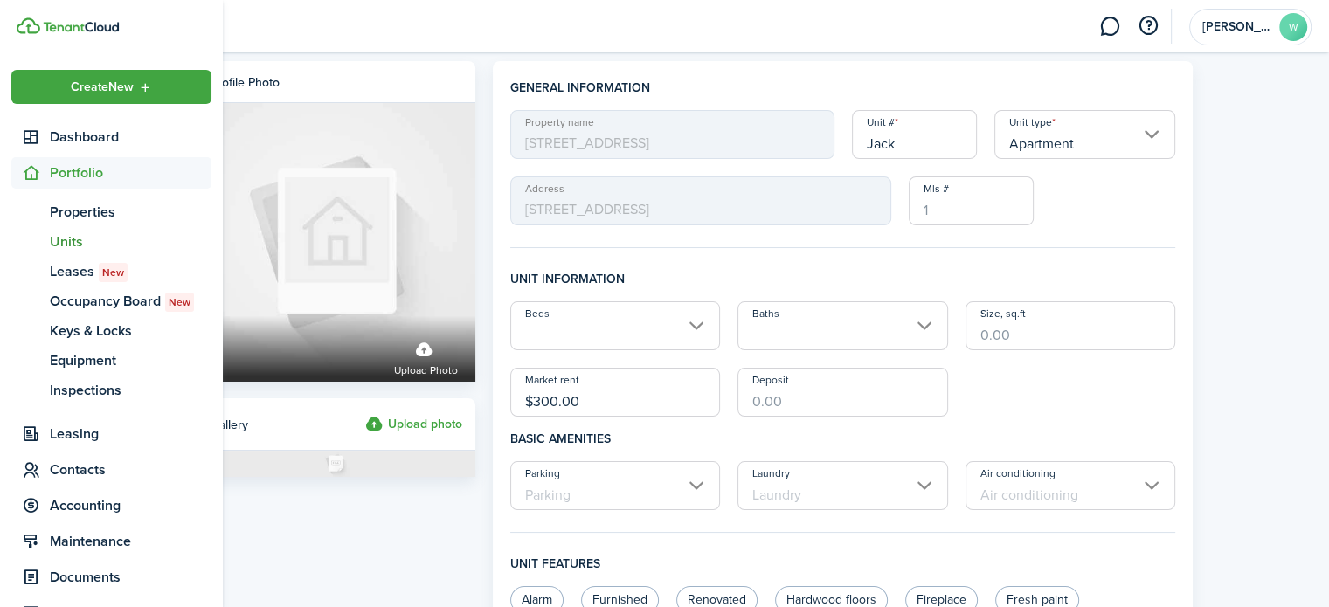
click at [37, 170] on icon at bounding box center [31, 172] width 18 height 17
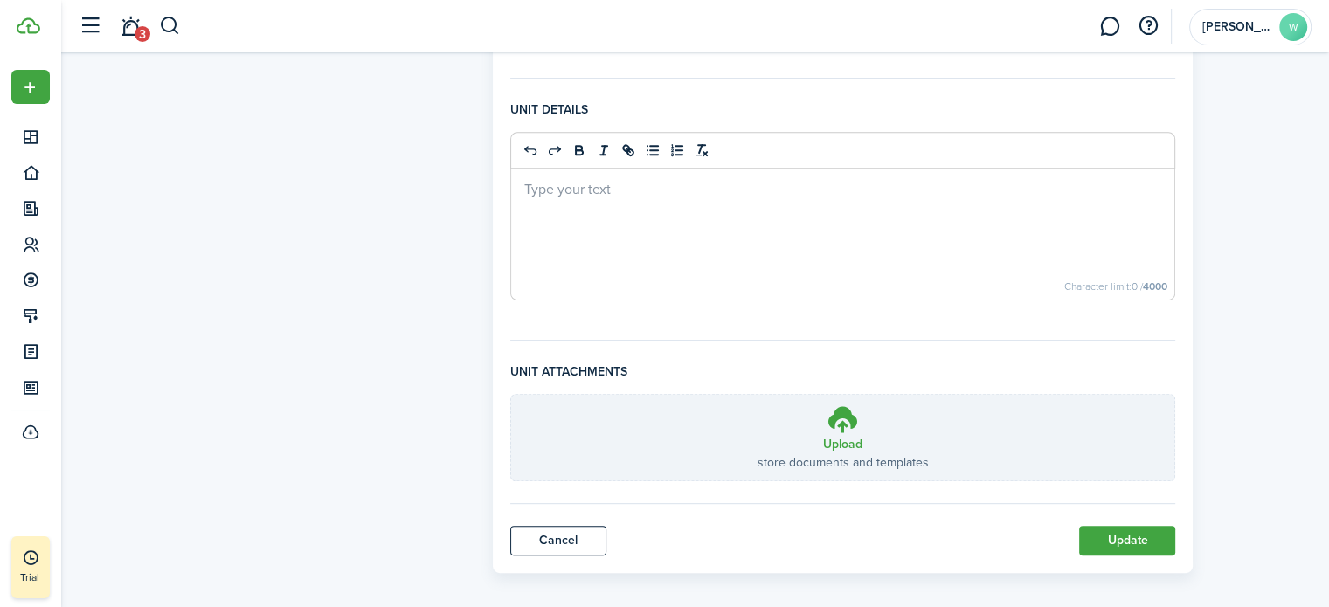
scroll to position [735, 0]
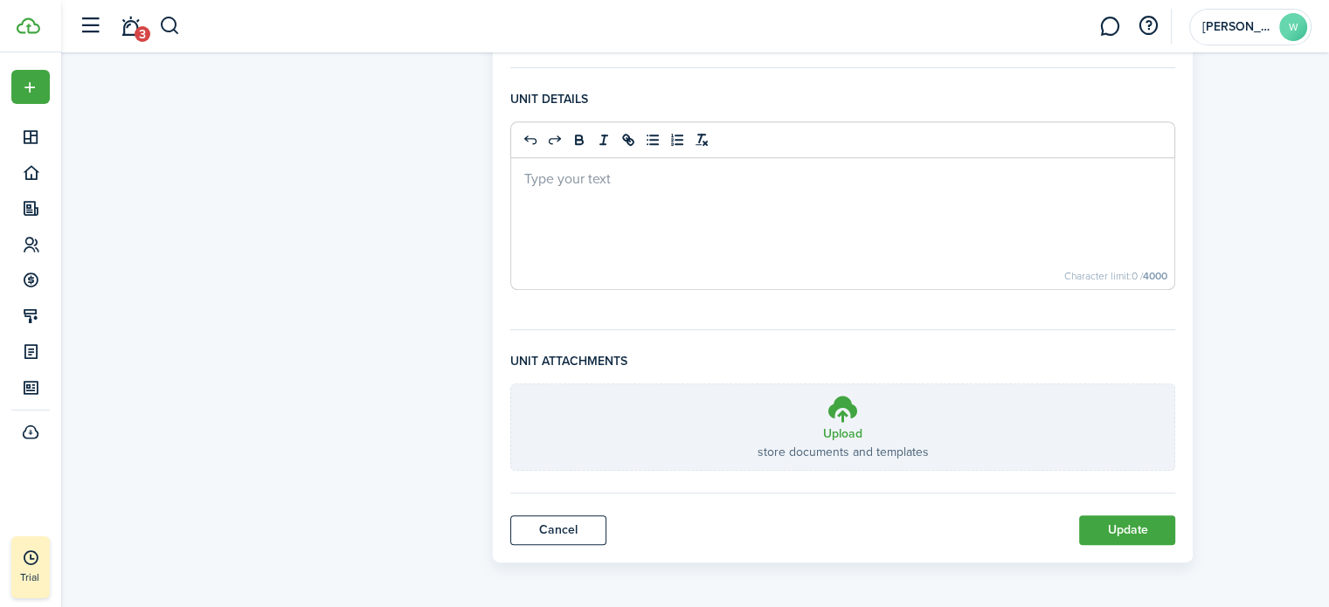
click at [550, 535] on link "Cancel" at bounding box center [558, 530] width 96 height 30
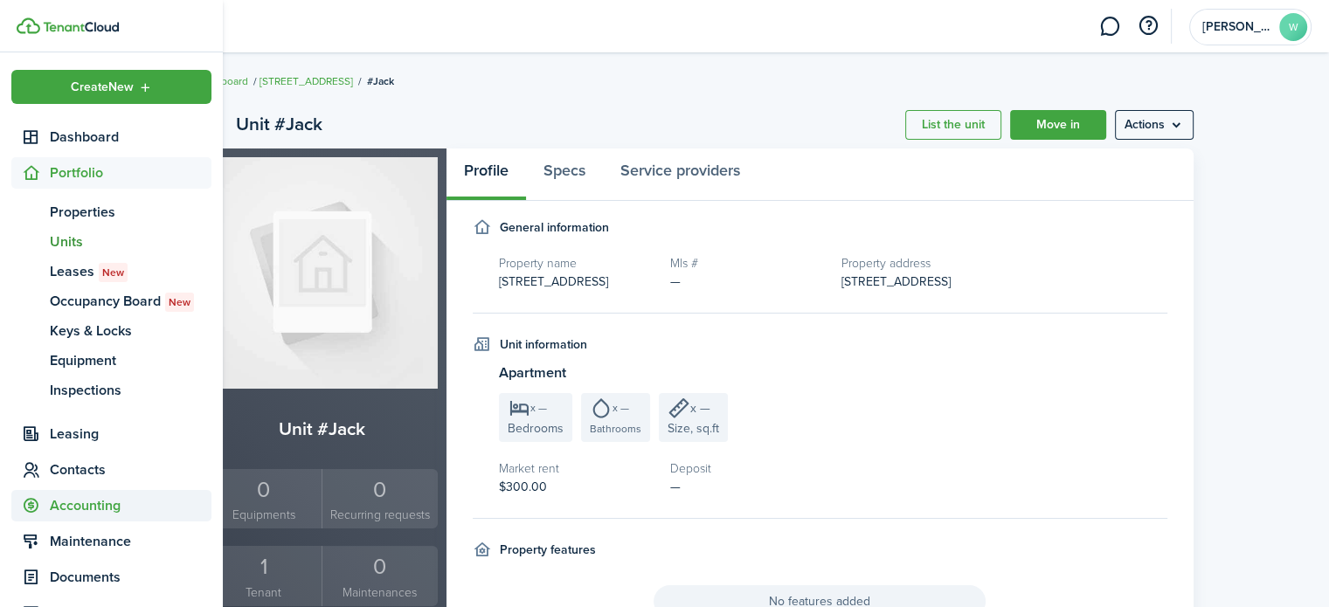
click at [98, 507] on span "Accounting" at bounding box center [131, 505] width 162 height 21
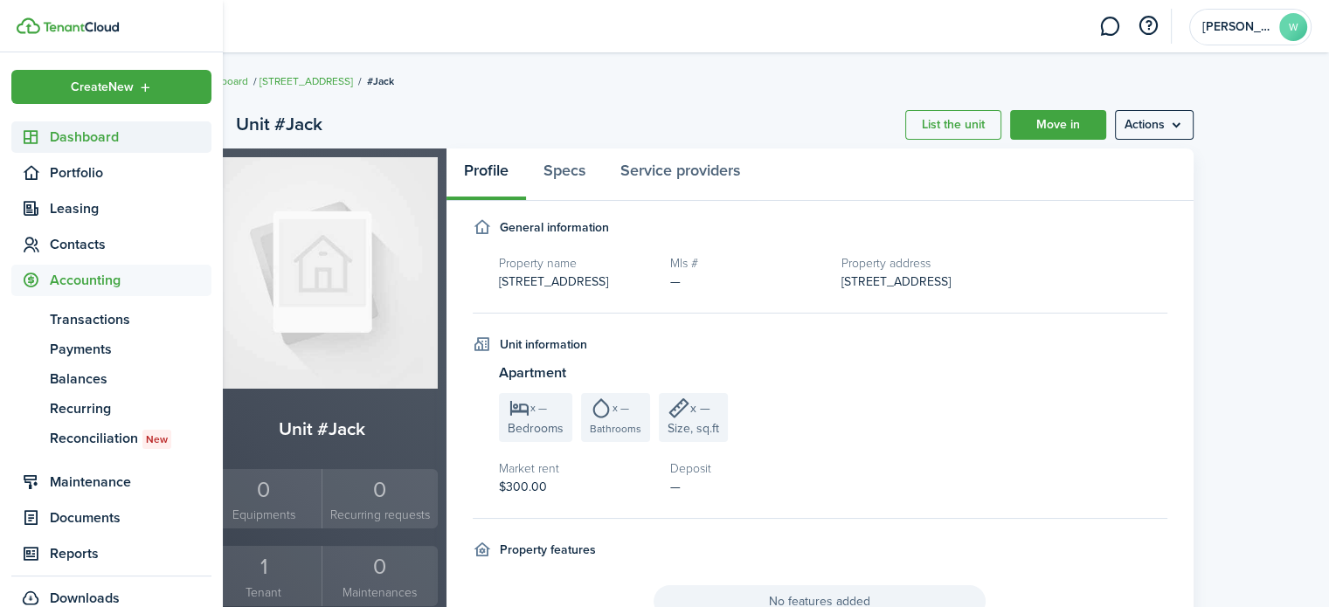
click at [102, 135] on span "Dashboard" at bounding box center [131, 137] width 162 height 21
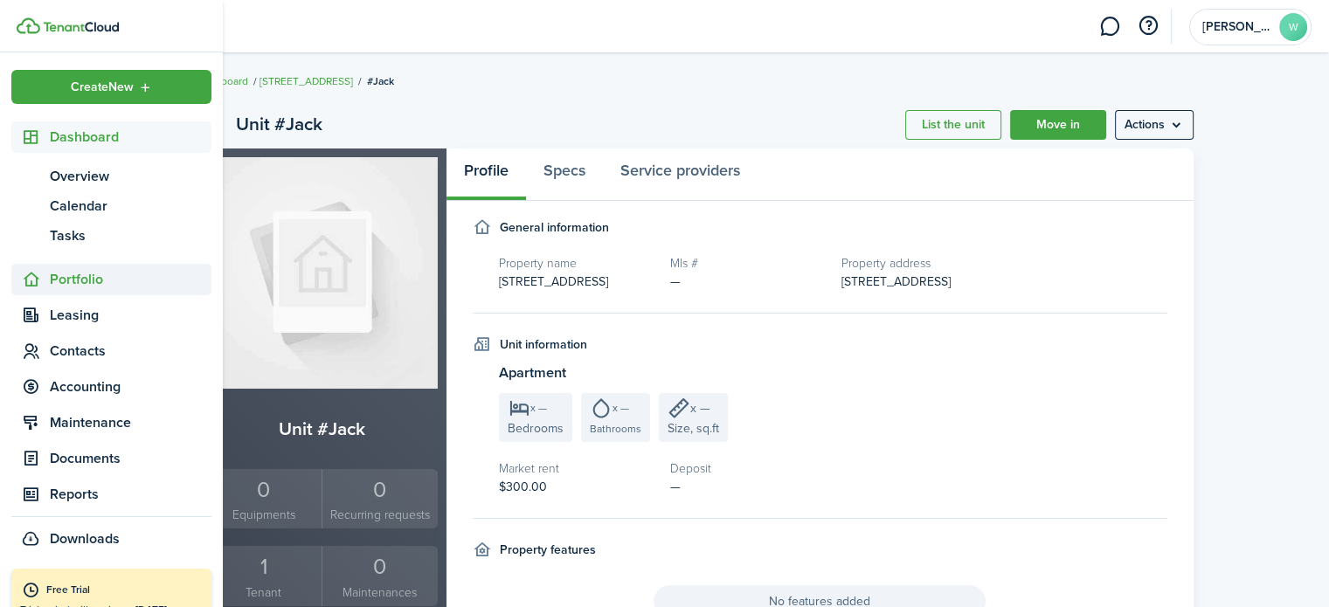
click at [86, 279] on span "Portfolio" at bounding box center [131, 279] width 162 height 21
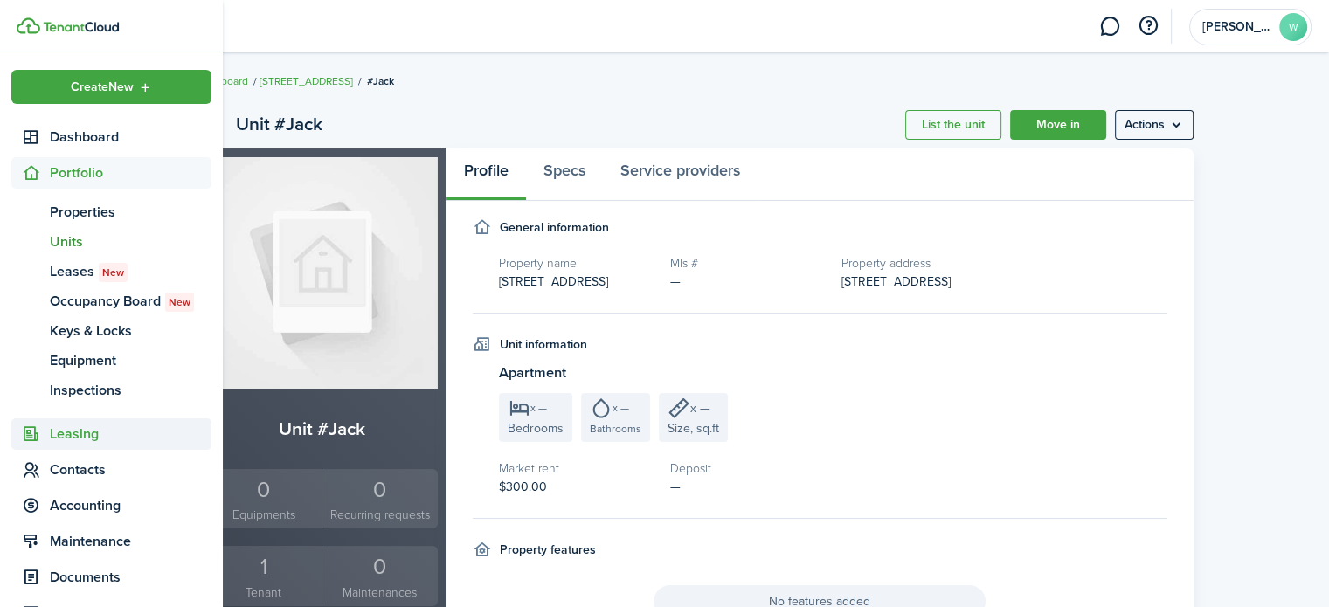
click at [89, 431] on span "Leasing" at bounding box center [131, 434] width 162 height 21
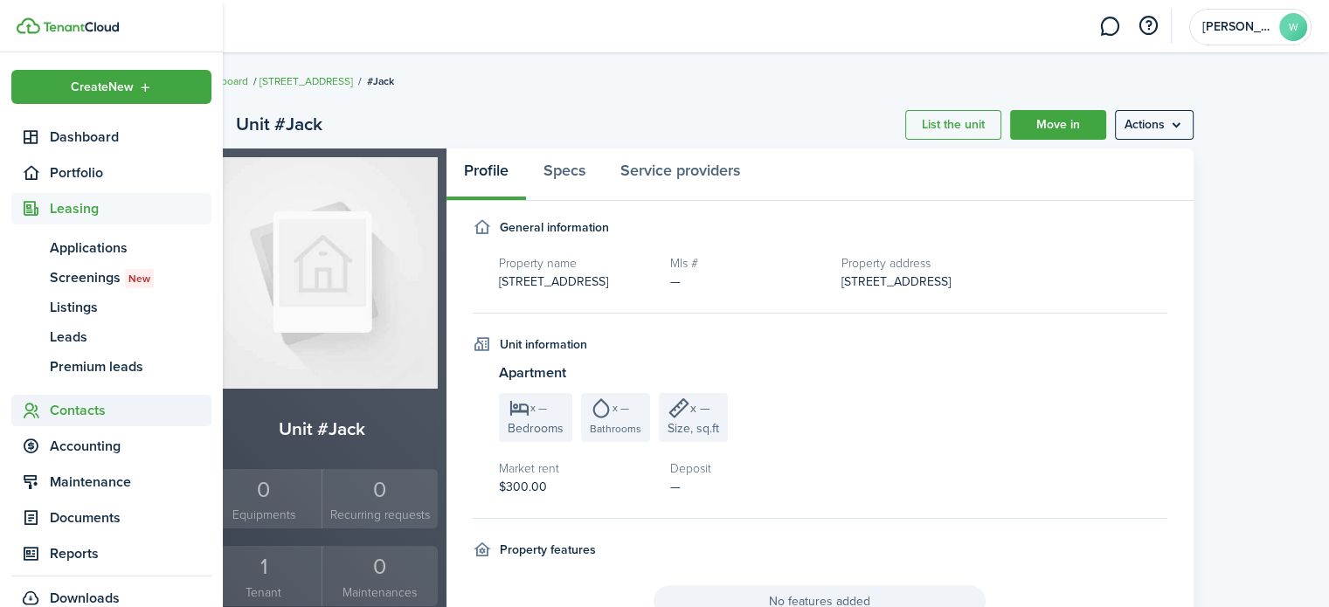
click at [84, 414] on span "Contacts" at bounding box center [131, 410] width 162 height 21
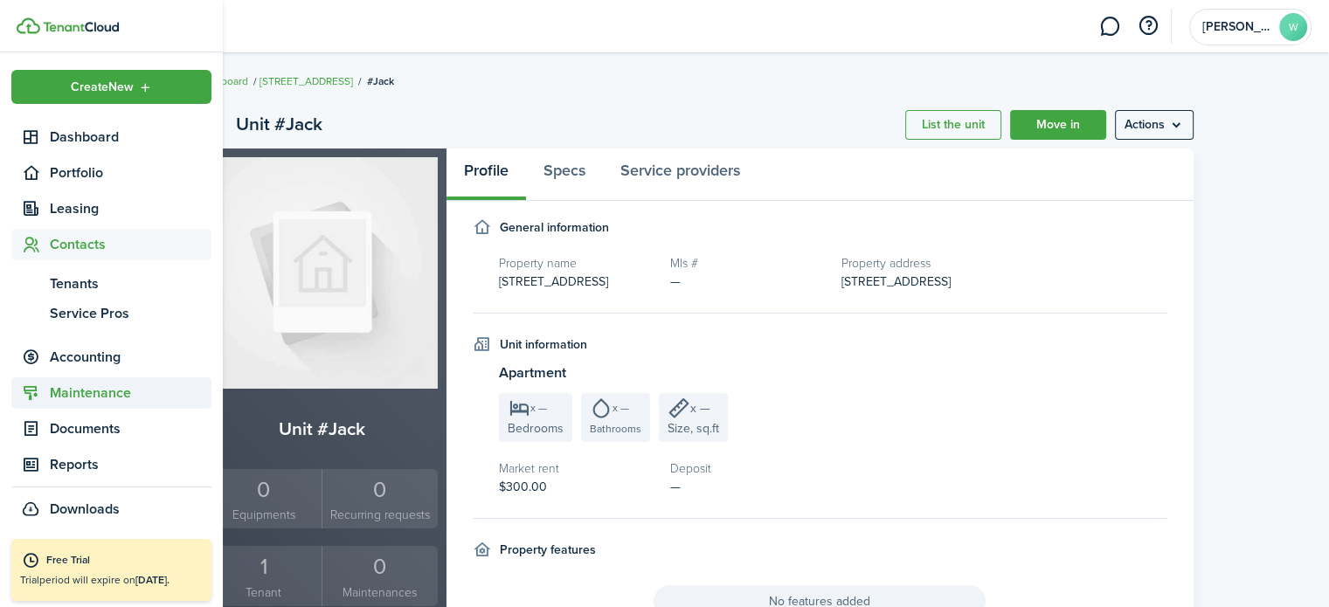
click at [102, 393] on span "Maintenance" at bounding box center [131, 393] width 162 height 21
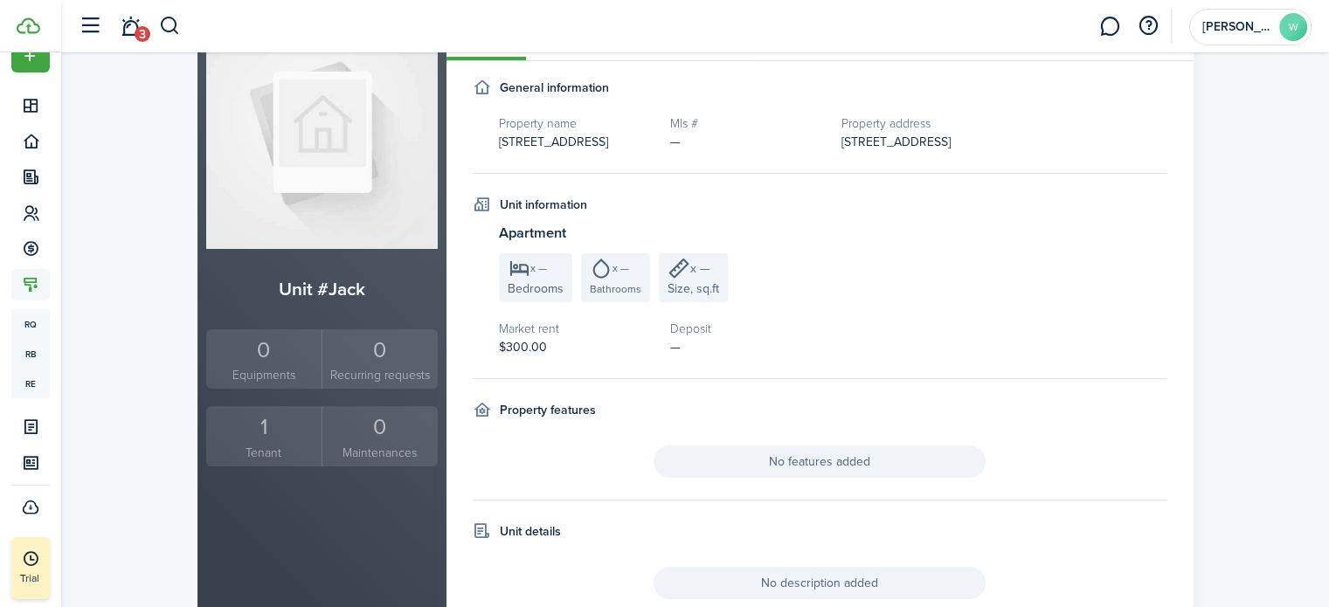
scroll to position [59, 0]
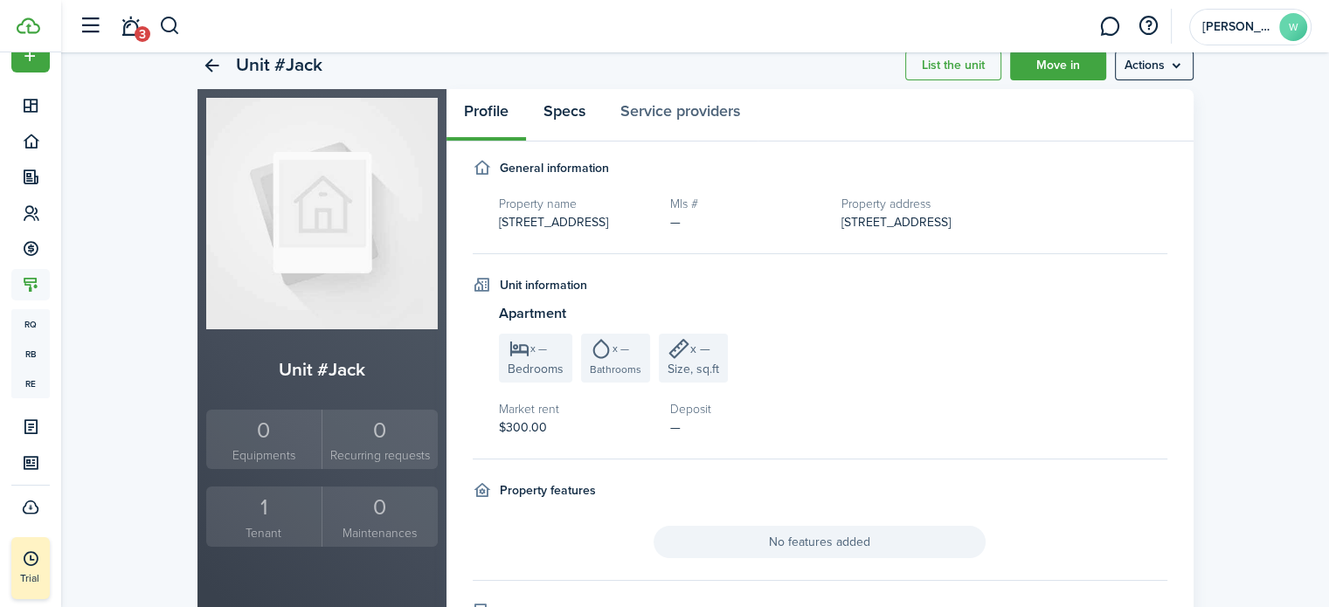
click at [570, 109] on link "Specs" at bounding box center [564, 115] width 77 height 52
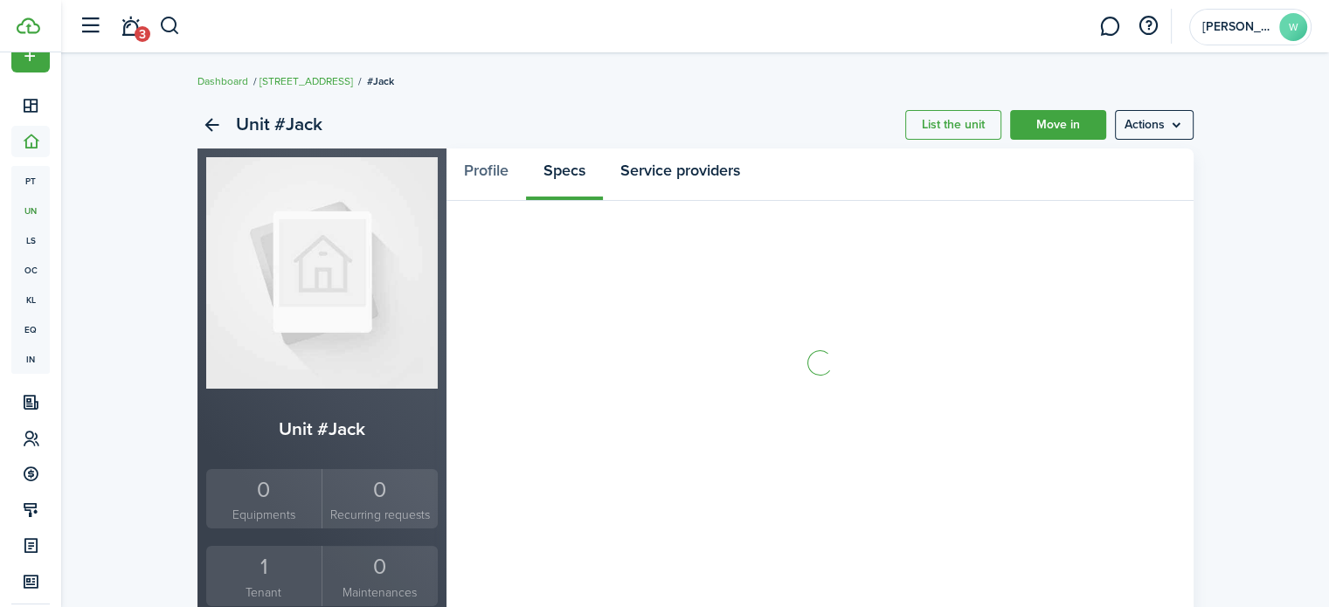
click at [683, 167] on link "Service providers" at bounding box center [680, 174] width 155 height 52
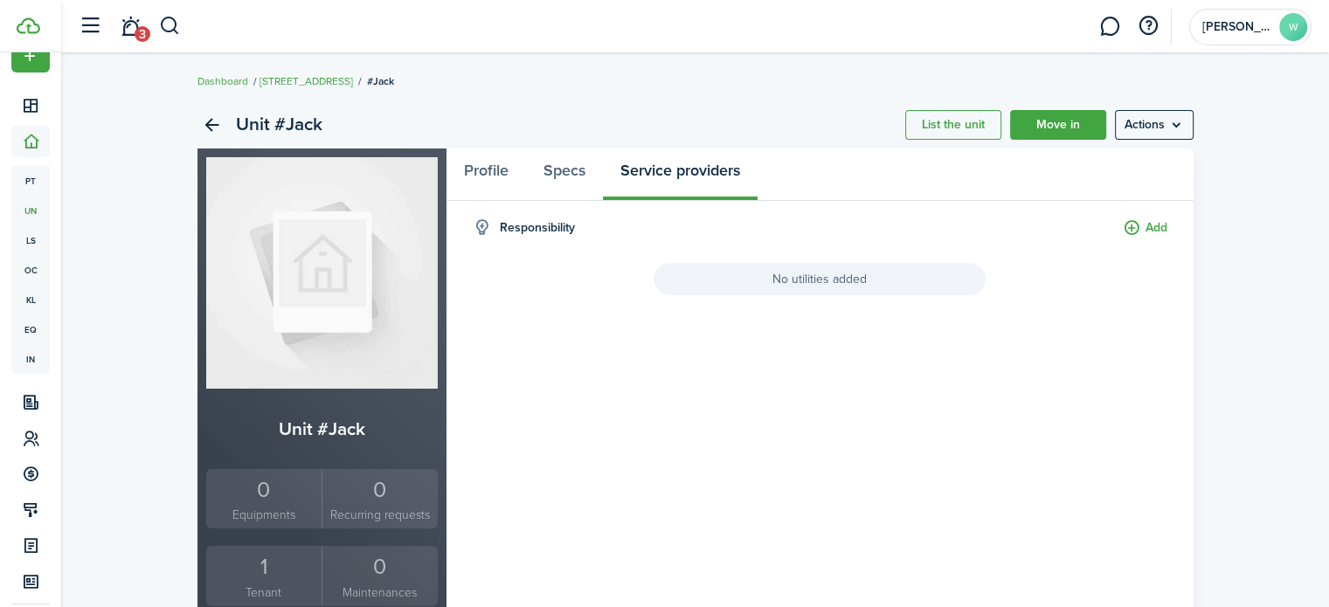
click at [167, 25] on button "button" at bounding box center [170, 26] width 22 height 30
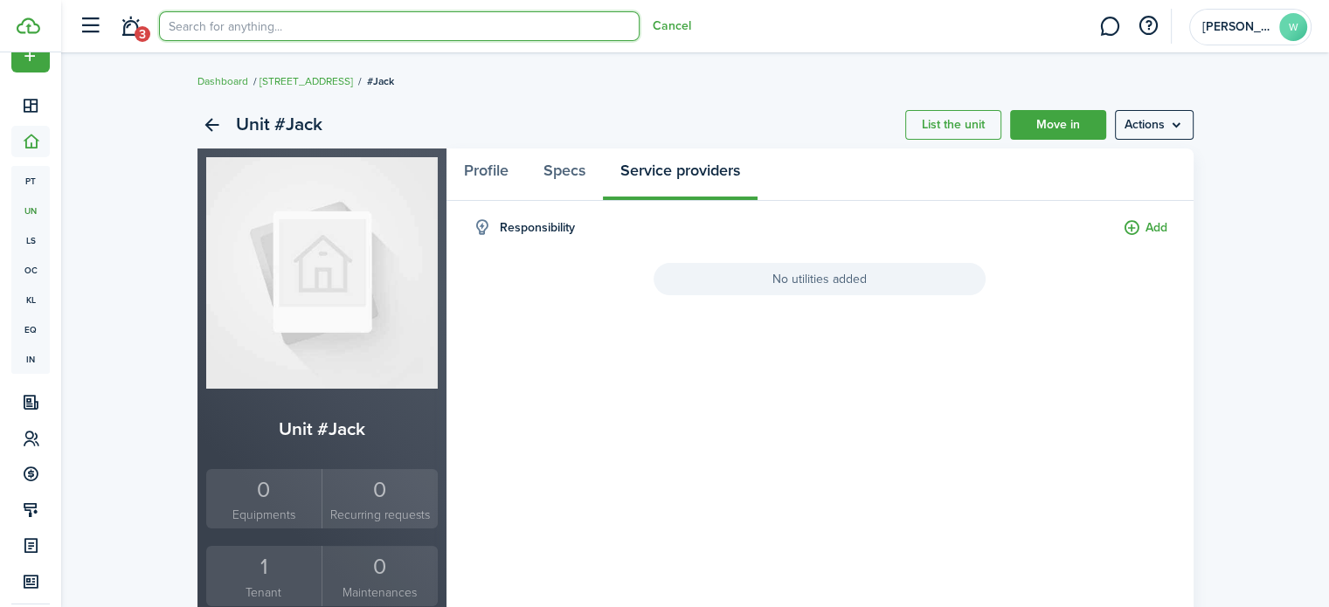
click at [239, 24] on input "search" at bounding box center [399, 26] width 480 height 30
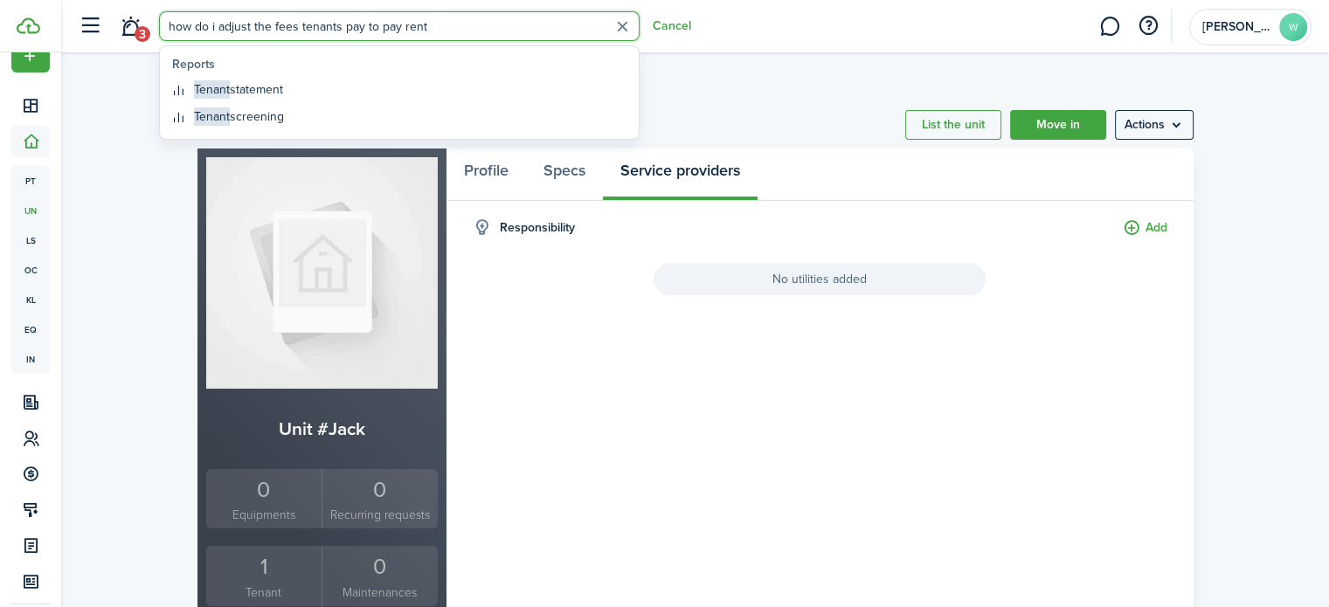
type input "how do i adjust the fees tenants pay to pay rent"
click at [758, 142] on div "Unit #Jack List the unit Move in Actions" at bounding box center [695, 124] width 996 height 47
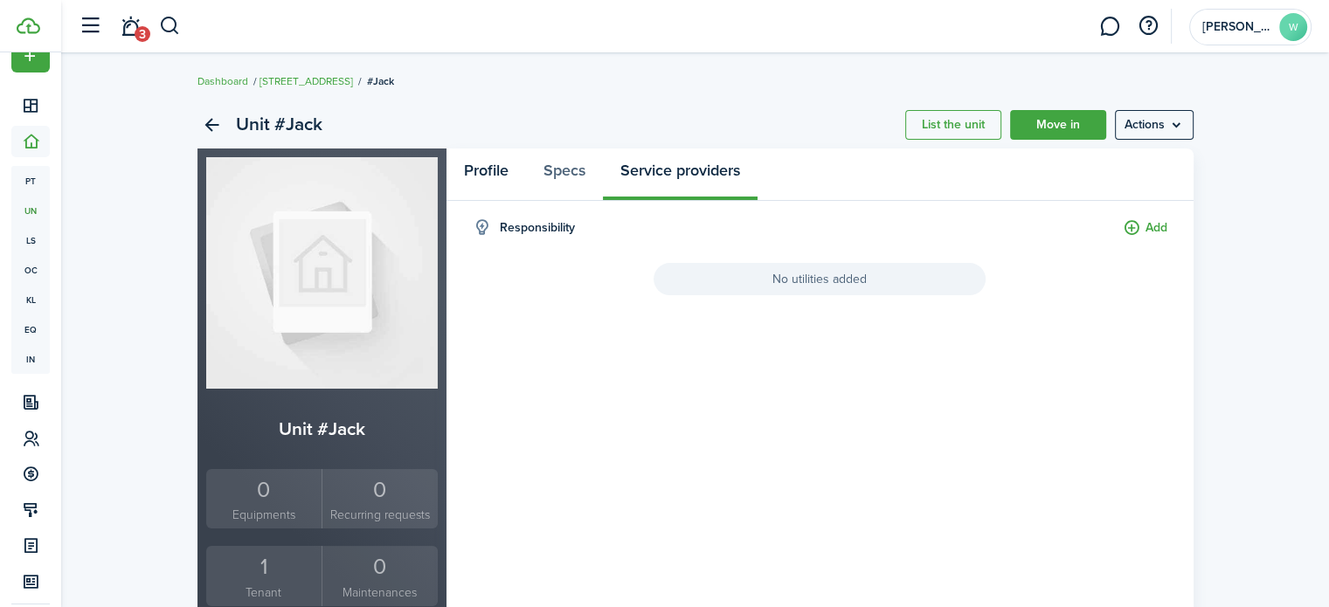
click at [493, 176] on link "Profile" at bounding box center [485, 174] width 79 height 52
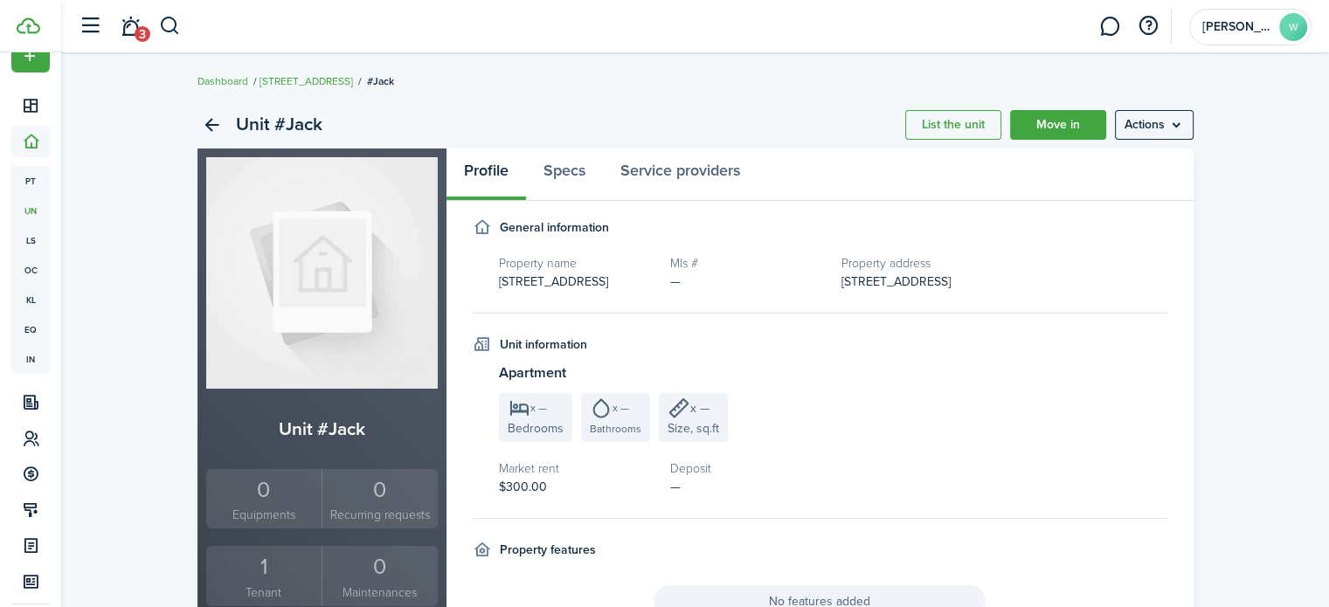
click at [1129, 132] on menu-btn "Actions" at bounding box center [1154, 125] width 79 height 30
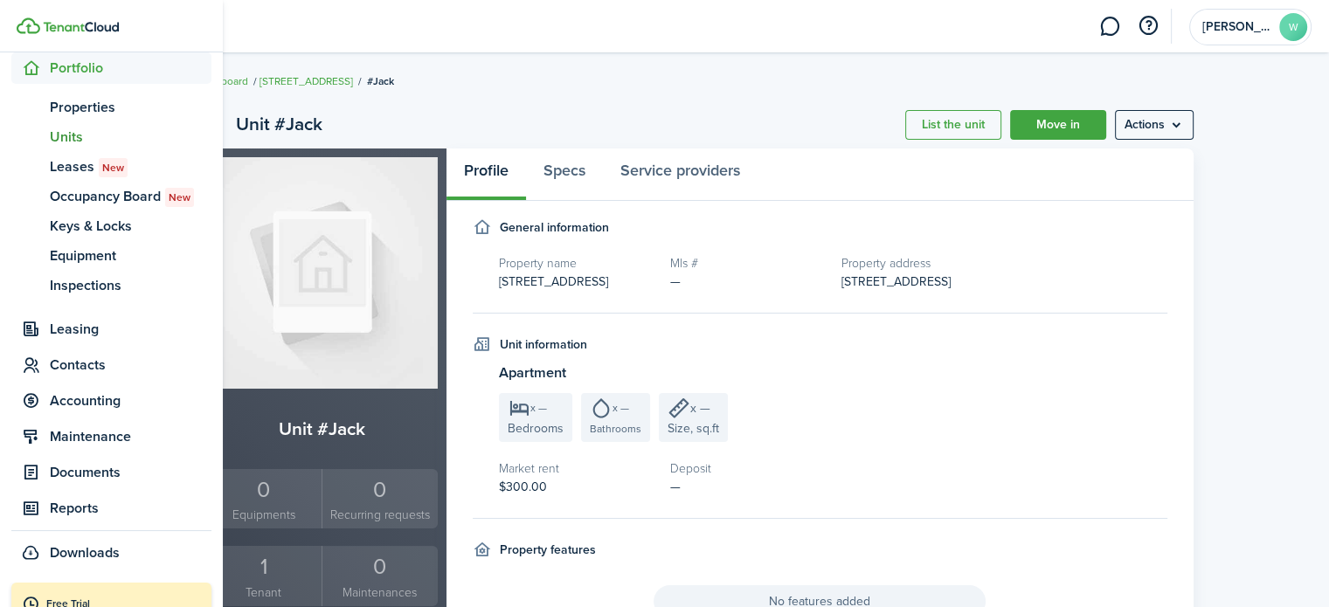
scroll to position [63, 0]
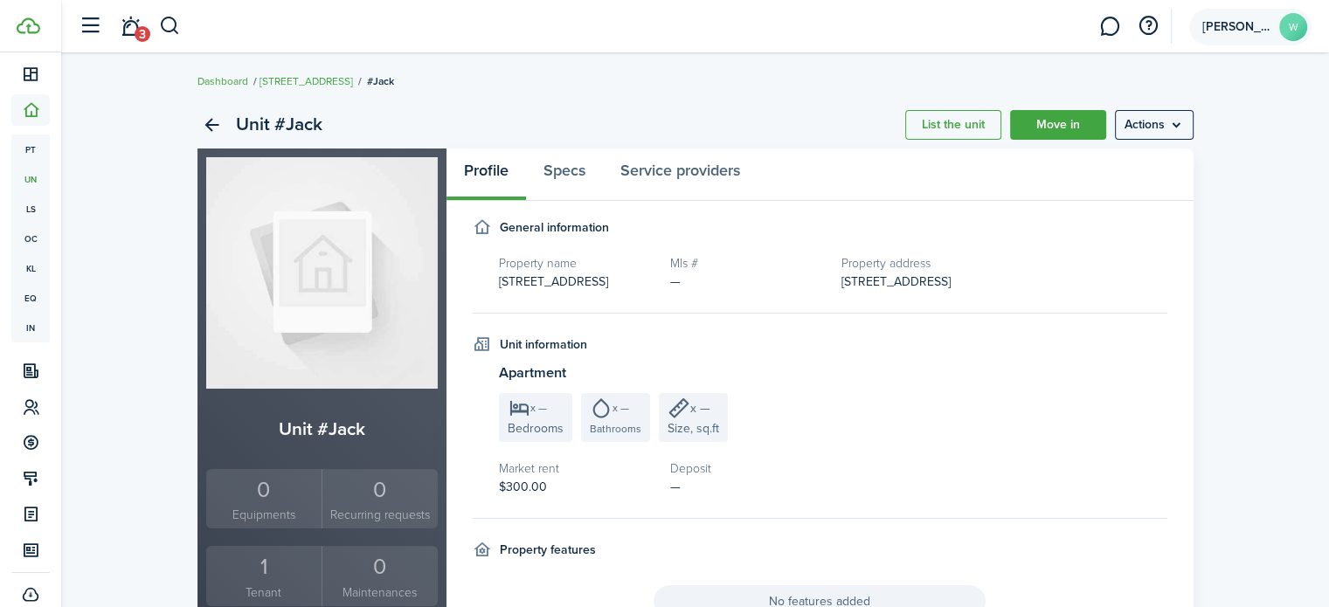
click at [1258, 35] on account-user-avatar "[PERSON_NAME]" at bounding box center [1250, 27] width 122 height 37
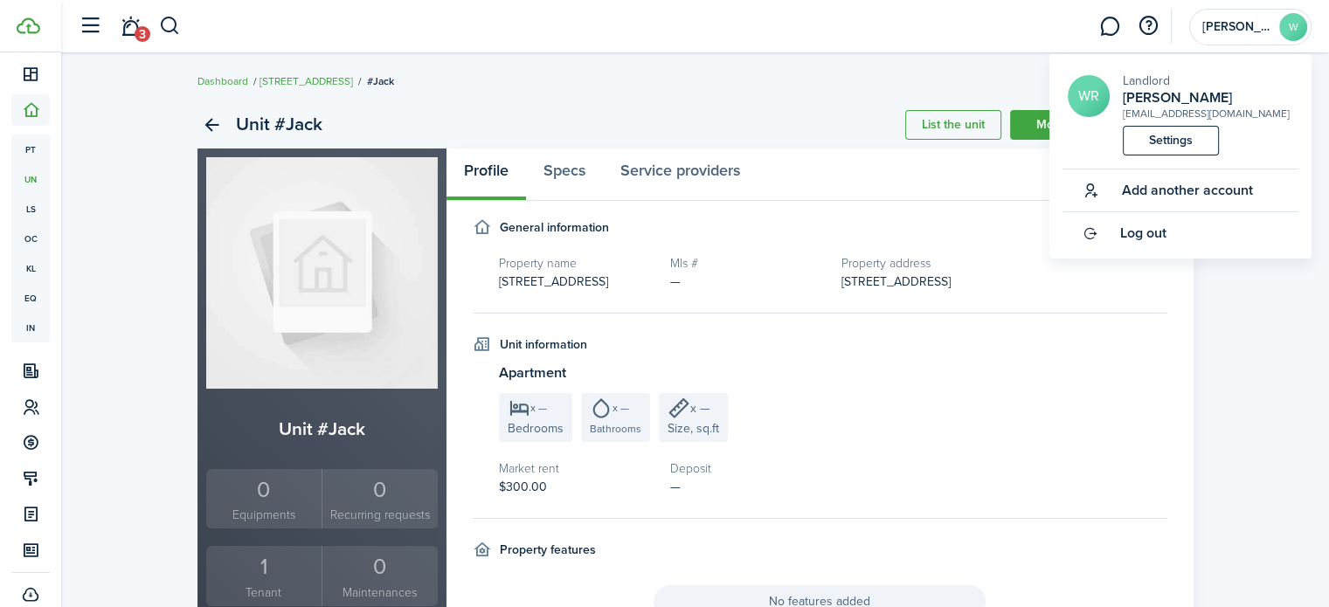
click at [1177, 149] on link "Settings" at bounding box center [1170, 141] width 96 height 30
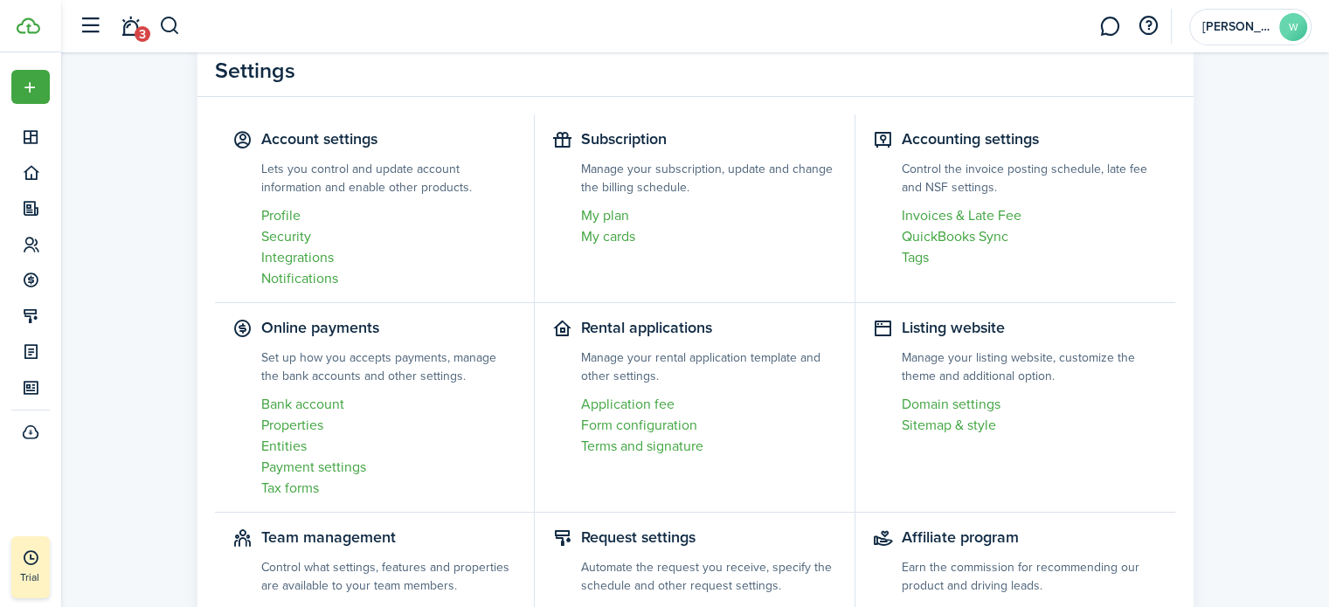
scroll to position [87, 0]
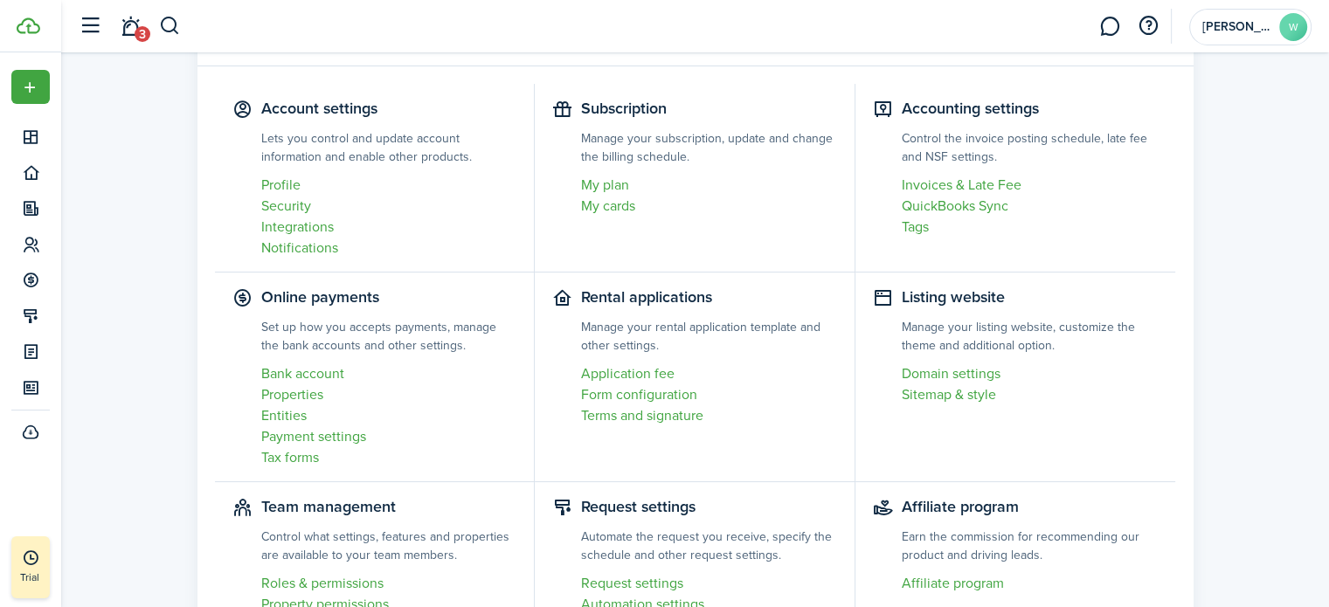
click at [317, 436] on link "Payment settings" at bounding box center [389, 436] width 256 height 21
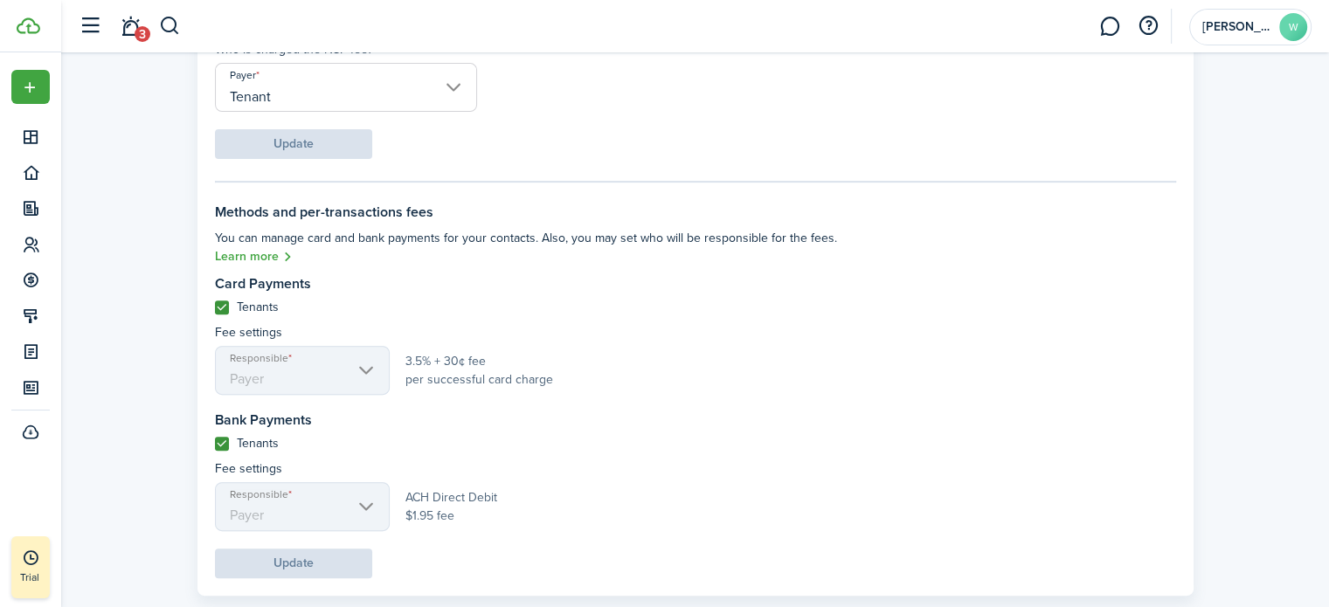
scroll to position [611, 0]
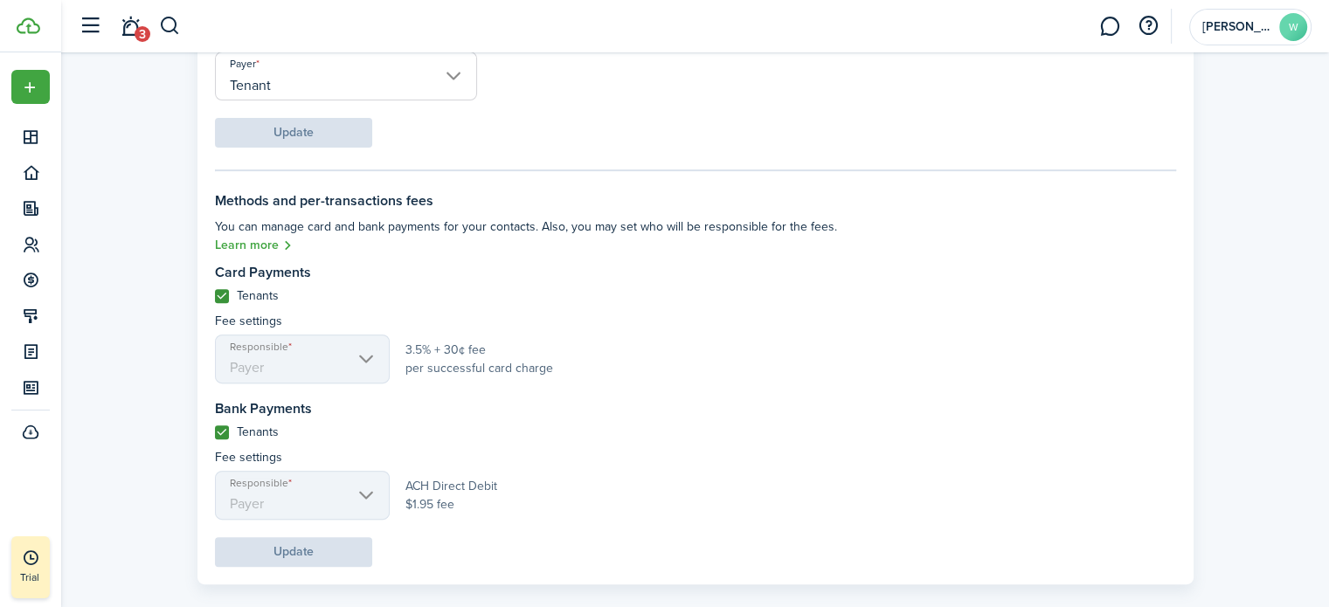
click at [221, 433] on label "Tenants" at bounding box center [247, 432] width 64 height 14
click at [215, 432] on input "Tenants" at bounding box center [214, 431] width 1 height 1
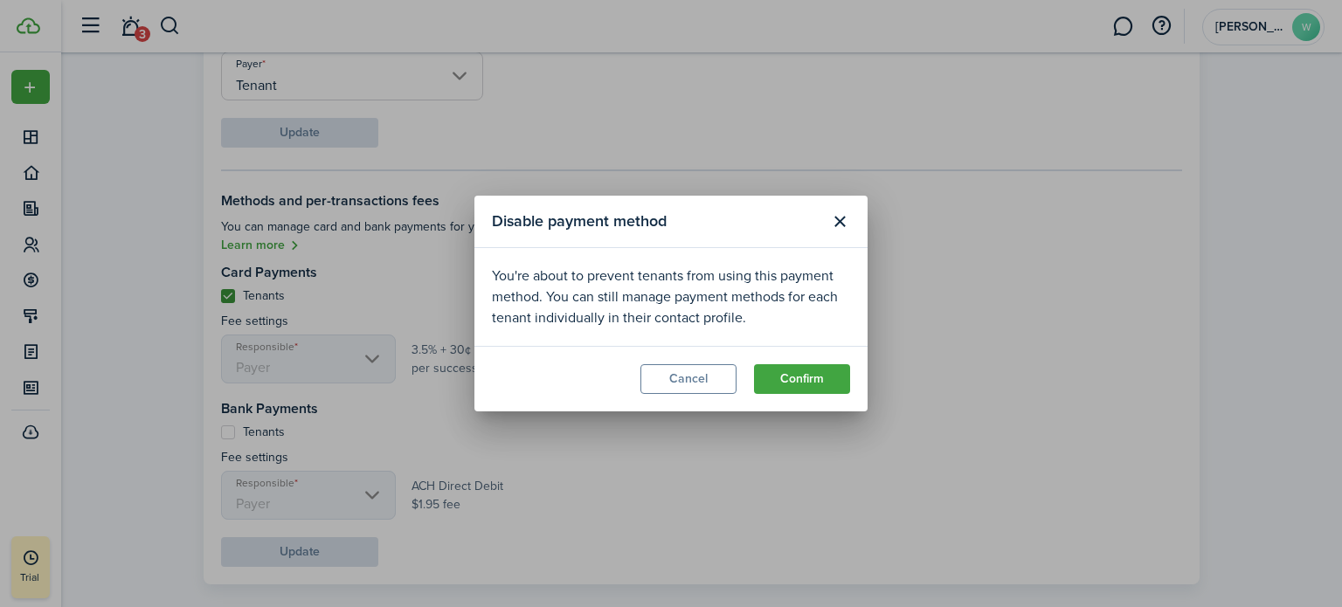
click at [716, 387] on button "Cancel" at bounding box center [688, 379] width 96 height 30
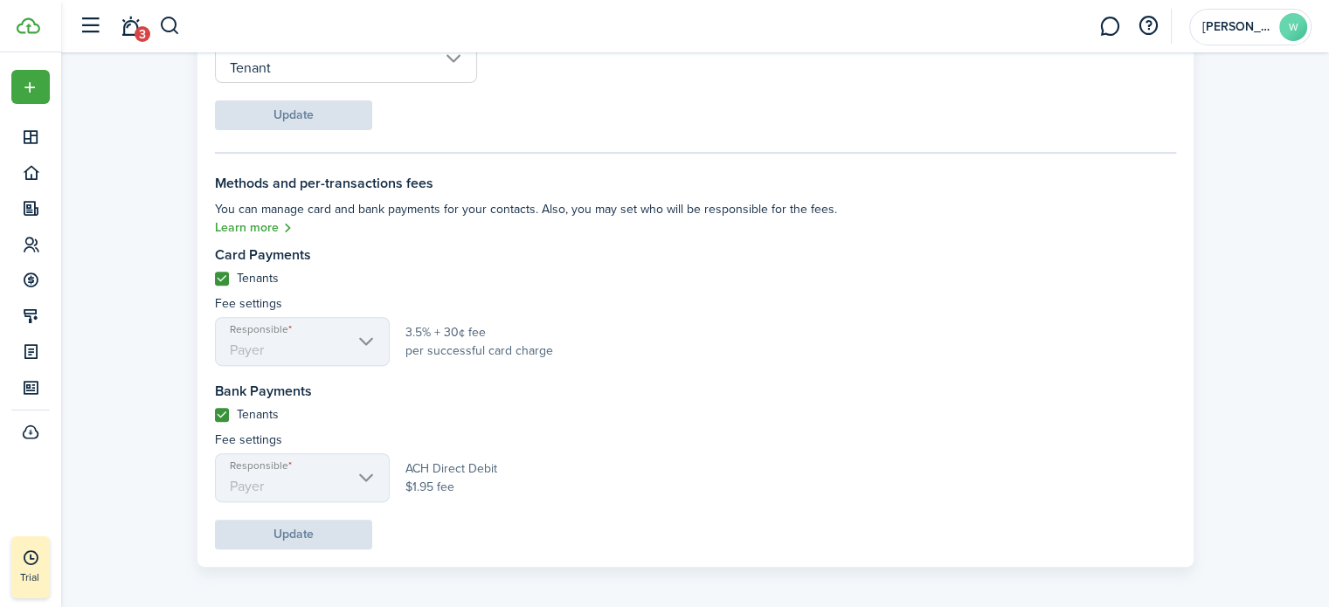
scroll to position [635, 0]
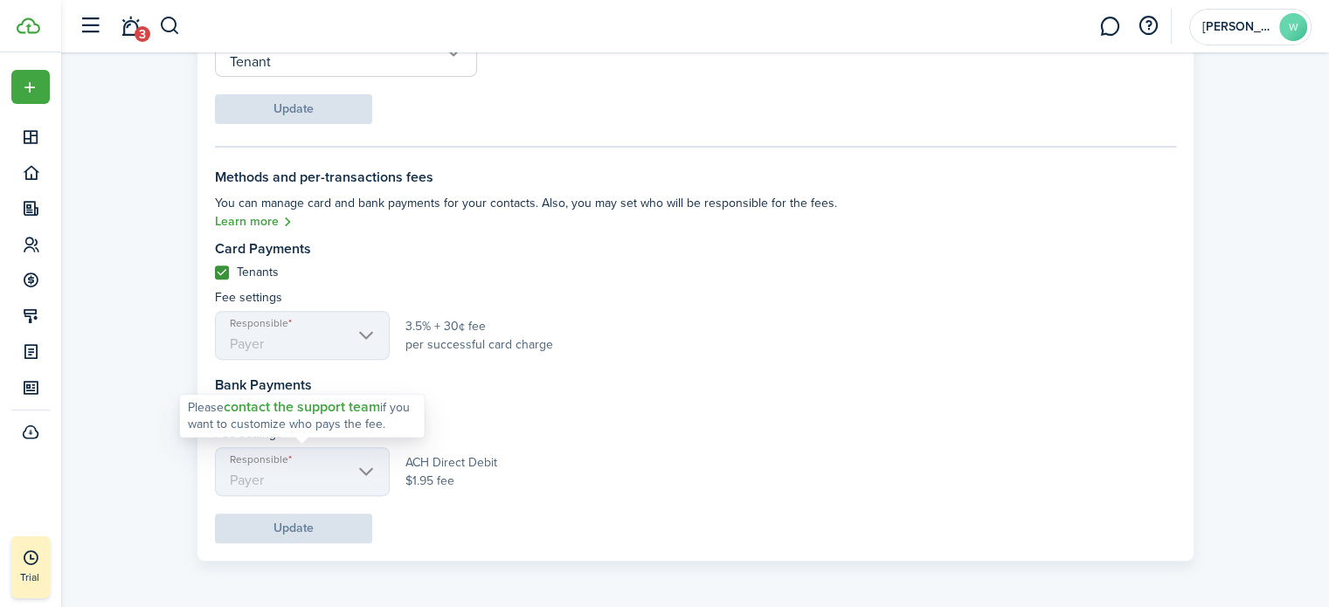
click at [345, 474] on mbsc-scroller "Responsible Payer" at bounding box center [302, 471] width 175 height 49
click at [360, 470] on mbsc-scroller "Responsible Payer" at bounding box center [302, 471] width 175 height 49
click at [535, 402] on div at bounding box center [452, 409] width 164 height 14
click at [227, 408] on label "Tenants" at bounding box center [247, 409] width 64 height 14
click at [215, 408] on input "Tenants" at bounding box center [214, 408] width 1 height 1
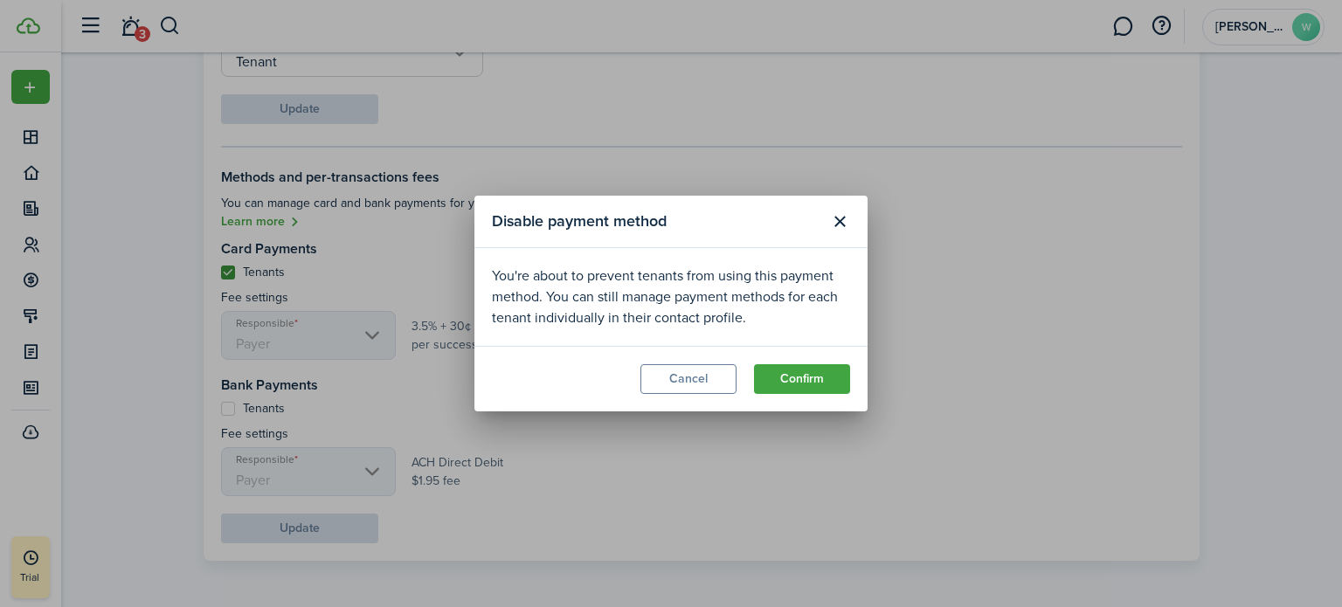
click at [784, 383] on button "Confirm" at bounding box center [802, 379] width 96 height 30
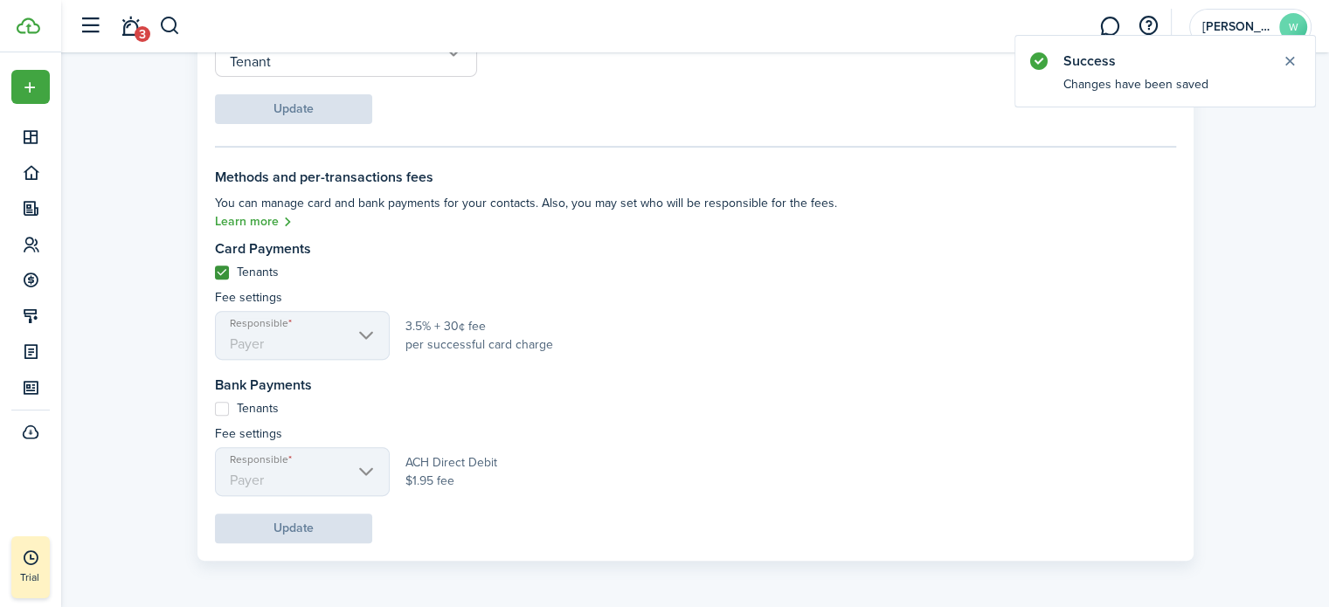
click at [558, 416] on settings-fieldset-body "Card Payments Tenants Fee settings Responsible Payer 3.5% + 30¢ fee per success…" at bounding box center [535, 368] width 640 height 255
click at [329, 460] on mbsc-scroller "Responsible Payer" at bounding box center [302, 471] width 175 height 49
click at [539, 429] on p "Fee settings" at bounding box center [535, 434] width 640 height 18
click at [223, 403] on label "Tenants" at bounding box center [247, 409] width 64 height 14
click at [215, 408] on input "Tenants" at bounding box center [214, 408] width 1 height 1
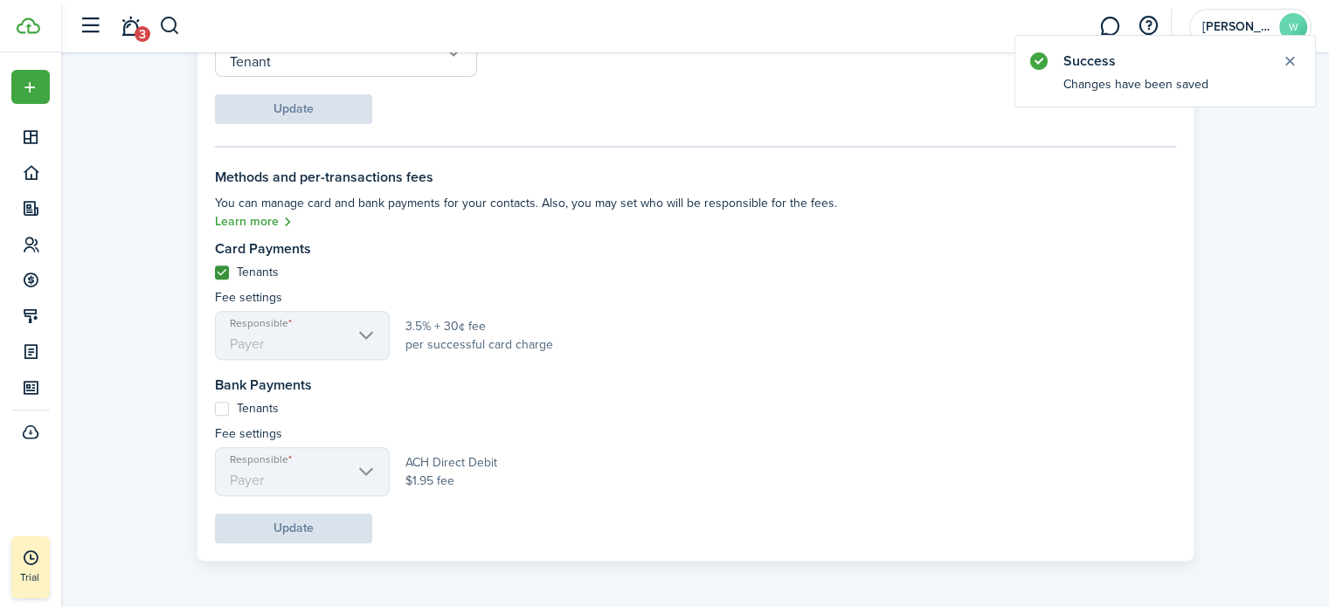
checkbox input "true"
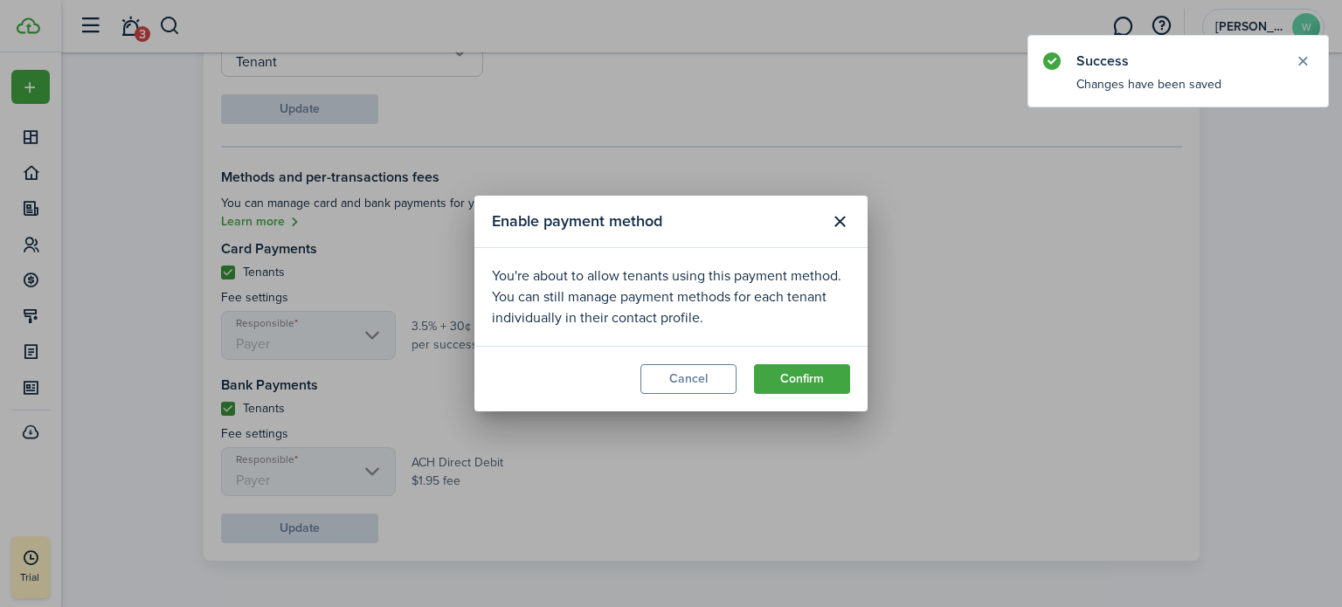
click at [807, 373] on button "Confirm" at bounding box center [802, 379] width 96 height 30
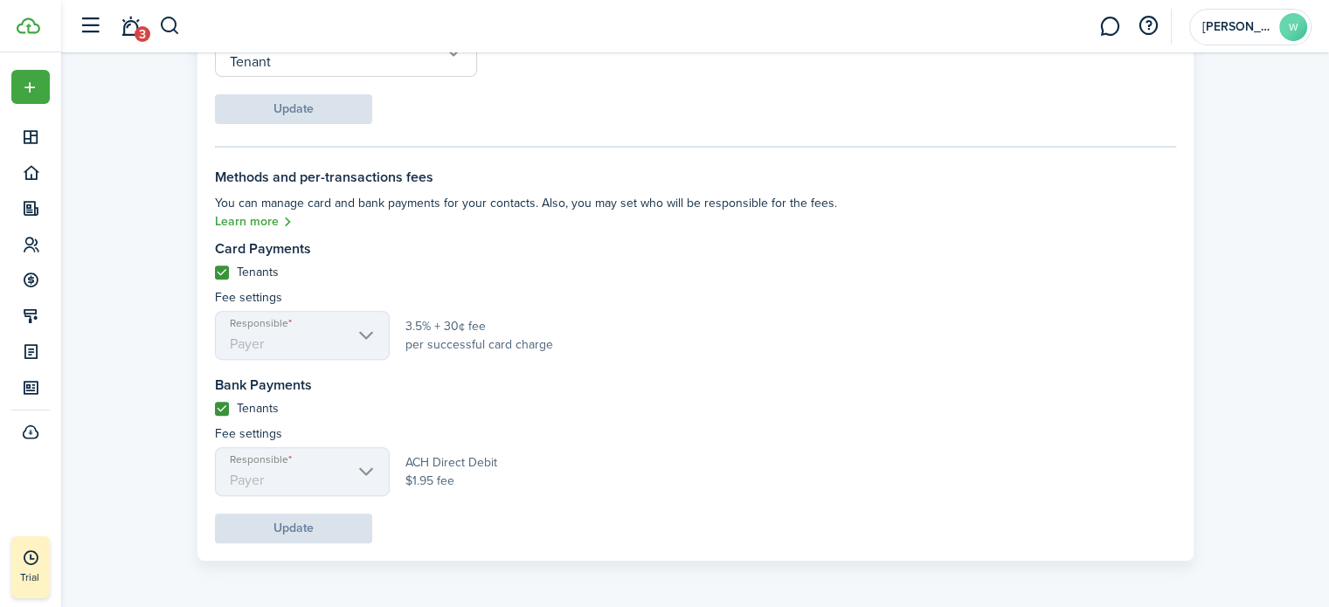
click at [281, 223] on link "Learn more" at bounding box center [254, 222] width 79 height 20
click at [1287, 31] on avatar-text "W" at bounding box center [1293, 27] width 28 height 28
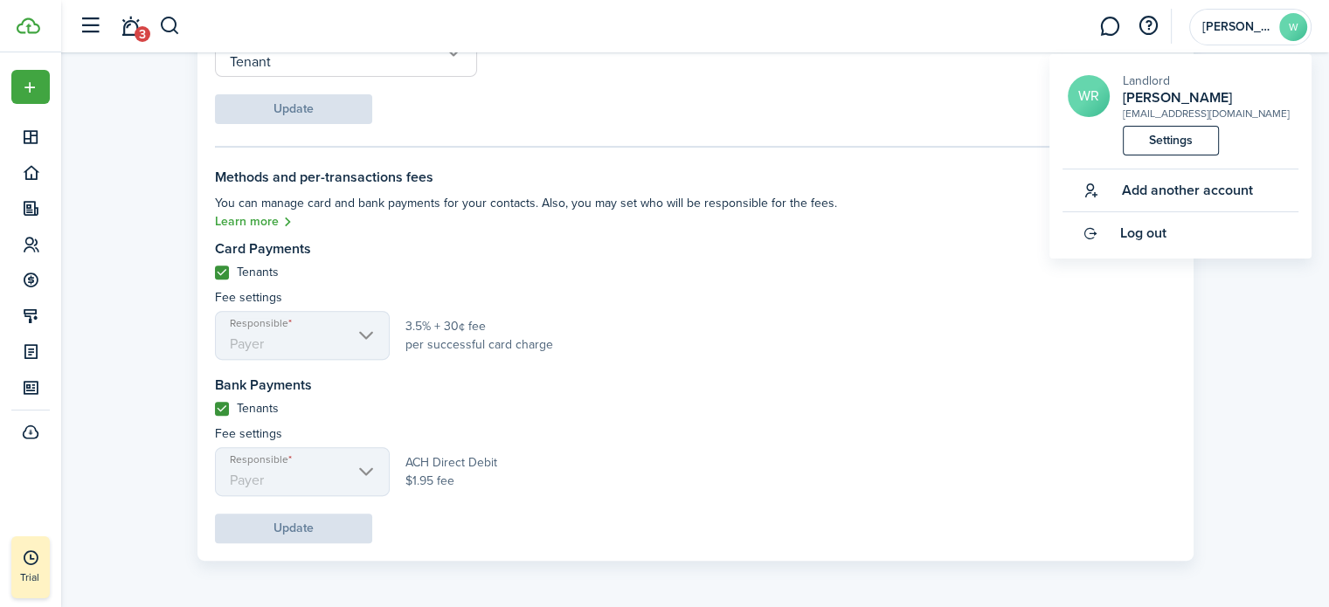
click at [1198, 142] on link "Settings" at bounding box center [1170, 141] width 96 height 30
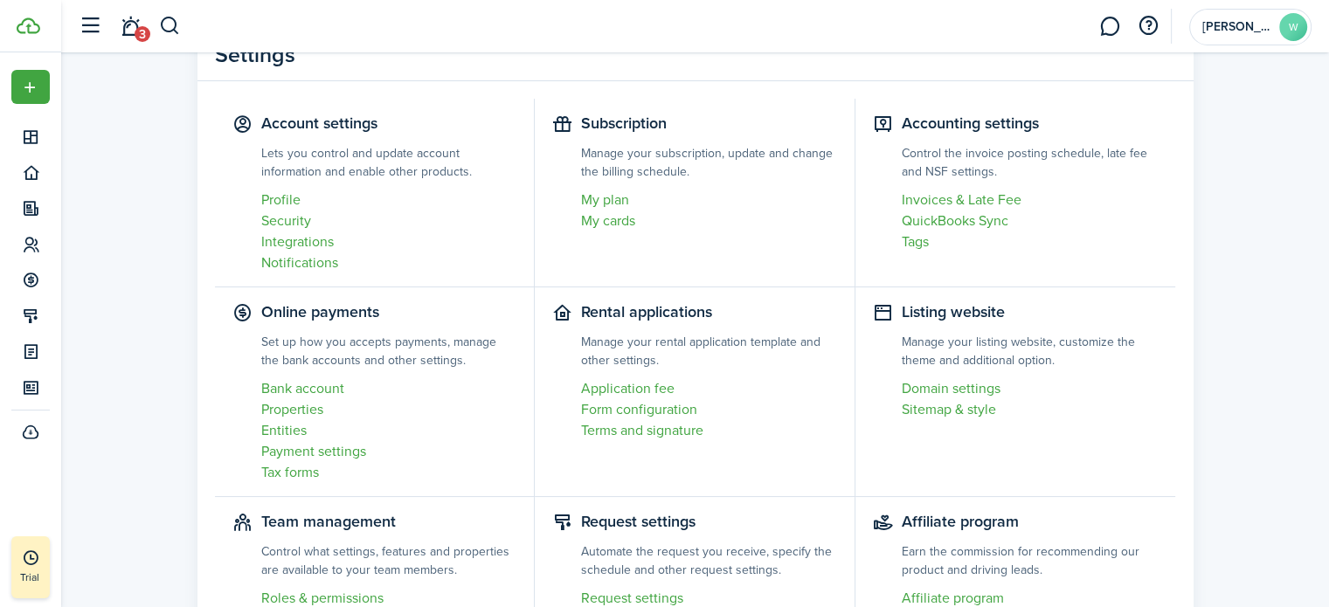
scroll to position [175, 0]
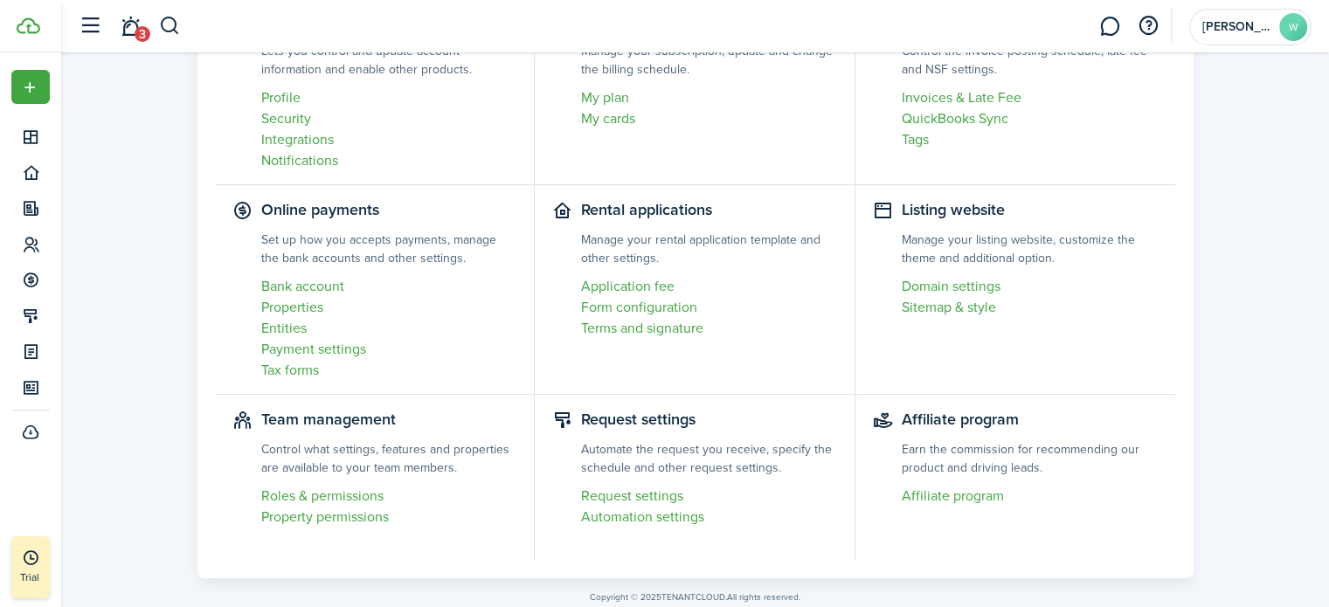
click at [349, 352] on link "Payment settings" at bounding box center [389, 349] width 256 height 21
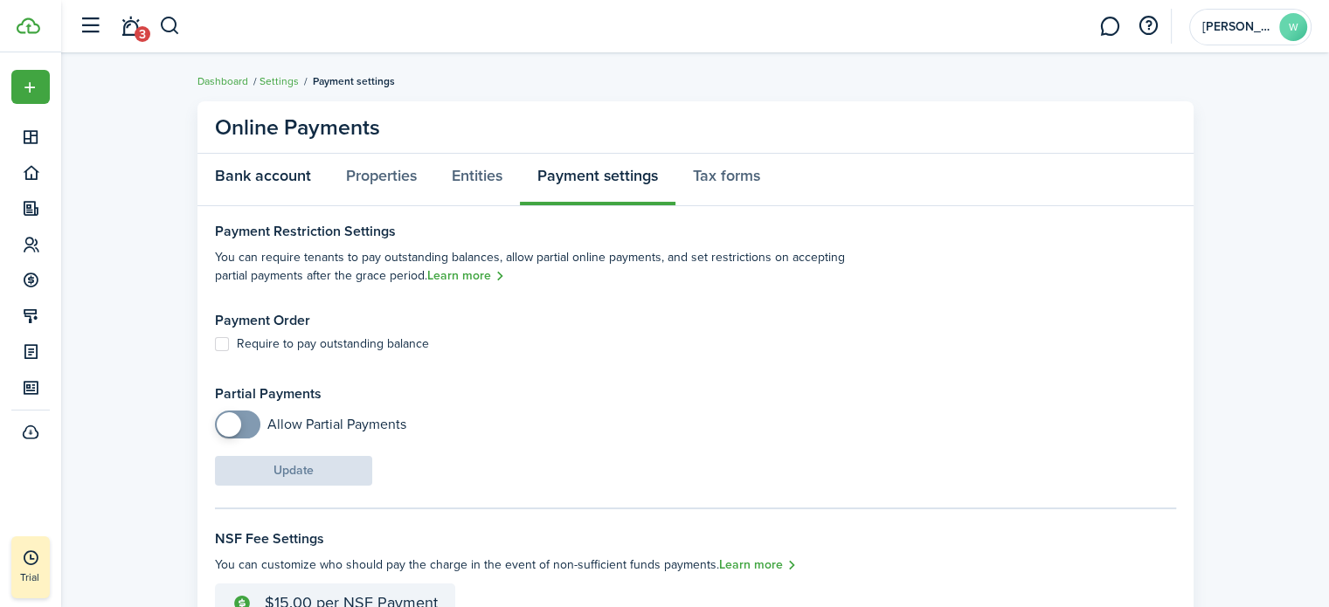
click at [280, 174] on link "Bank account" at bounding box center [262, 180] width 131 height 52
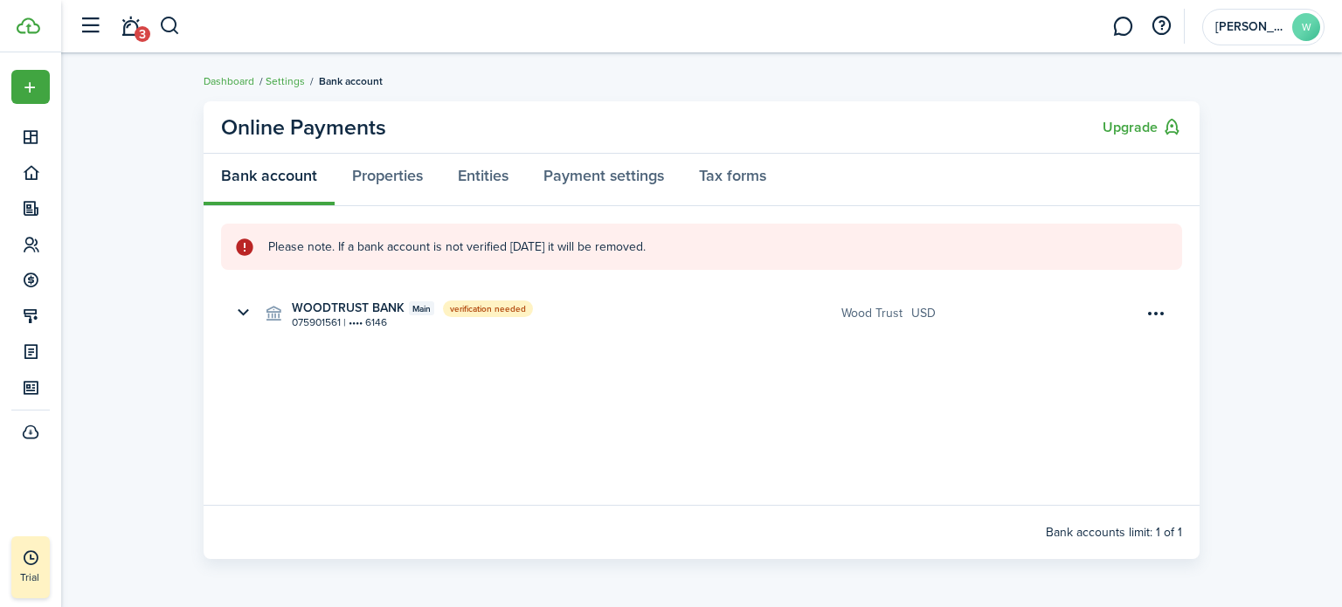
click at [1151, 314] on menu-btn-icon "Open menu" at bounding box center [1156, 314] width 30 height 30
click at [592, 366] on panel-main-body "Please note. If a bank account is not verified [DATE] it will be removed. WOODT…" at bounding box center [702, 355] width 996 height 299
click at [362, 182] on link "Properties" at bounding box center [388, 180] width 106 height 52
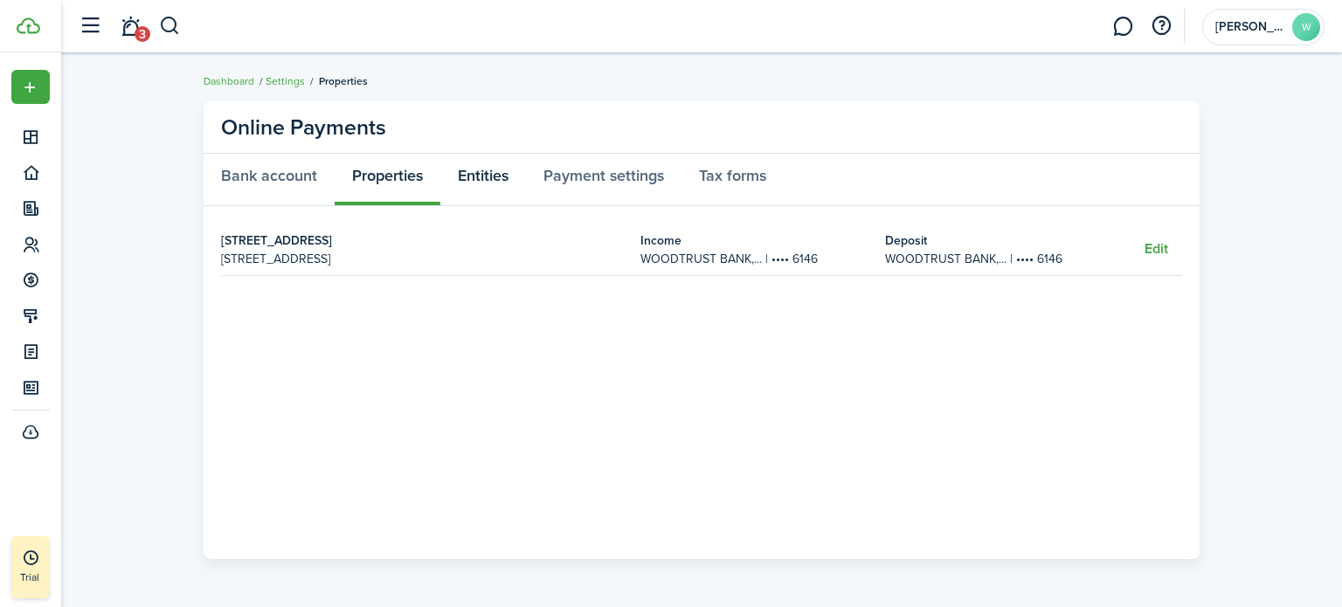
click at [501, 174] on link "Entities" at bounding box center [483, 180] width 86 height 52
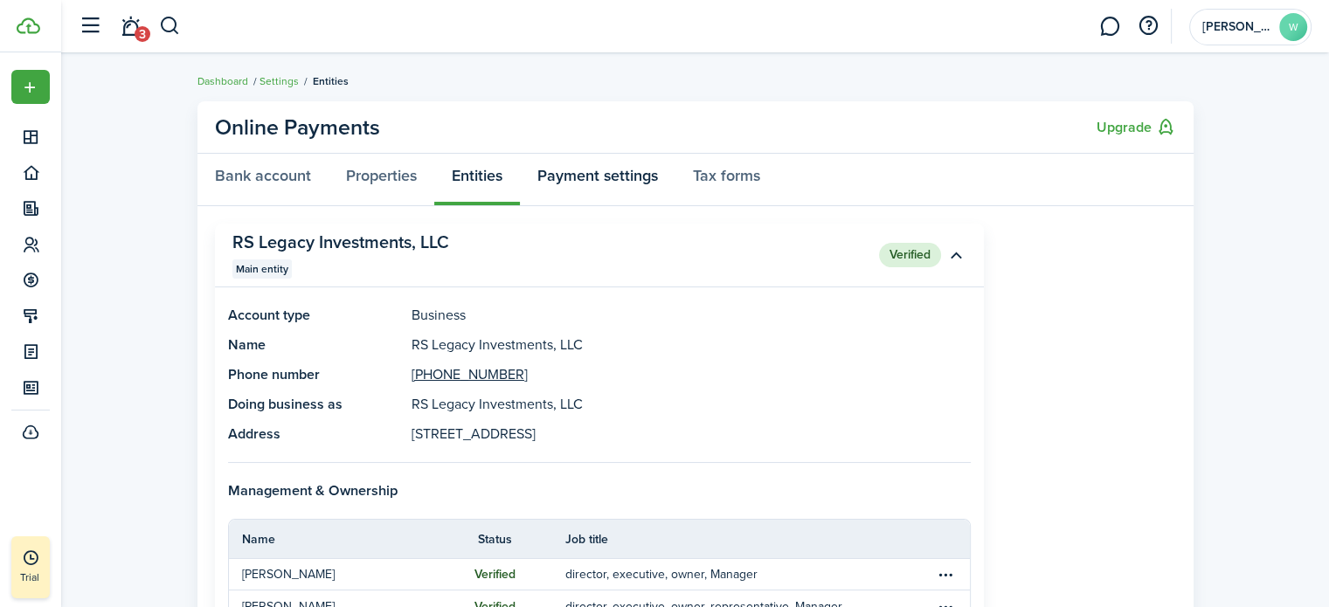
click at [581, 184] on link "Payment settings" at bounding box center [597, 180] width 155 height 52
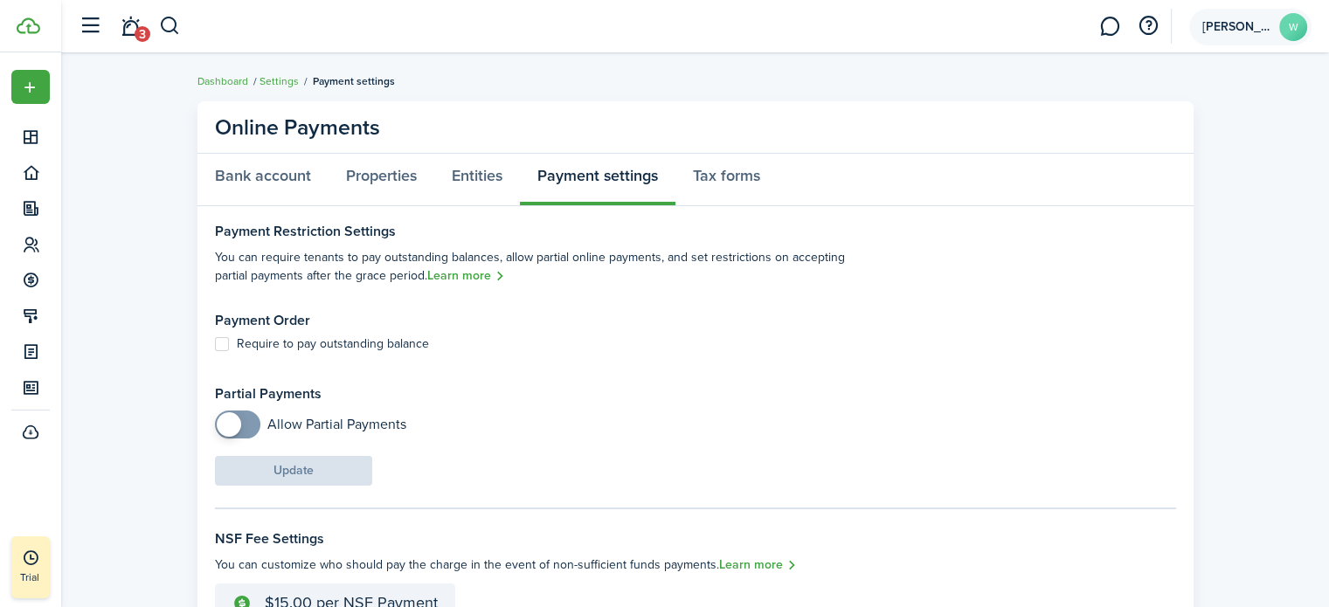
click at [1277, 34] on account-user-avatar "[PERSON_NAME]" at bounding box center [1250, 27] width 122 height 37
